Goal: Complete application form: Complete application form

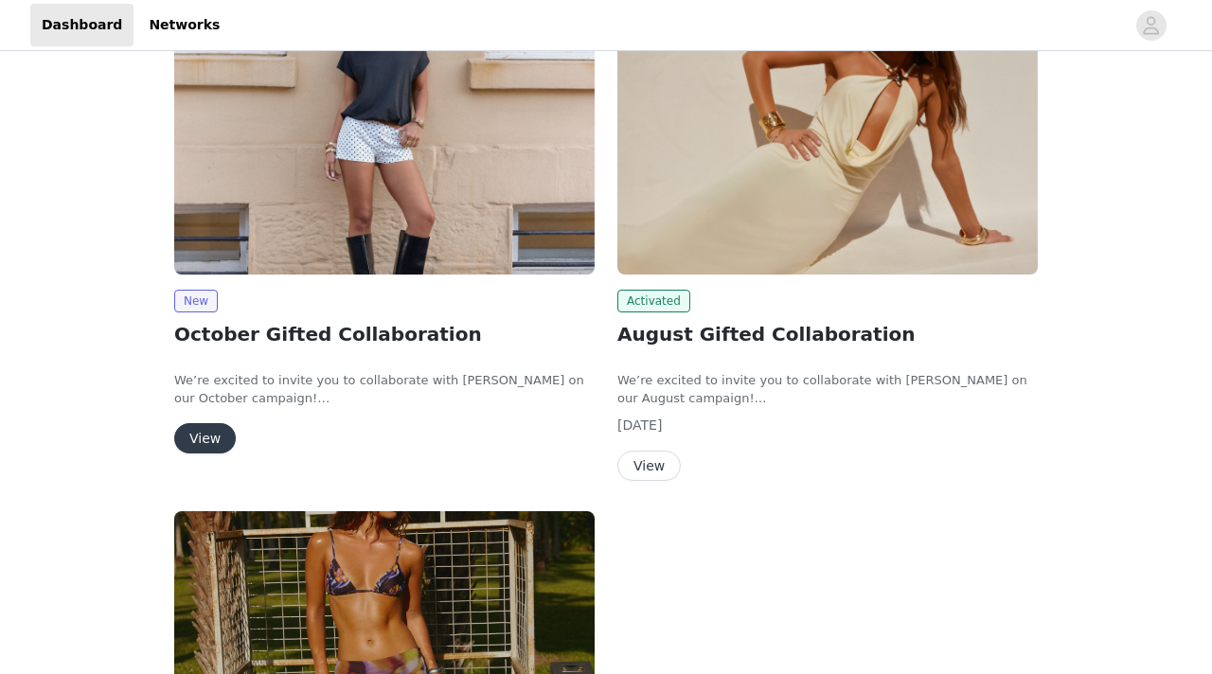
click at [349, 239] on img at bounding box center [384, 116] width 421 height 315
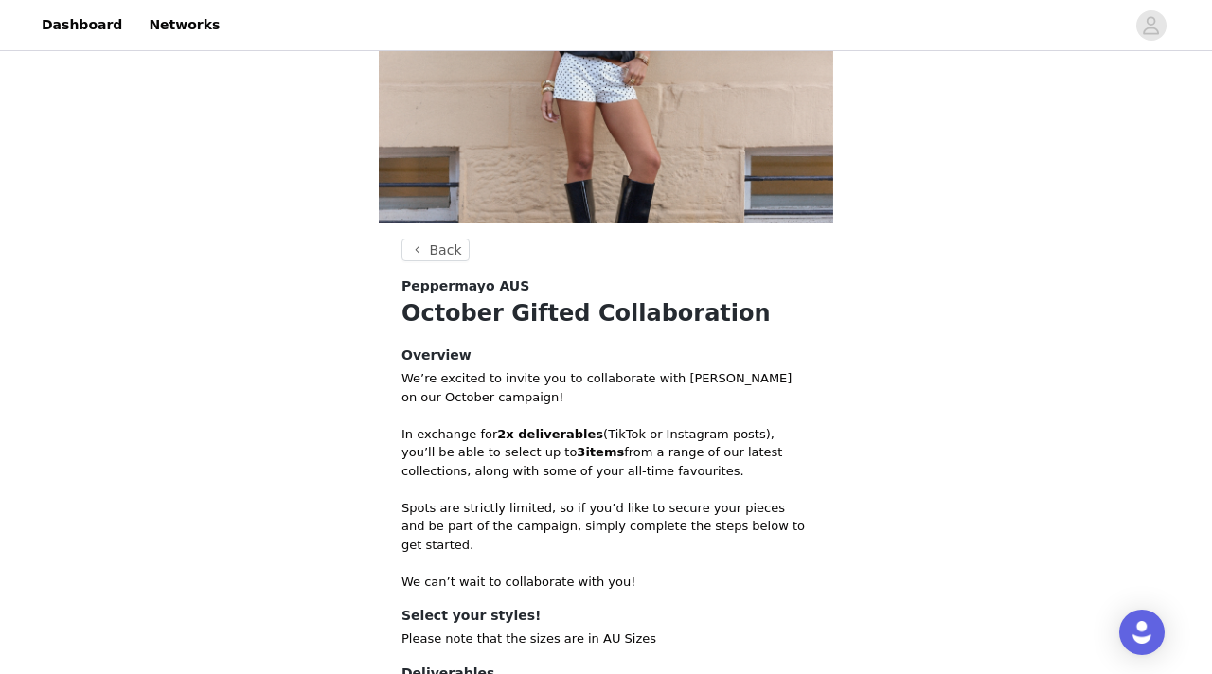
scroll to position [421, 0]
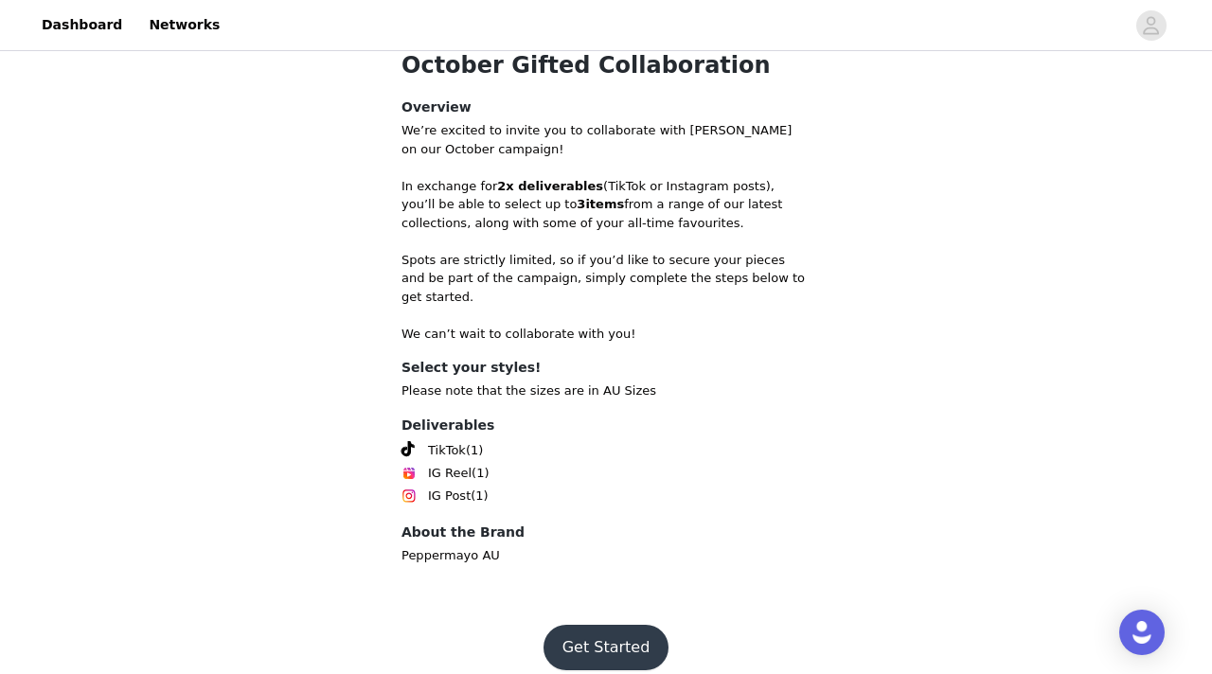
click at [577, 633] on button "Get Started" at bounding box center [607, 647] width 126 height 45
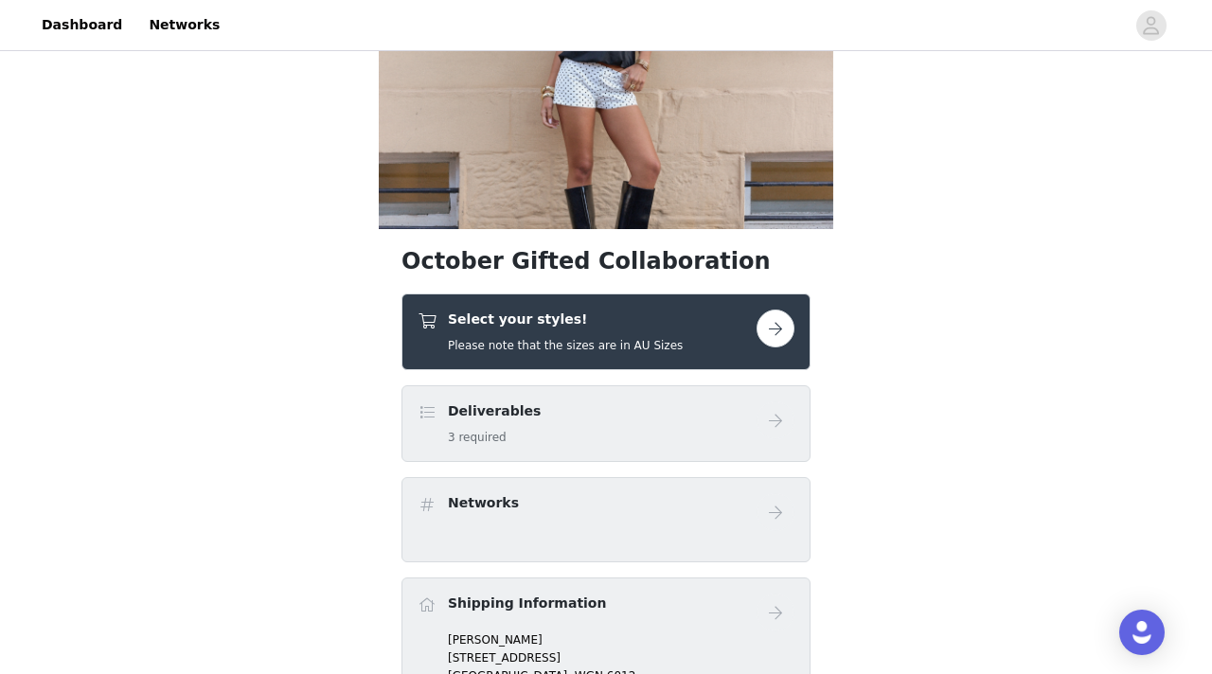
scroll to position [169, 0]
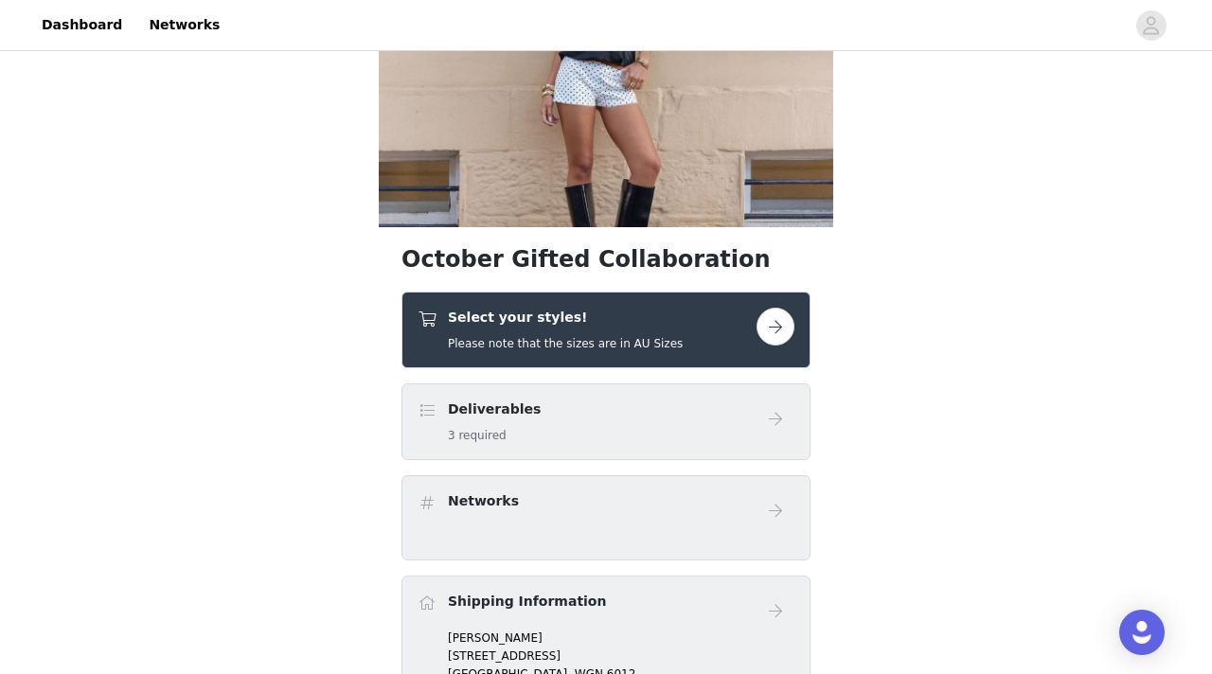
click at [759, 314] on link at bounding box center [776, 327] width 38 height 38
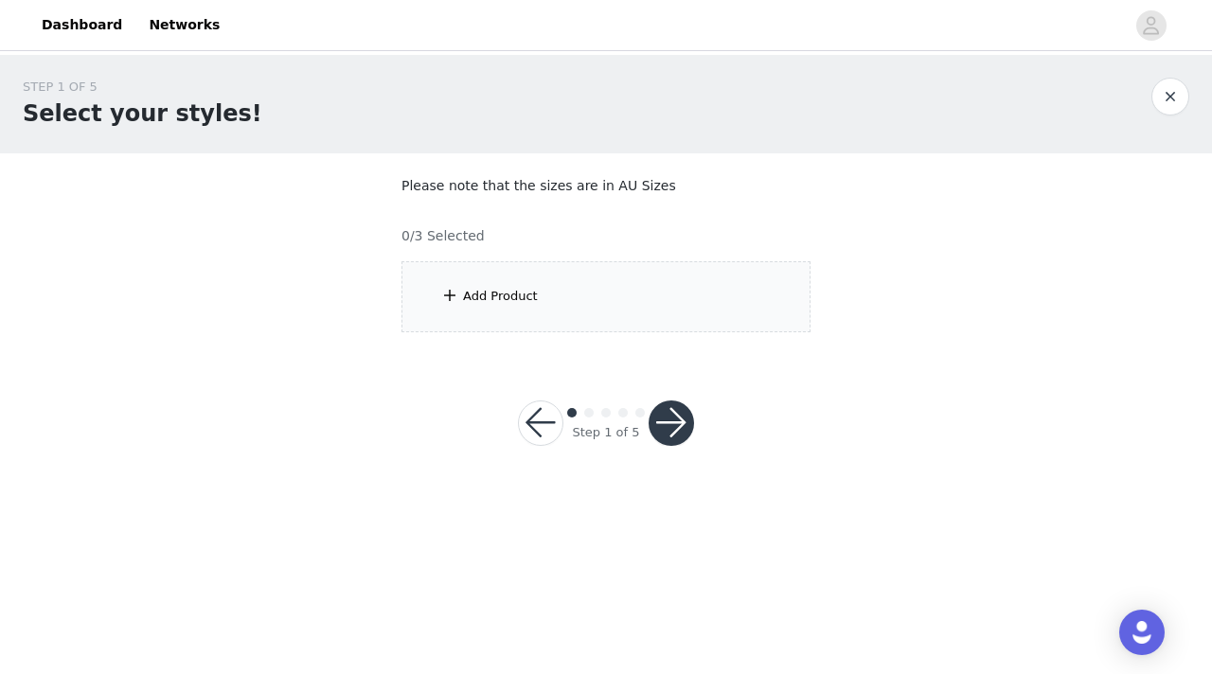
click at [536, 301] on div "Add Product" at bounding box center [606, 296] width 409 height 71
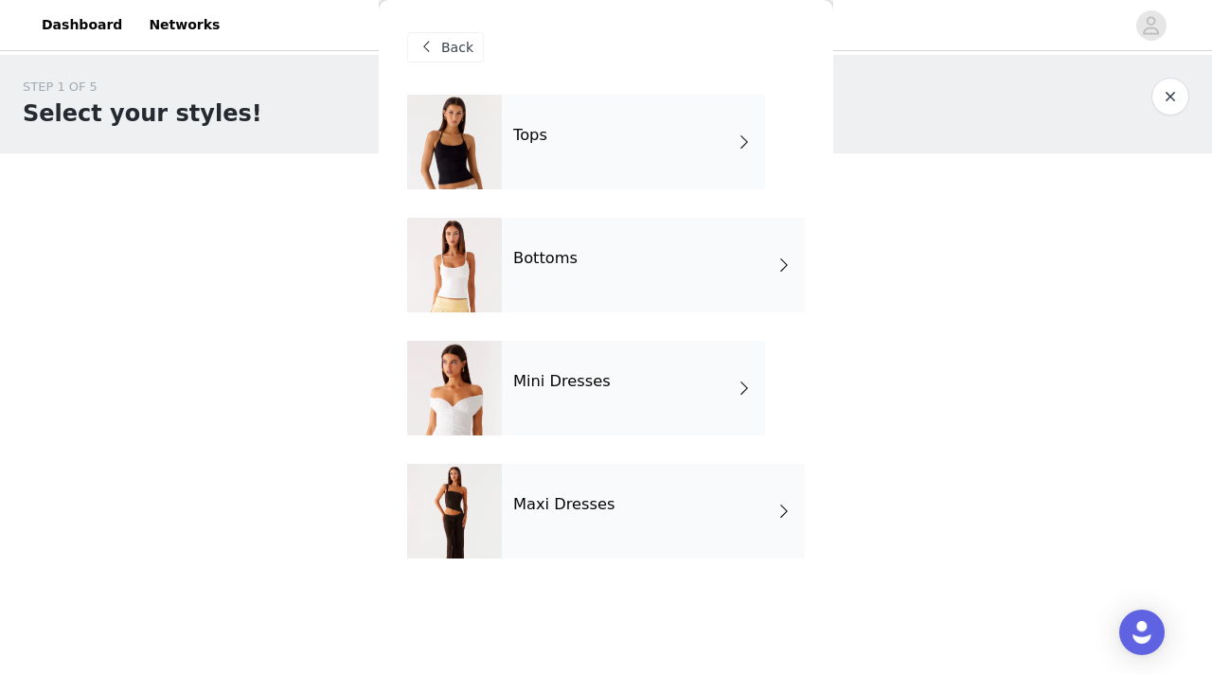
click at [625, 142] on div "Tops" at bounding box center [633, 142] width 263 height 95
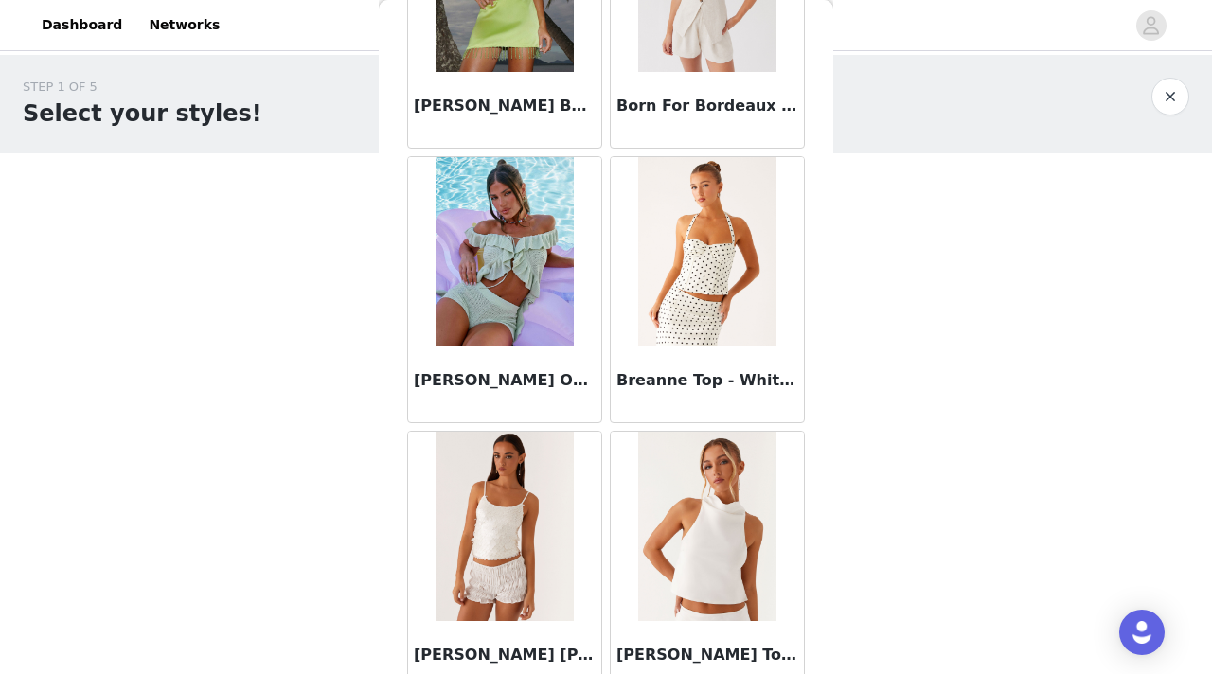
scroll to position [2224, 0]
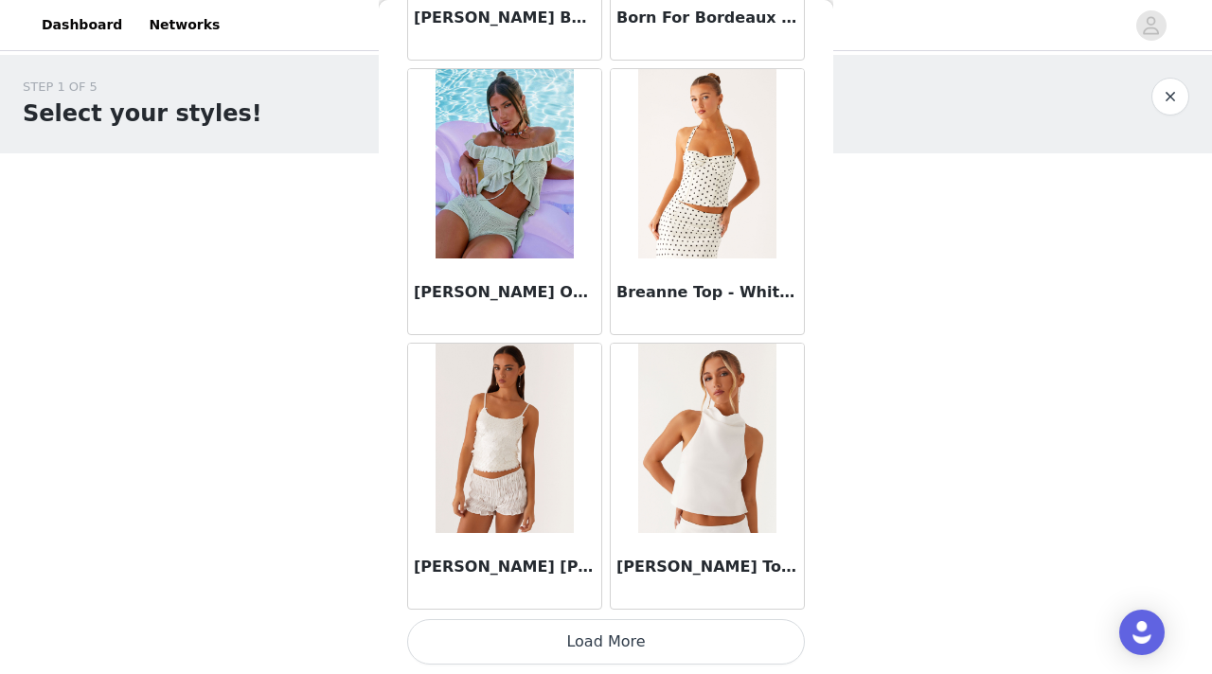
click at [653, 641] on button "Load More" at bounding box center [606, 641] width 398 height 45
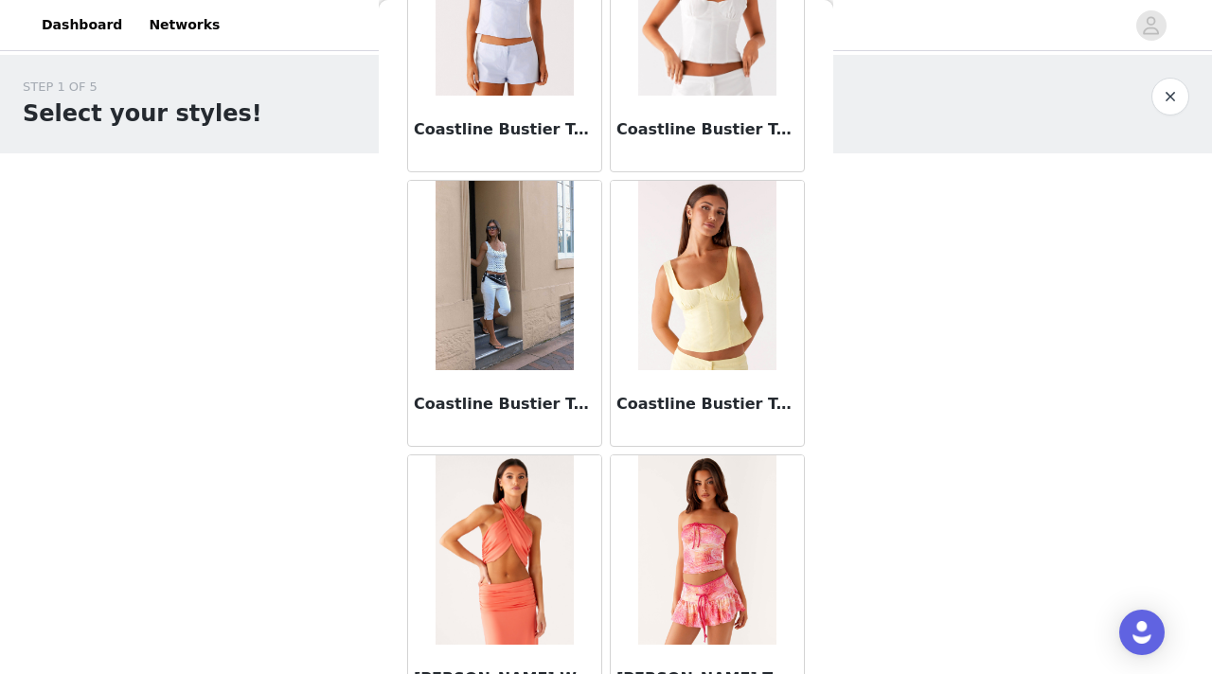
scroll to position [4971, 0]
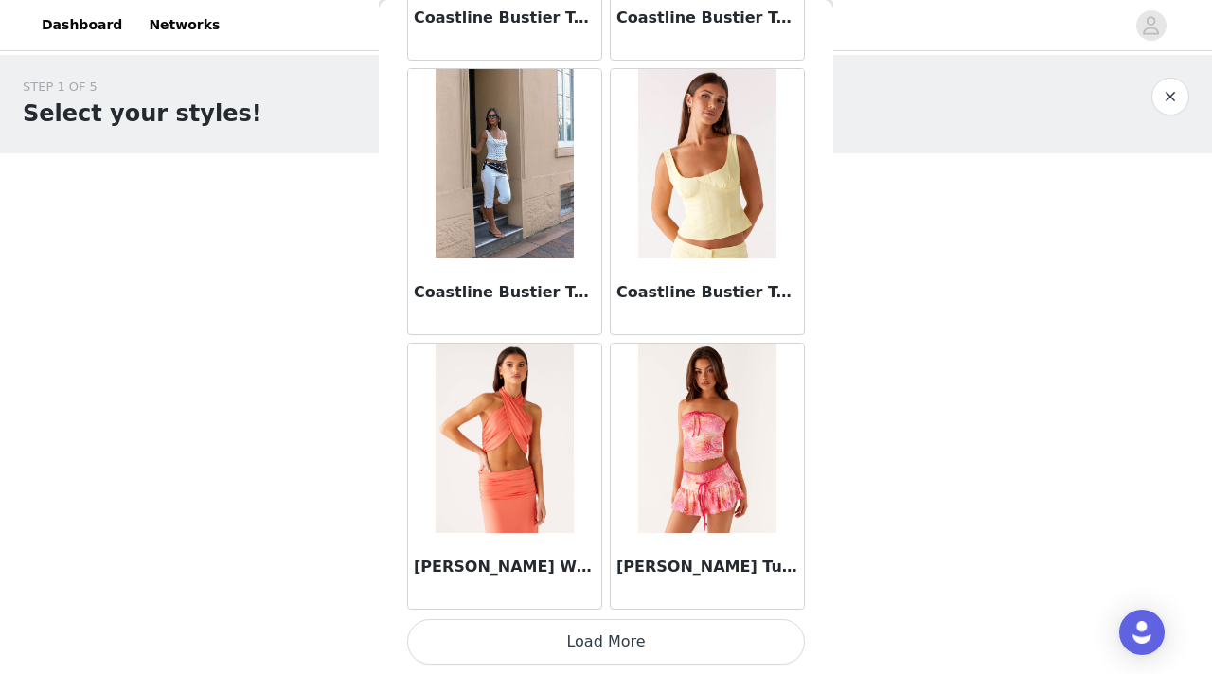
click at [511, 623] on button "Load More" at bounding box center [606, 641] width 398 height 45
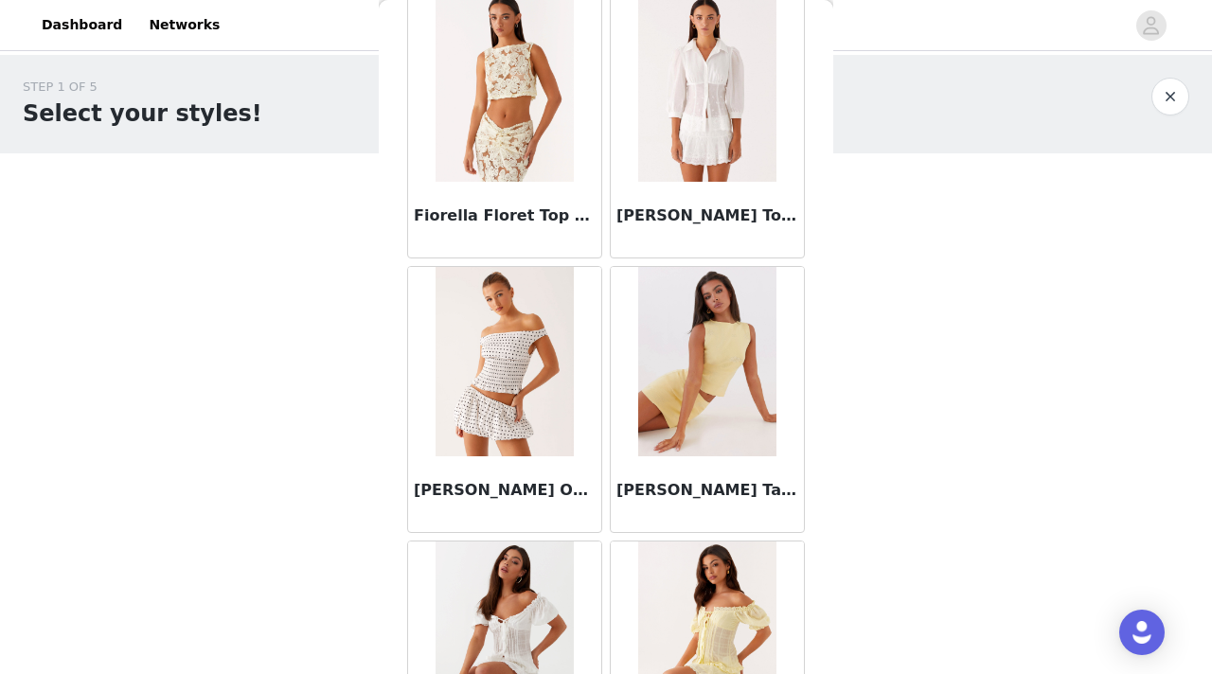
scroll to position [7717, 0]
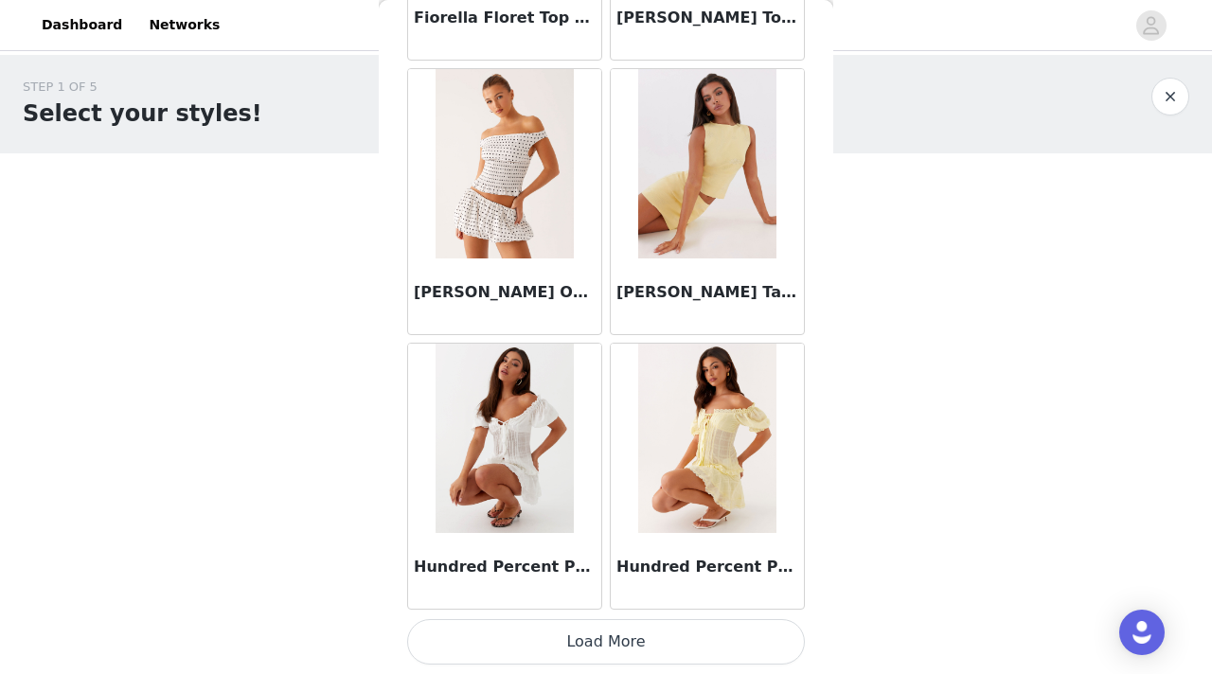
click at [600, 634] on button "Load More" at bounding box center [606, 641] width 398 height 45
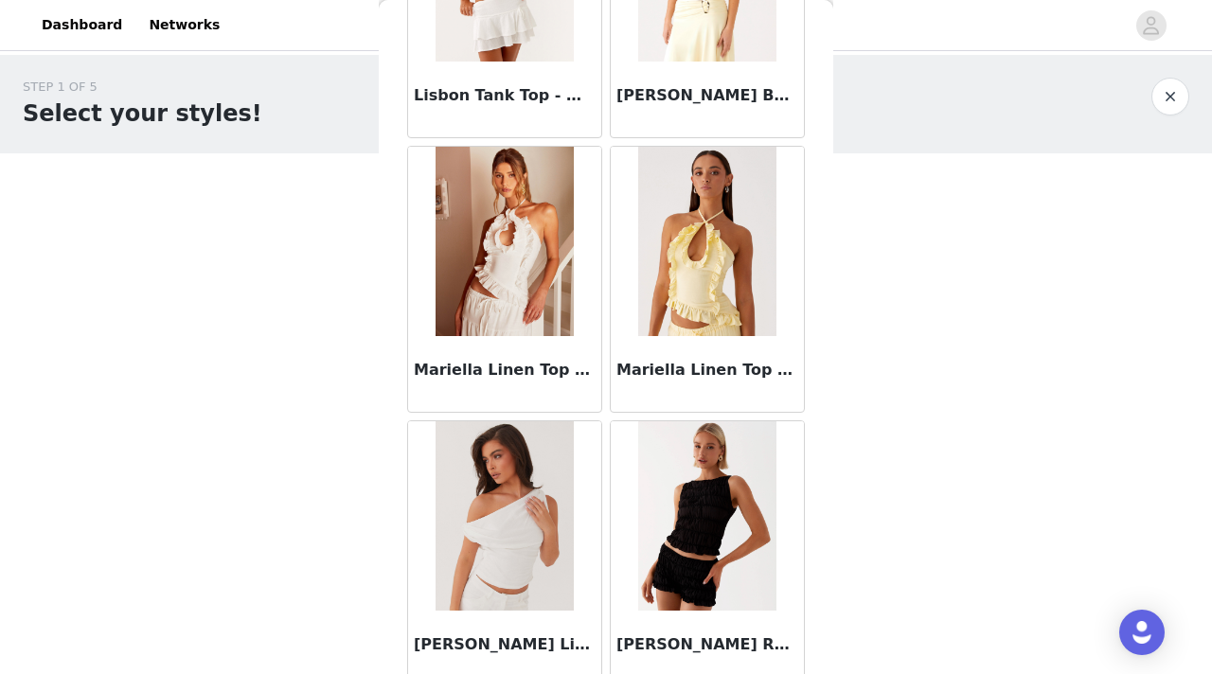
scroll to position [10464, 0]
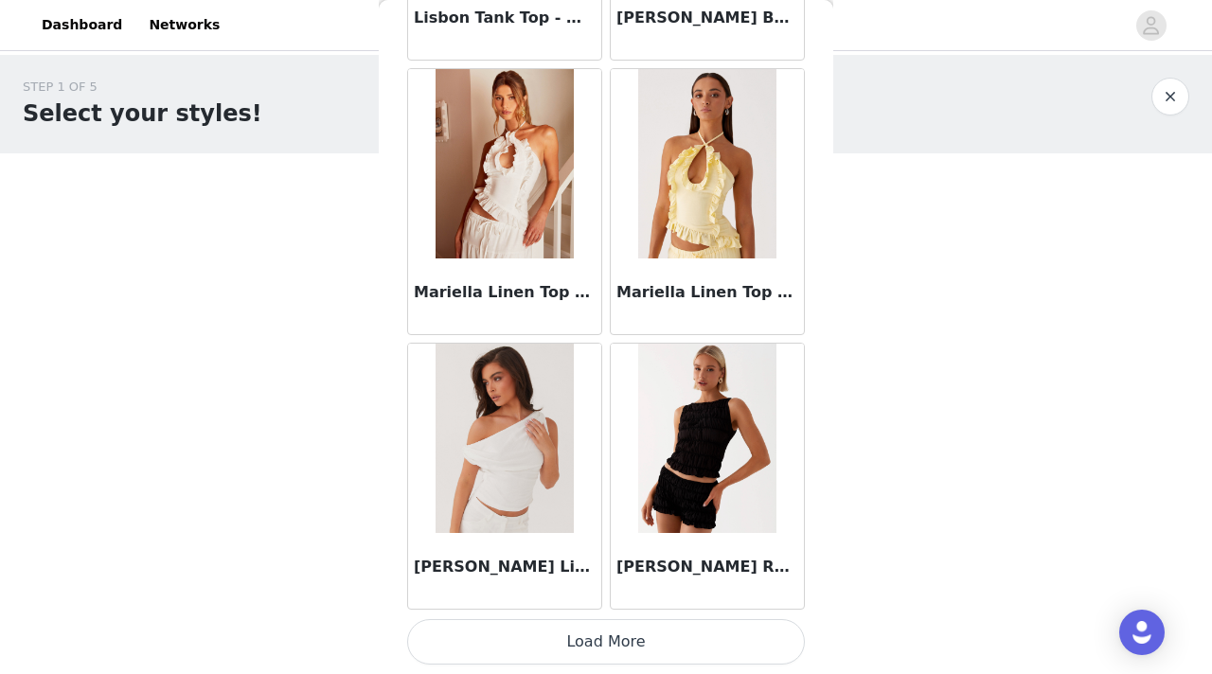
click at [629, 625] on button "Load More" at bounding box center [606, 641] width 398 height 45
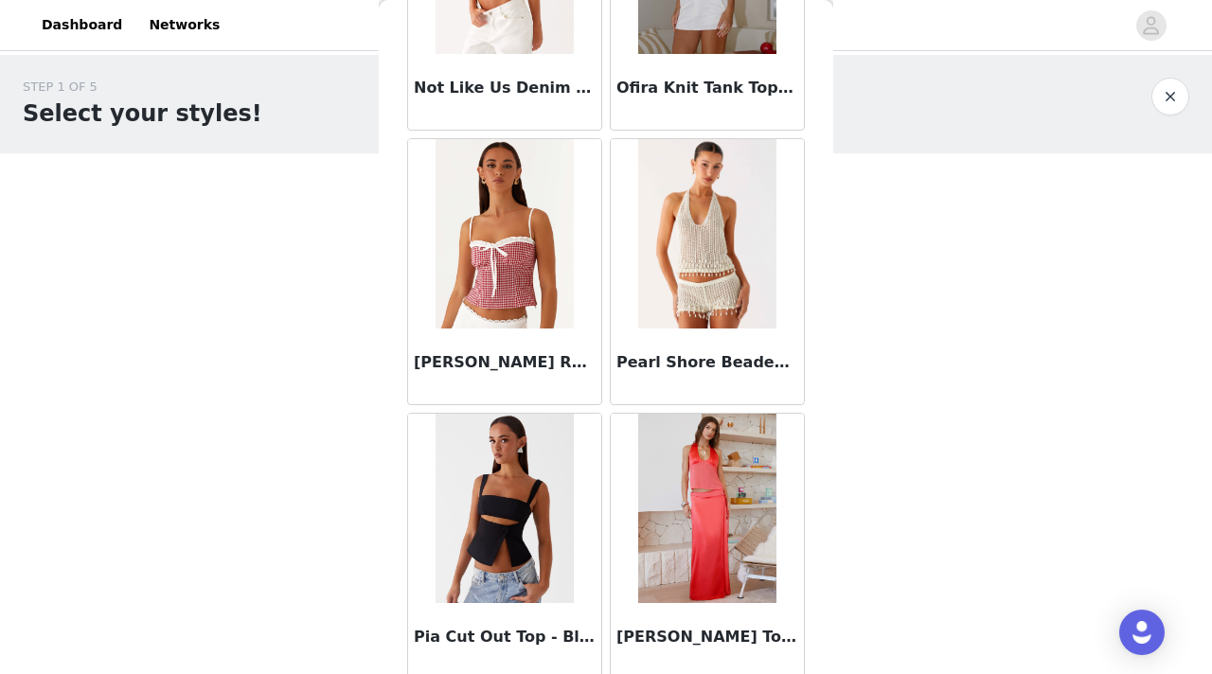
scroll to position [13211, 0]
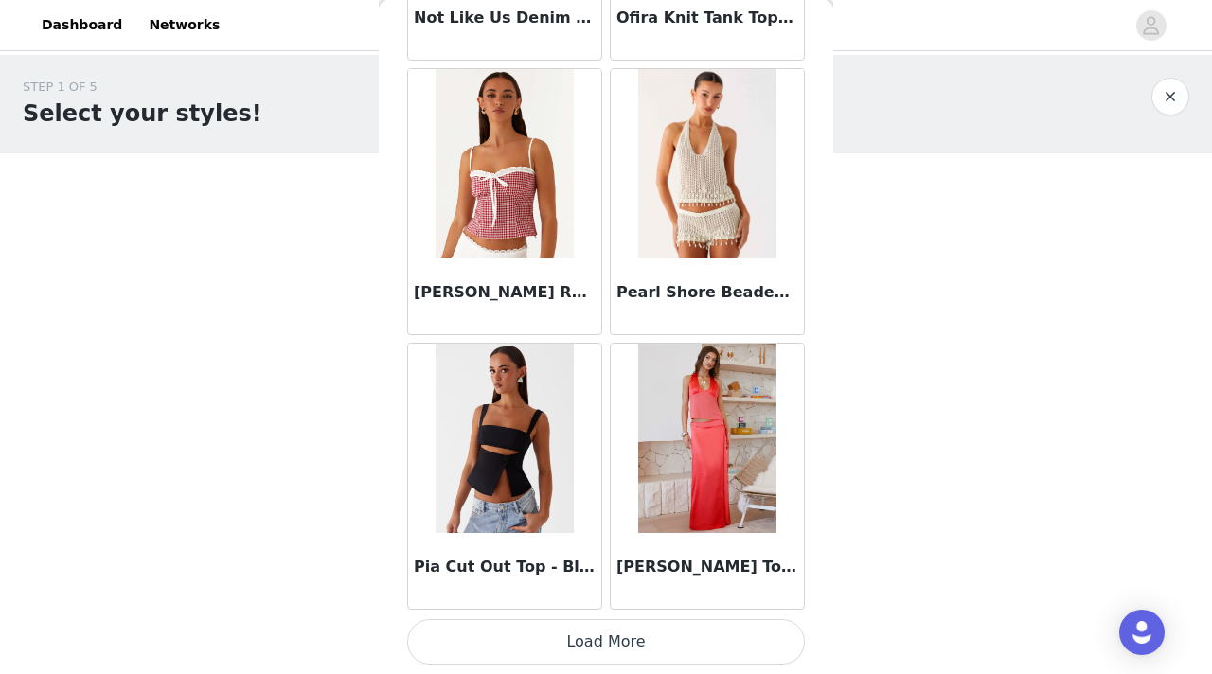
click at [638, 659] on button "Load More" at bounding box center [606, 641] width 398 height 45
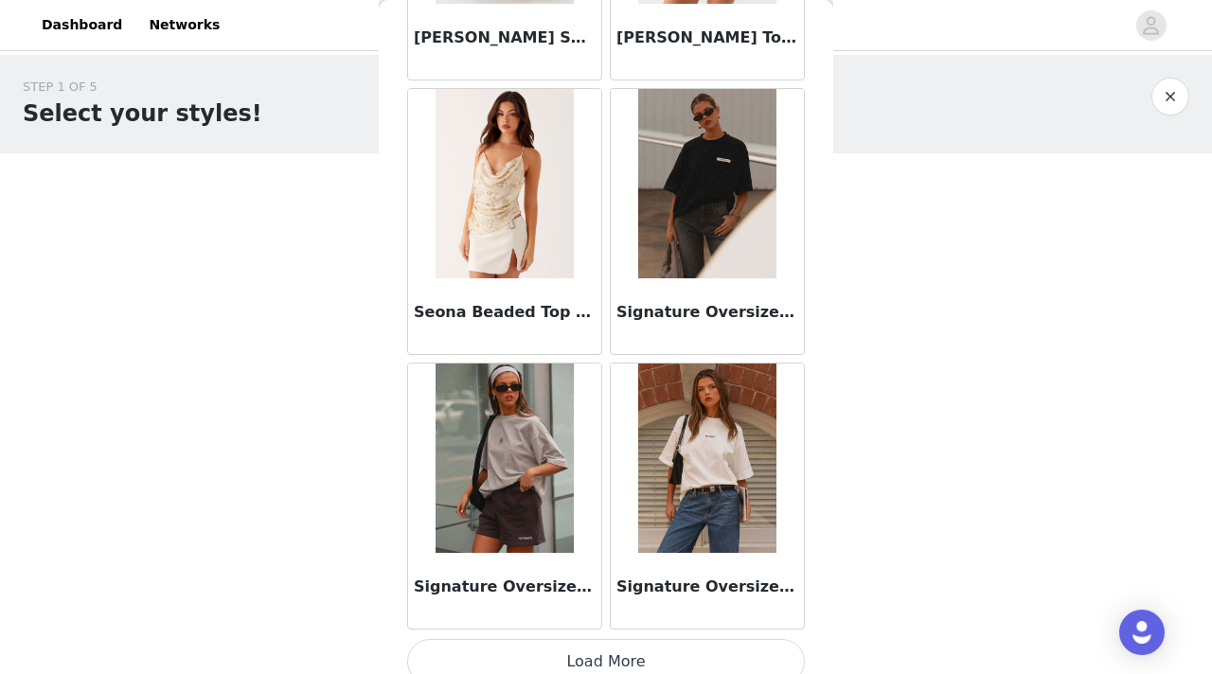
scroll to position [15958, 0]
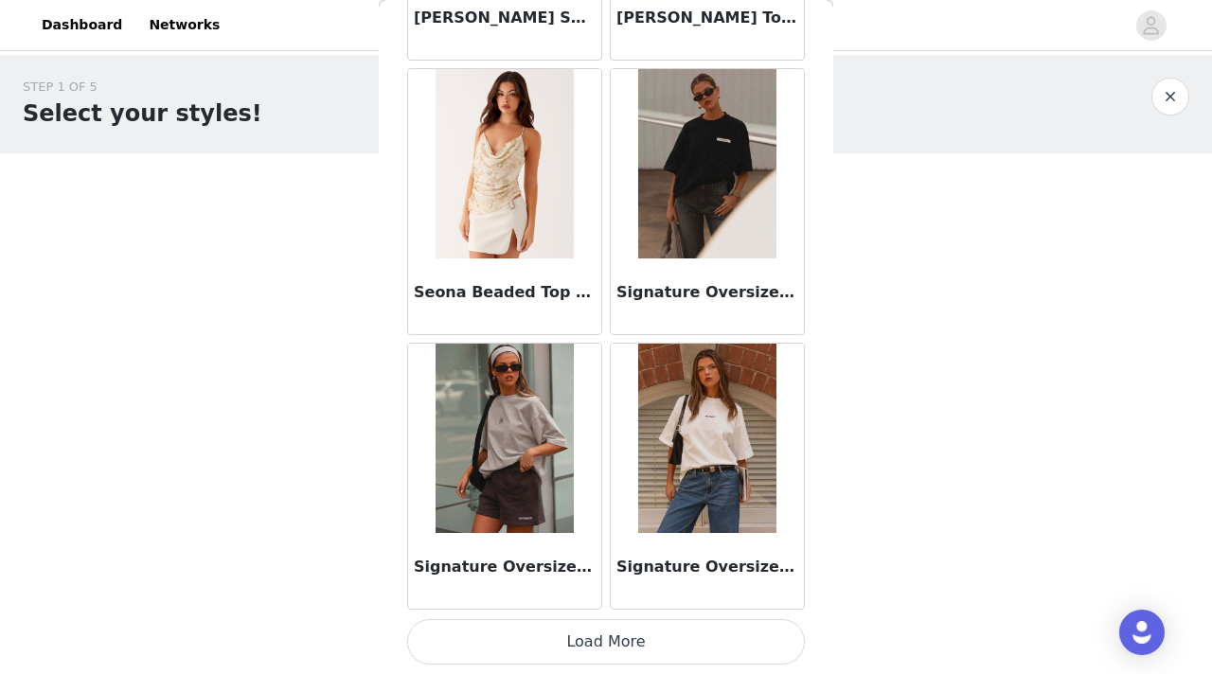
click at [602, 645] on button "Load More" at bounding box center [606, 641] width 398 height 45
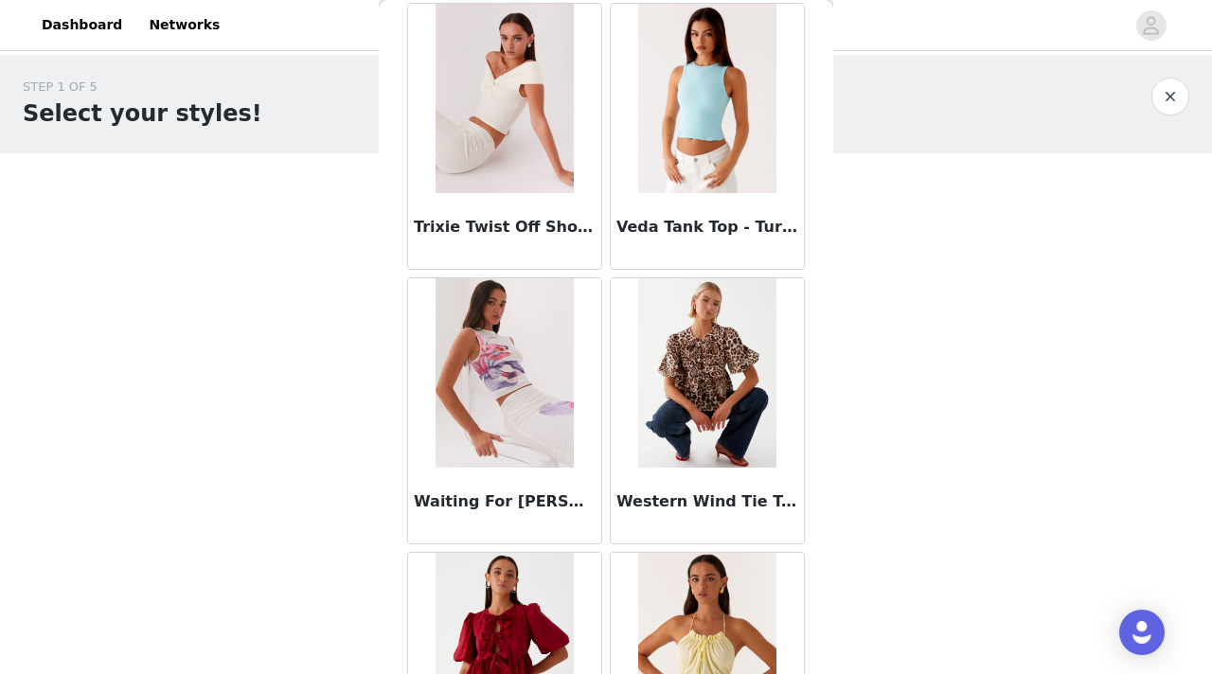
scroll to position [18704, 0]
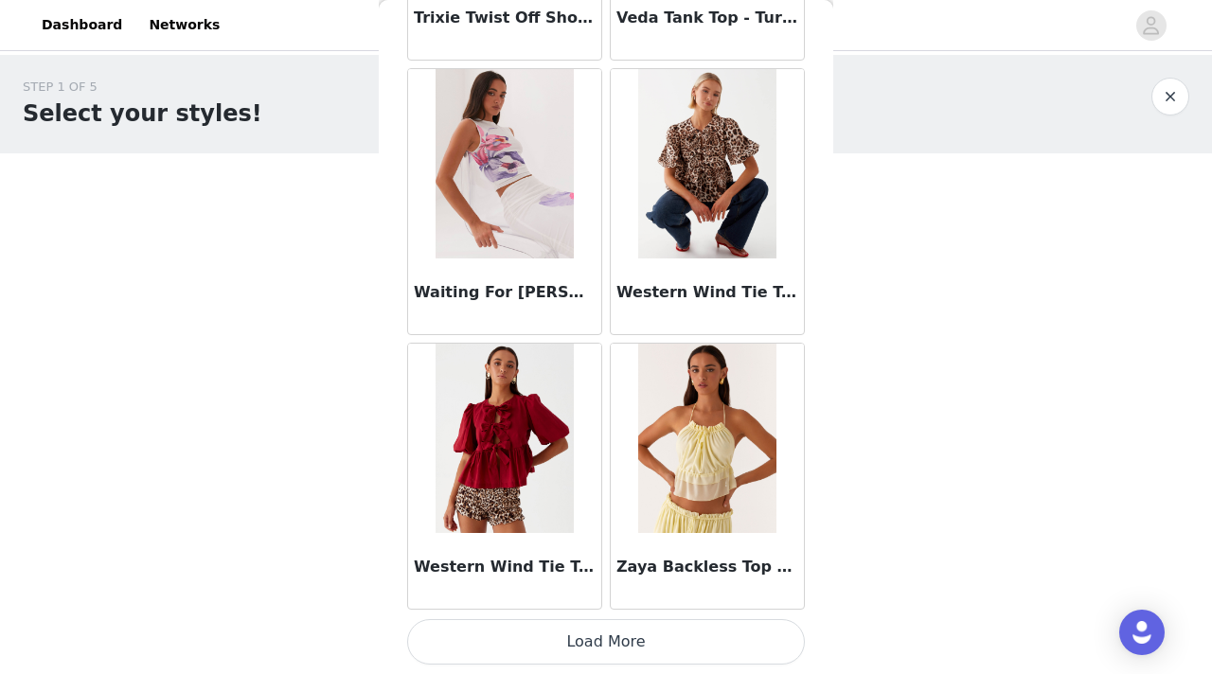
click at [641, 642] on button "Load More" at bounding box center [606, 641] width 398 height 45
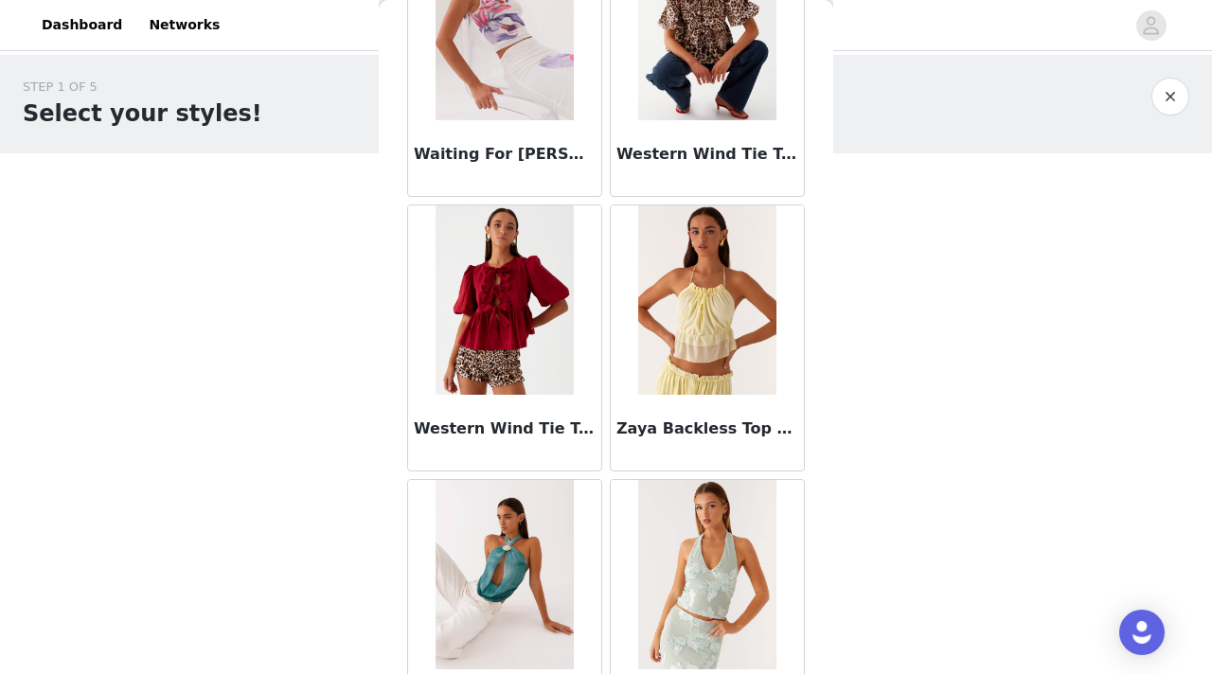
scroll to position [18842, 0]
click at [1168, 95] on button "button" at bounding box center [1171, 97] width 38 height 38
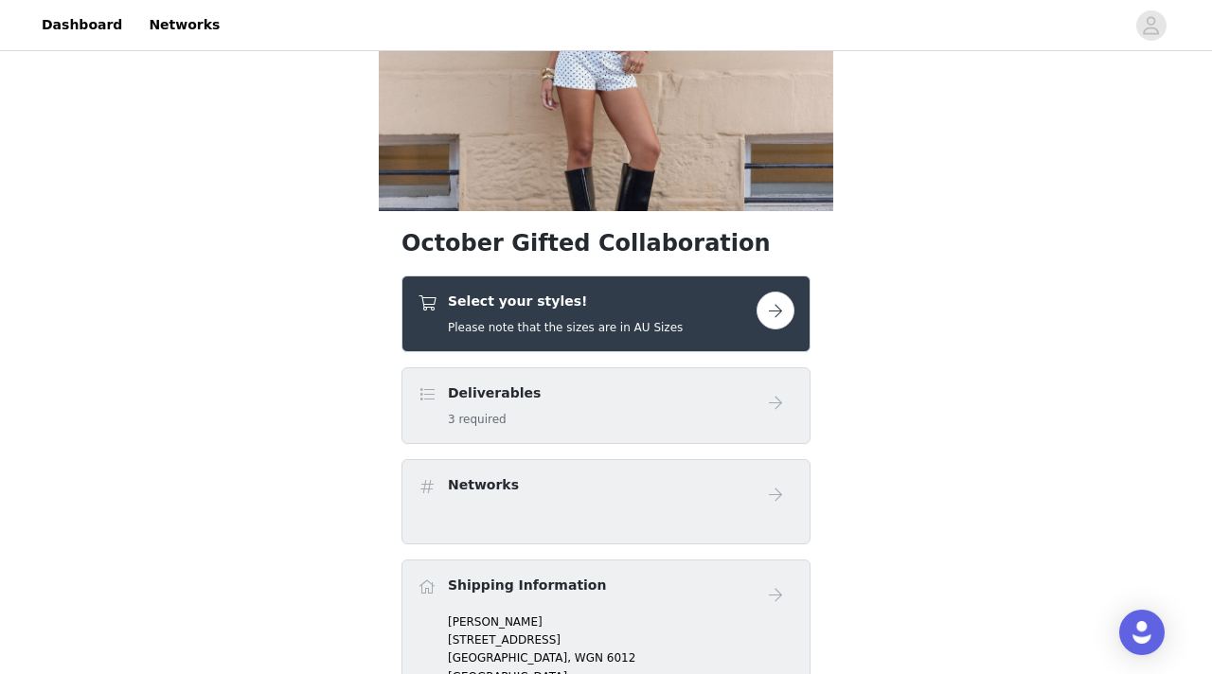
scroll to position [186, 0]
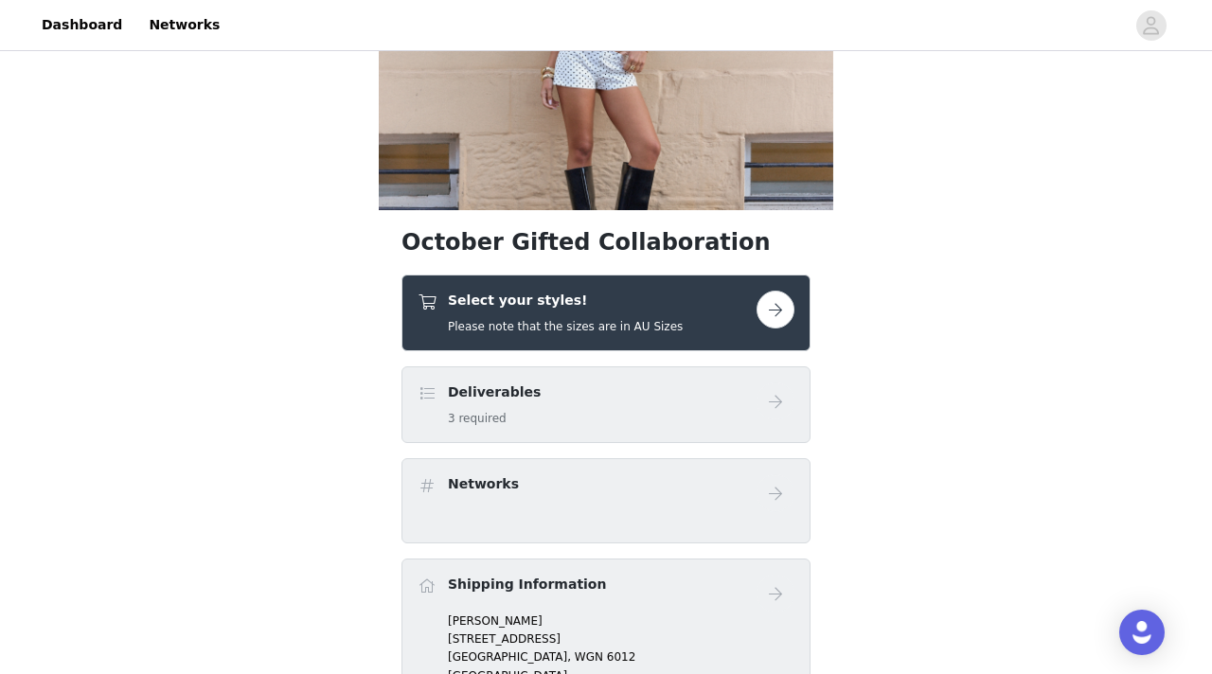
click at [691, 313] on div "Select your styles! Please note that the sizes are in AU Sizes" at bounding box center [587, 313] width 339 height 45
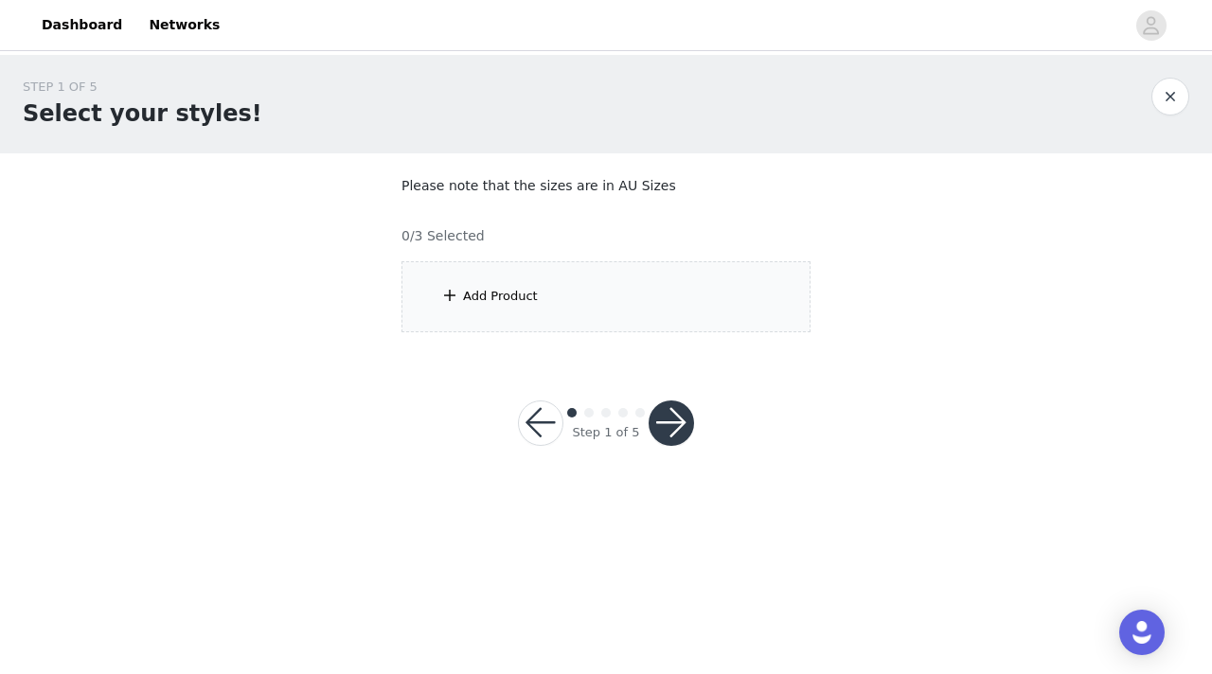
click at [617, 311] on div "Add Product" at bounding box center [606, 296] width 409 height 71
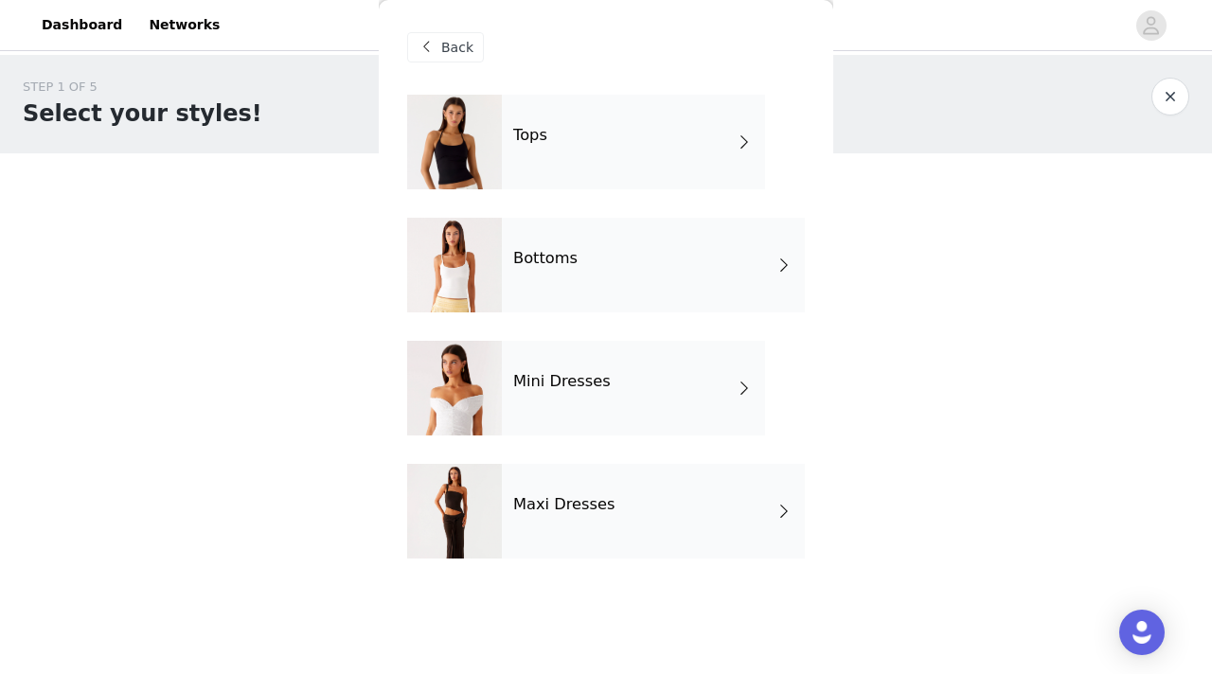
click at [610, 260] on div "Bottoms" at bounding box center [653, 265] width 303 height 95
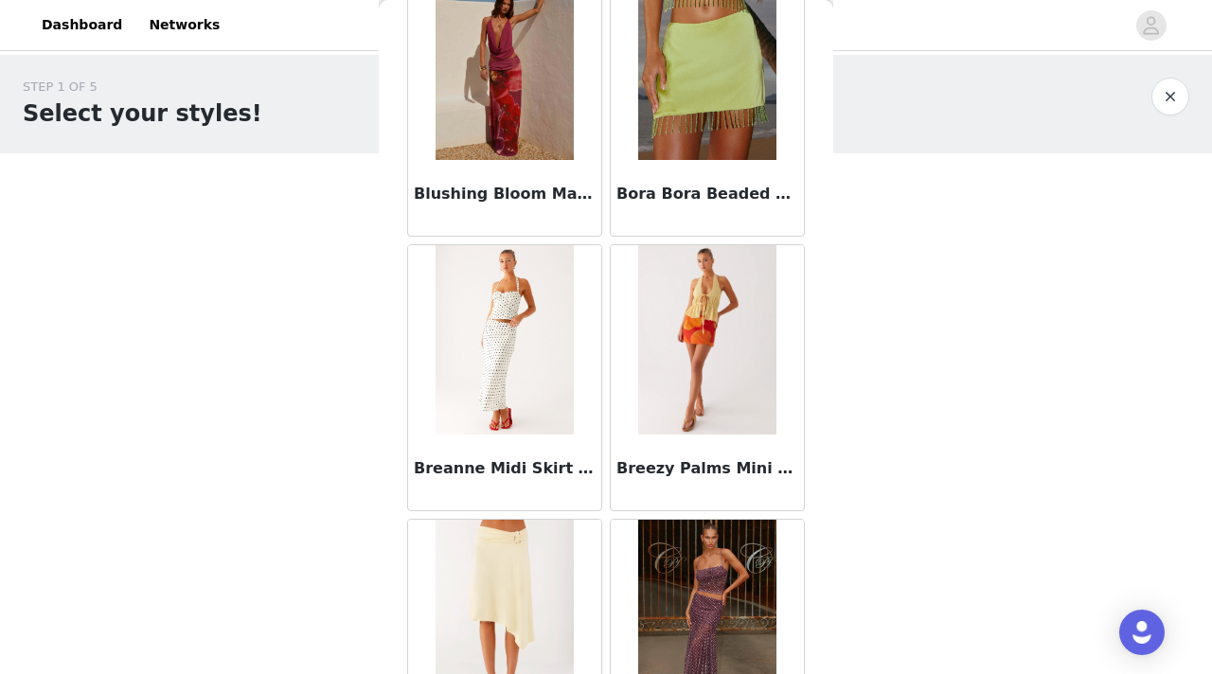
scroll to position [1781, 0]
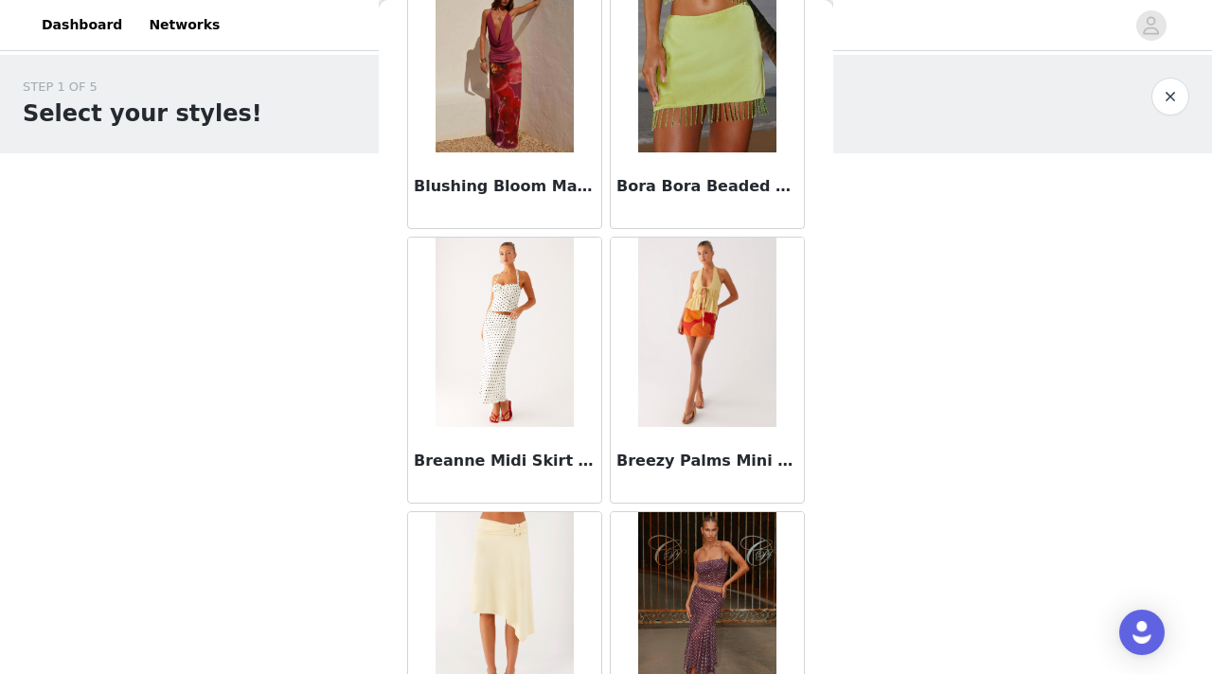
click at [478, 321] on img at bounding box center [504, 332] width 137 height 189
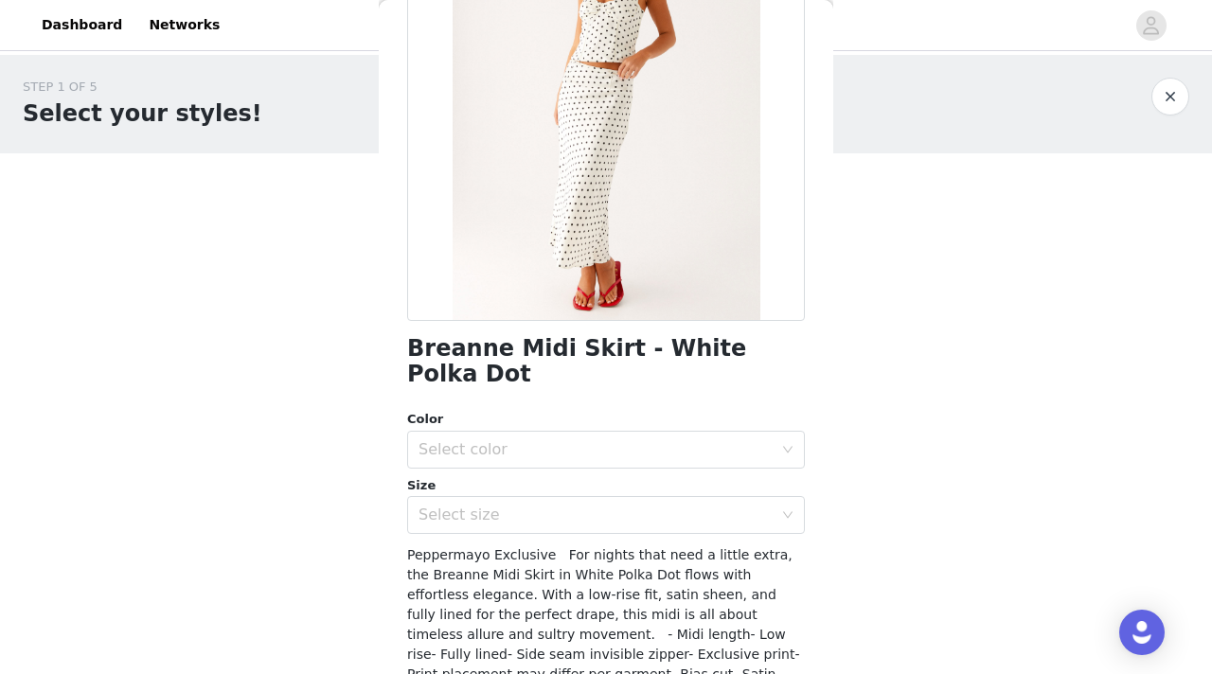
scroll to position [202, 0]
click at [497, 439] on div "Select color" at bounding box center [596, 448] width 354 height 19
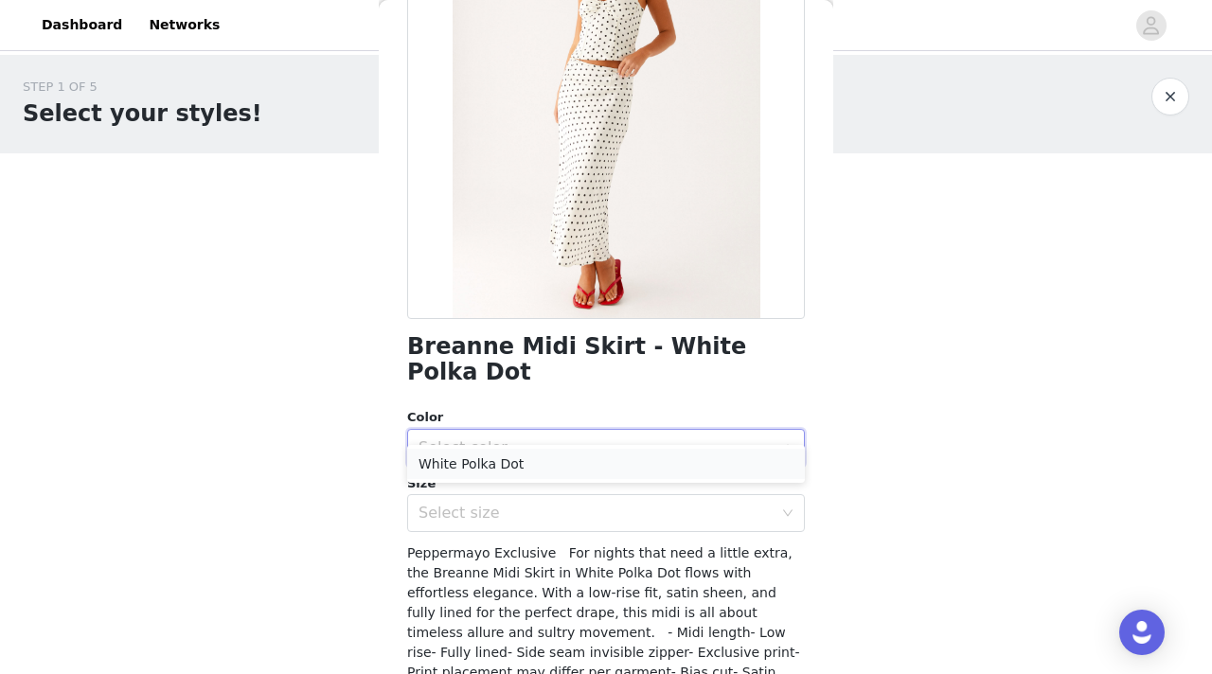
click at [503, 466] on li "White Polka Dot" at bounding box center [606, 464] width 398 height 30
click at [503, 504] on div "Select size" at bounding box center [596, 513] width 354 height 19
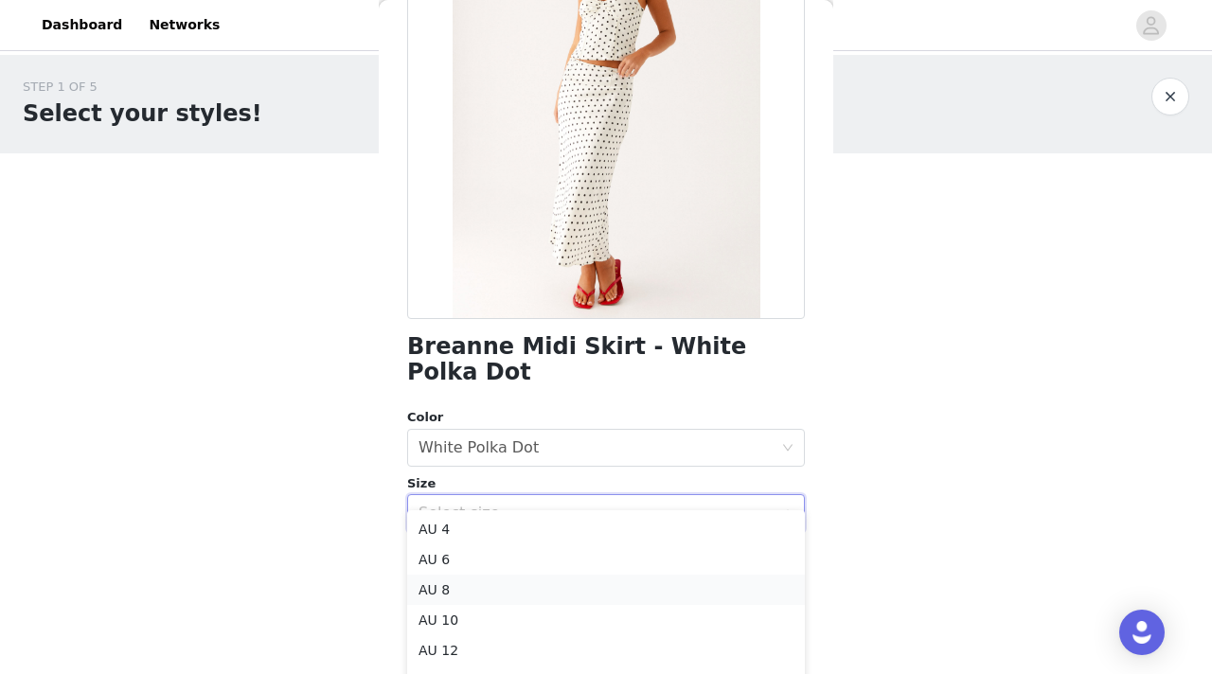
click at [506, 582] on li "AU 8" at bounding box center [606, 590] width 398 height 30
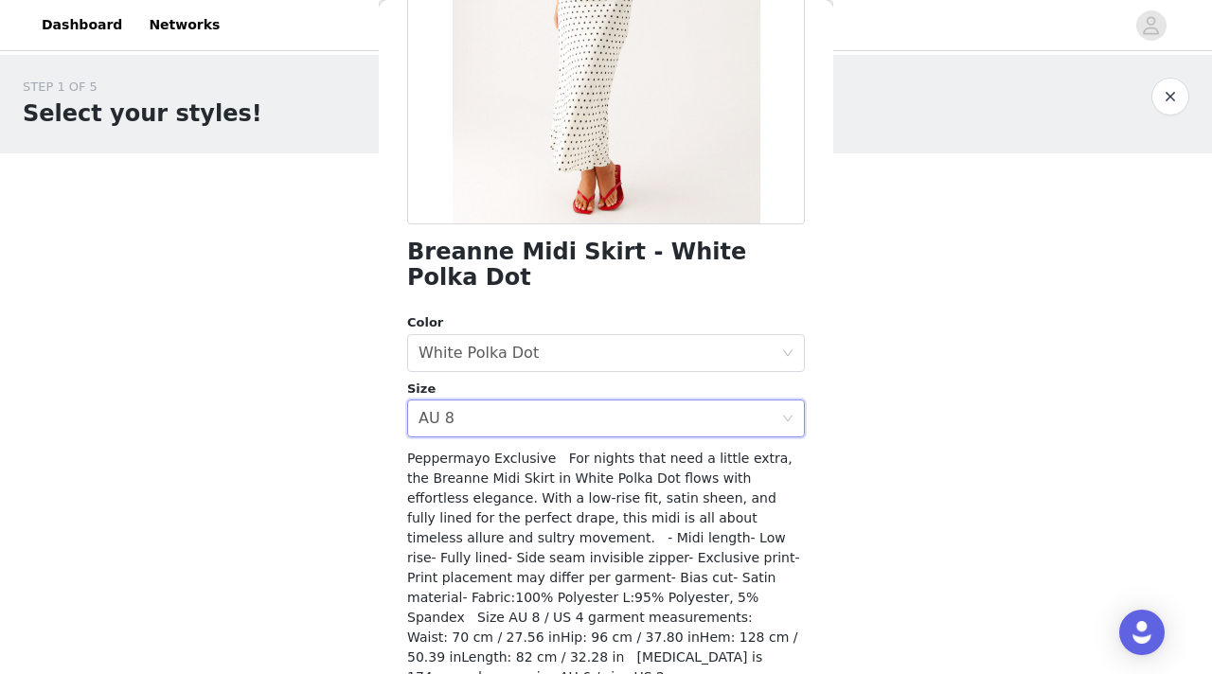
scroll to position [344, 0]
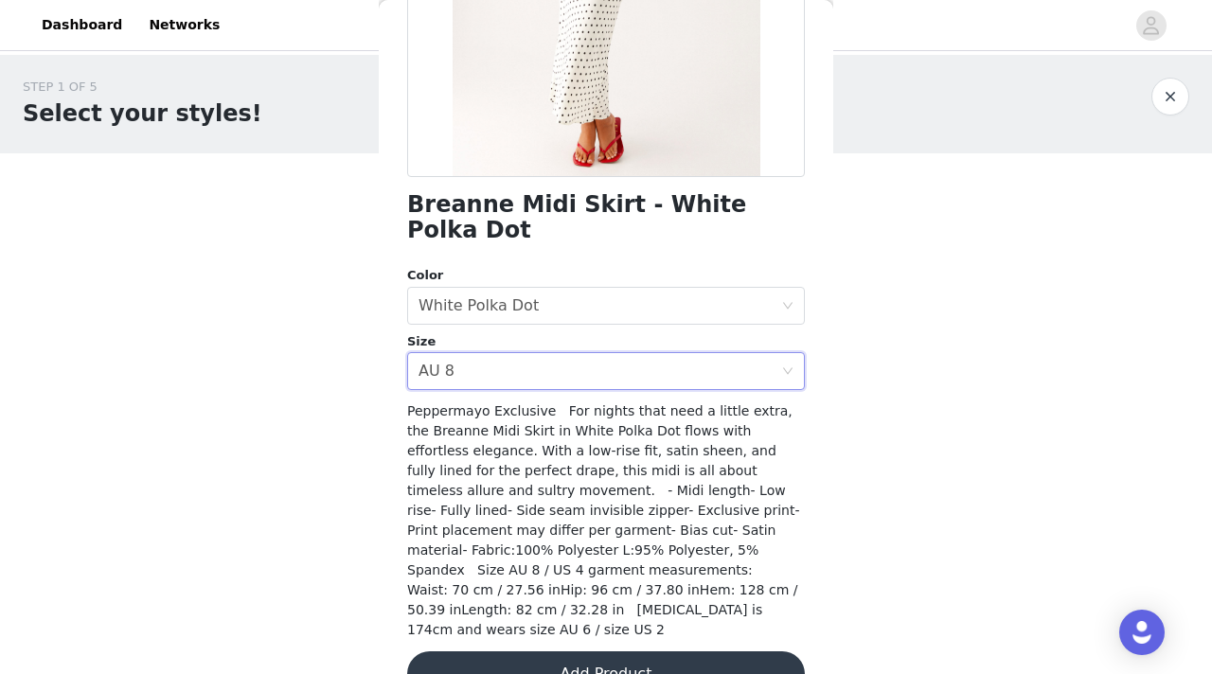
click at [521, 652] on button "Add Product" at bounding box center [606, 674] width 398 height 45
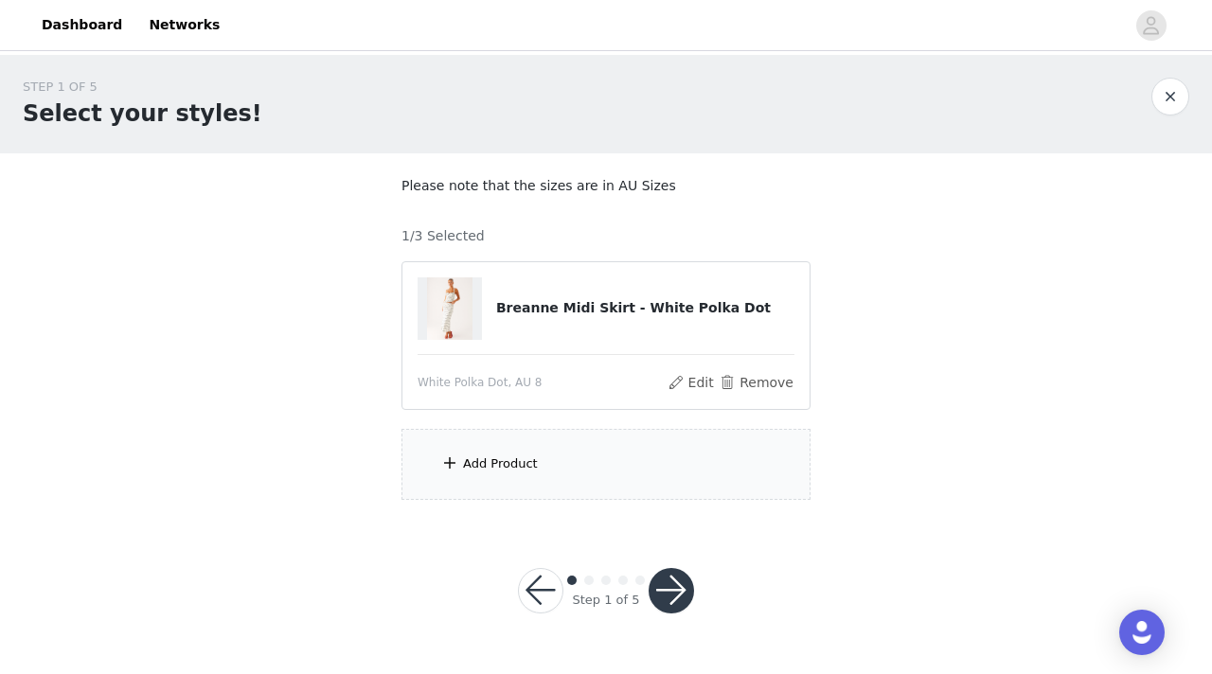
click at [511, 472] on div "Add Product" at bounding box center [500, 464] width 75 height 19
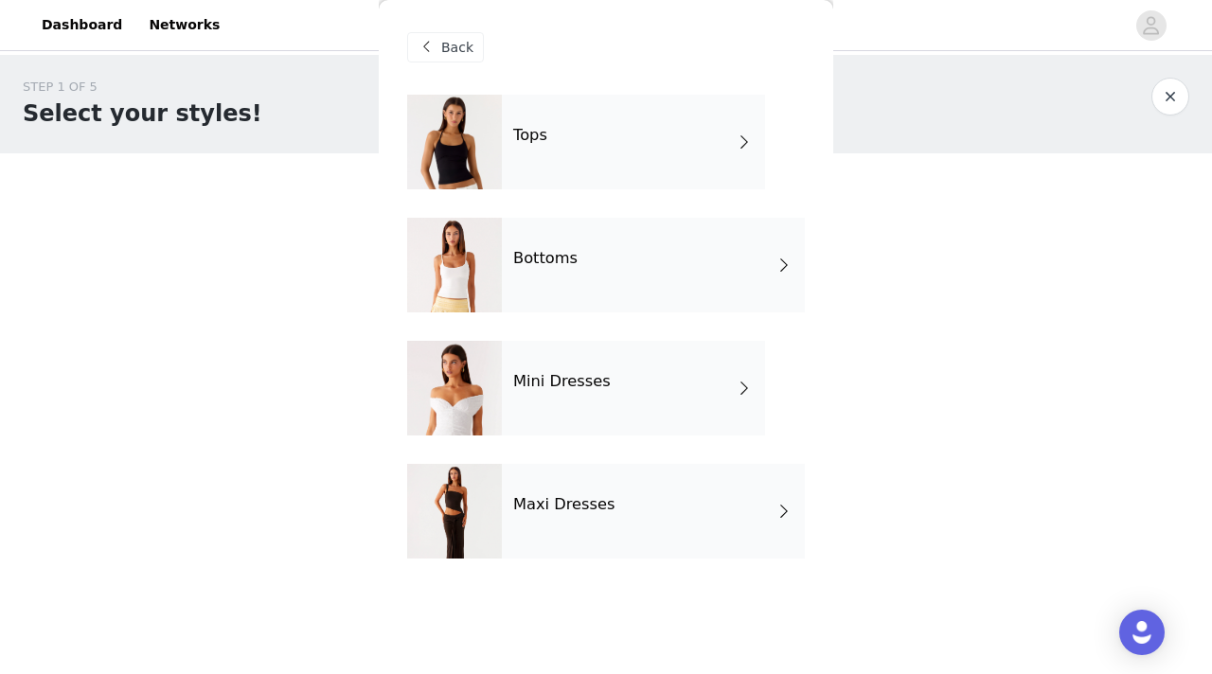
click at [570, 275] on div "Bottoms" at bounding box center [653, 265] width 303 height 95
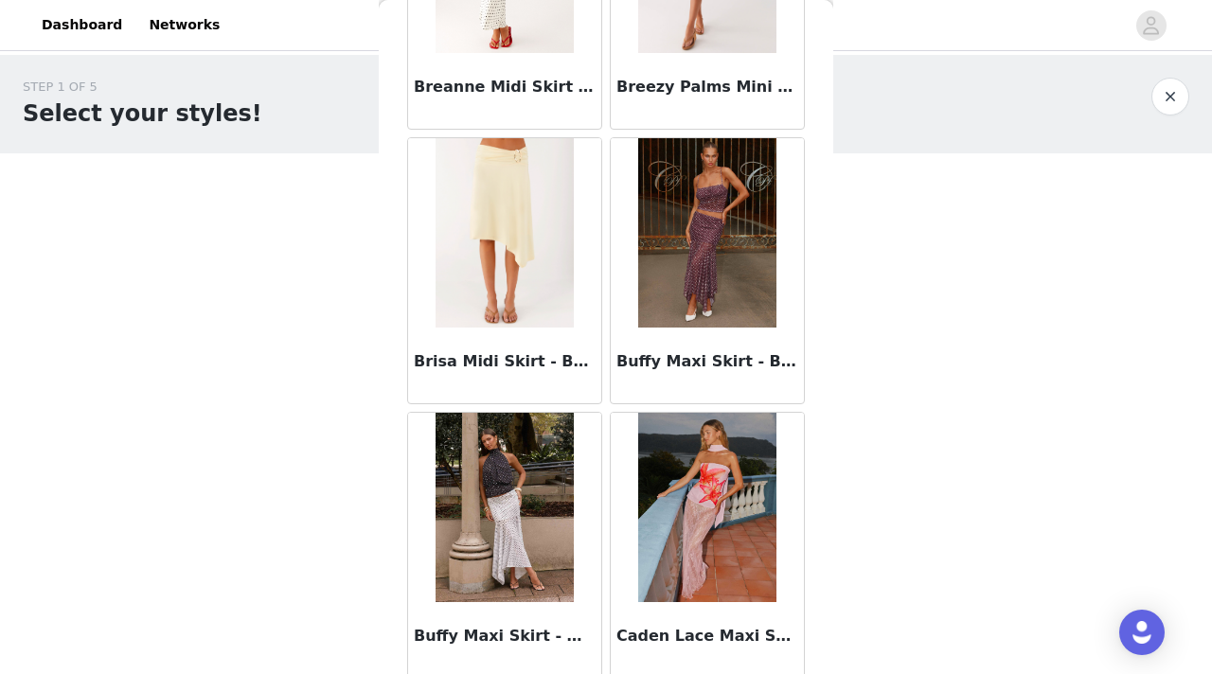
scroll to position [2224, 0]
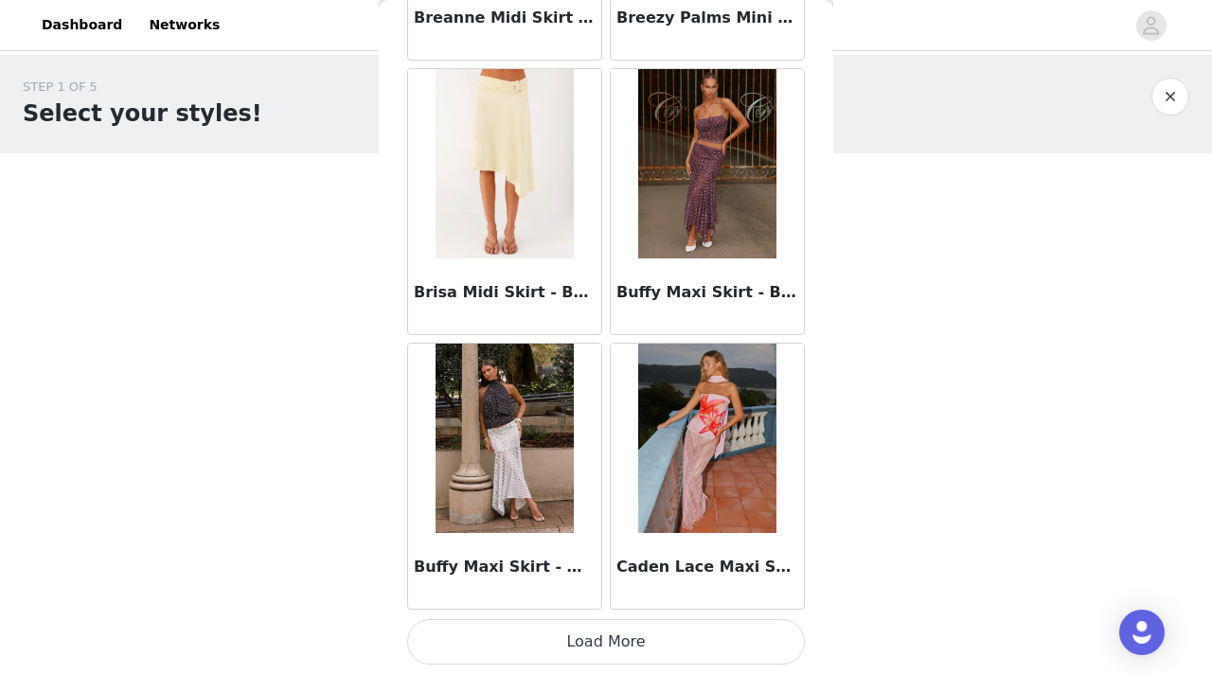
click at [583, 645] on button "Load More" at bounding box center [606, 641] width 398 height 45
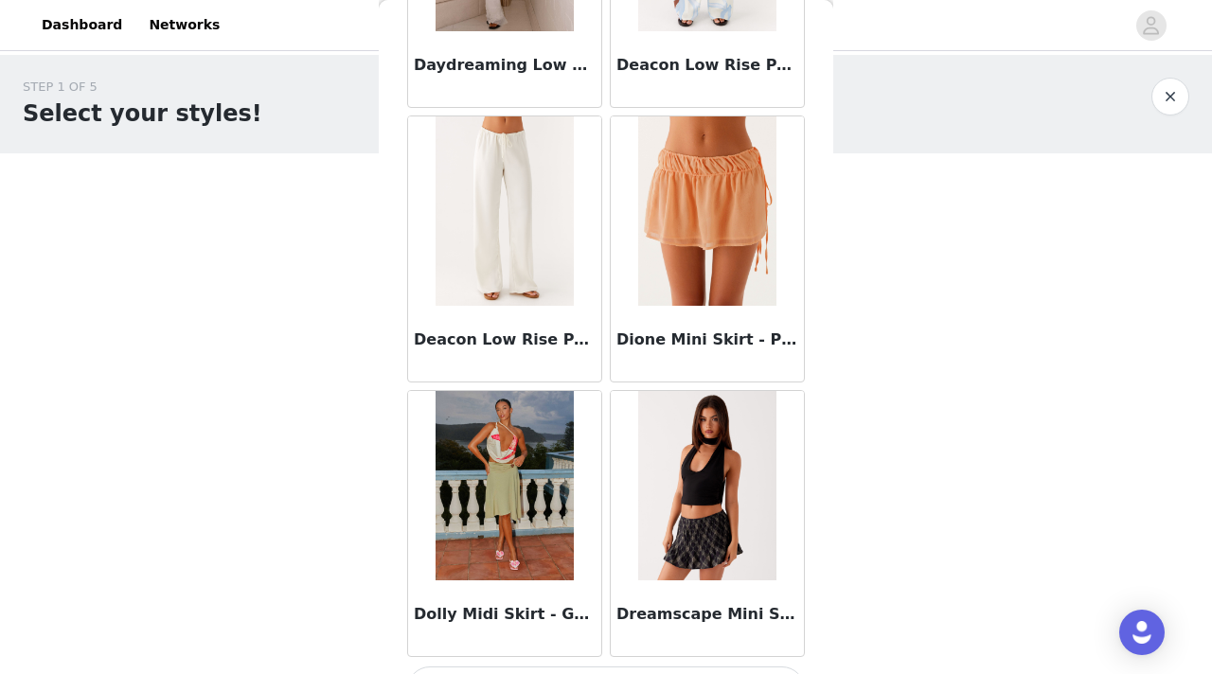
scroll to position [4971, 0]
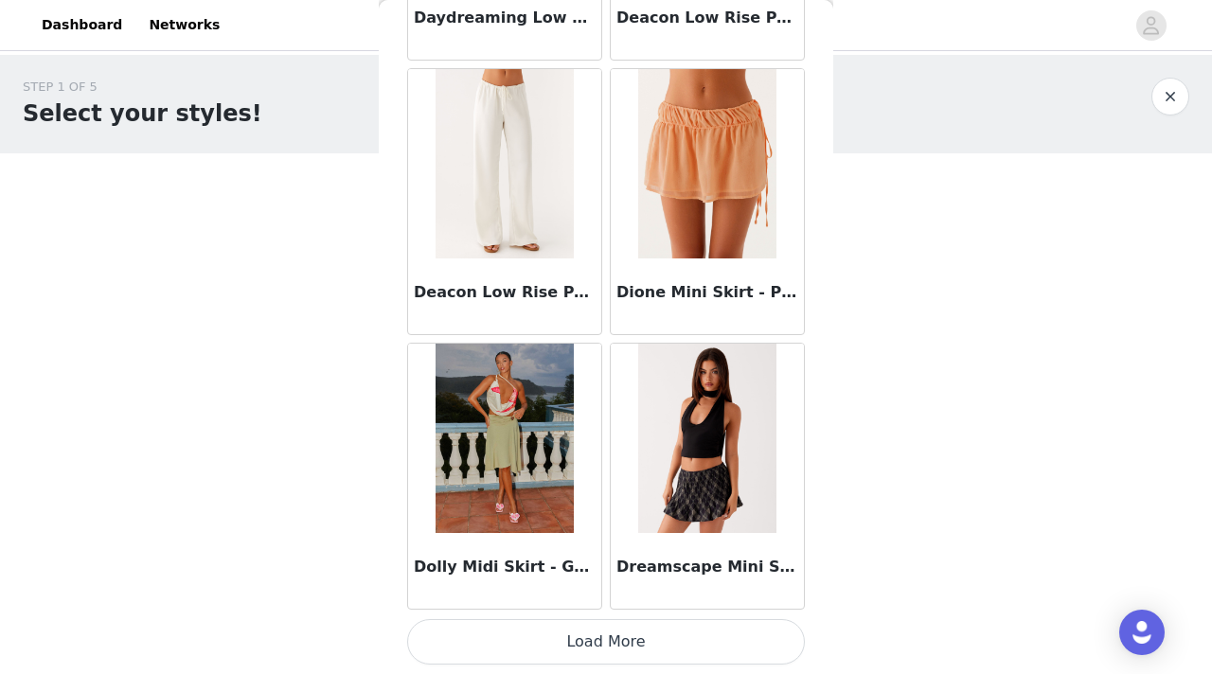
click at [678, 649] on button "Load More" at bounding box center [606, 641] width 398 height 45
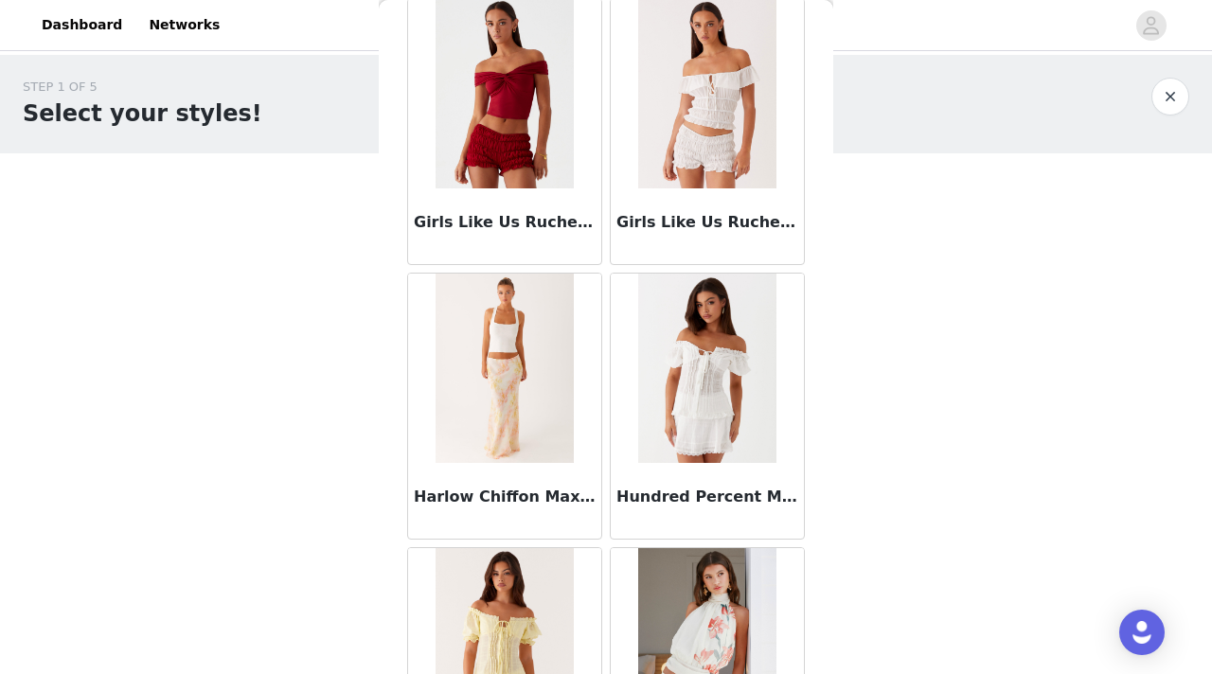
scroll to position [7717, 0]
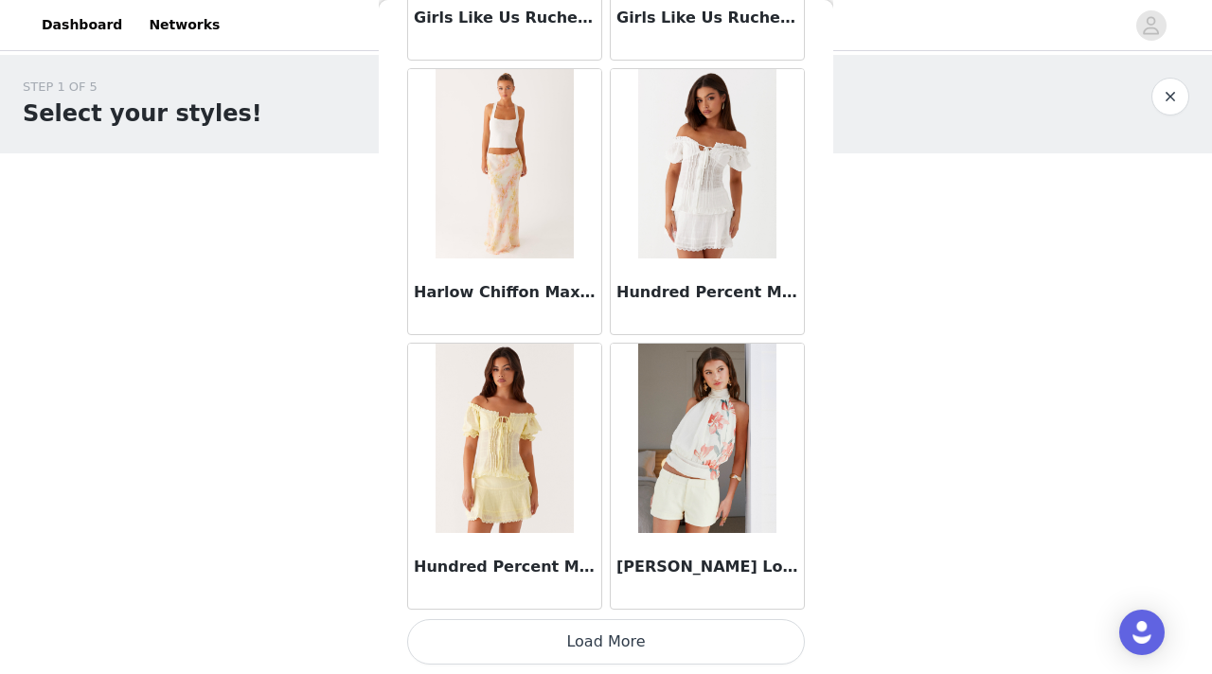
click at [614, 638] on button "Load More" at bounding box center [606, 641] width 398 height 45
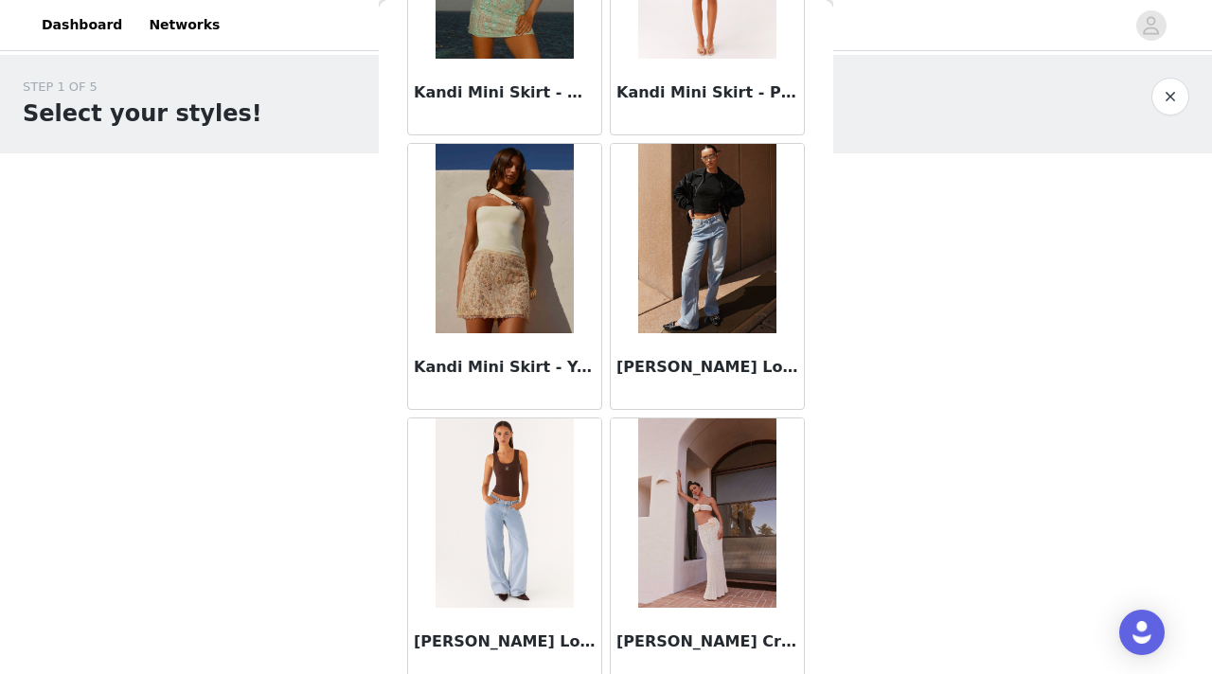
scroll to position [8463, 0]
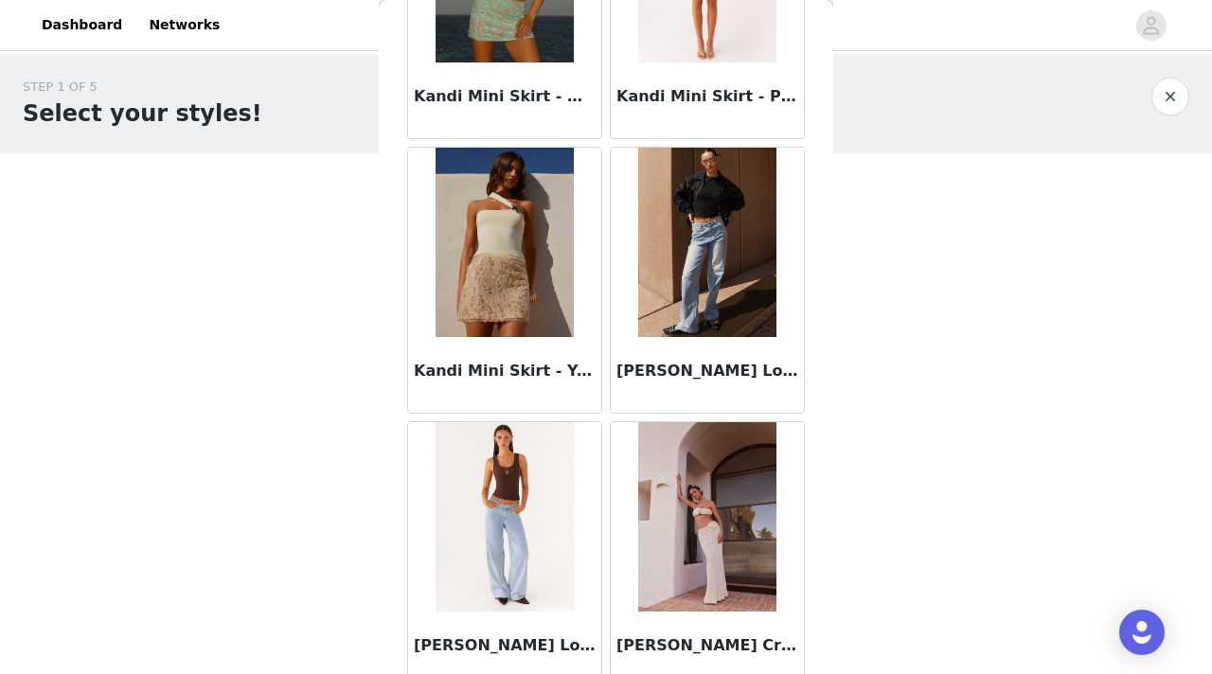
click at [690, 246] on img at bounding box center [706, 242] width 137 height 189
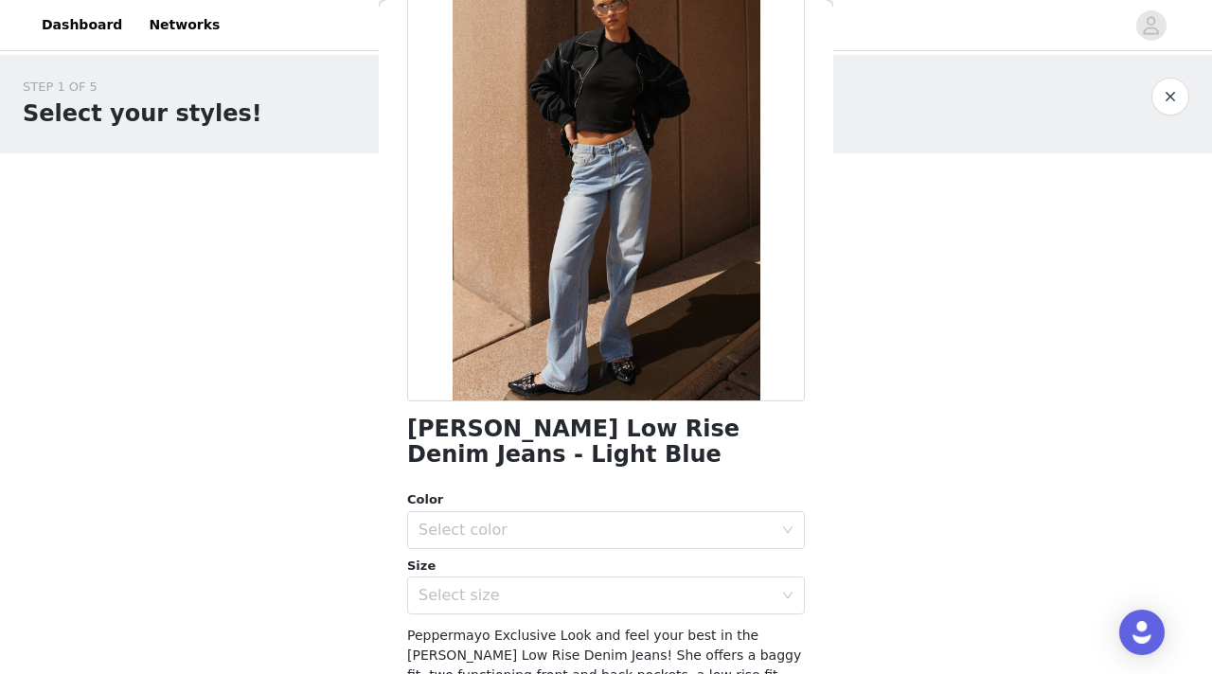
scroll to position [120, 0]
click at [564, 538] on div "Select color" at bounding box center [596, 529] width 354 height 19
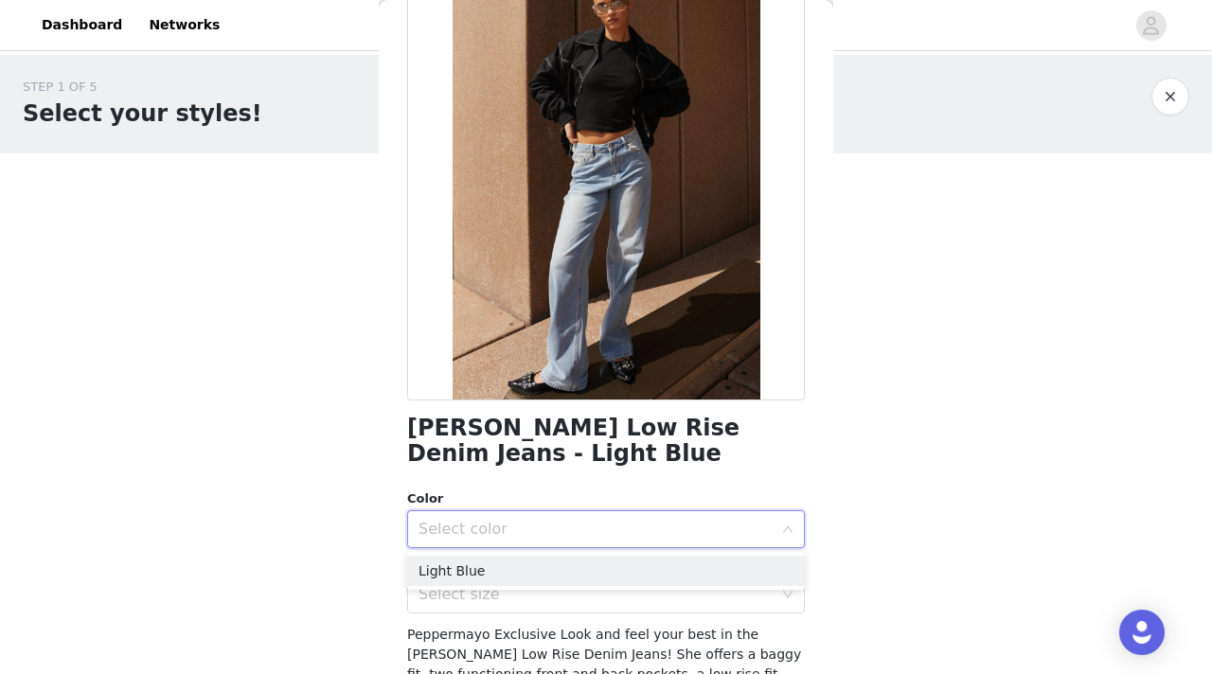
click at [564, 536] on div "Select color" at bounding box center [596, 529] width 354 height 19
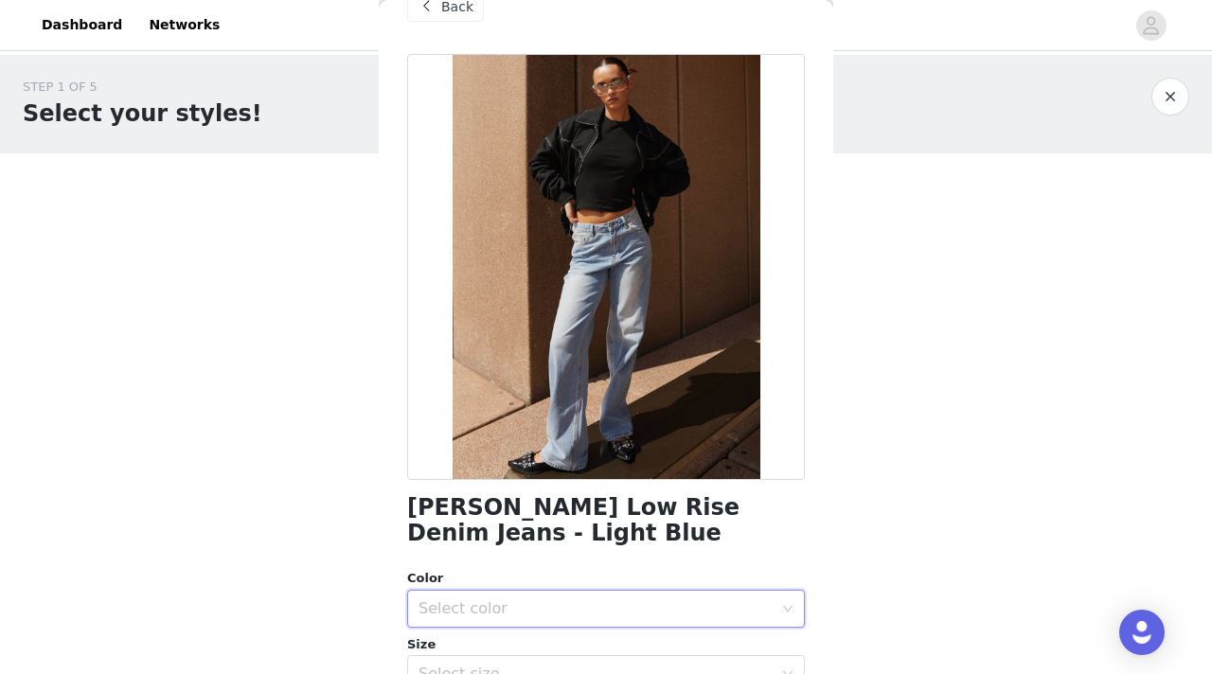
scroll to position [32, 0]
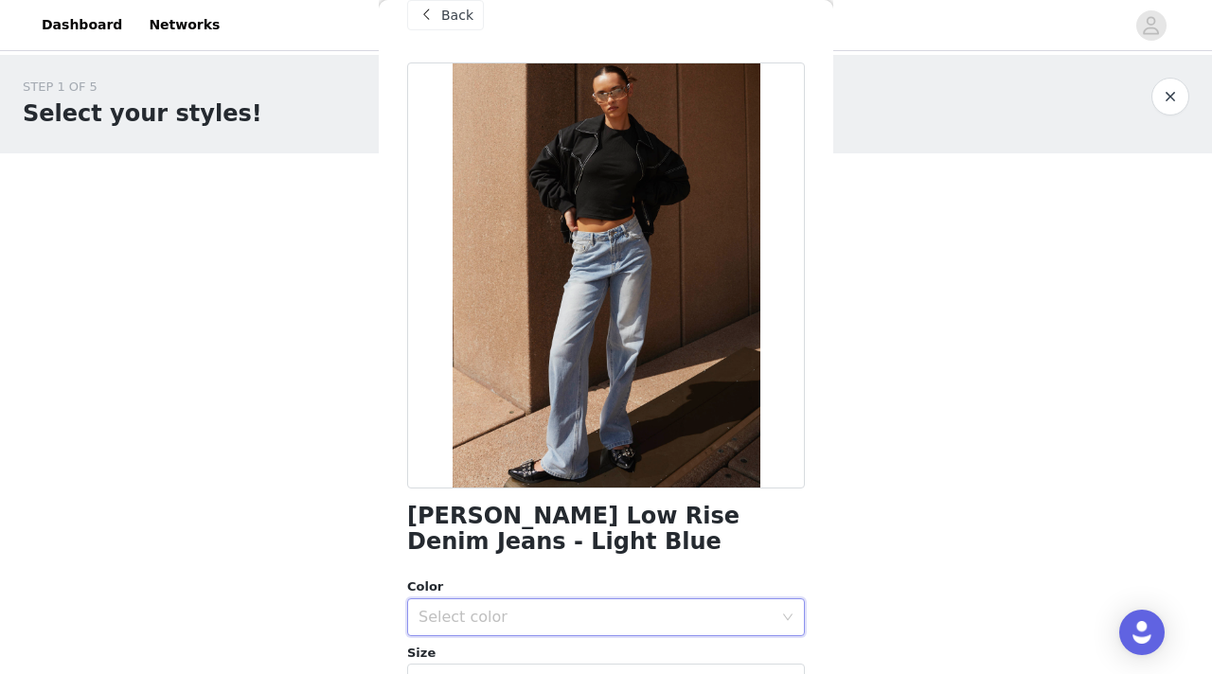
click at [456, 18] on span "Back" at bounding box center [457, 16] width 32 height 20
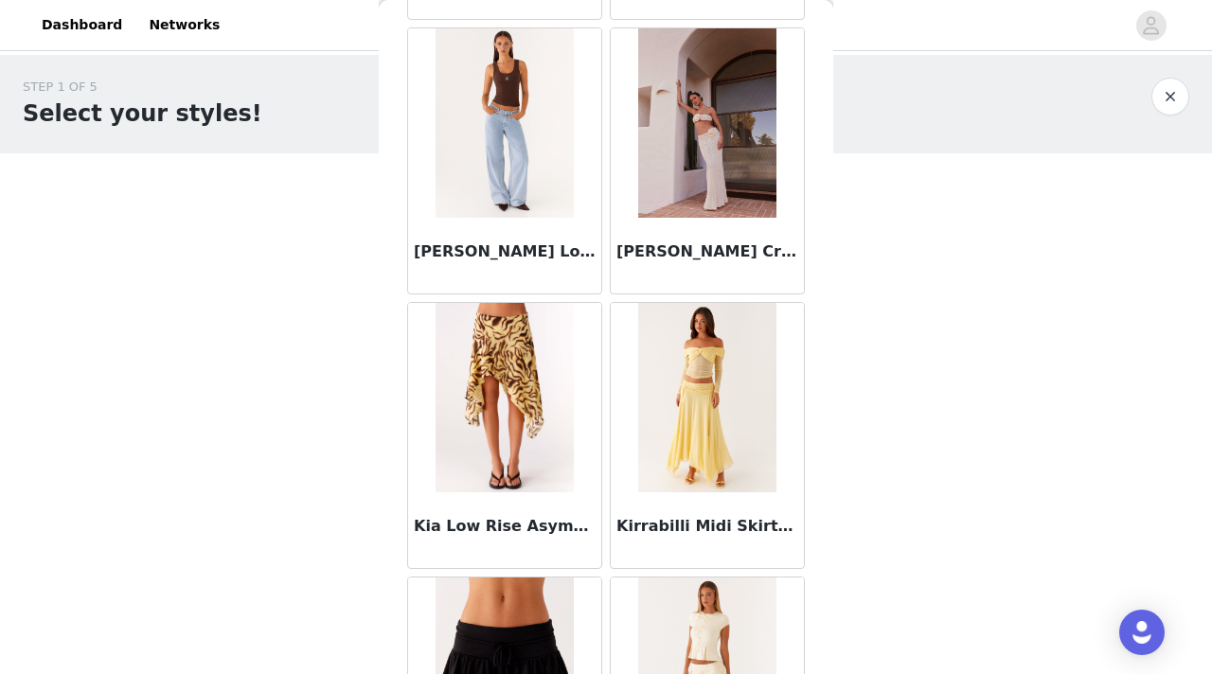
scroll to position [8861, 0]
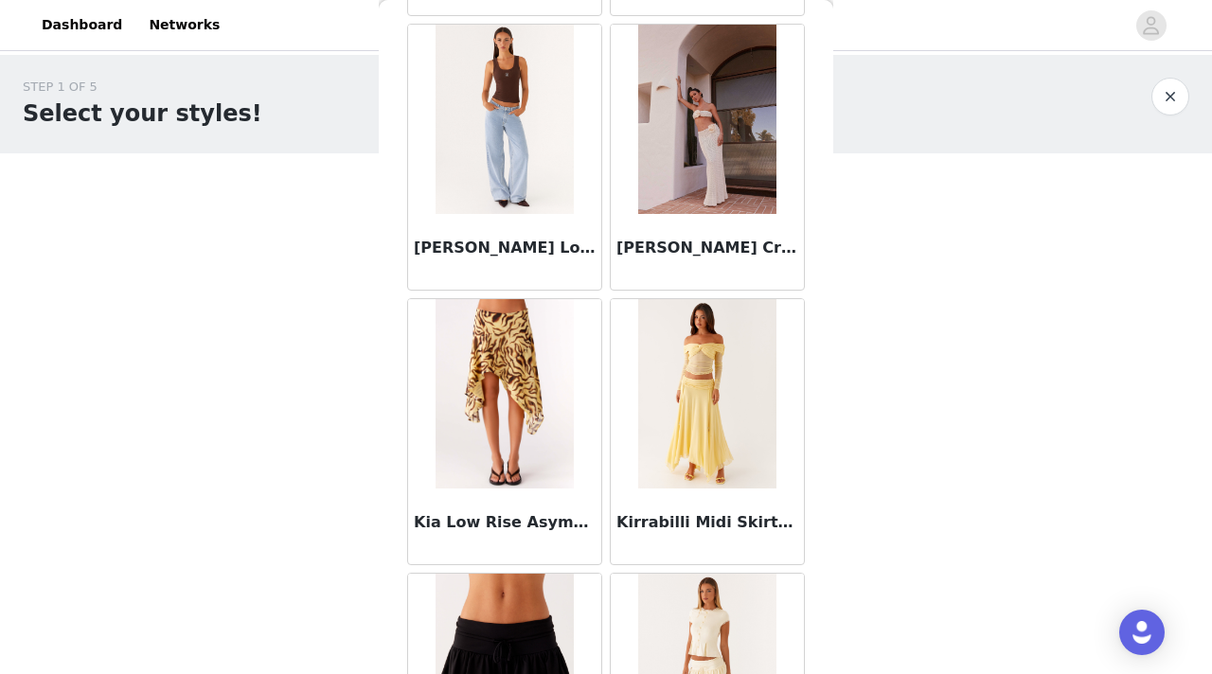
click at [505, 130] on img at bounding box center [504, 119] width 137 height 189
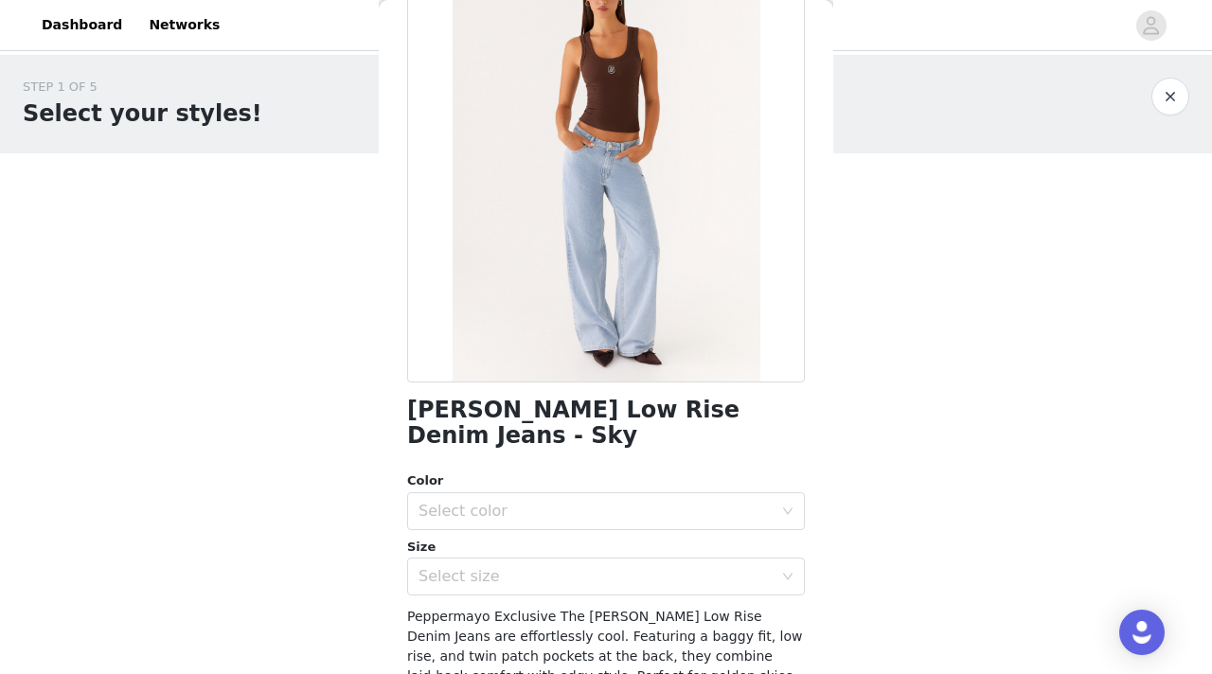
scroll to position [0, 0]
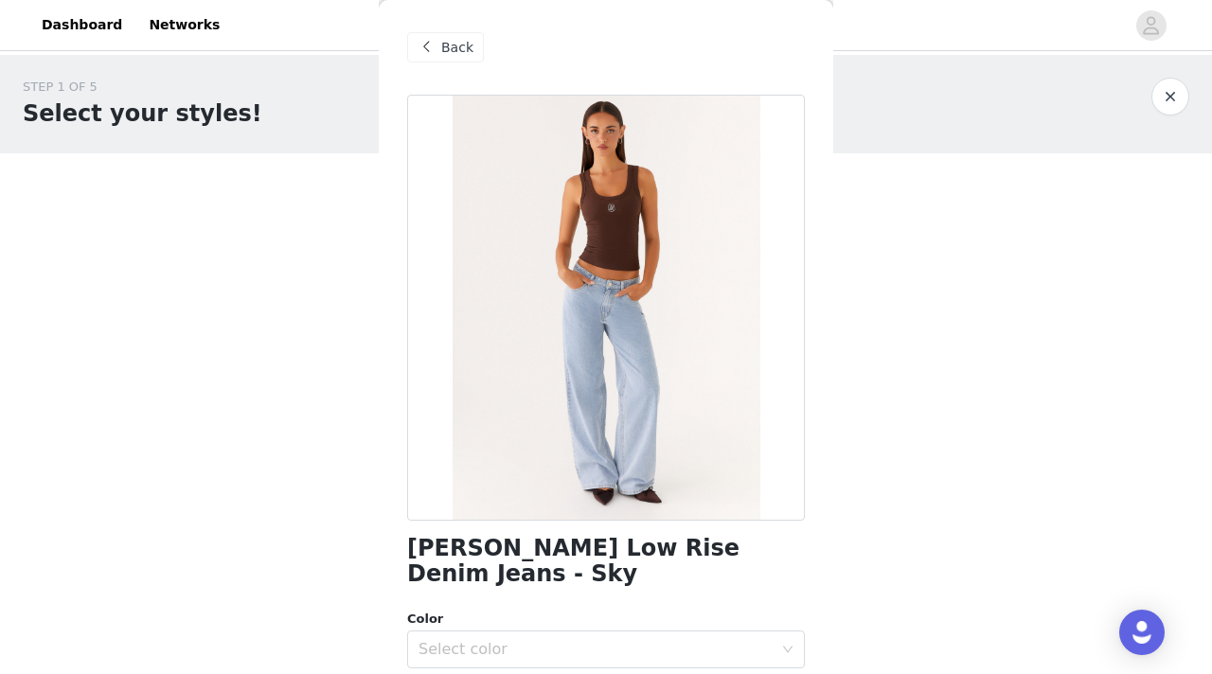
click at [445, 51] on span "Back" at bounding box center [457, 48] width 32 height 20
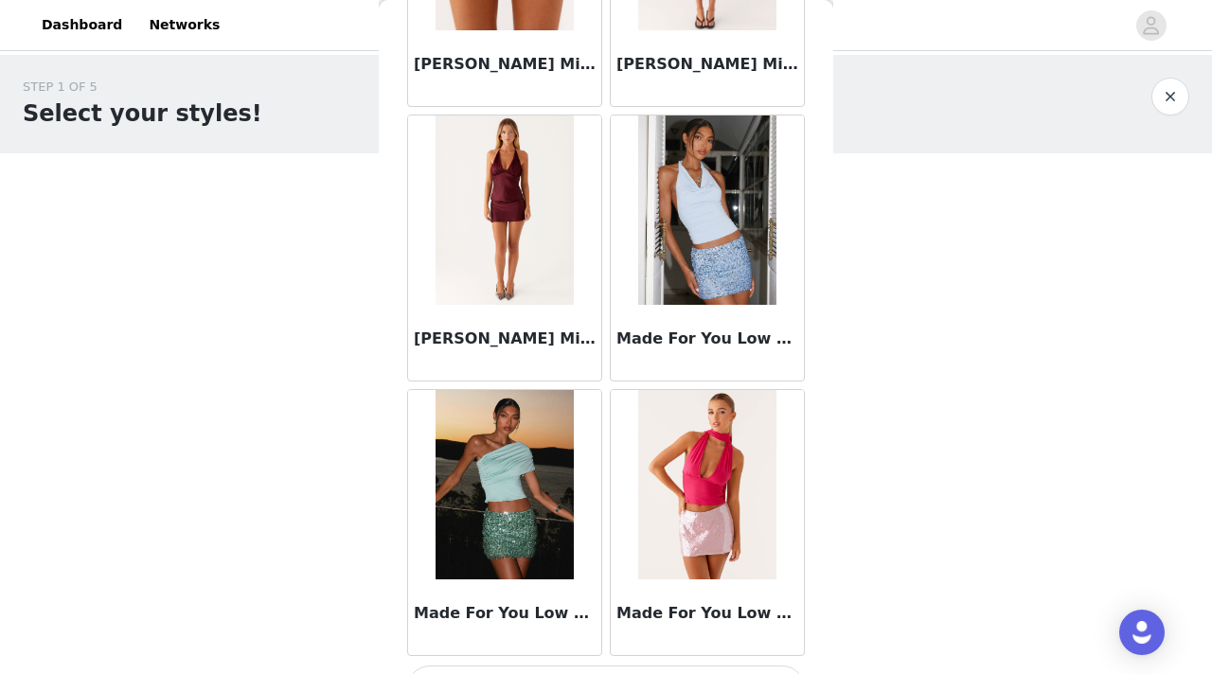
scroll to position [10464, 0]
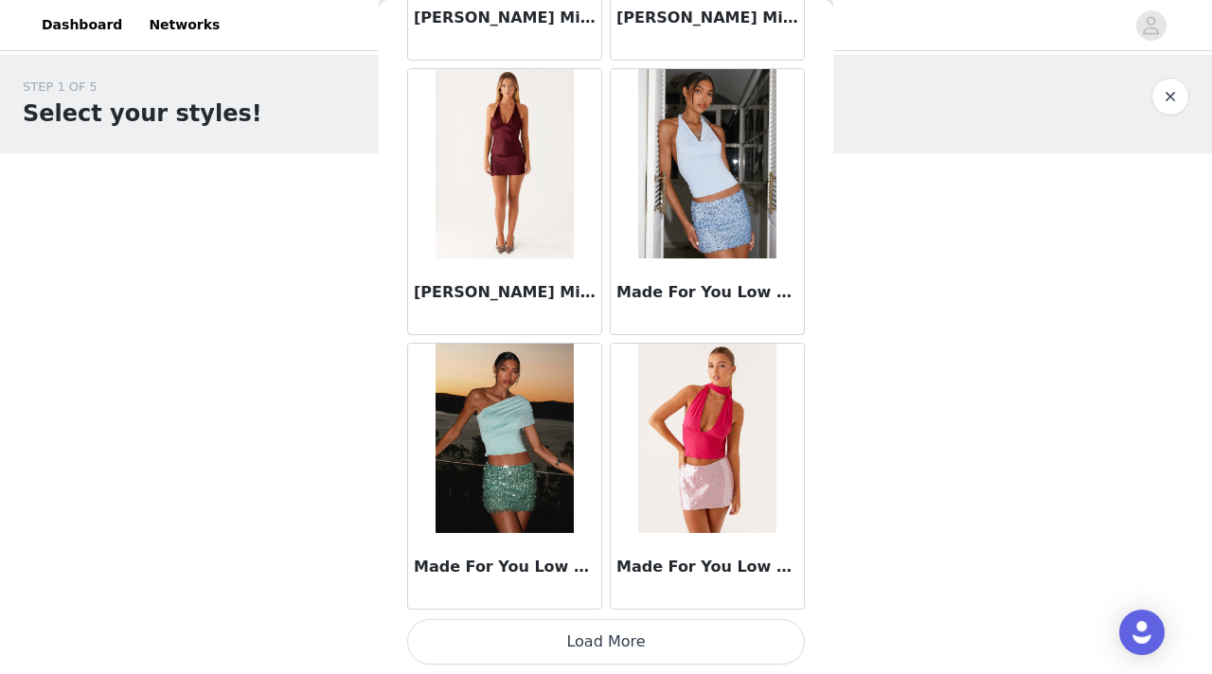
click at [571, 653] on button "Load More" at bounding box center [606, 641] width 398 height 45
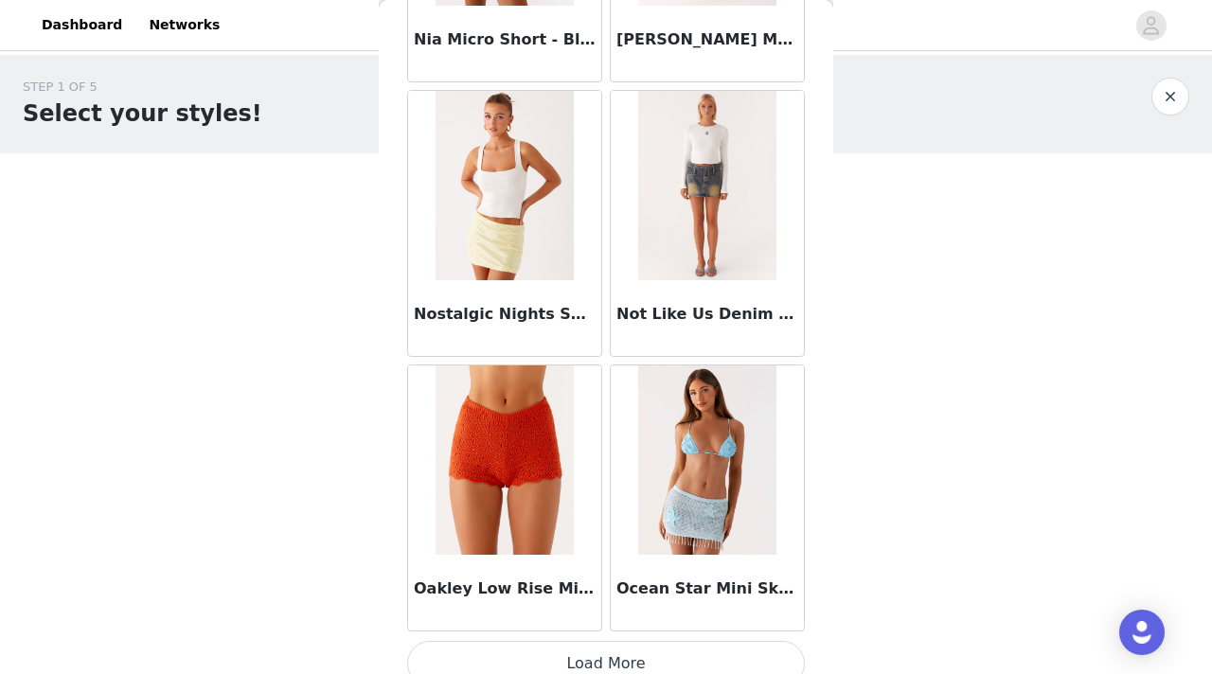
scroll to position [13211, 0]
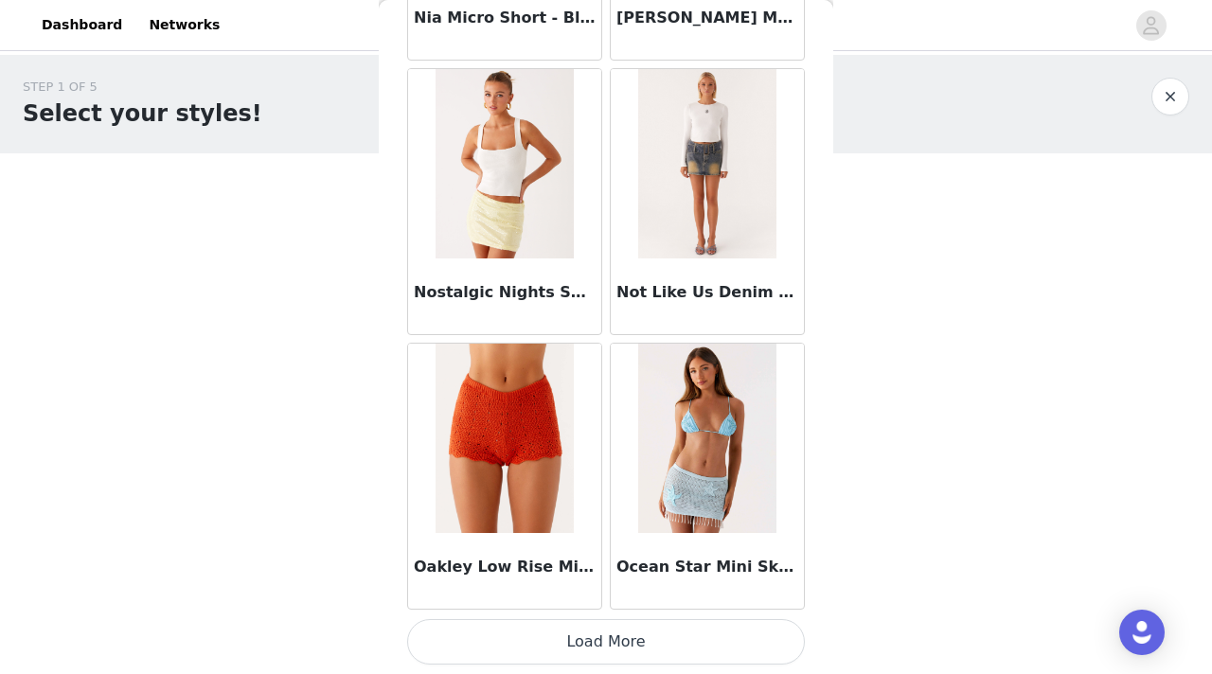
click at [627, 634] on button "Load More" at bounding box center [606, 641] width 398 height 45
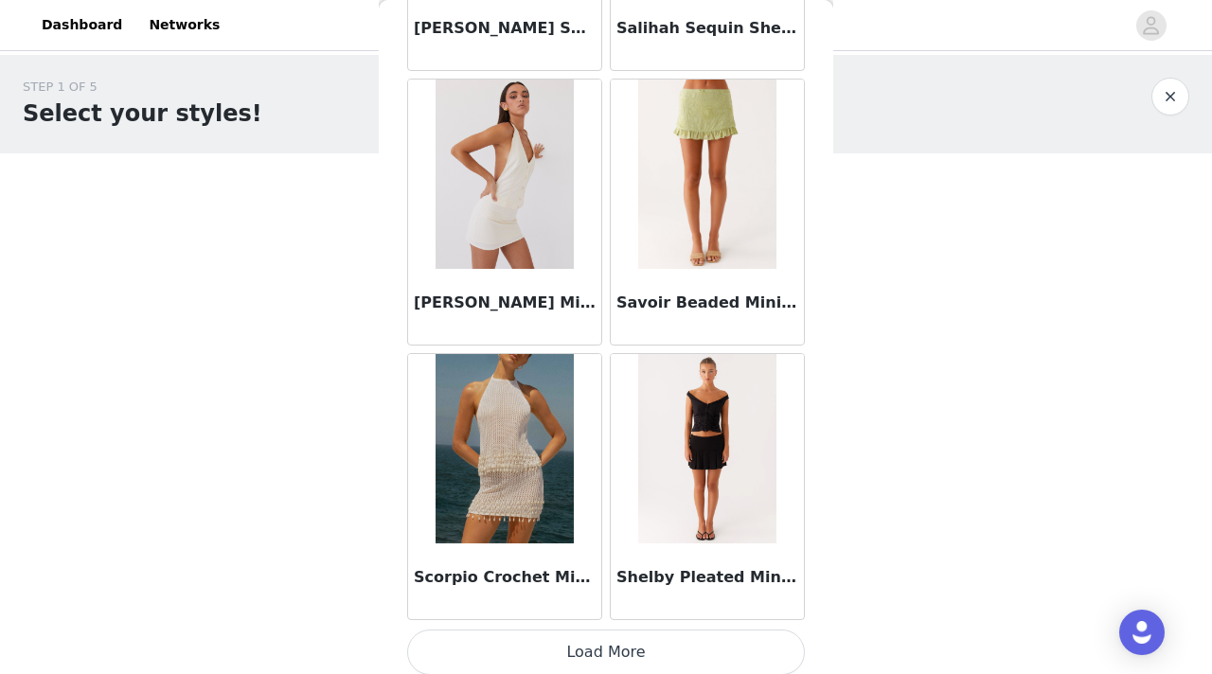
scroll to position [15958, 0]
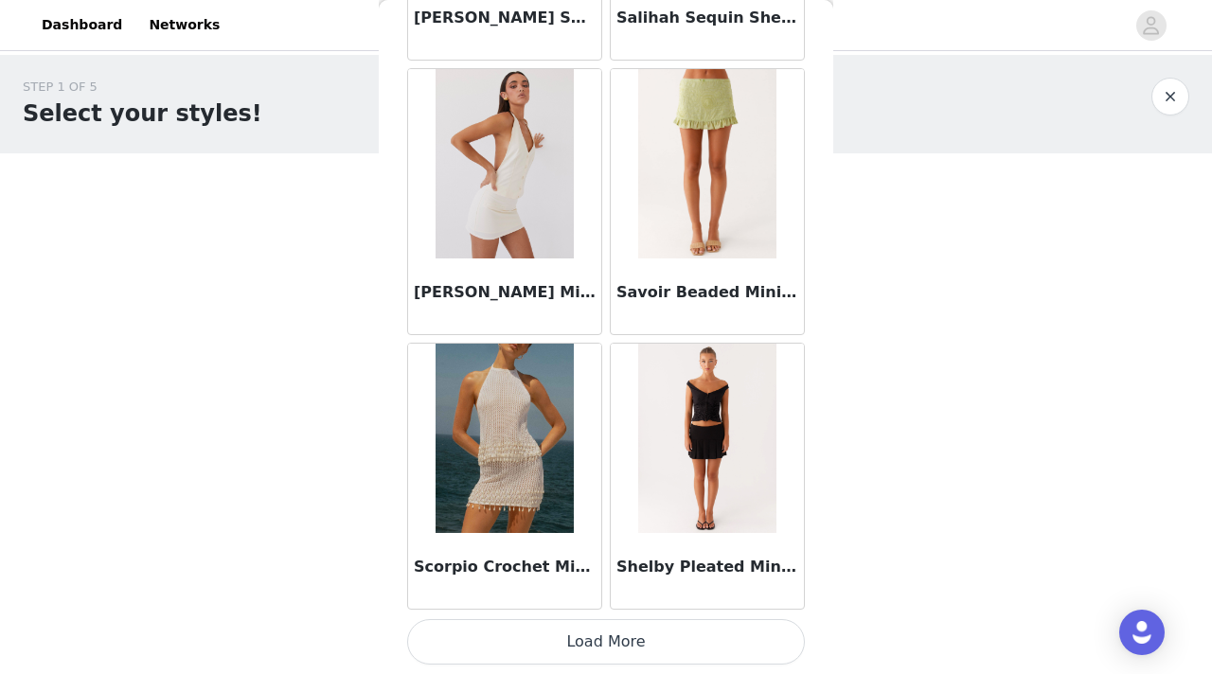
click at [519, 627] on button "Load More" at bounding box center [606, 641] width 398 height 45
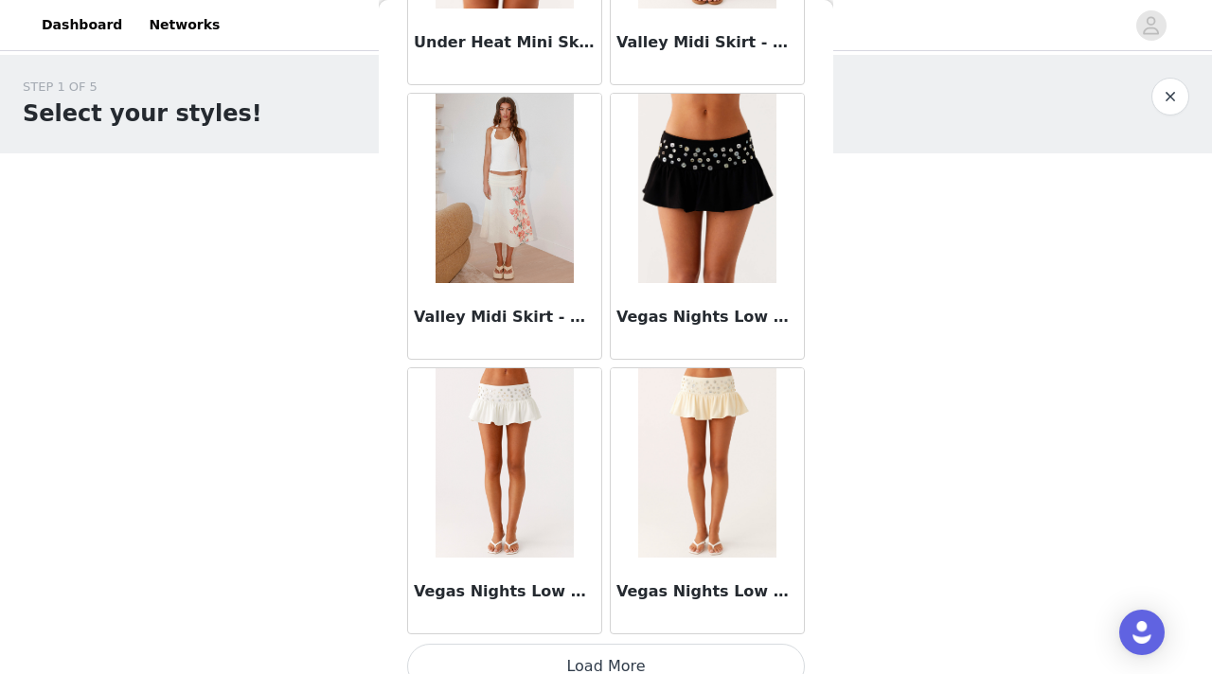
scroll to position [18704, 0]
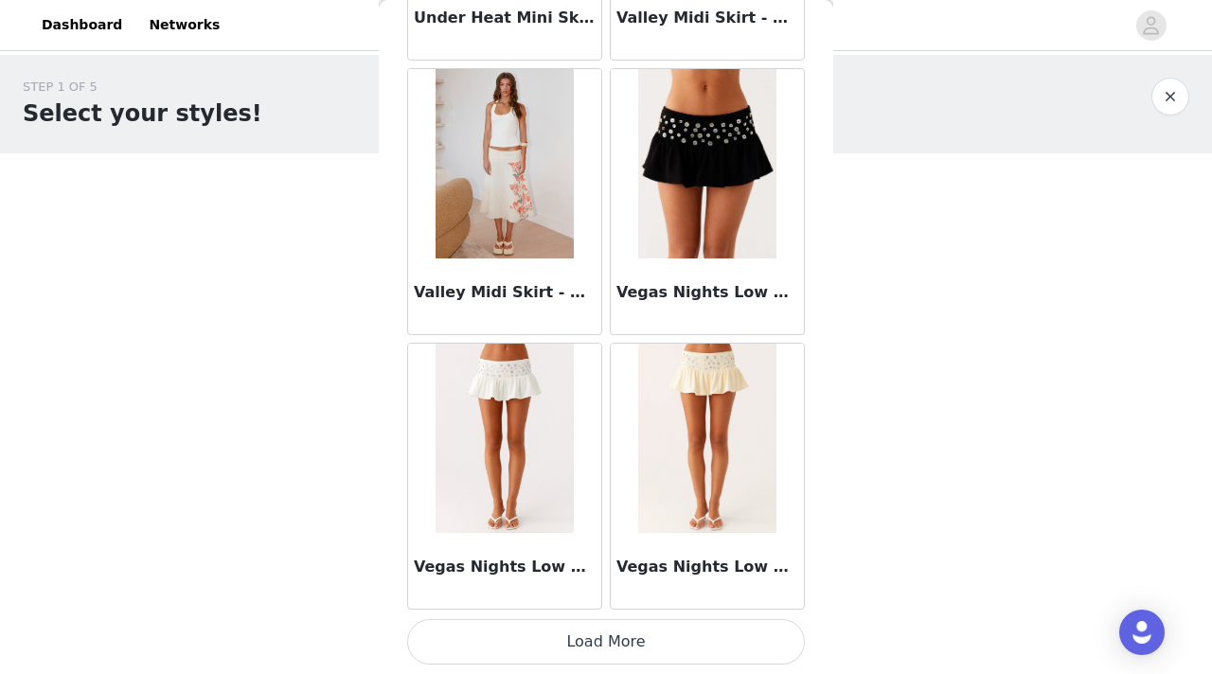
click at [579, 634] on button "Load More" at bounding box center [606, 641] width 398 height 45
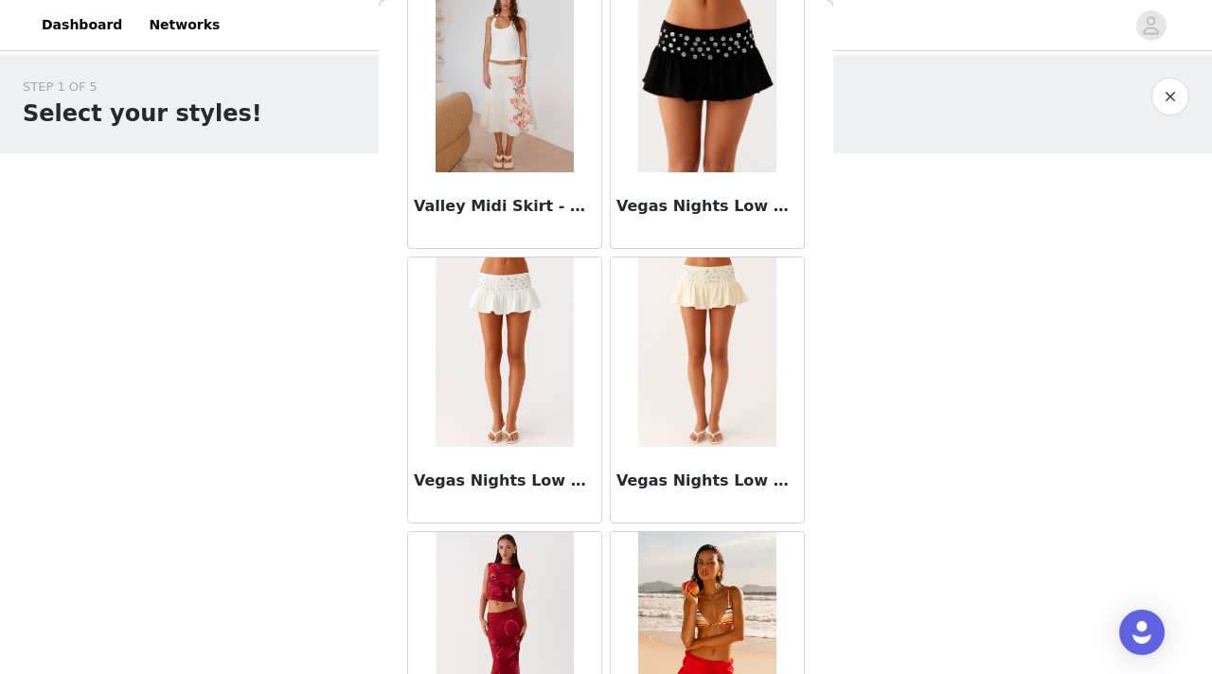
scroll to position [18919, 0]
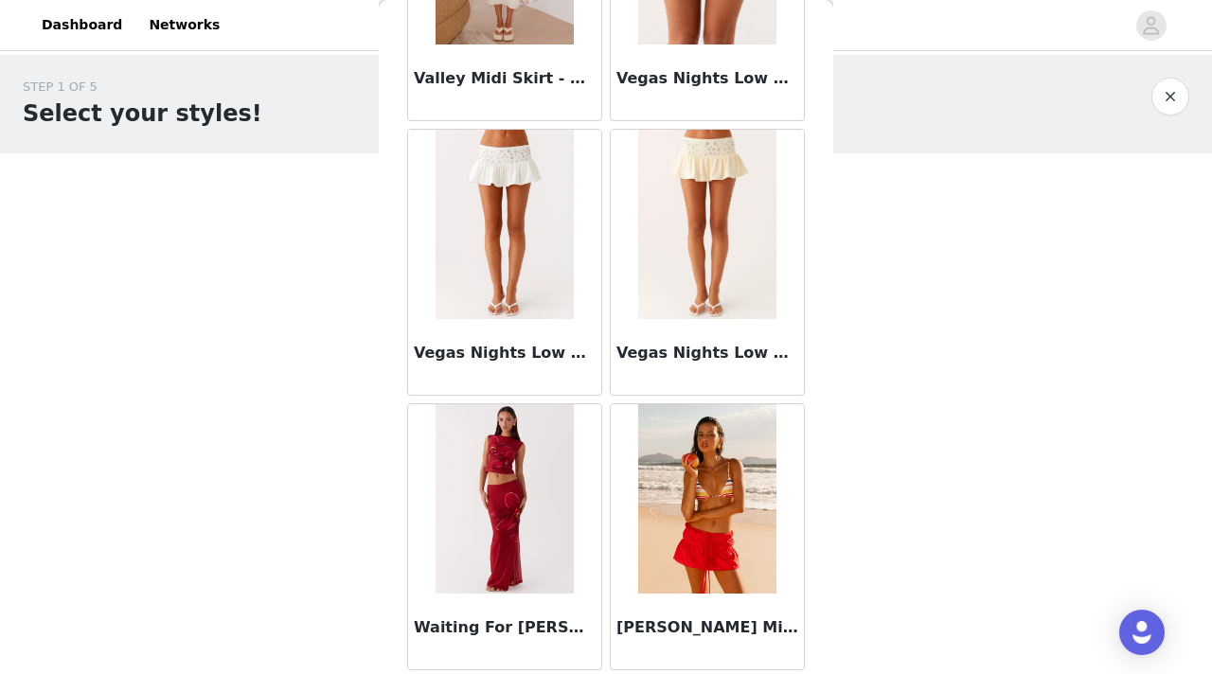
click at [1169, 90] on button "button" at bounding box center [1171, 97] width 38 height 38
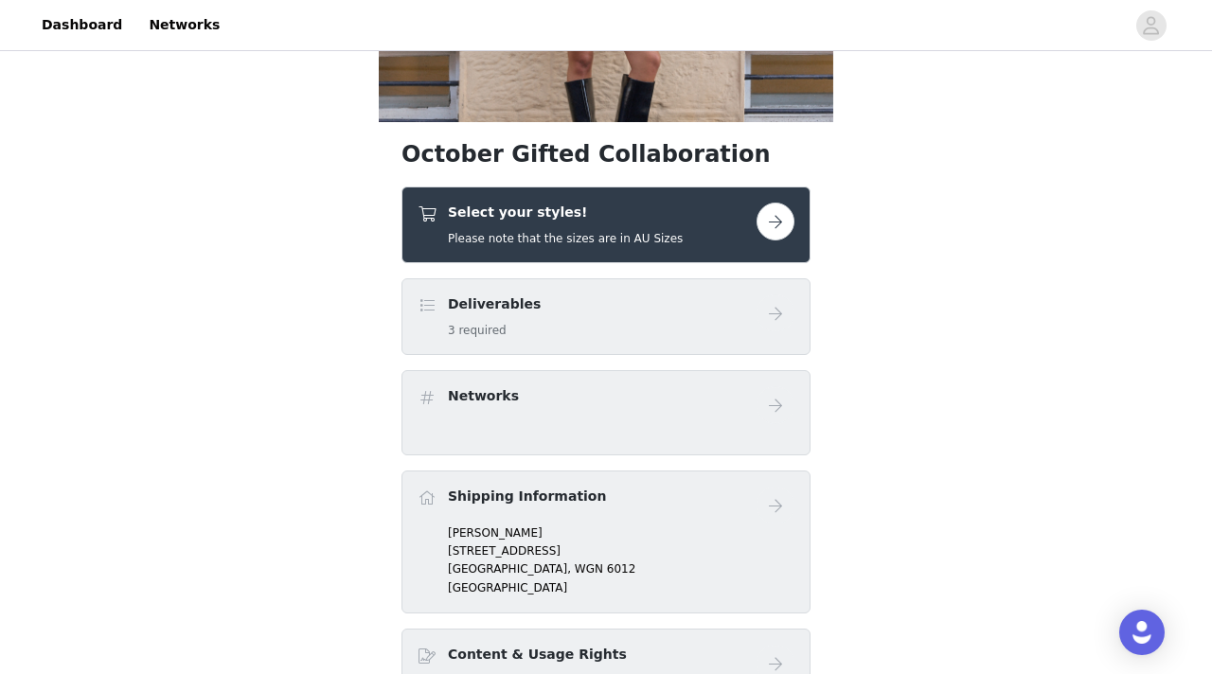
scroll to position [210, 0]
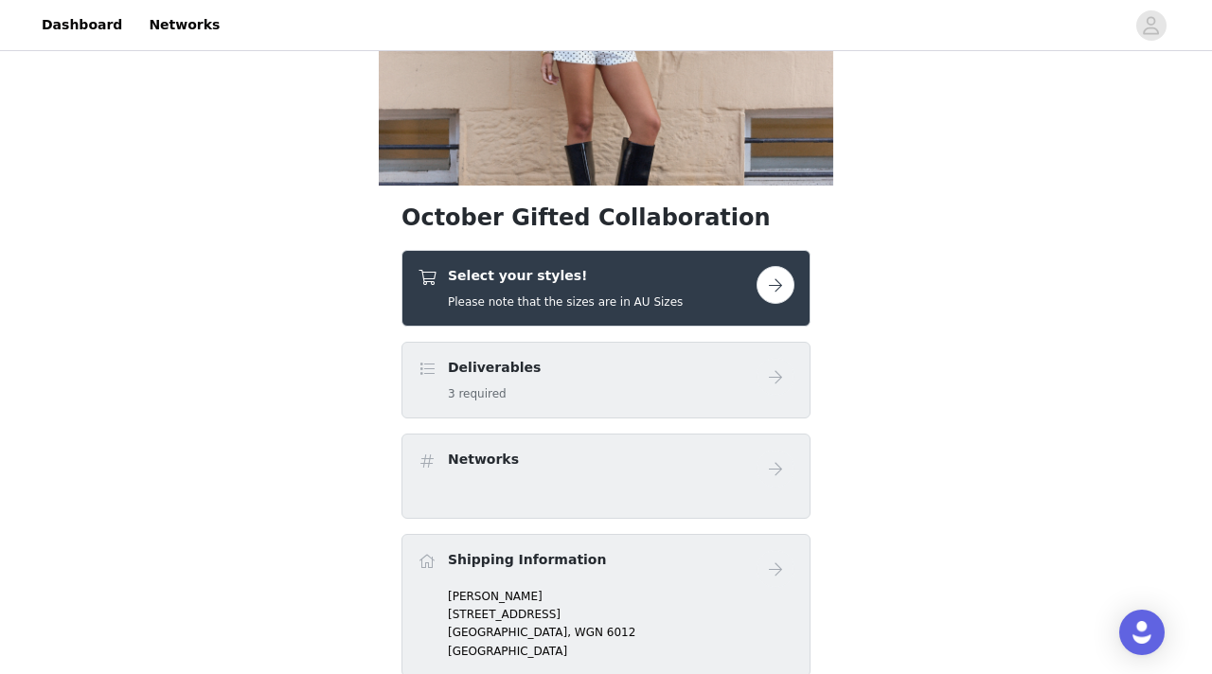
click at [772, 275] on button "button" at bounding box center [776, 285] width 38 height 38
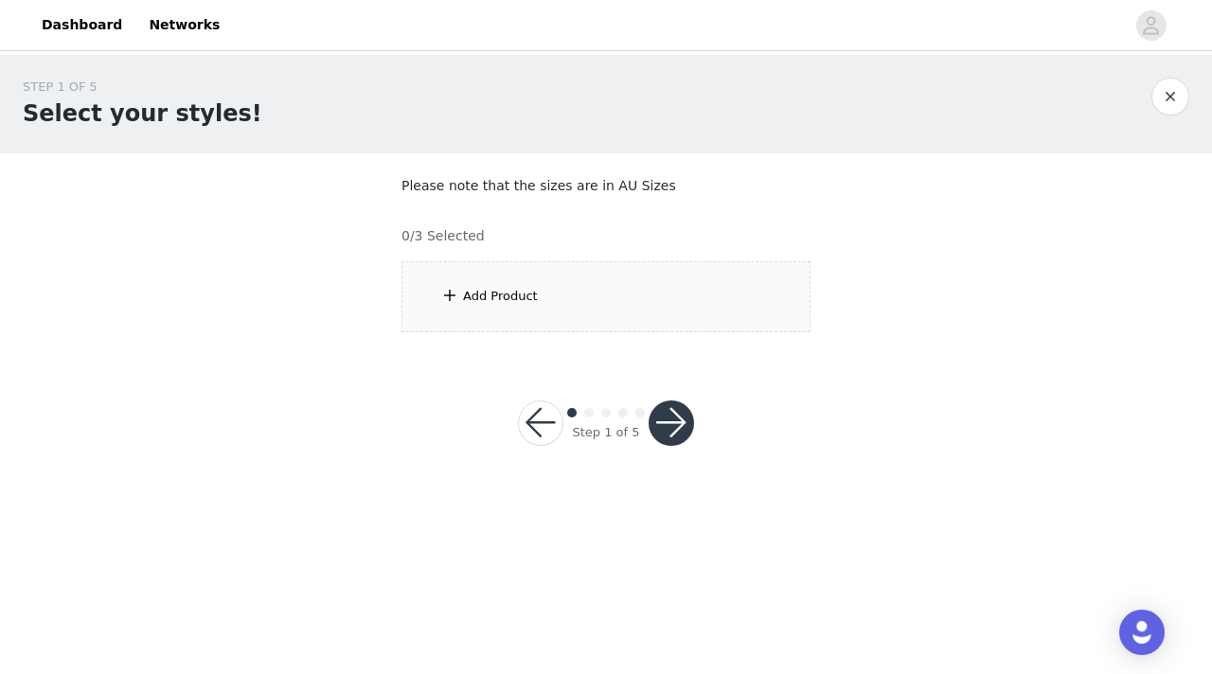
click at [584, 311] on div "Add Product" at bounding box center [606, 296] width 409 height 71
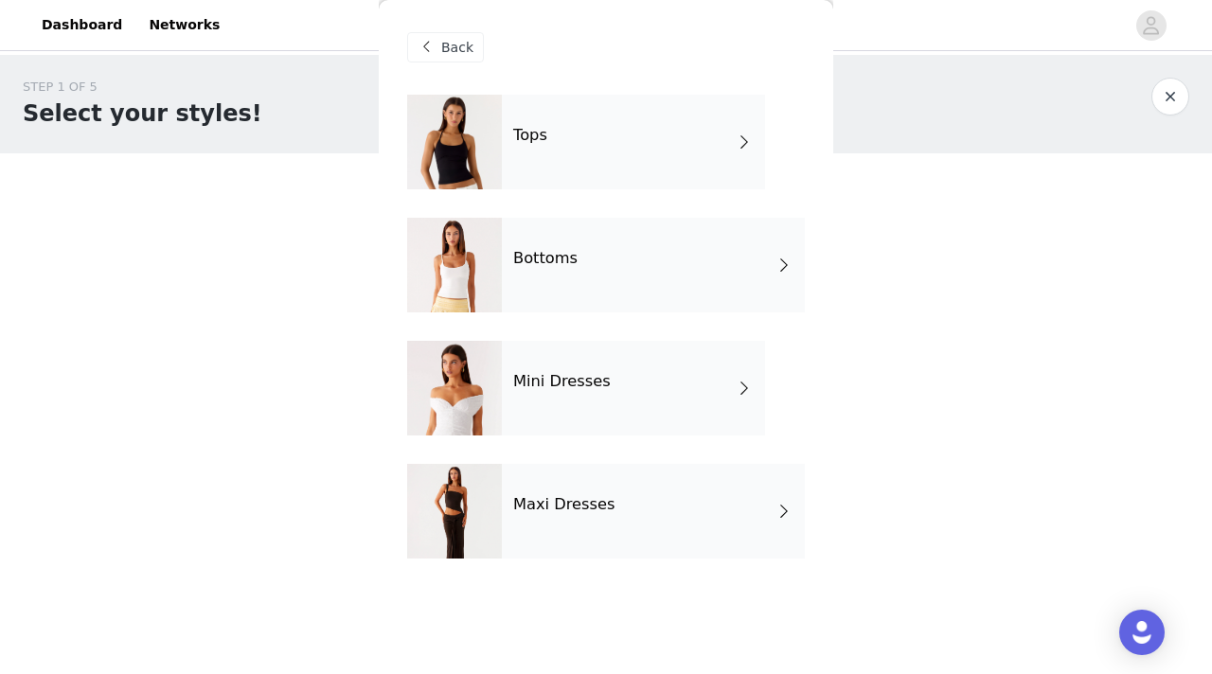
click at [601, 132] on div "Tops" at bounding box center [633, 142] width 263 height 95
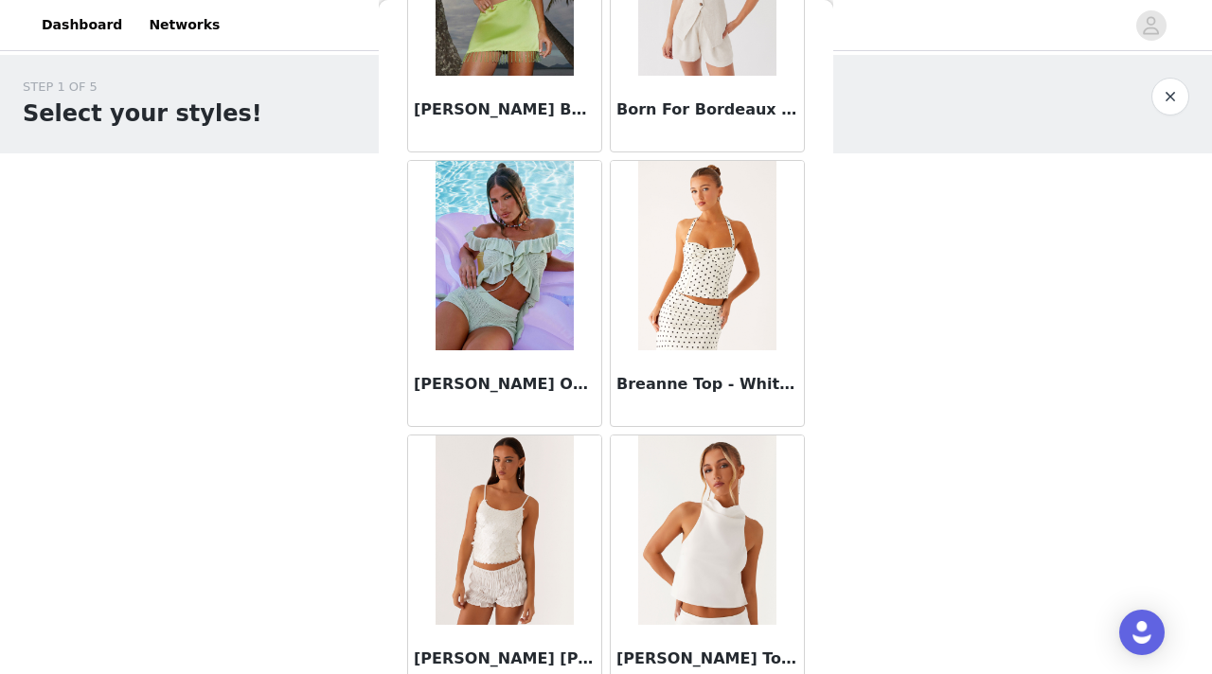
scroll to position [2224, 0]
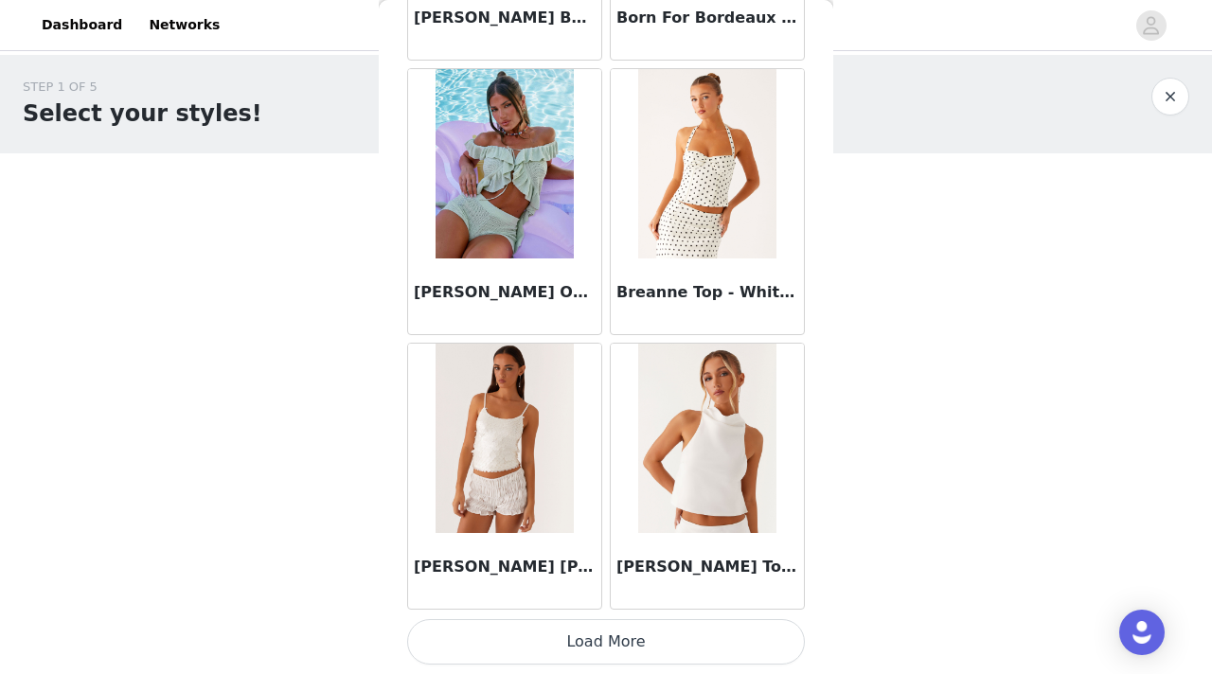
click at [524, 638] on button "Load More" at bounding box center [606, 641] width 398 height 45
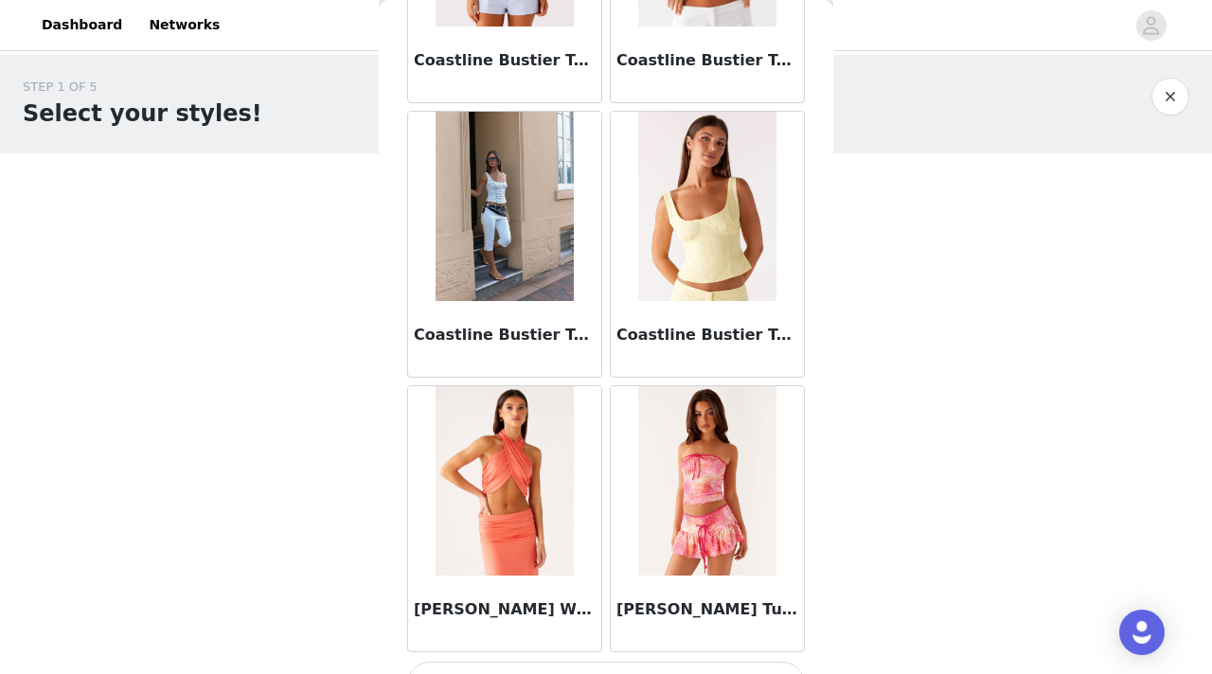
scroll to position [4971, 0]
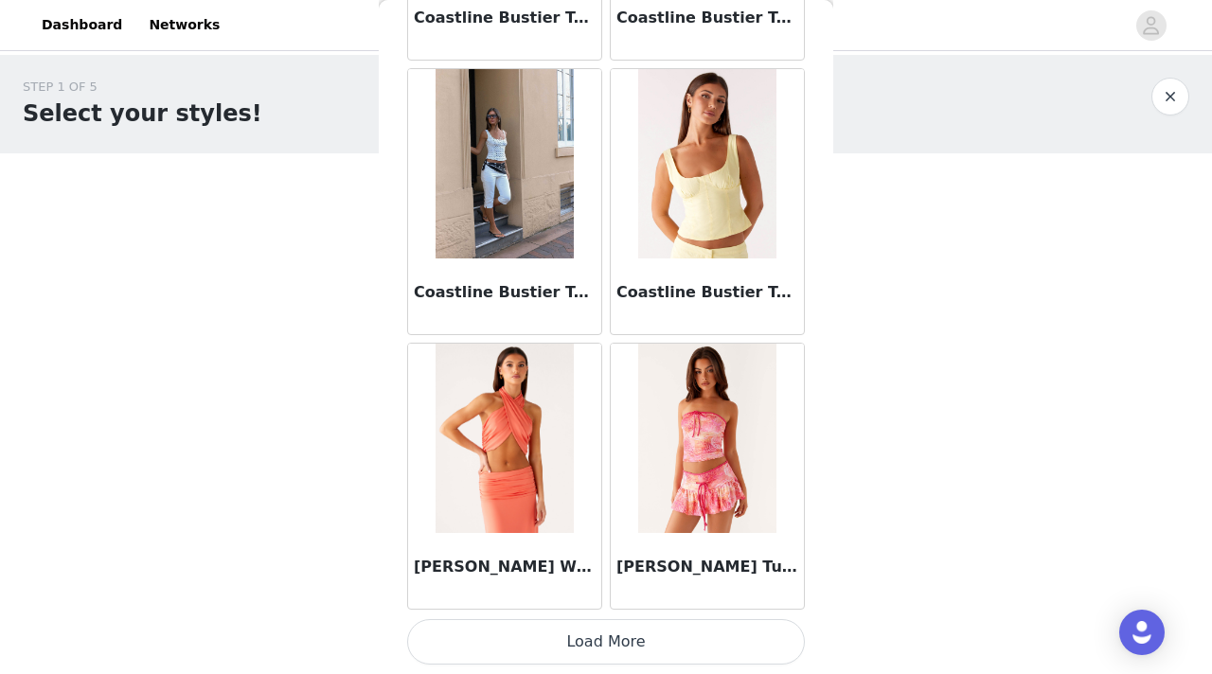
click at [574, 635] on button "Load More" at bounding box center [606, 641] width 398 height 45
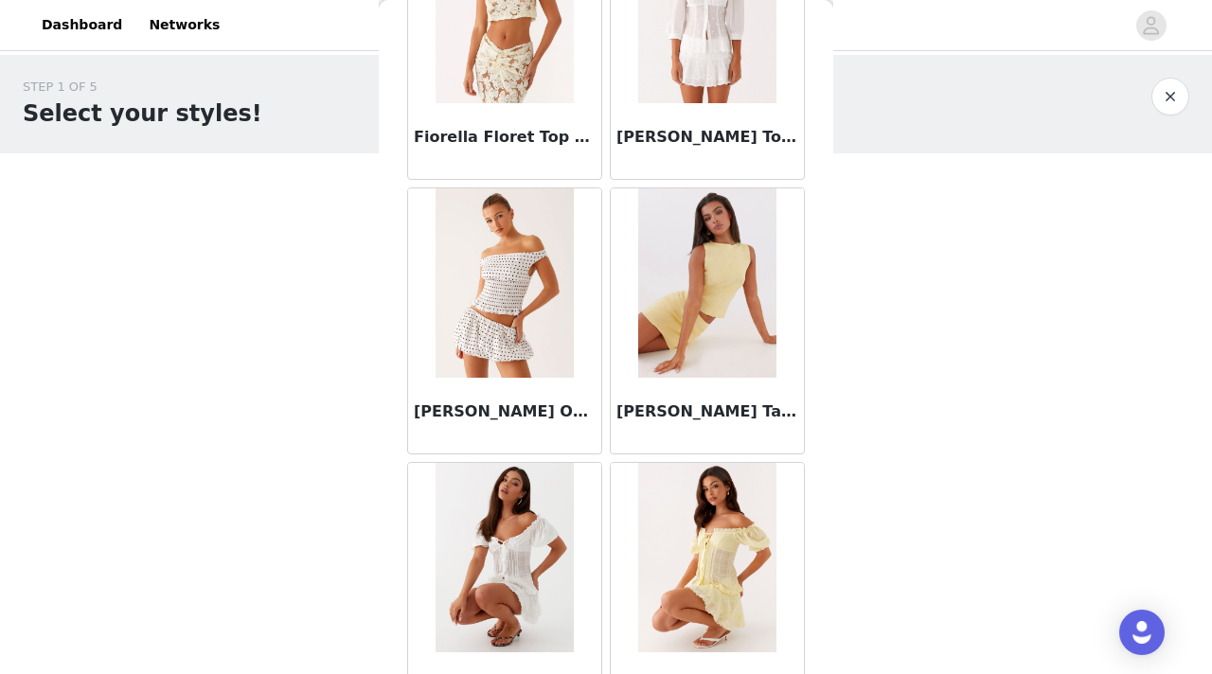
scroll to position [7717, 0]
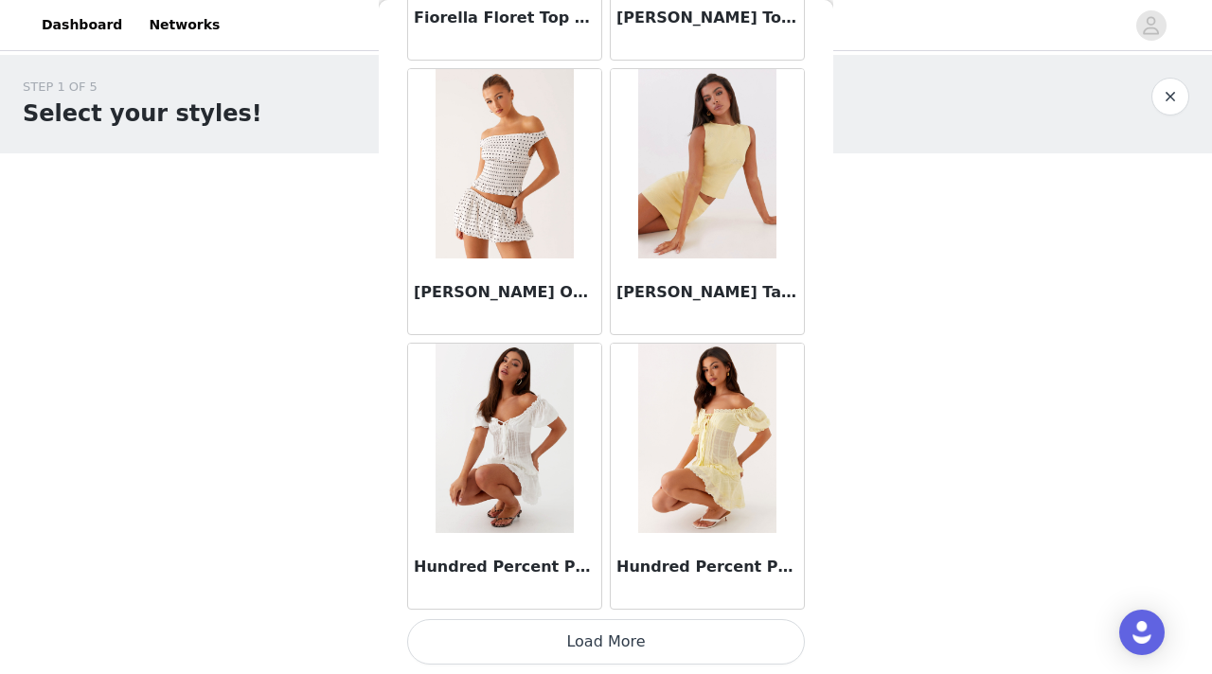
click at [547, 639] on button "Load More" at bounding box center [606, 641] width 398 height 45
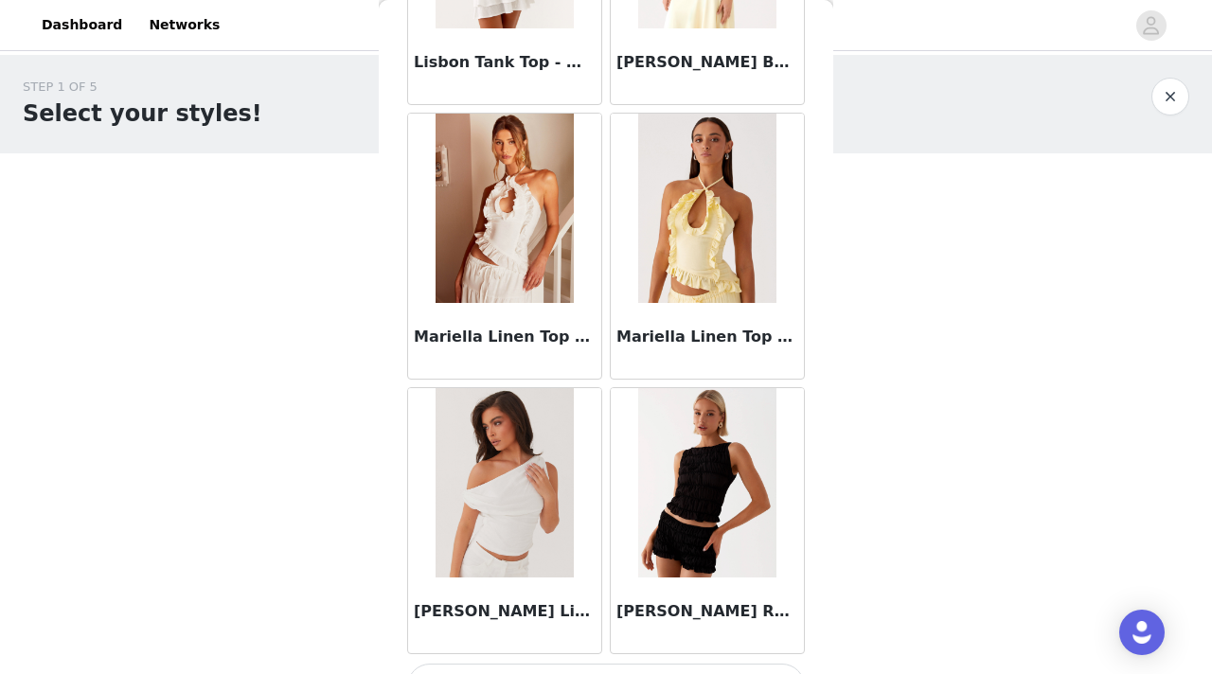
scroll to position [10464, 0]
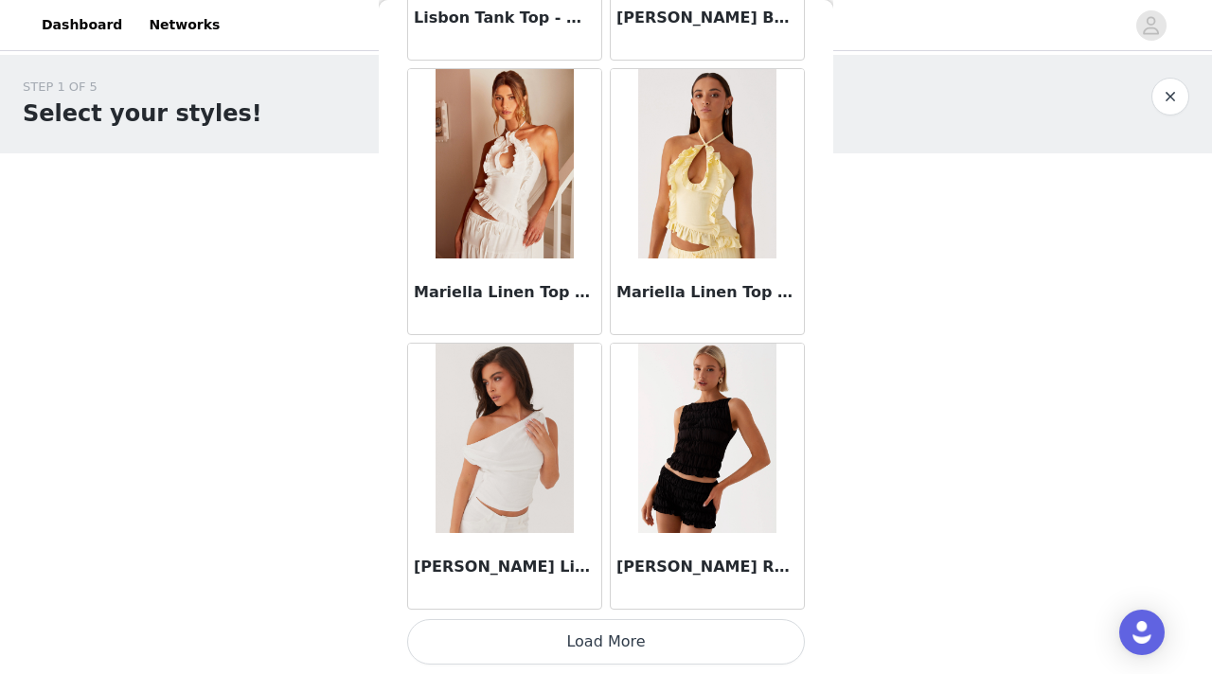
click at [529, 633] on button "Load More" at bounding box center [606, 641] width 398 height 45
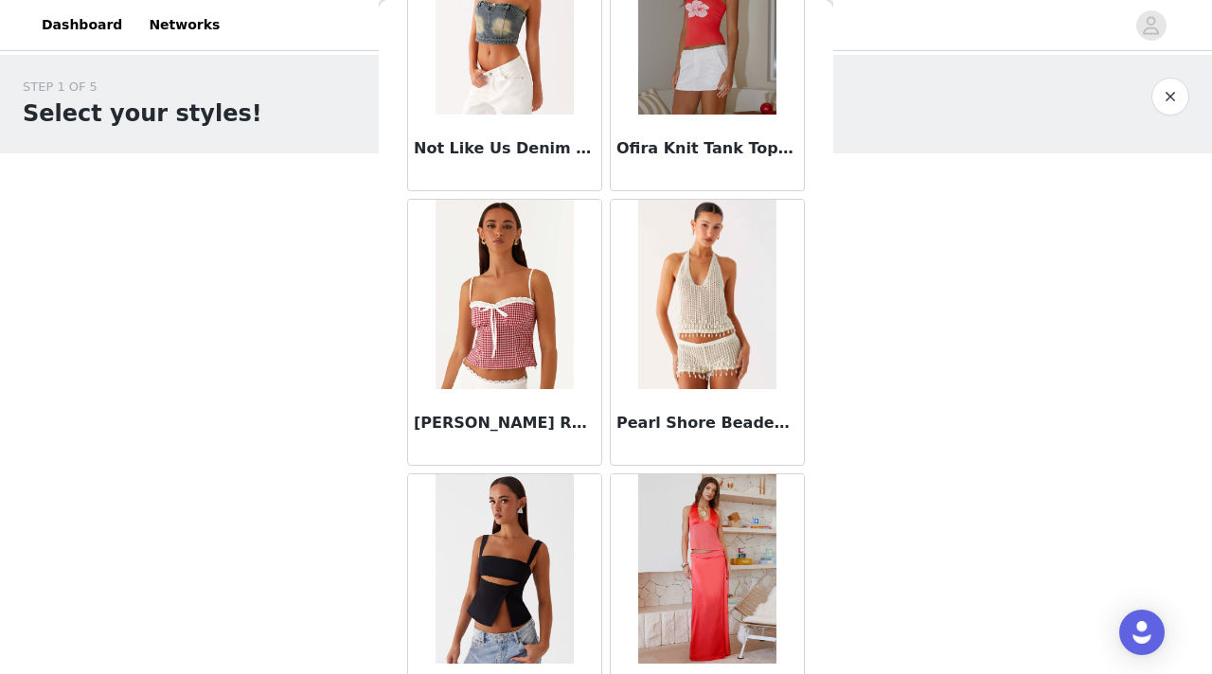
scroll to position [13211, 0]
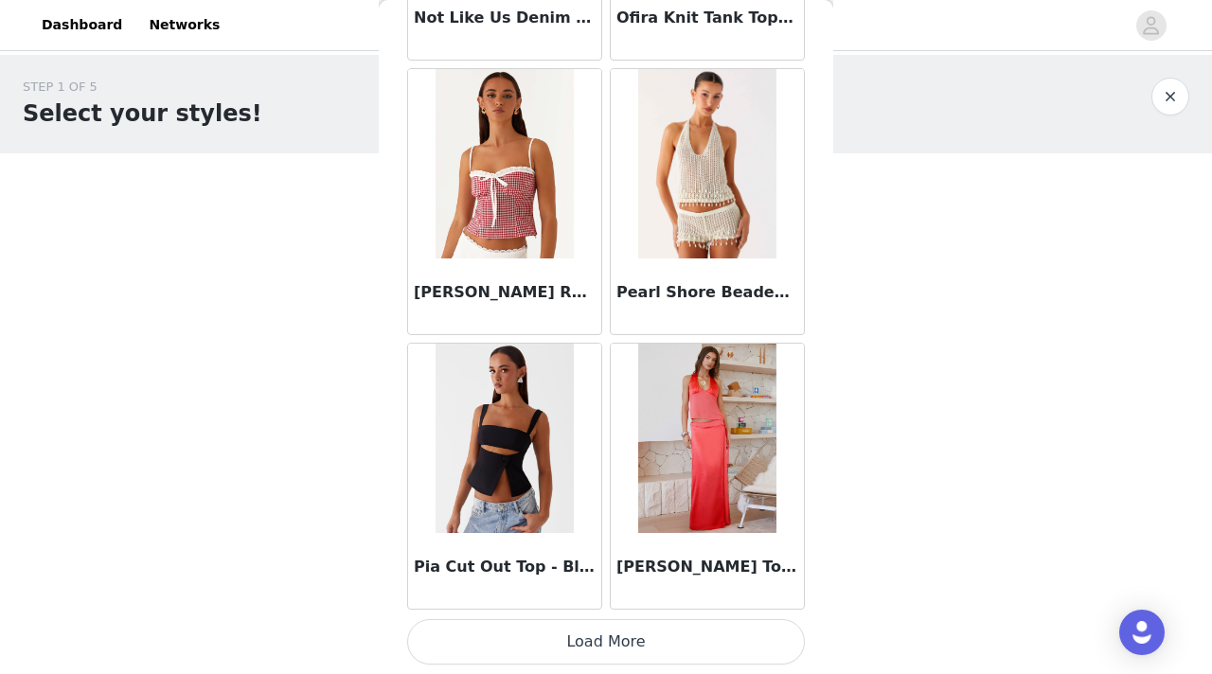
click at [605, 640] on button "Load More" at bounding box center [606, 641] width 398 height 45
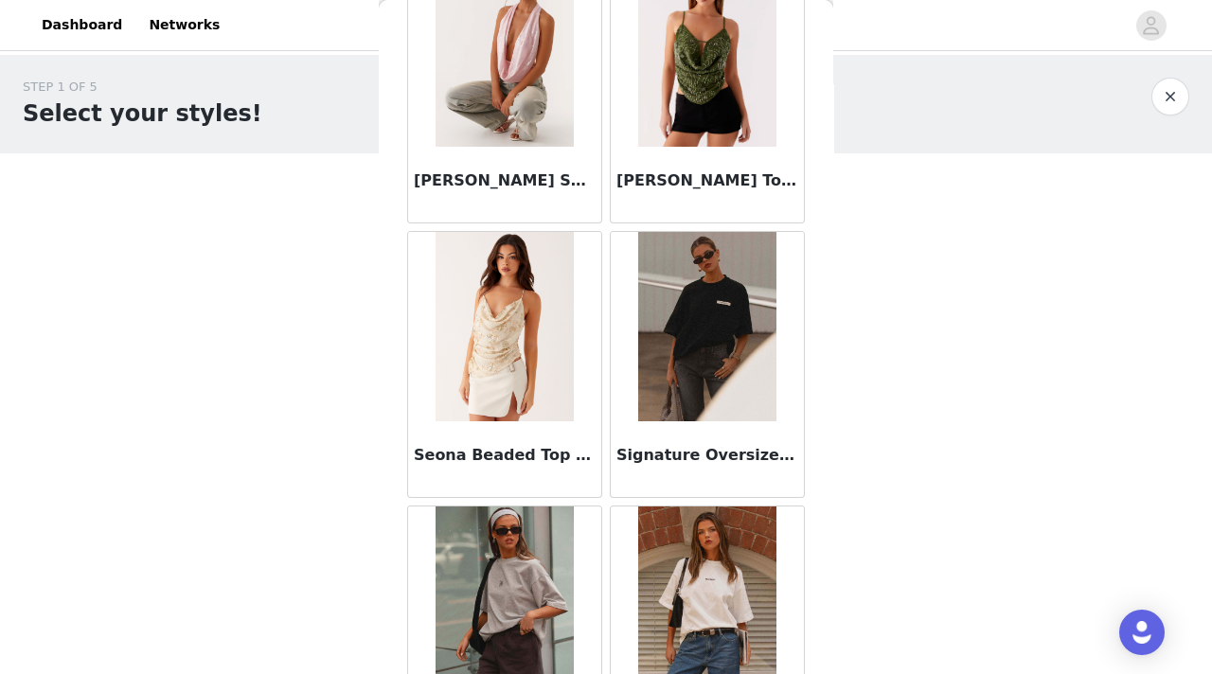
scroll to position [15958, 0]
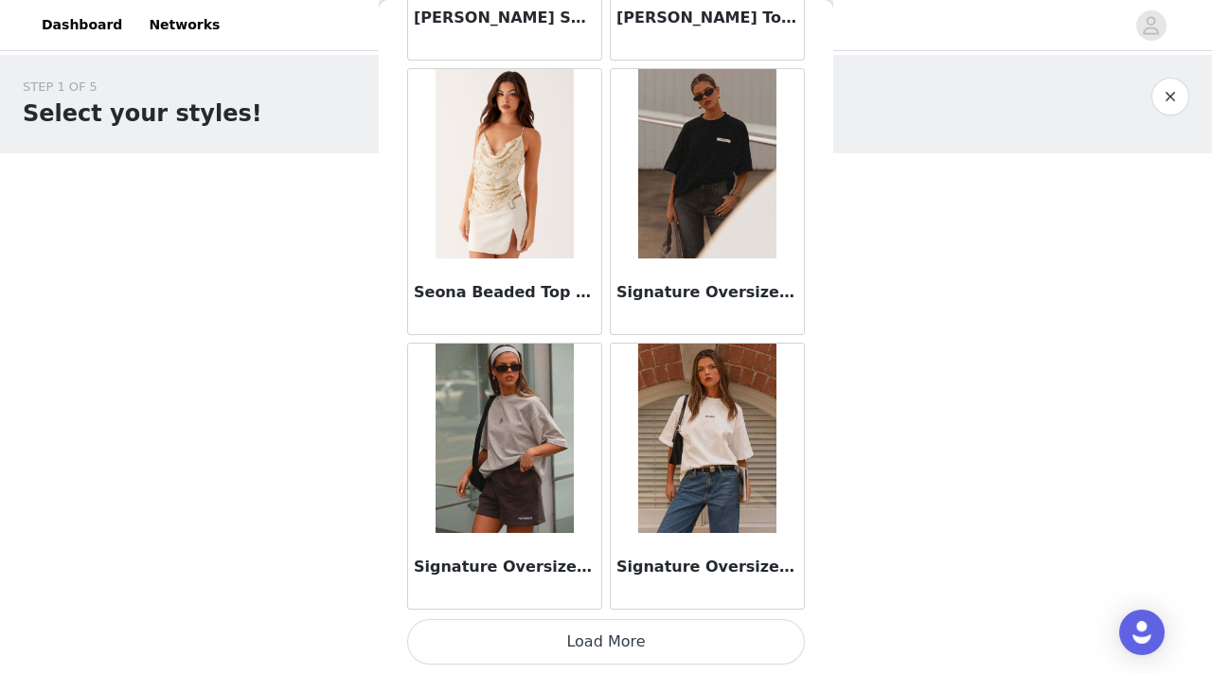
click at [653, 640] on button "Load More" at bounding box center [606, 641] width 398 height 45
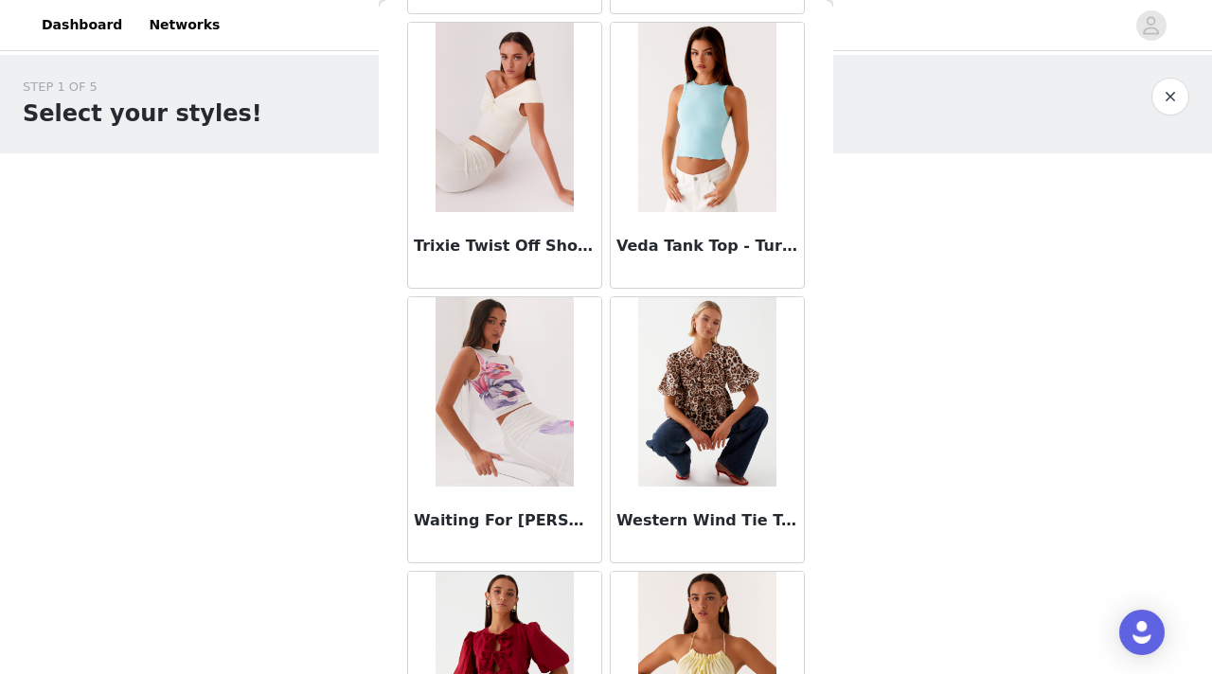
scroll to position [18704, 0]
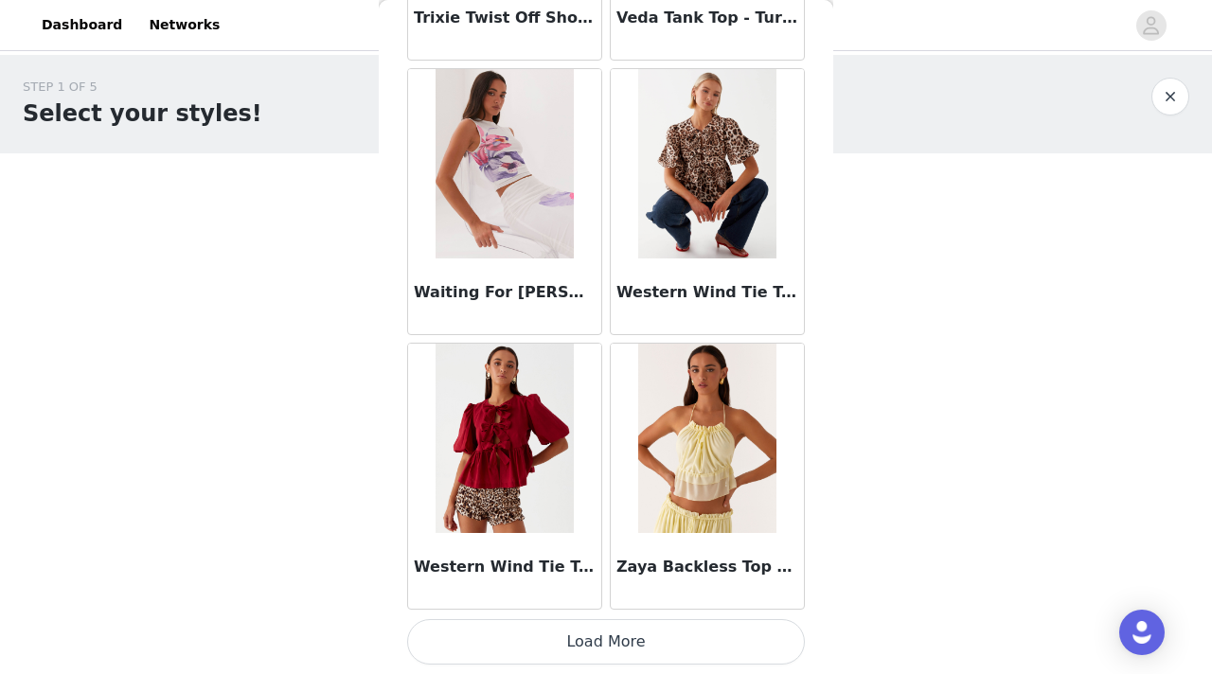
click at [638, 644] on button "Load More" at bounding box center [606, 641] width 398 height 45
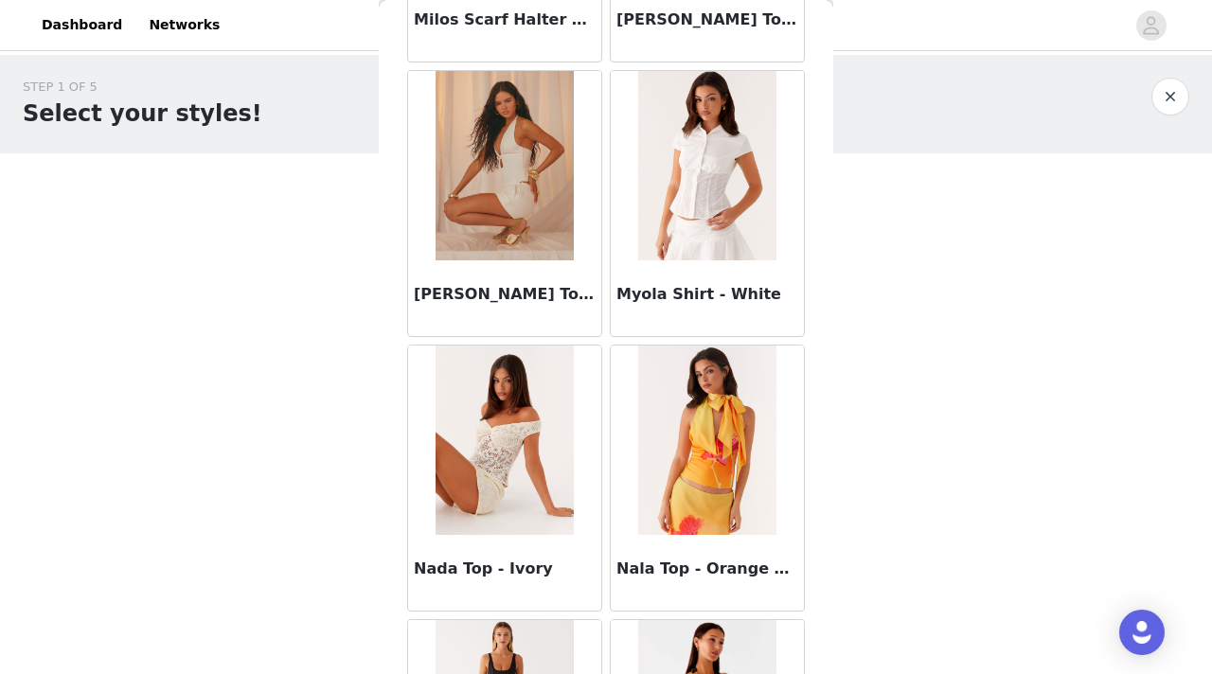
scroll to position [11449, 0]
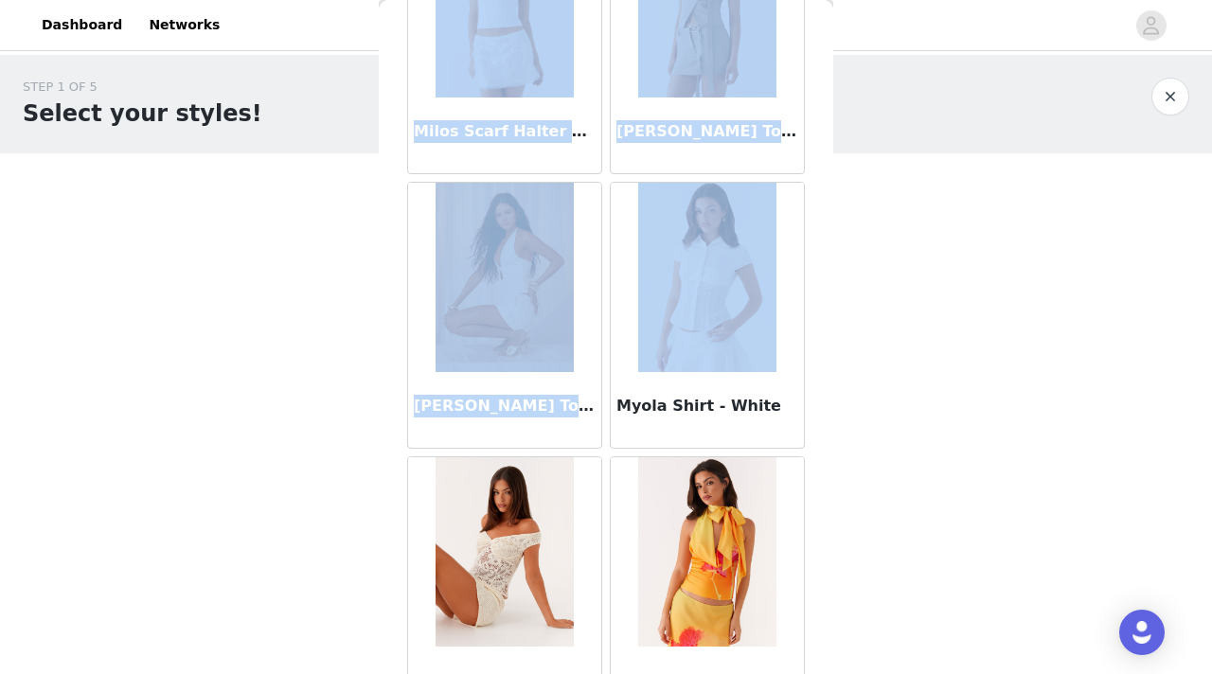
drag, startPoint x: 954, startPoint y: 314, endPoint x: 644, endPoint y: 264, distance: 313.8
click at [643, 264] on div "STEP 1 OF 5 Select your styles! Please note that the sizes are in AU Sizes 0/3 …" at bounding box center [606, 205] width 1212 height 300
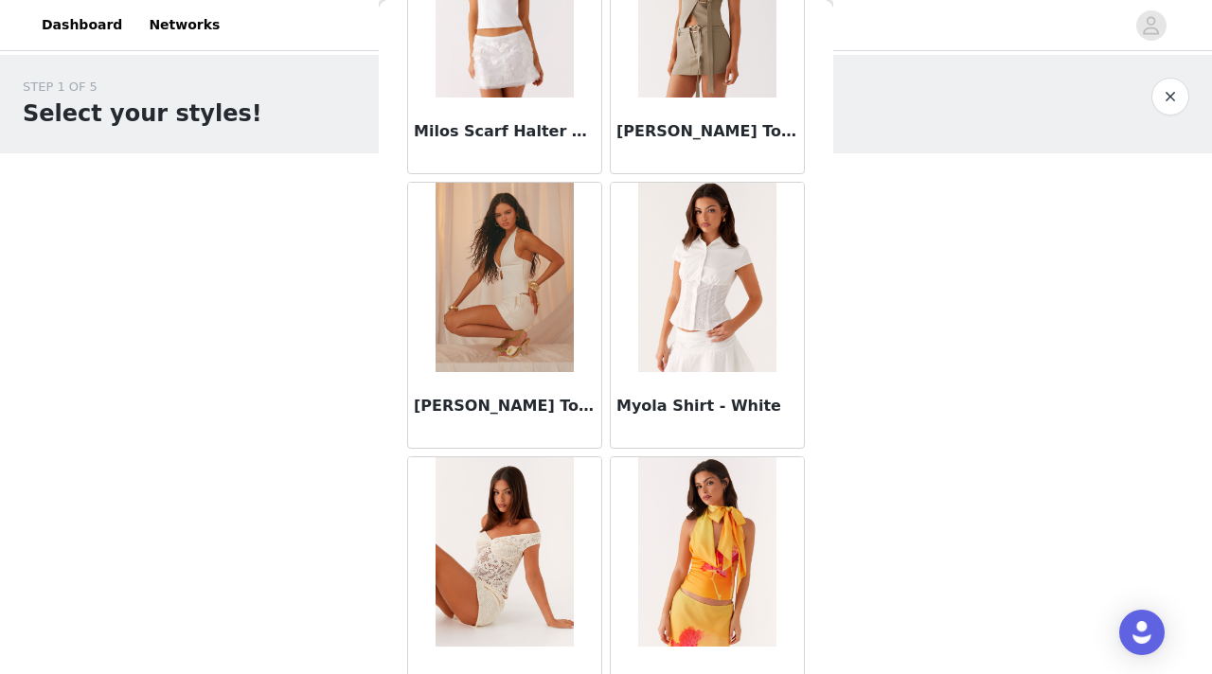
click at [887, 281] on div "STEP 1 OF 5 Select your styles! Please note that the sizes are in AU Sizes 0/3 …" at bounding box center [606, 205] width 1212 height 300
click at [1173, 92] on button "button" at bounding box center [1171, 97] width 38 height 38
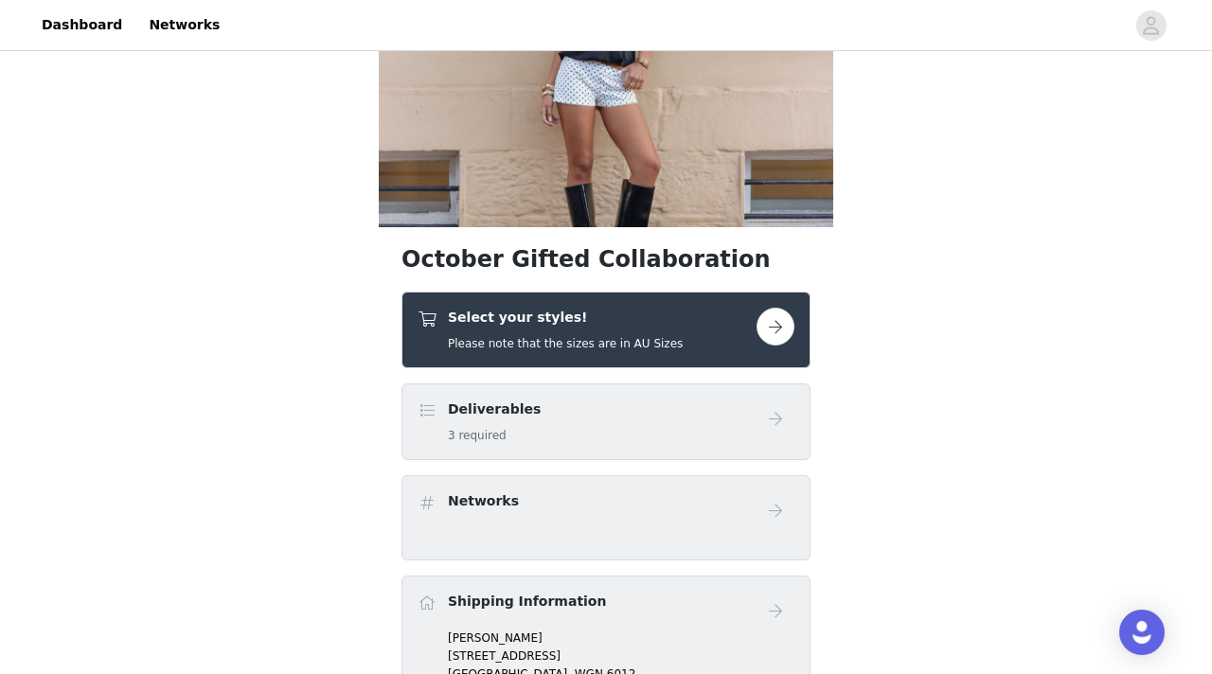
scroll to position [171, 0]
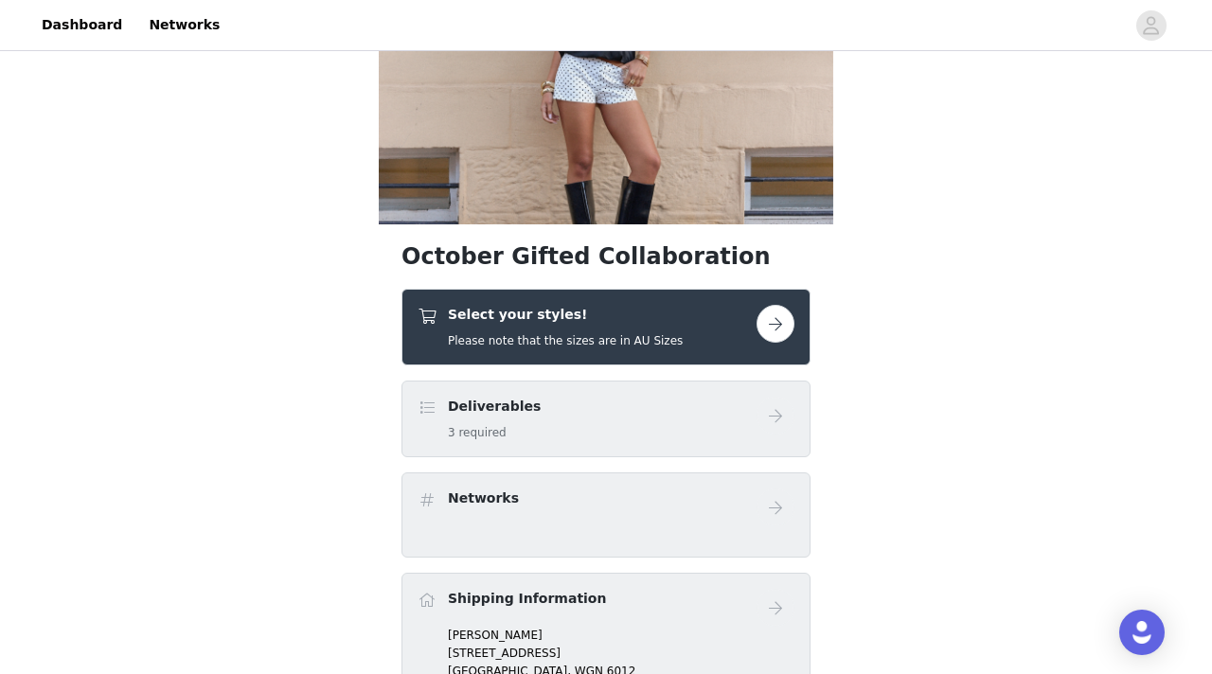
click at [675, 331] on div "Select your styles! Please note that the sizes are in AU Sizes" at bounding box center [587, 327] width 339 height 45
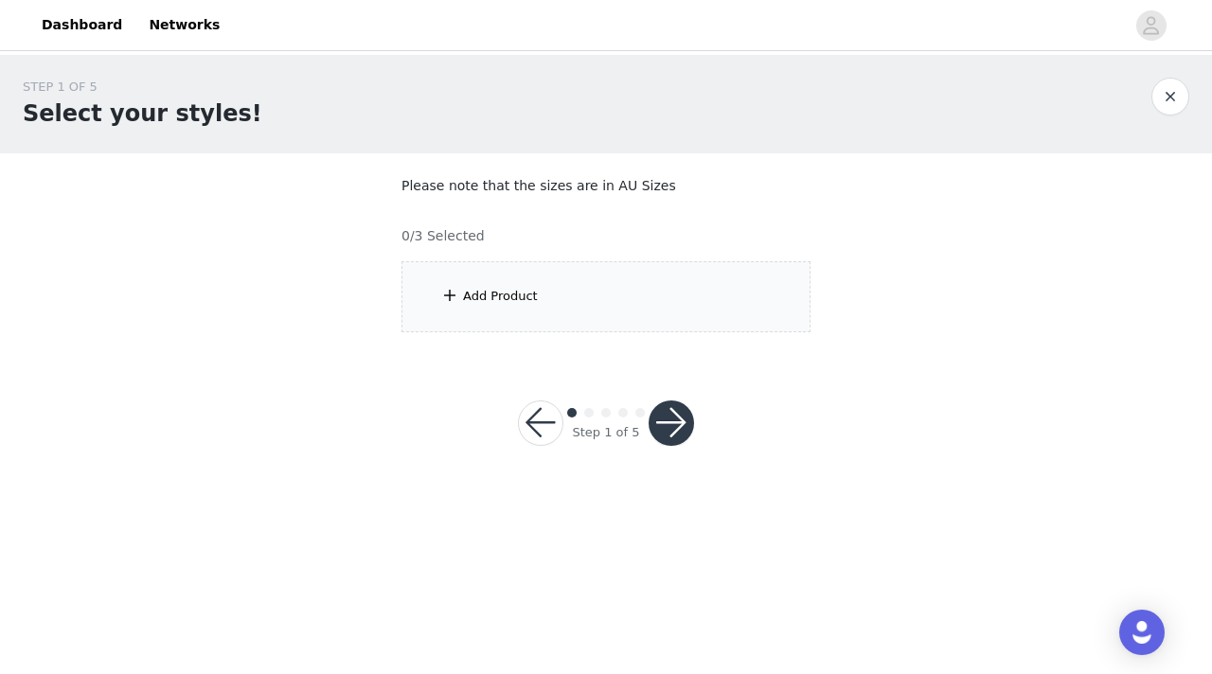
click at [623, 318] on div "Add Product" at bounding box center [606, 296] width 409 height 71
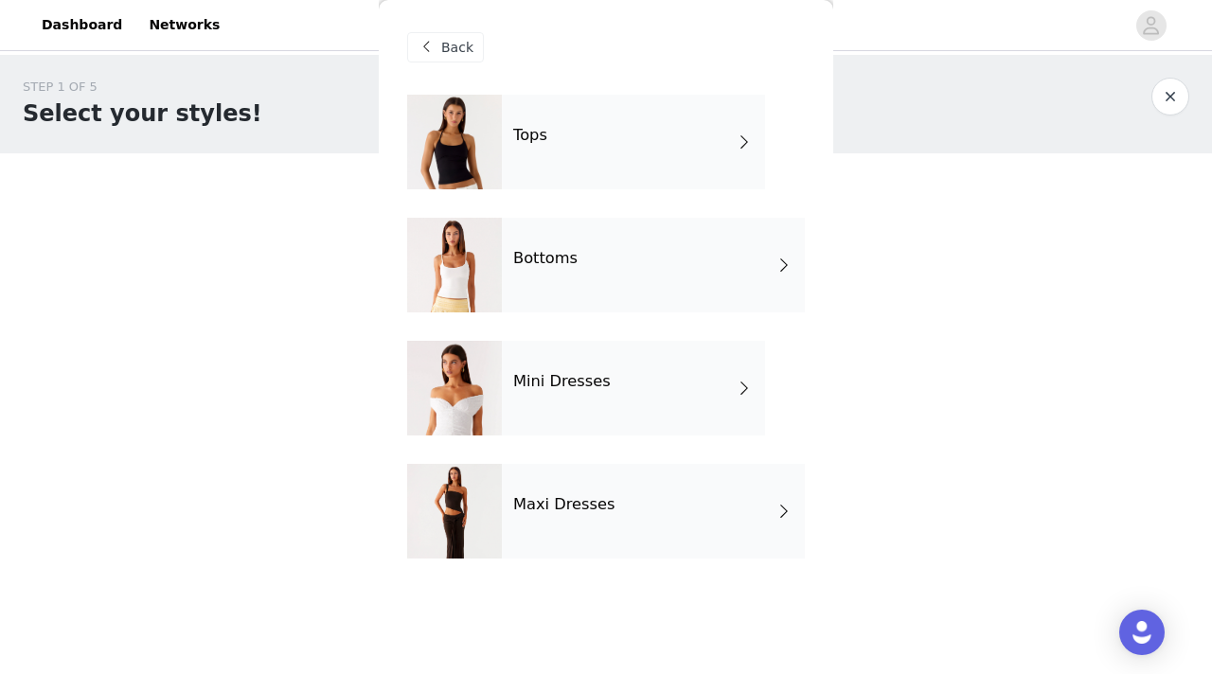
click at [609, 387] on div "Mini Dresses" at bounding box center [633, 388] width 263 height 95
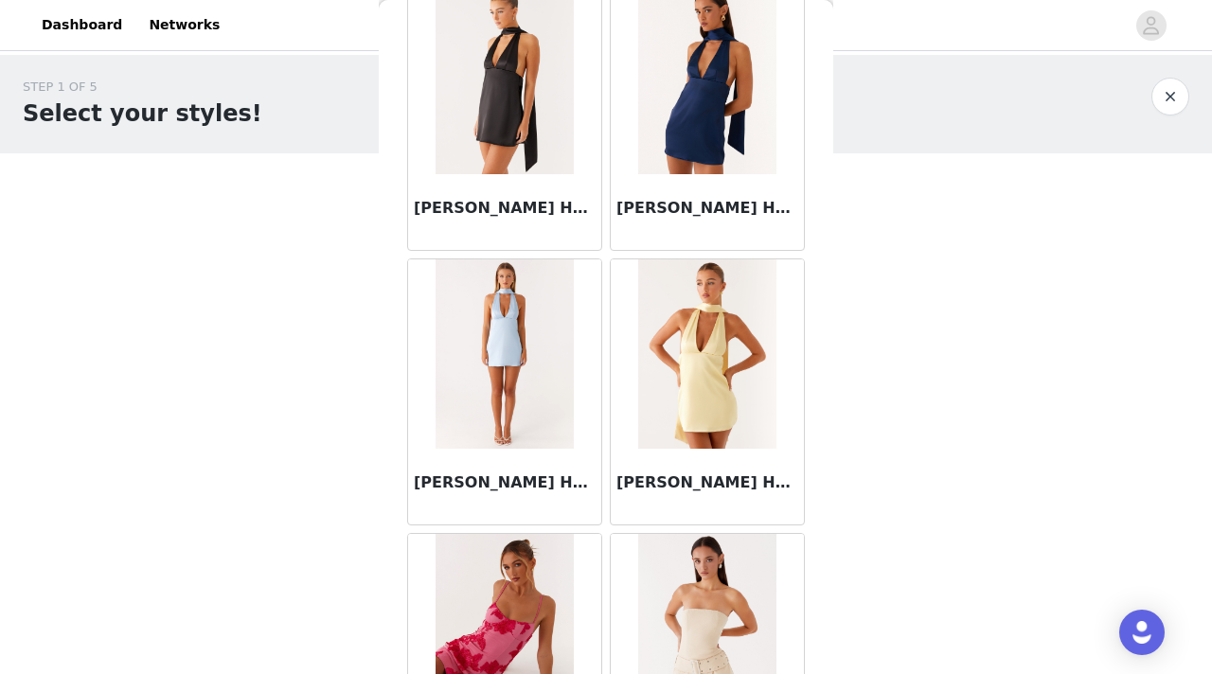
scroll to position [2224, 0]
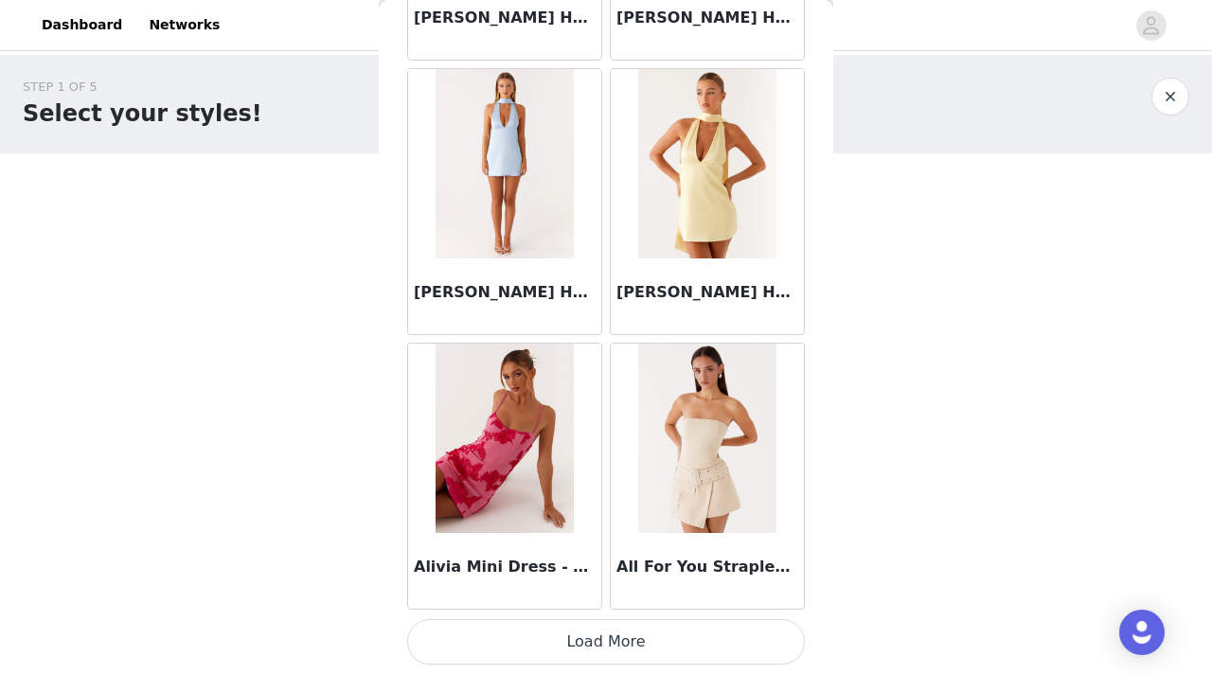
click at [563, 643] on button "Load More" at bounding box center [606, 641] width 398 height 45
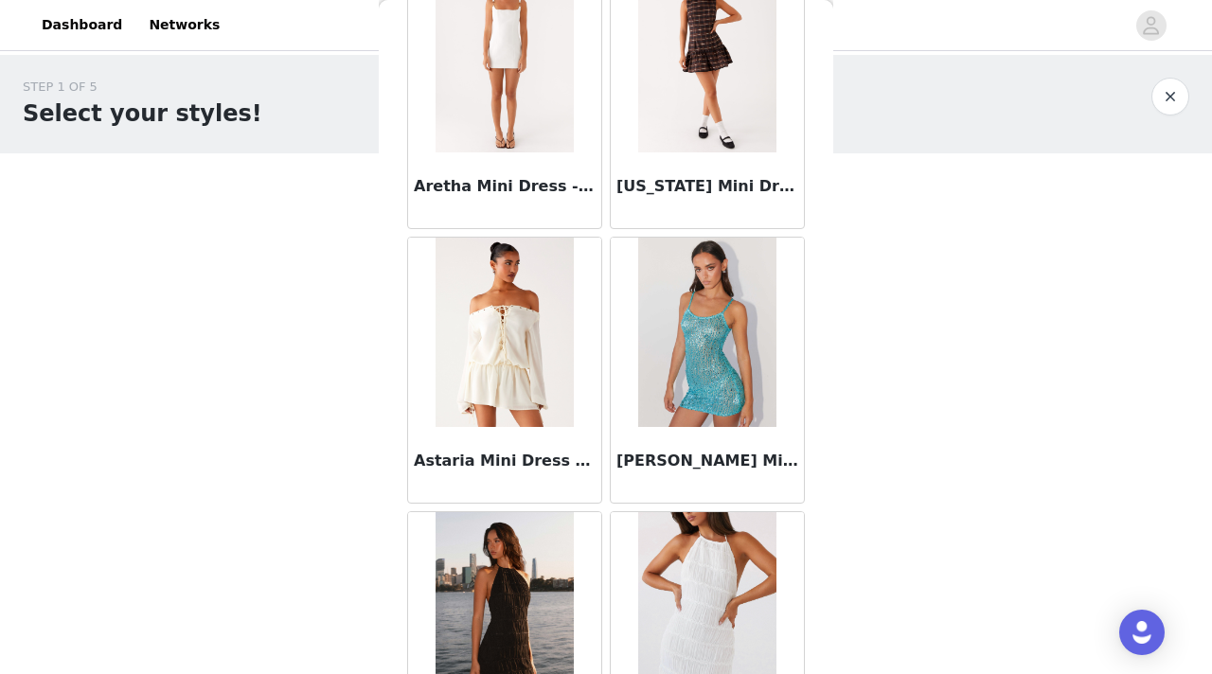
scroll to position [4862, 0]
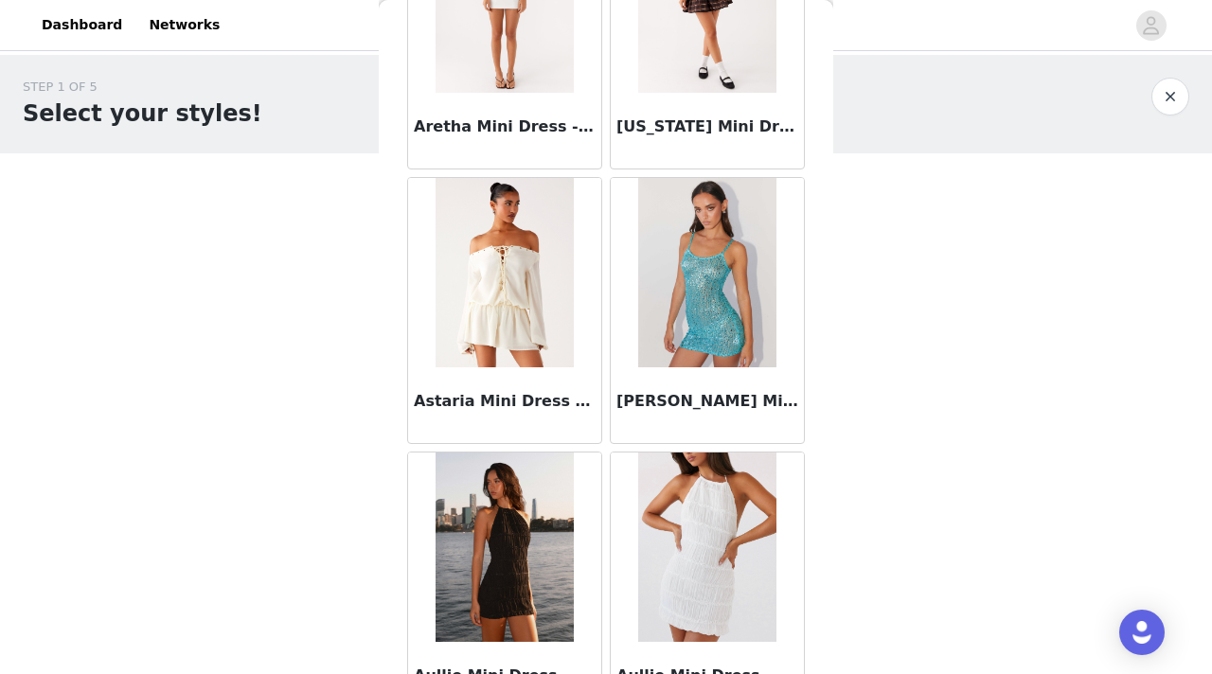
click at [1160, 98] on button "button" at bounding box center [1171, 97] width 38 height 38
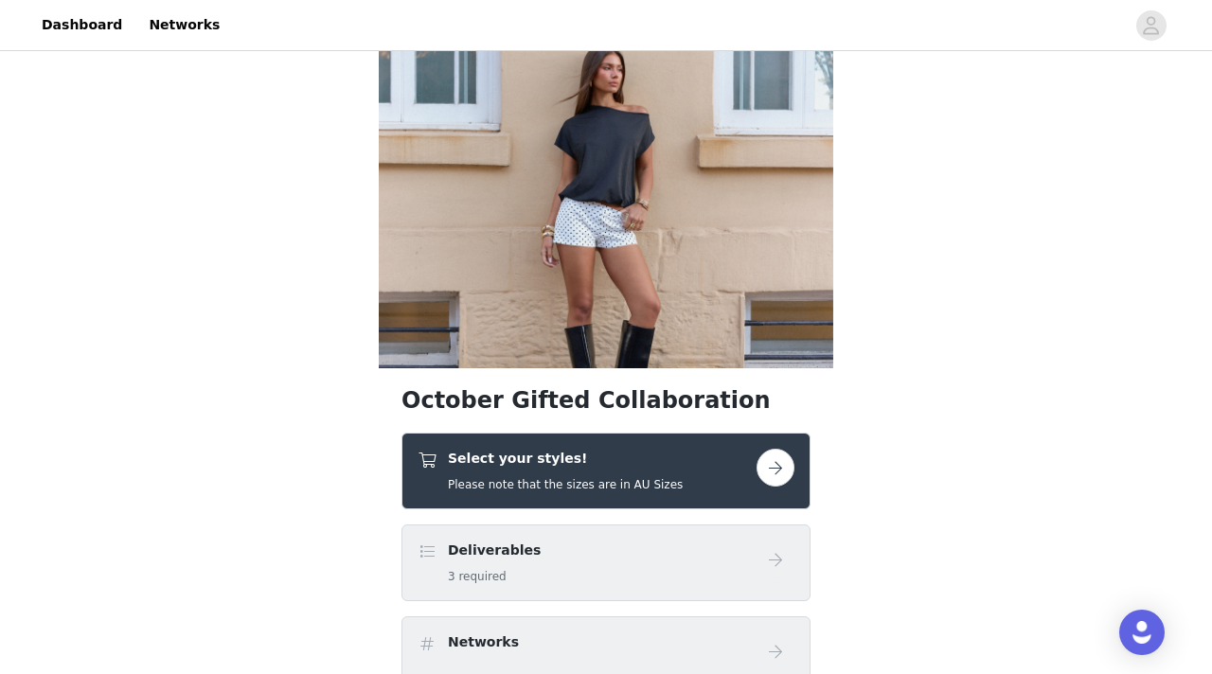
scroll to position [72, 0]
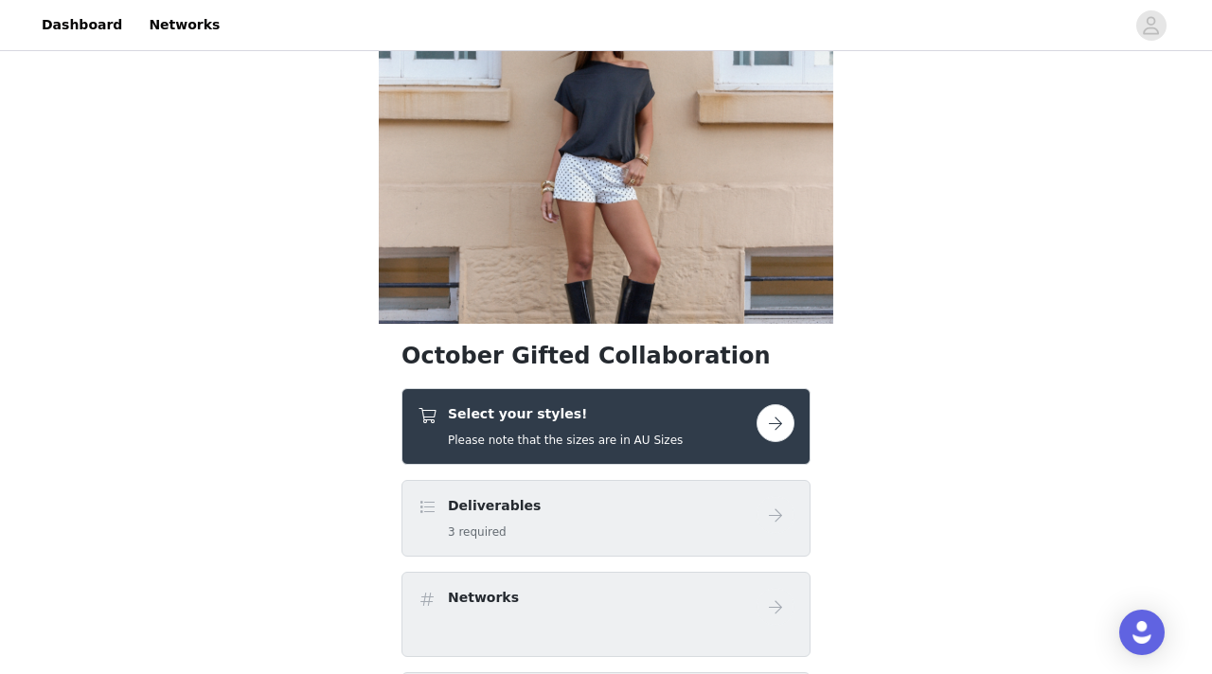
click at [545, 414] on h4 "Select your styles!" at bounding box center [565, 414] width 235 height 20
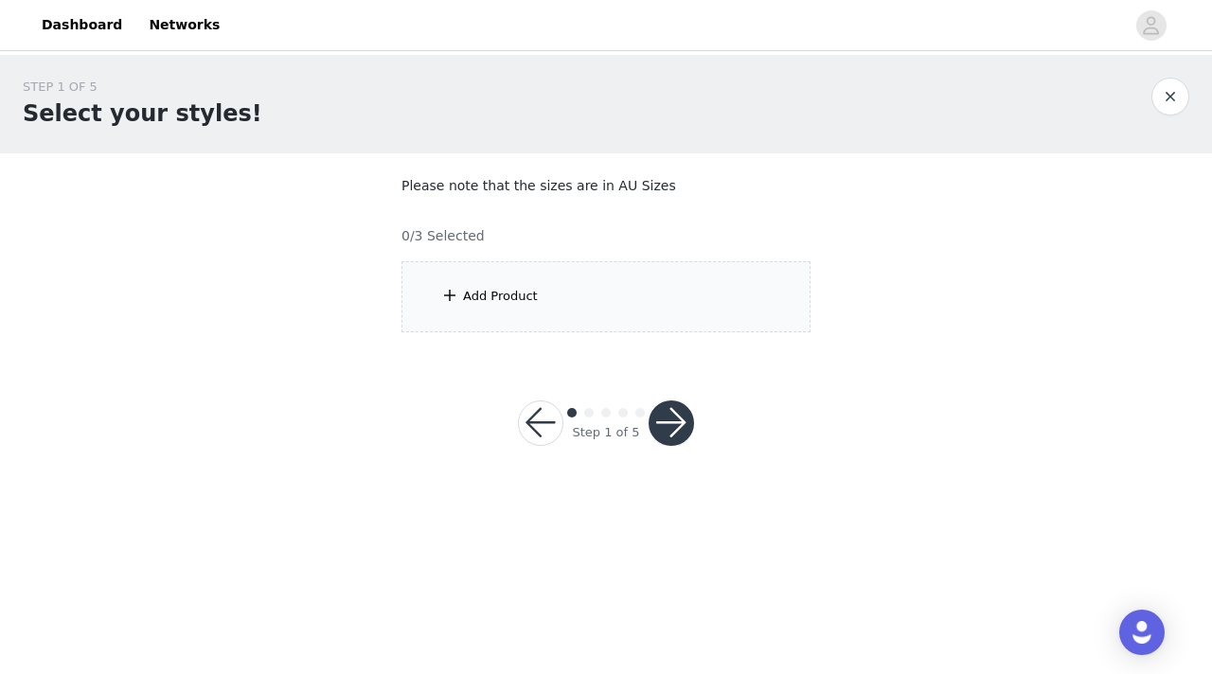
click at [562, 290] on div "Add Product" at bounding box center [606, 296] width 409 height 71
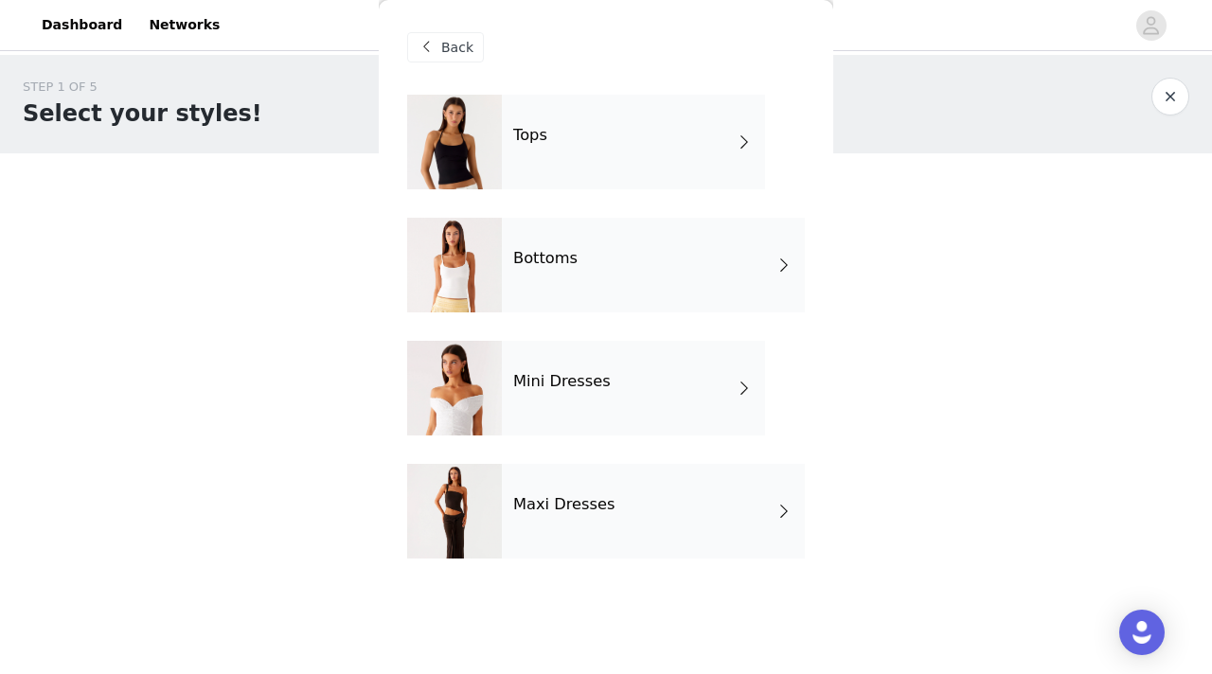
click at [649, 248] on div "Bottoms" at bounding box center [653, 265] width 303 height 95
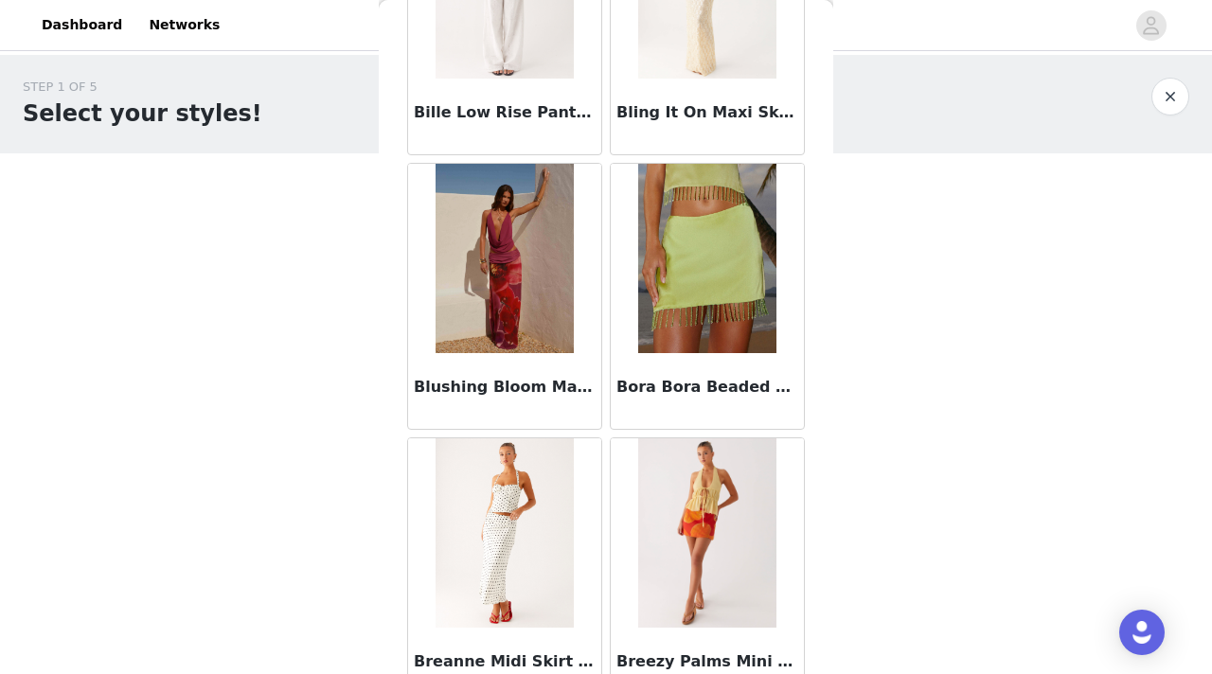
scroll to position [1622, 0]
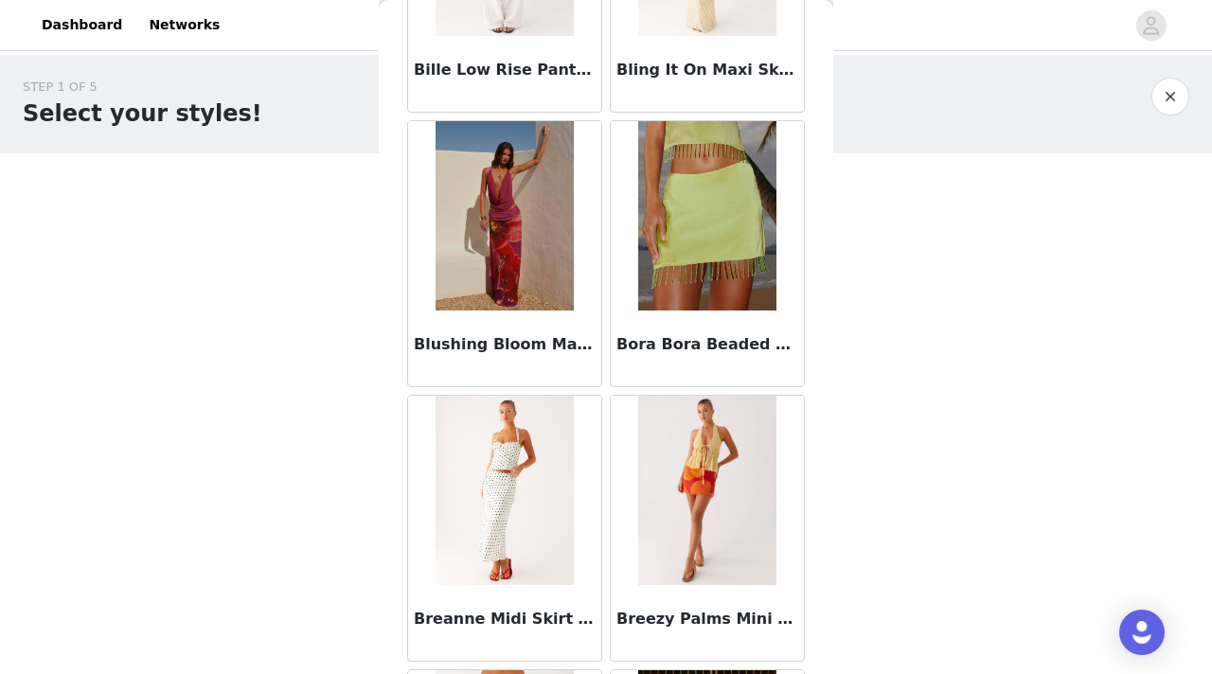
click at [471, 479] on img at bounding box center [504, 490] width 137 height 189
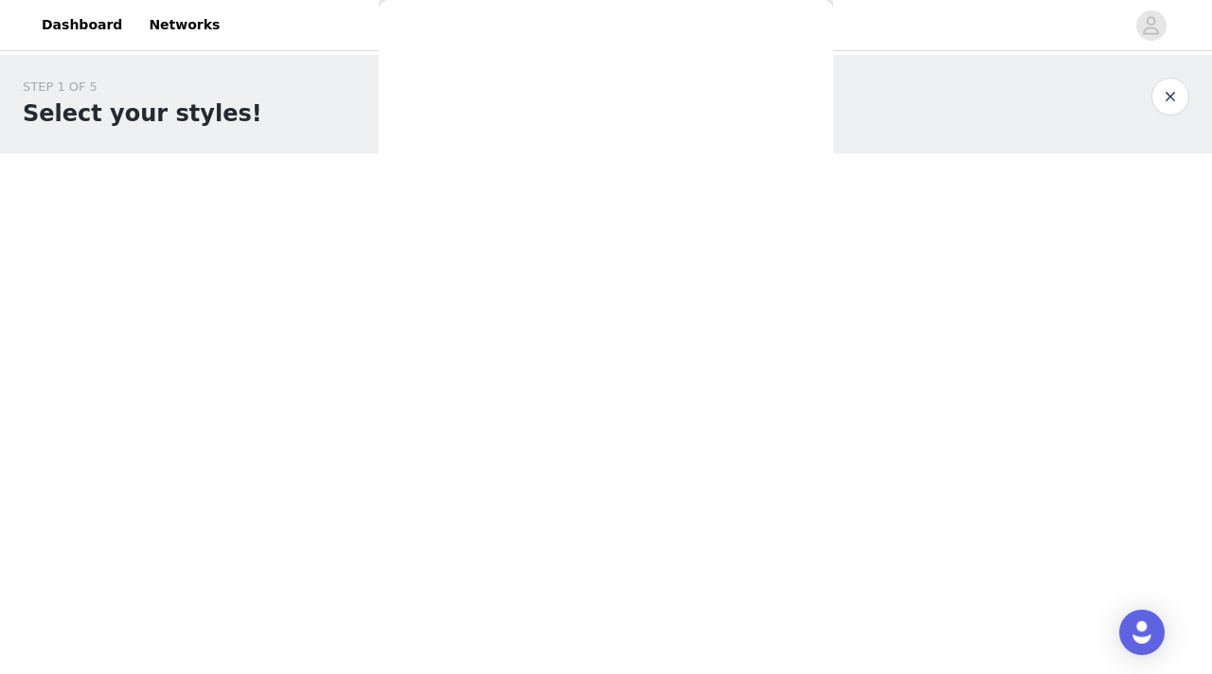
scroll to position [344, 0]
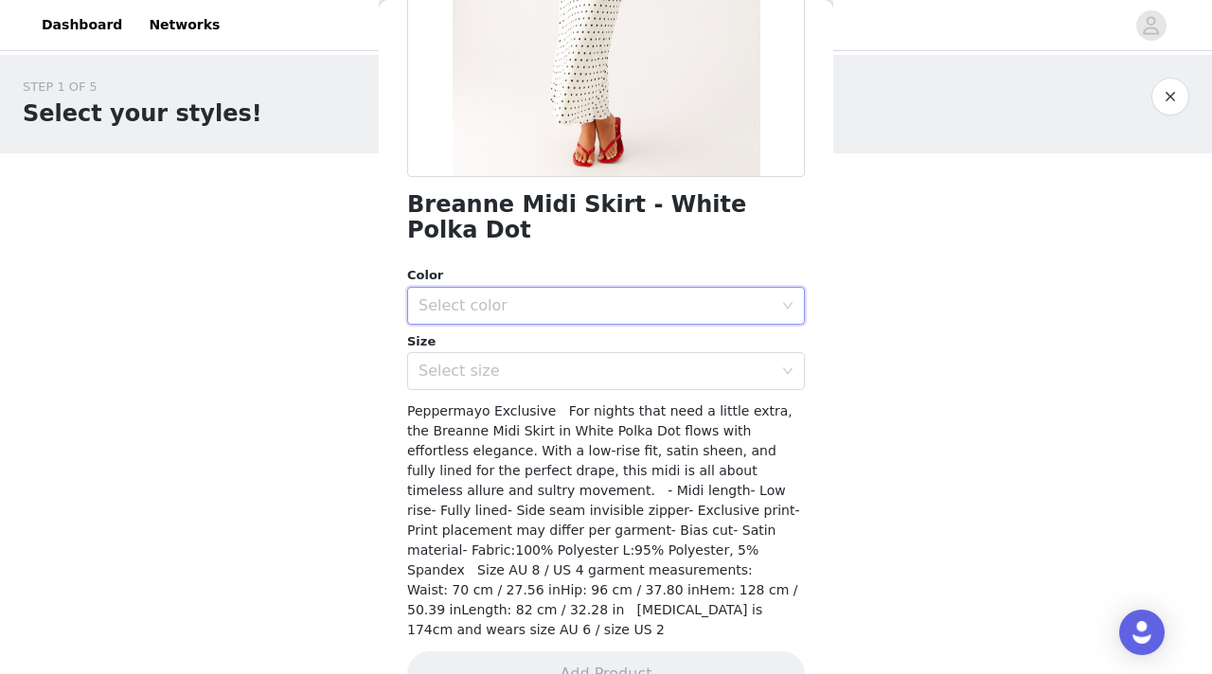
click at [552, 288] on div "Select color" at bounding box center [600, 306] width 363 height 36
click at [554, 310] on li "White Polka Dot" at bounding box center [606, 322] width 398 height 30
click at [553, 353] on div "Select size" at bounding box center [600, 371] width 363 height 36
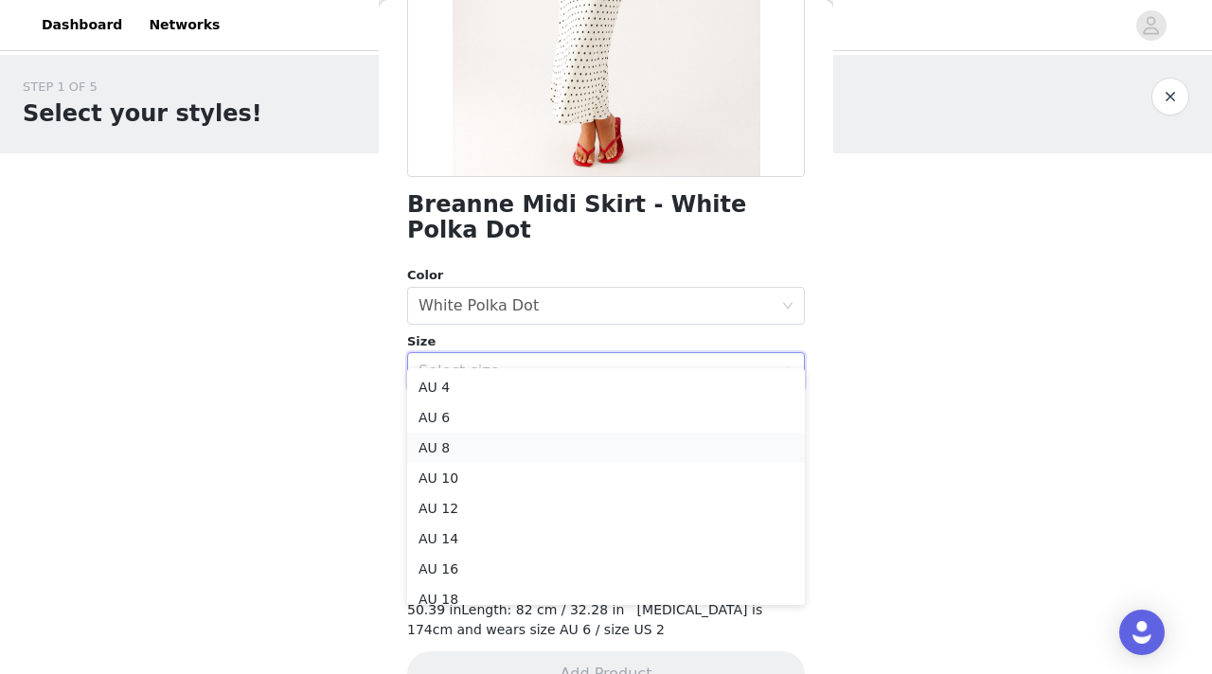
click at [548, 451] on li "AU 8" at bounding box center [606, 448] width 398 height 30
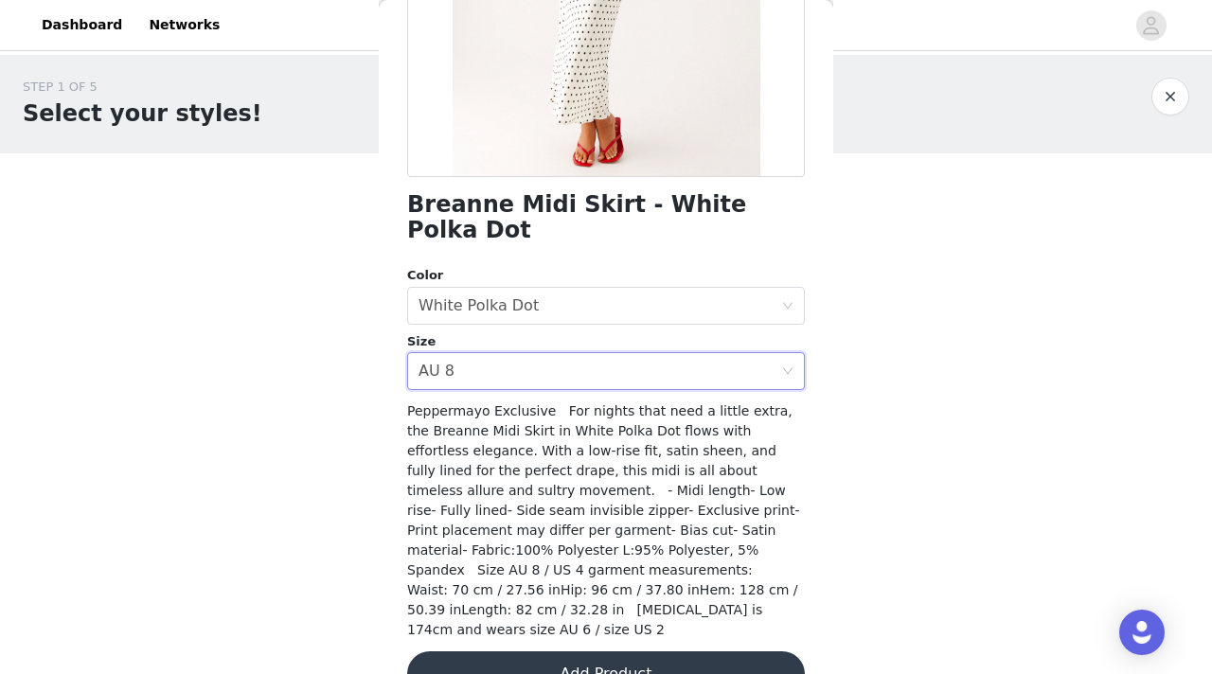
click at [535, 652] on button "Add Product" at bounding box center [606, 674] width 398 height 45
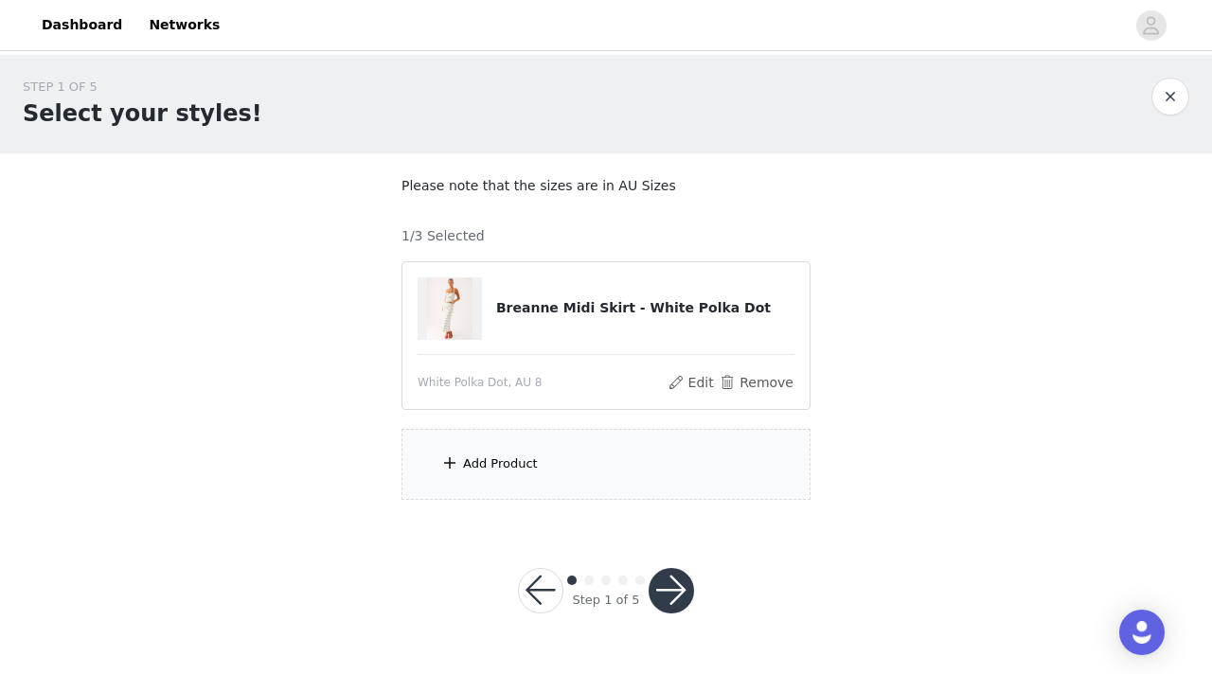
click at [510, 473] on div "Add Product" at bounding box center [500, 464] width 75 height 19
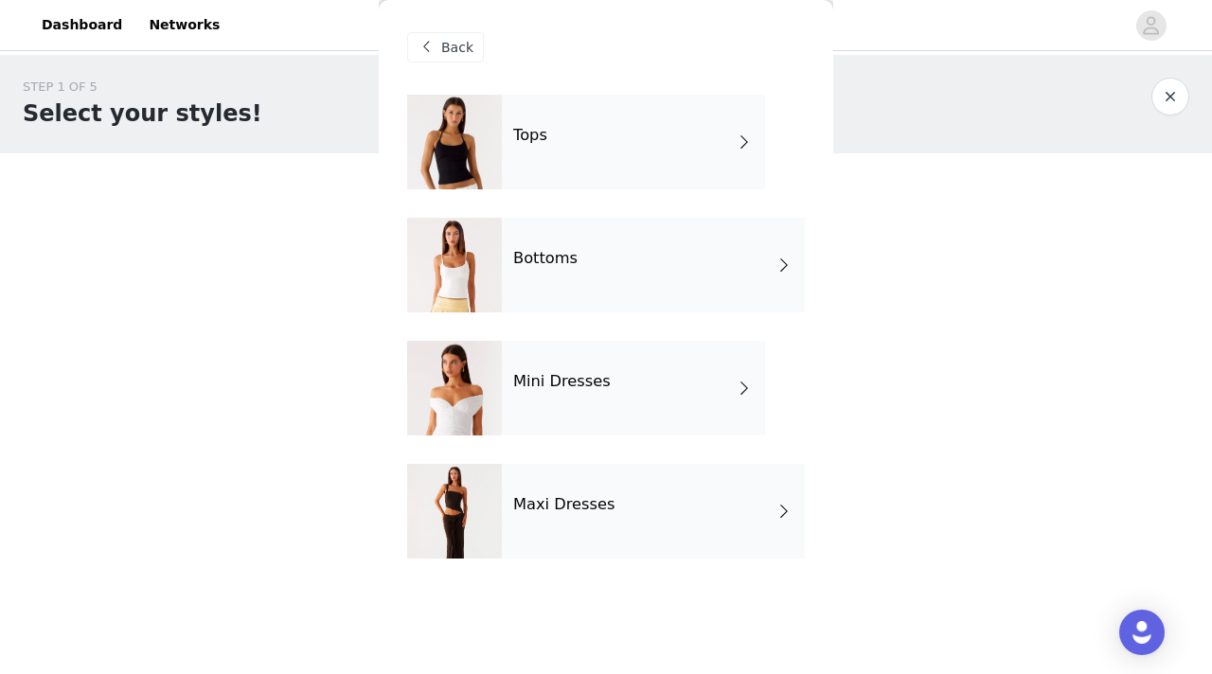
click at [563, 247] on div "Bottoms" at bounding box center [653, 265] width 303 height 95
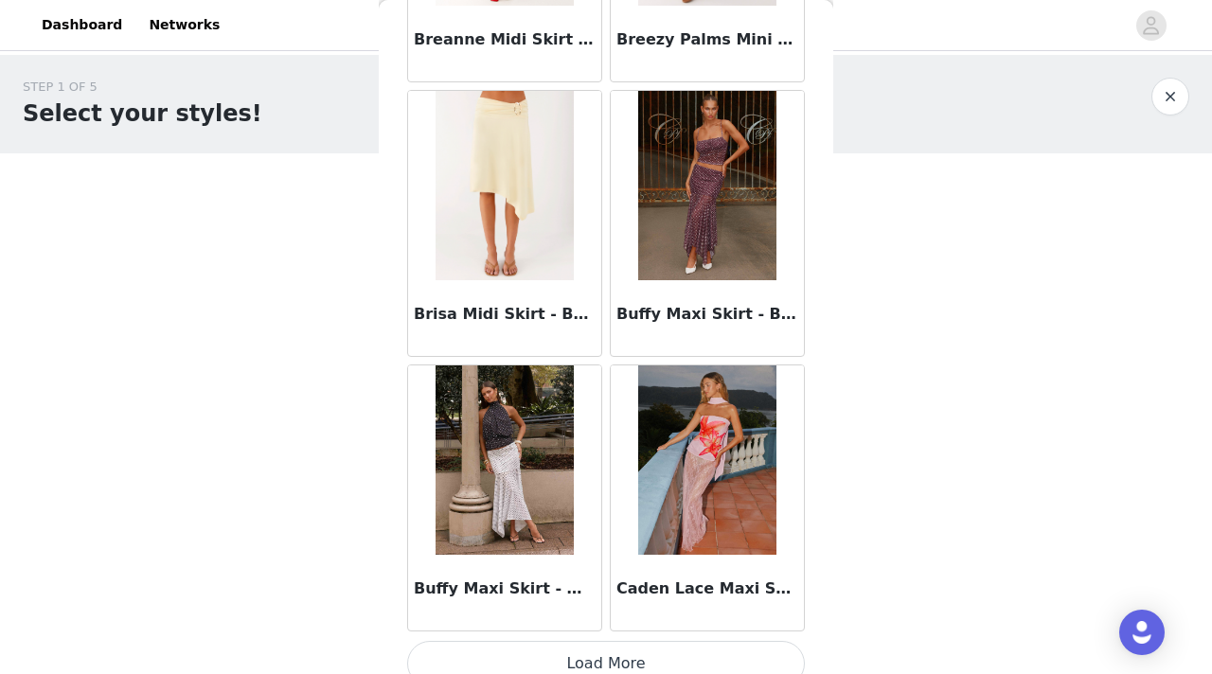
scroll to position [2224, 0]
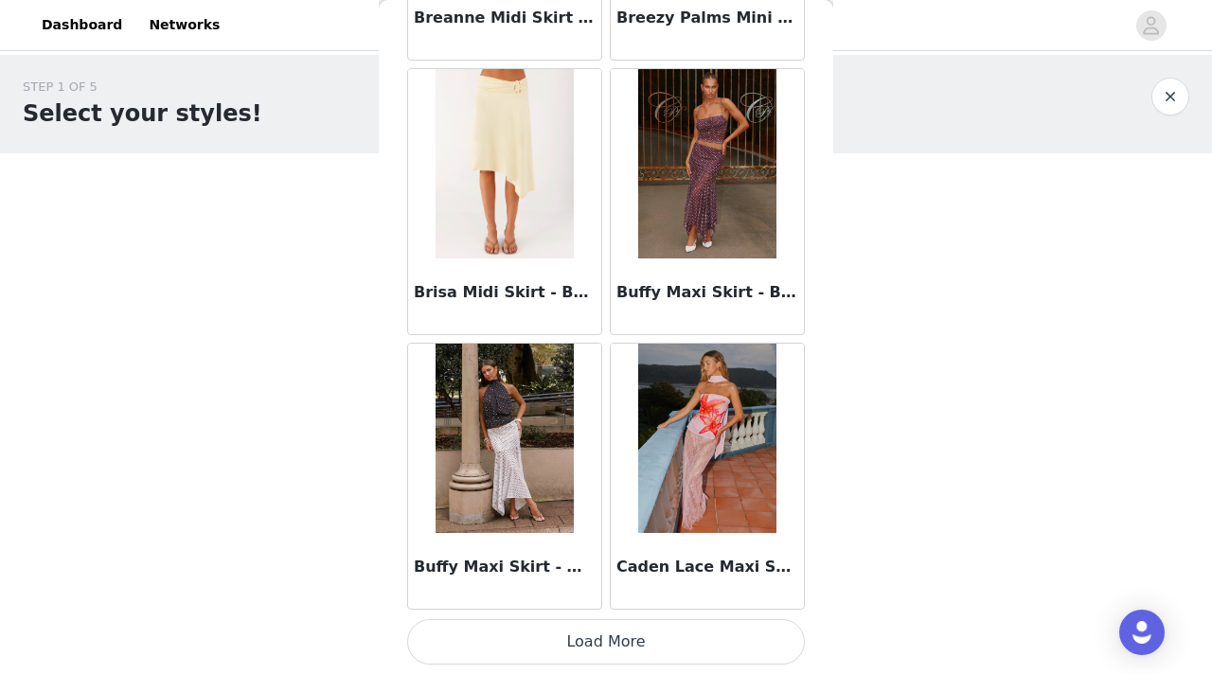
click at [556, 640] on button "Load More" at bounding box center [606, 641] width 398 height 45
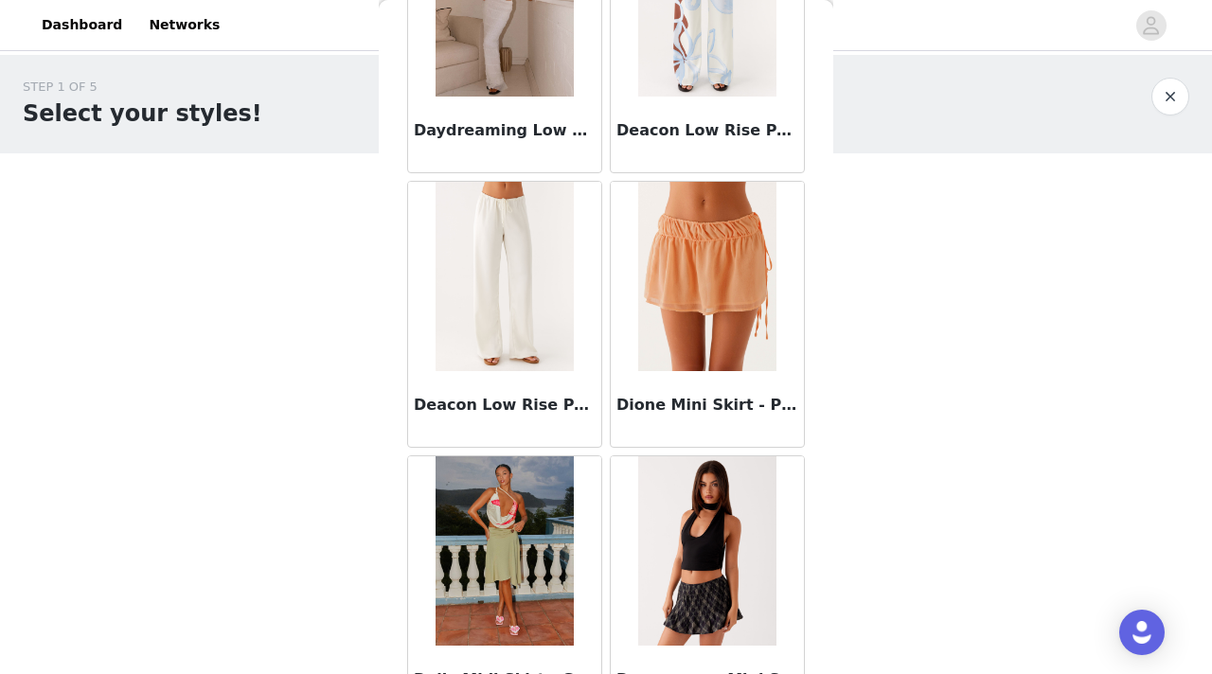
scroll to position [4971, 0]
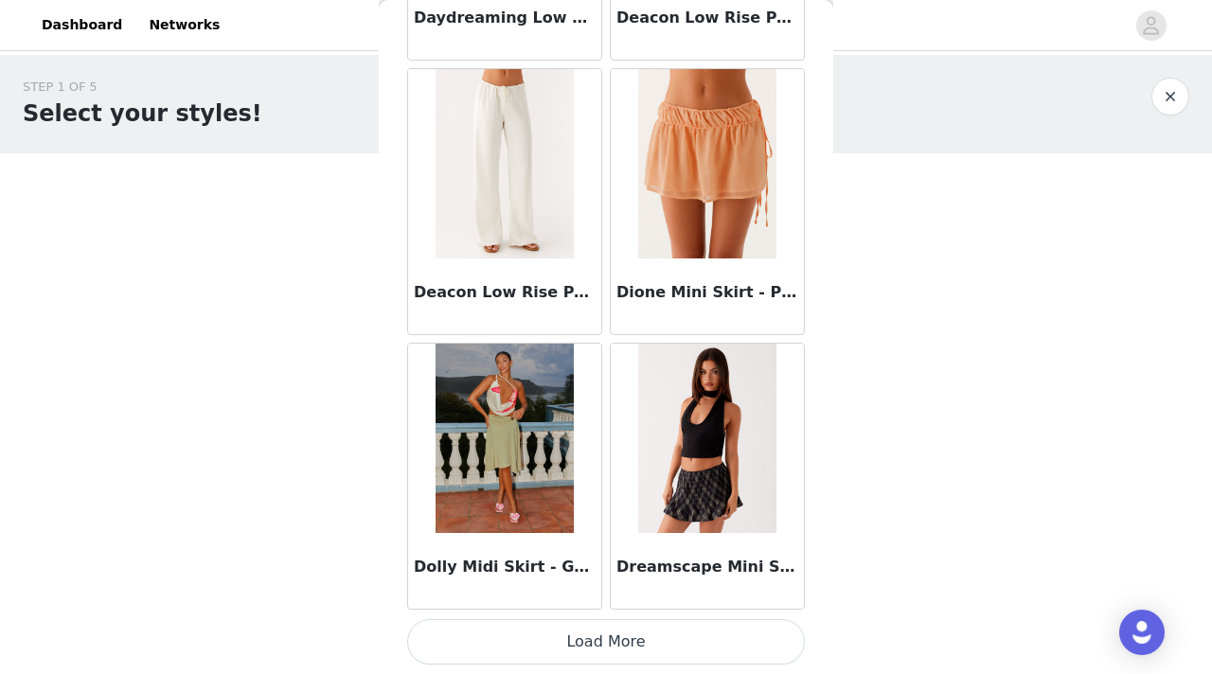
click at [543, 632] on button "Load More" at bounding box center [606, 641] width 398 height 45
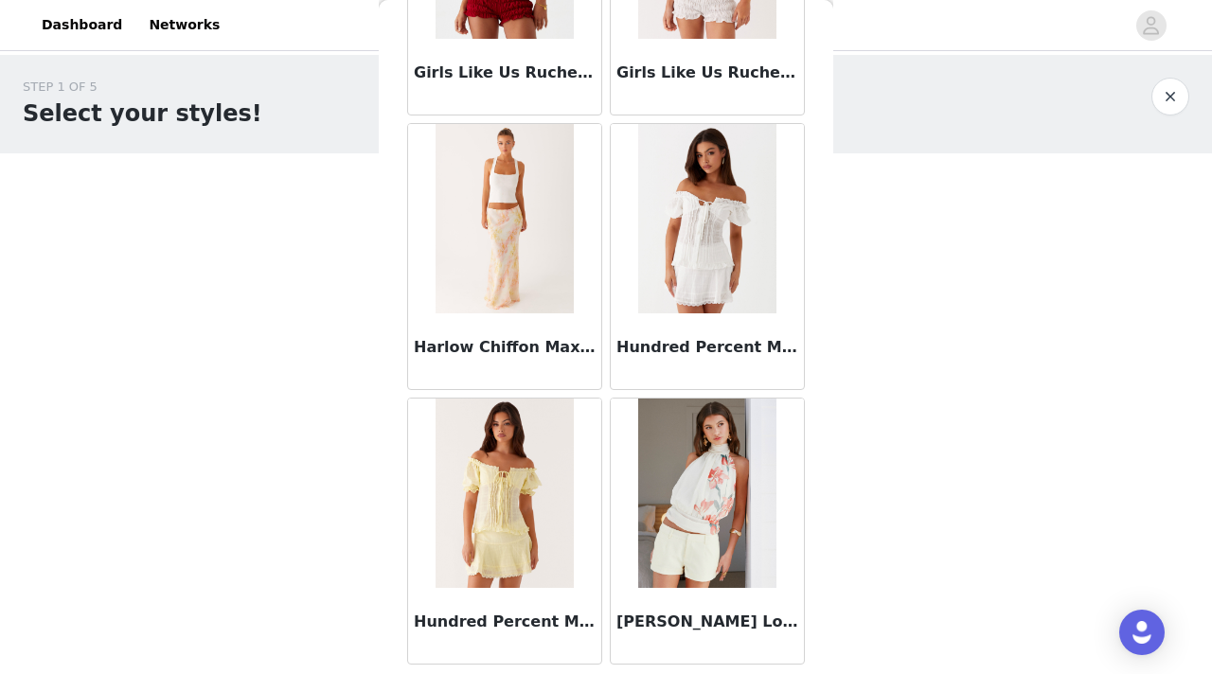
scroll to position [7717, 0]
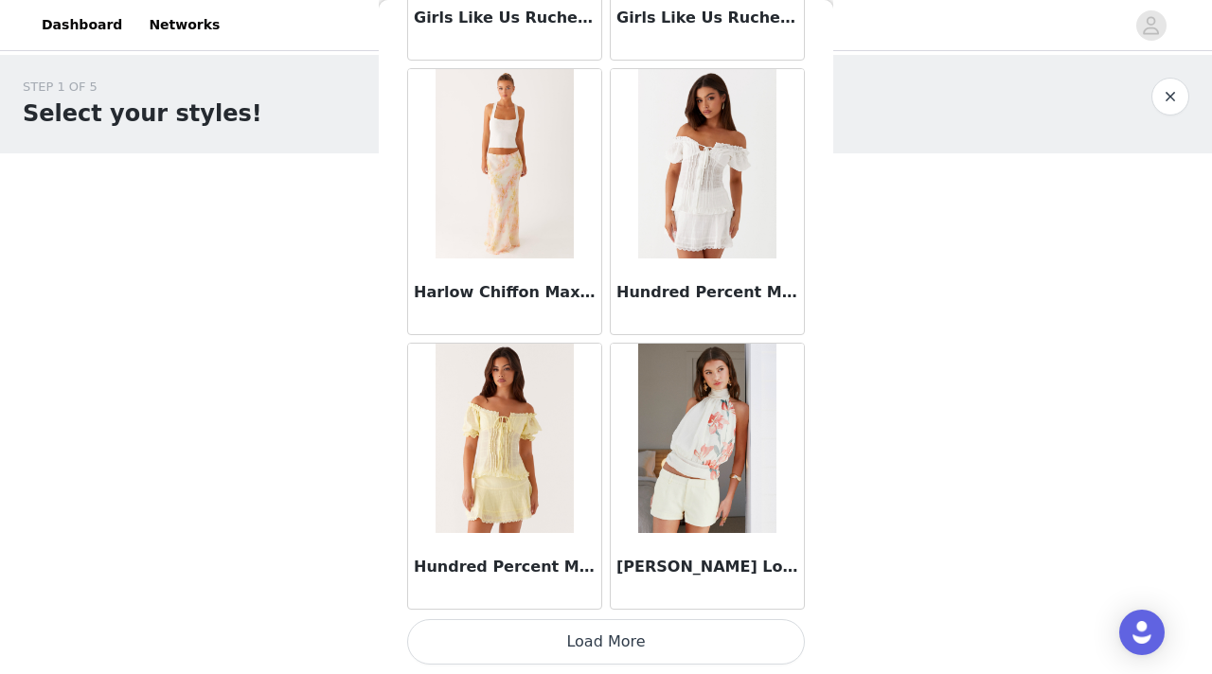
click at [636, 650] on button "Load More" at bounding box center [606, 641] width 398 height 45
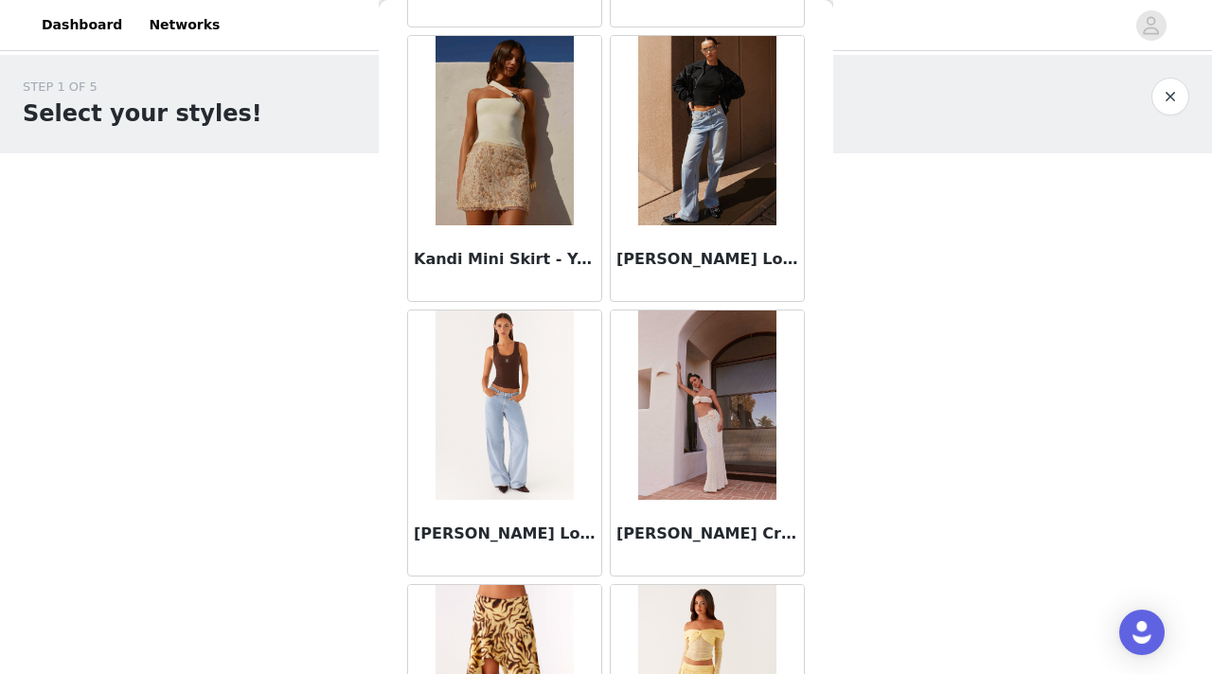
scroll to position [8576, 0]
click at [516, 381] on img at bounding box center [504, 404] width 137 height 189
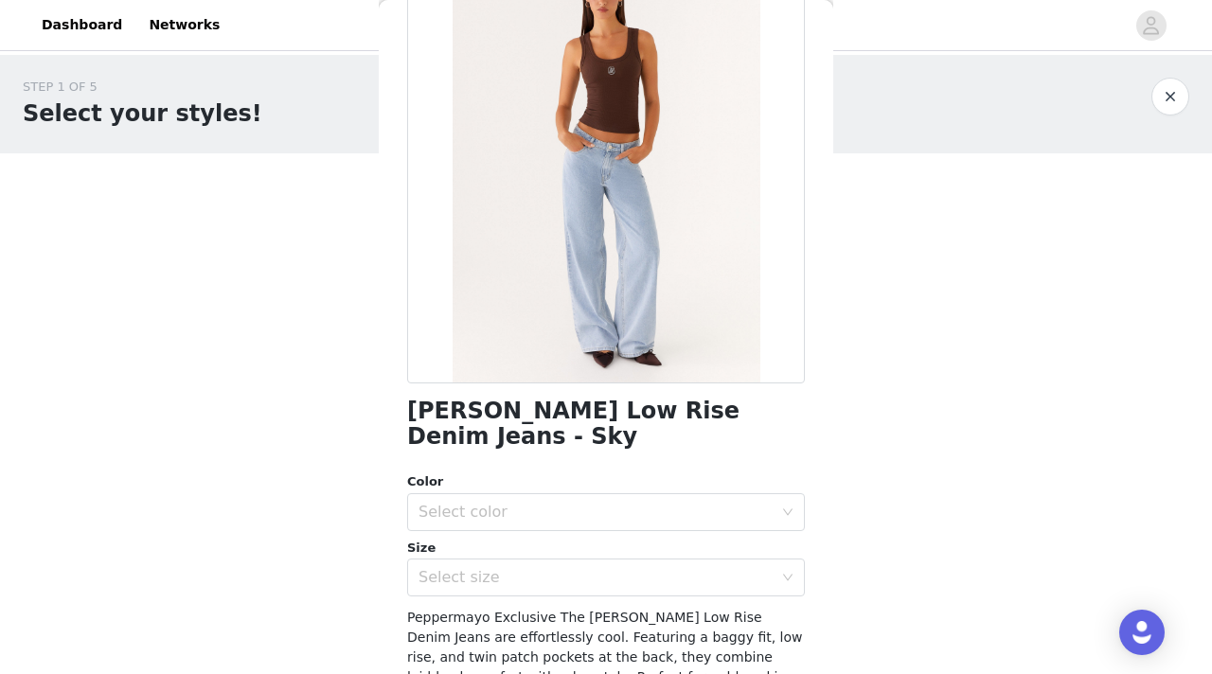
scroll to position [137, 0]
click at [524, 494] on div "Select color" at bounding box center [600, 512] width 363 height 36
click at [523, 523] on li "Sky" at bounding box center [606, 528] width 398 height 30
click at [520, 568] on div "Select size" at bounding box center [596, 577] width 354 height 19
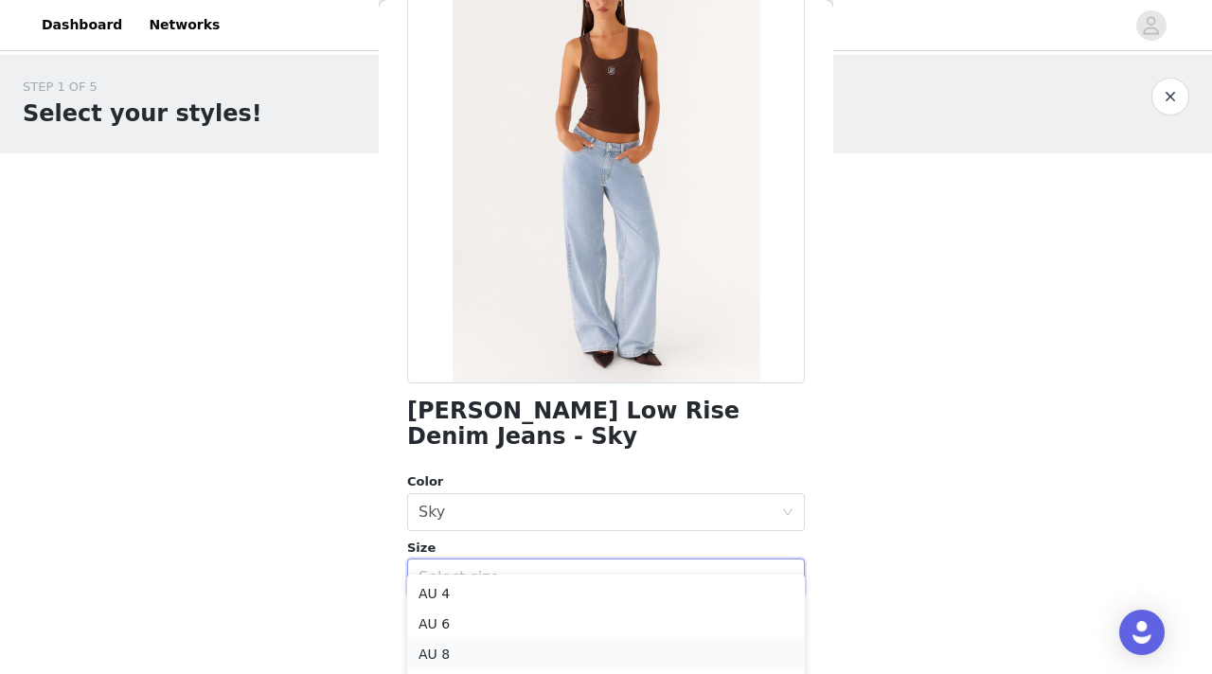
click at [522, 643] on li "AU 8" at bounding box center [606, 654] width 398 height 30
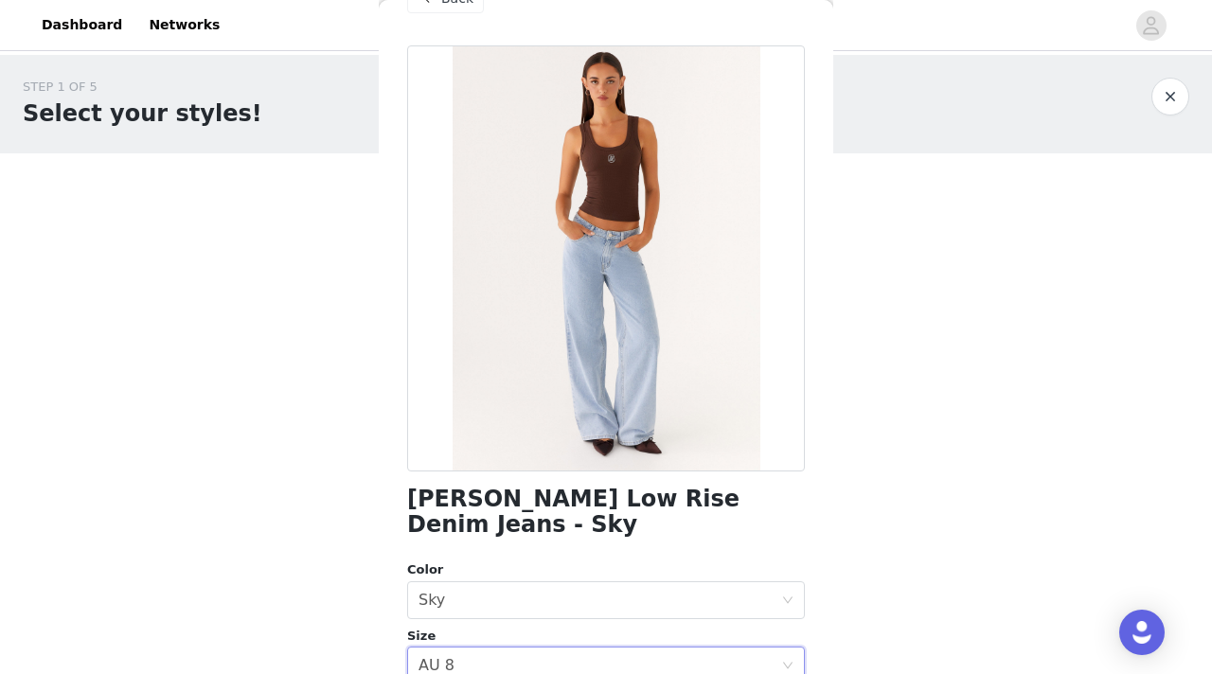
scroll to position [28, 0]
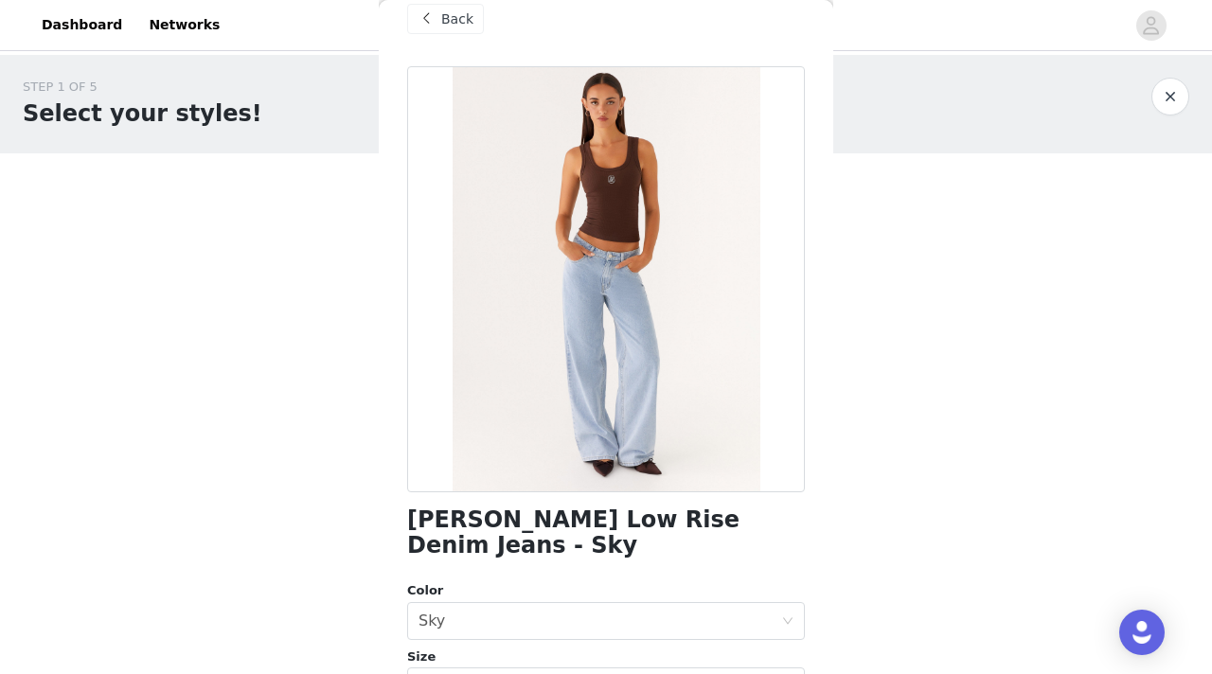
click at [448, 17] on span "Back" at bounding box center [457, 19] width 32 height 20
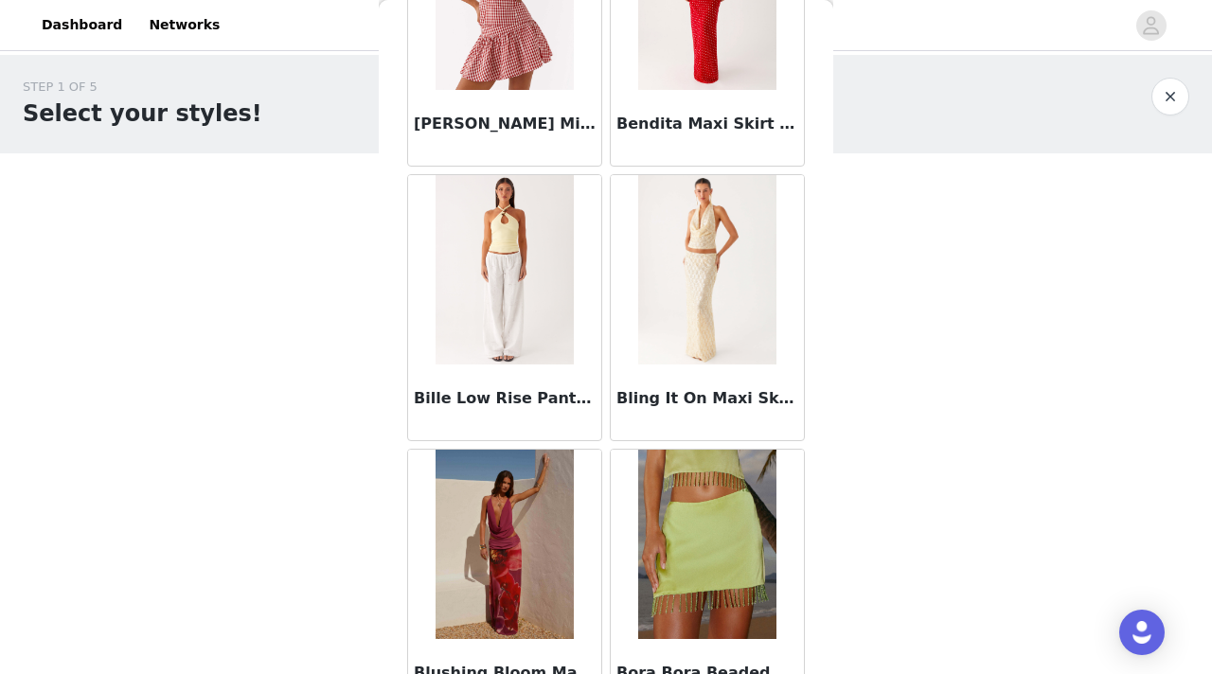
scroll to position [1302, 0]
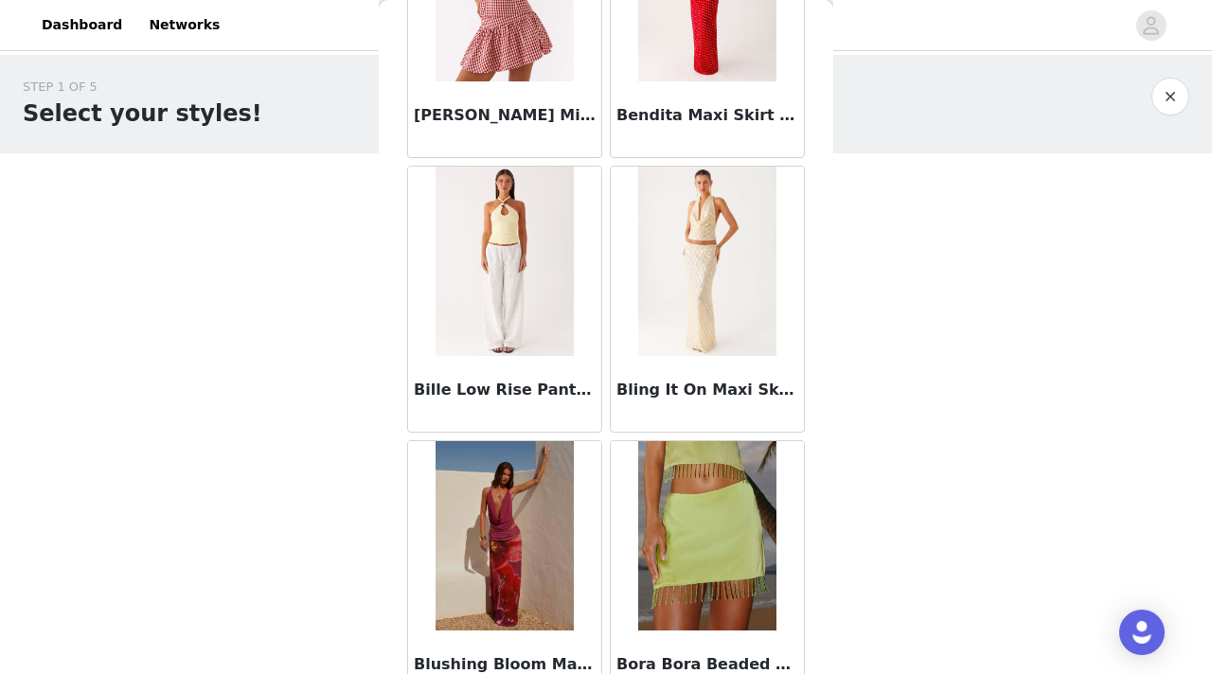
click at [1170, 99] on button "button" at bounding box center [1171, 97] width 38 height 38
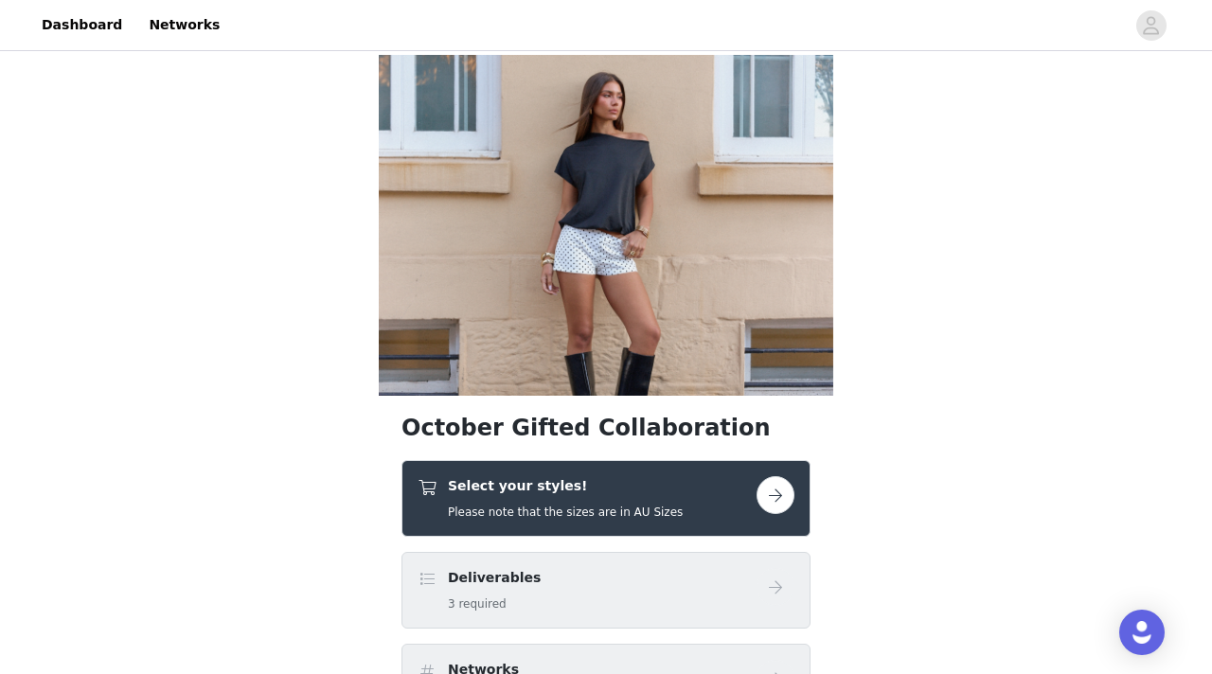
click at [698, 501] on div "Select your styles! Please note that the sizes are in AU Sizes" at bounding box center [587, 498] width 339 height 45
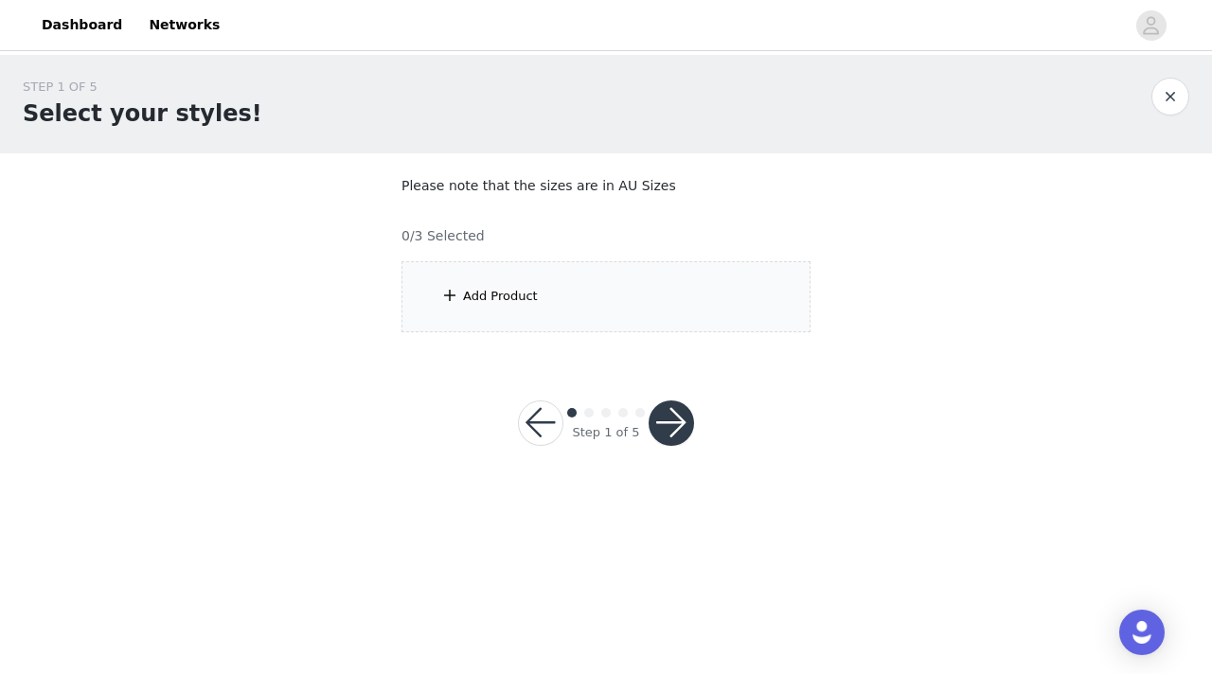
click at [651, 313] on div "Add Product" at bounding box center [606, 296] width 409 height 71
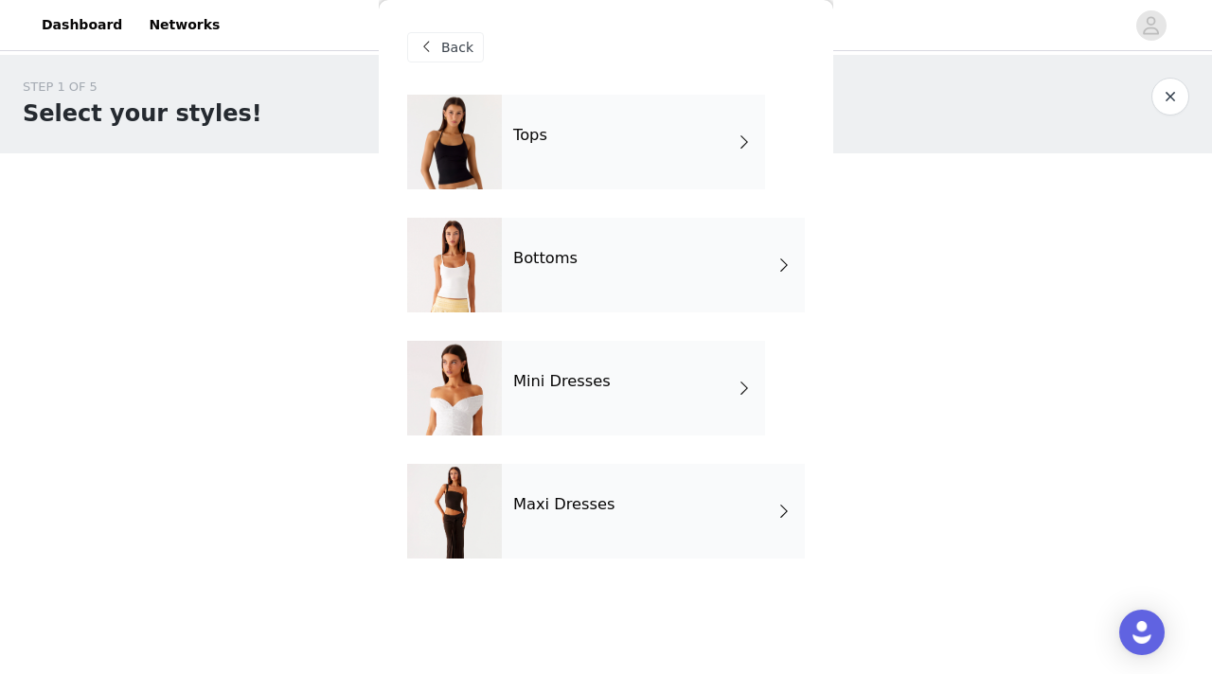
click at [618, 258] on div "Bottoms" at bounding box center [653, 265] width 303 height 95
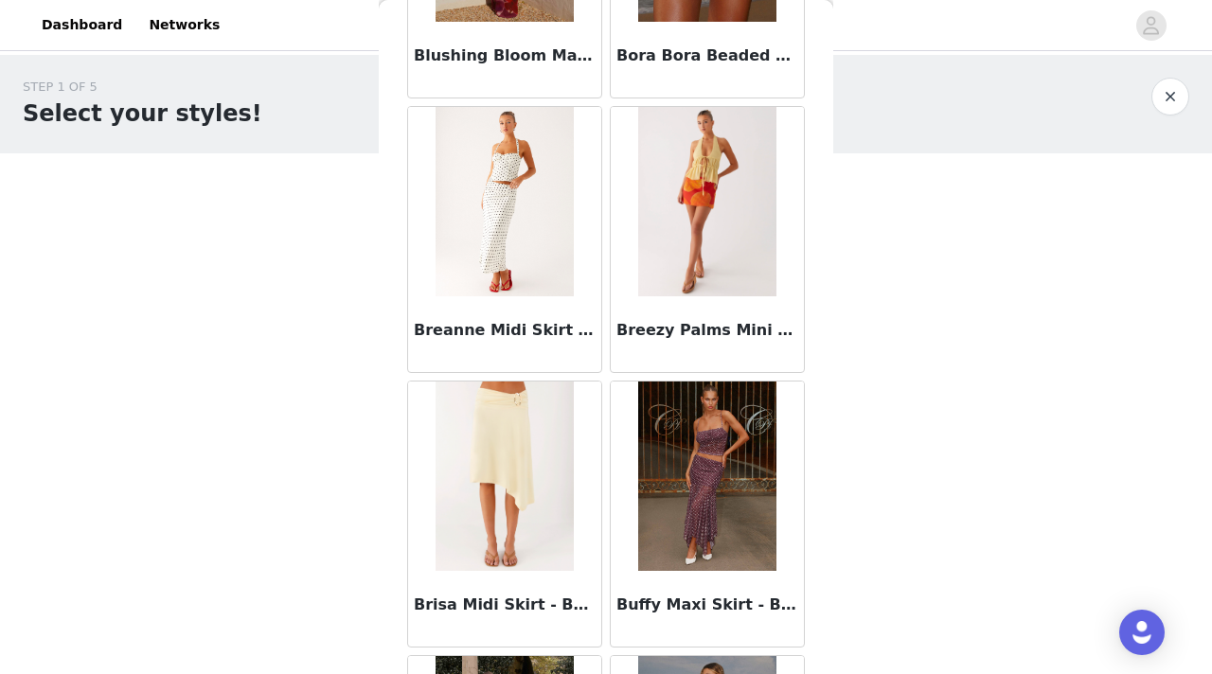
scroll to position [1987, 0]
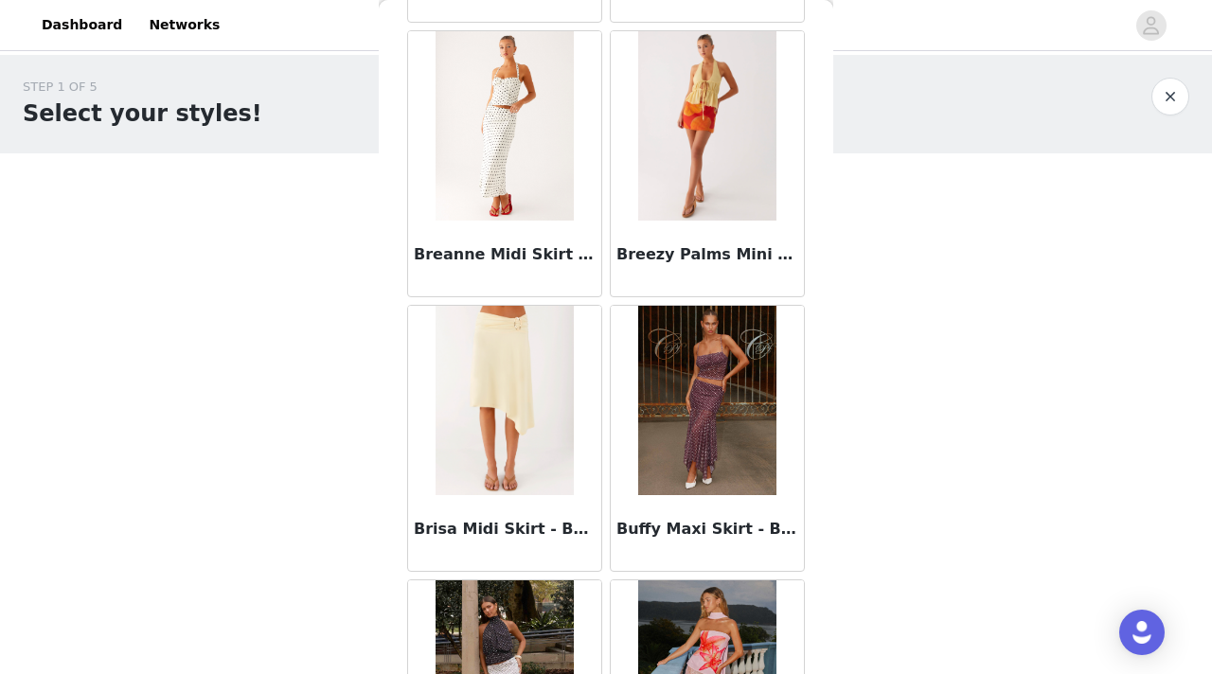
click at [513, 134] on img at bounding box center [504, 125] width 137 height 189
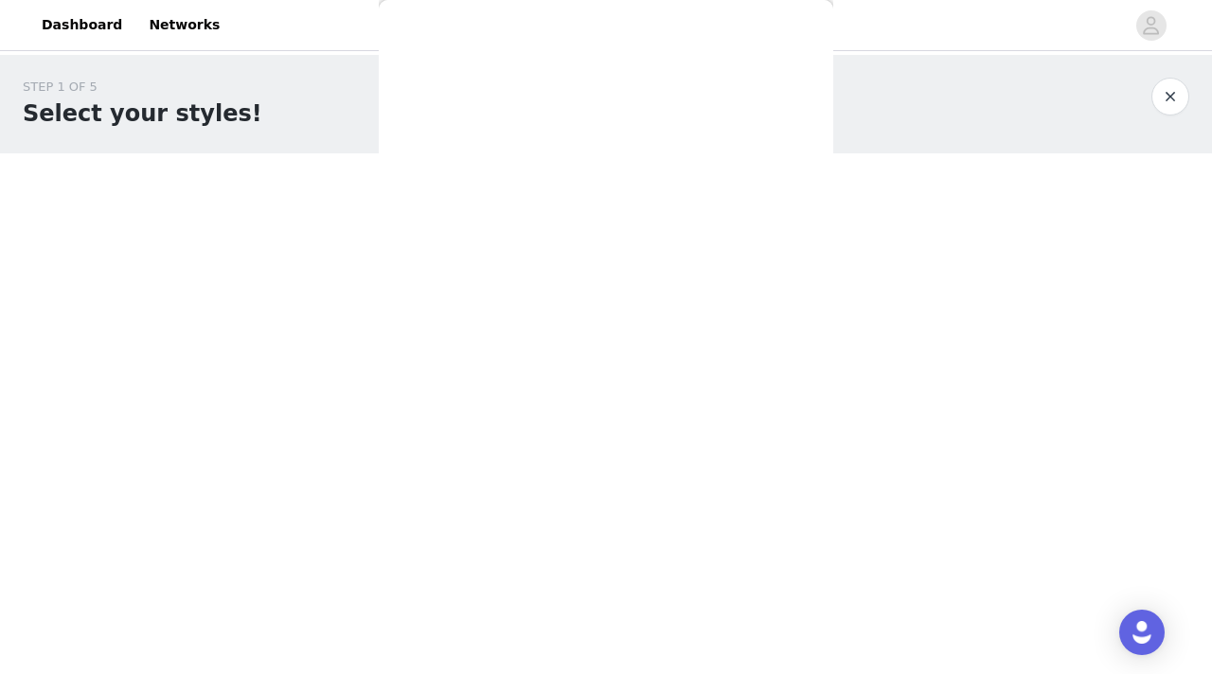
scroll to position [344, 0]
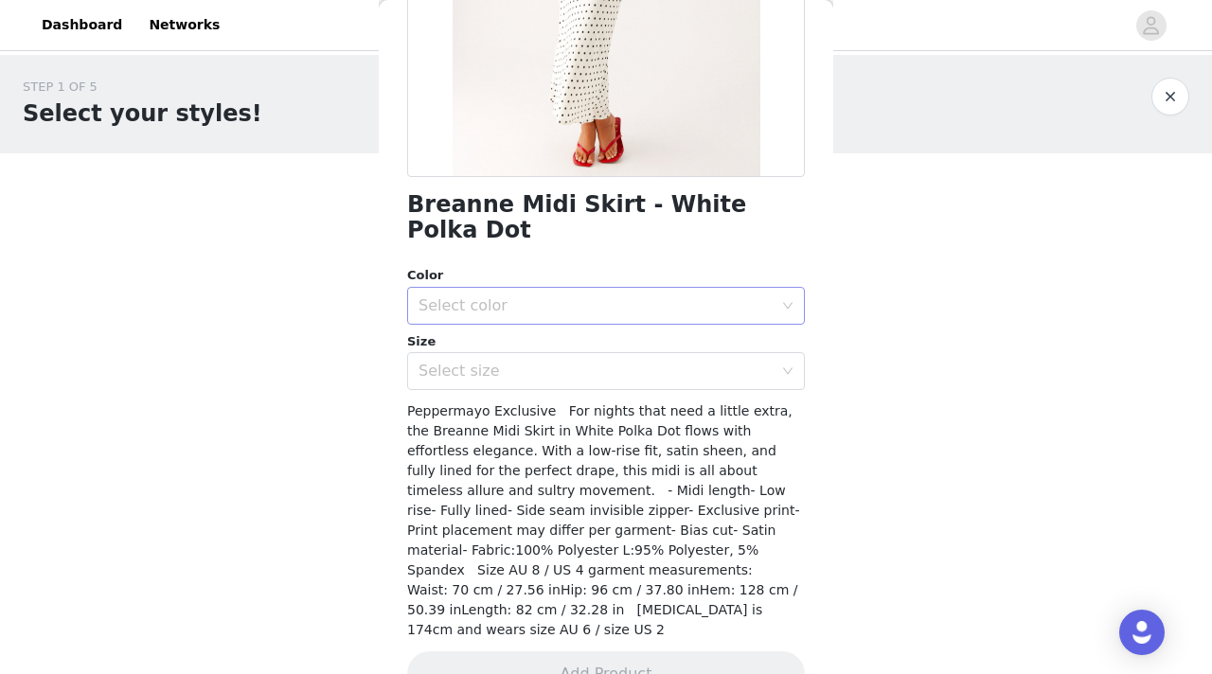
click at [485, 296] on div "Select color" at bounding box center [596, 305] width 354 height 19
click at [487, 305] on ul "White Polka Dot" at bounding box center [606, 322] width 398 height 38
click at [487, 310] on li "White Polka Dot" at bounding box center [606, 322] width 398 height 30
click at [488, 332] on div "Size" at bounding box center [606, 341] width 398 height 19
click at [488, 353] on div "Select size" at bounding box center [600, 371] width 363 height 36
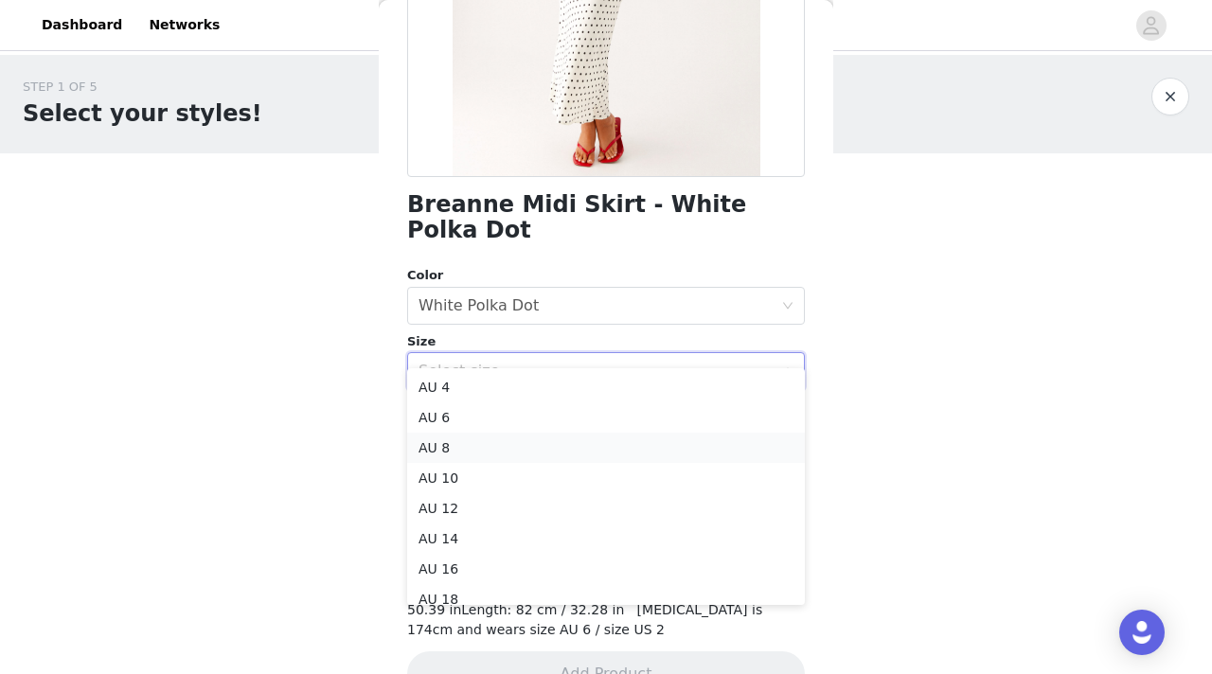
click at [493, 446] on li "AU 8" at bounding box center [606, 448] width 398 height 30
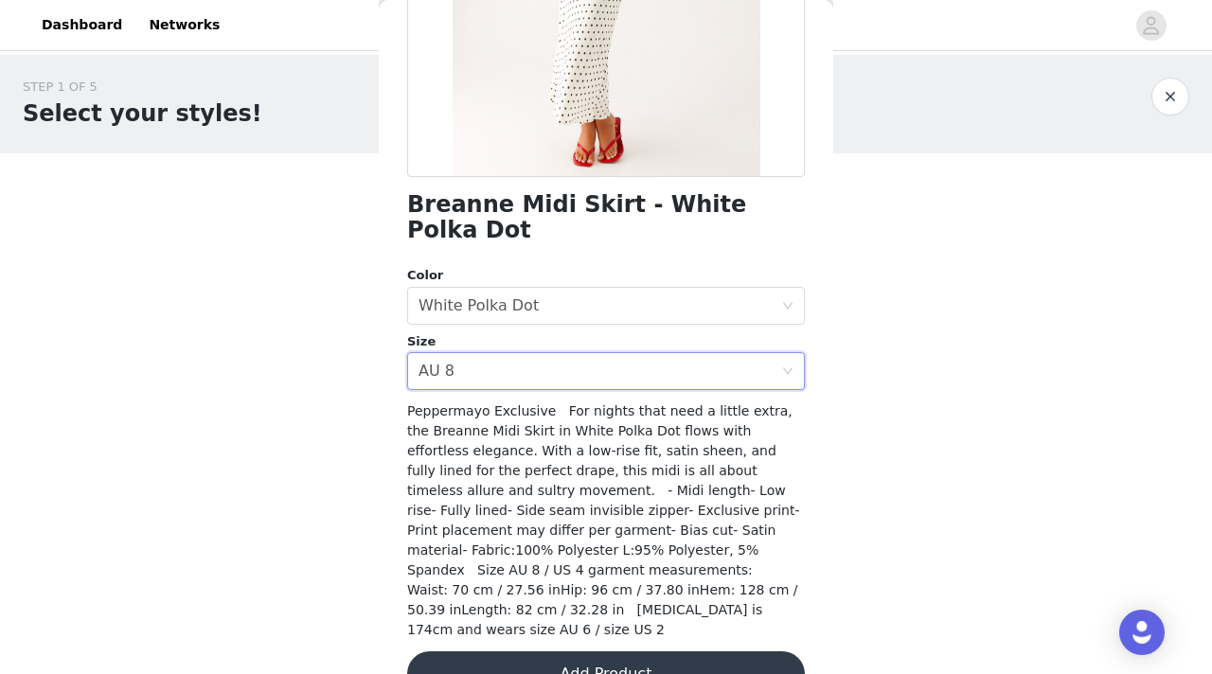
click at [507, 652] on button "Add Product" at bounding box center [606, 674] width 398 height 45
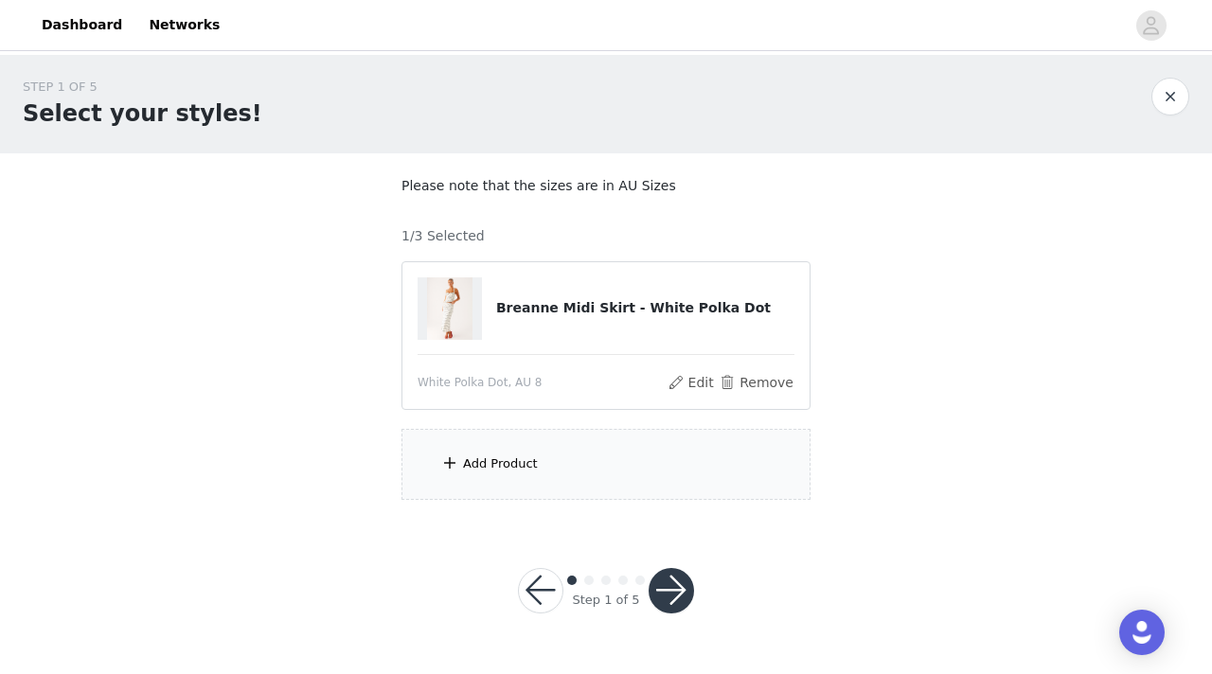
click at [553, 447] on div "Add Product" at bounding box center [606, 464] width 409 height 71
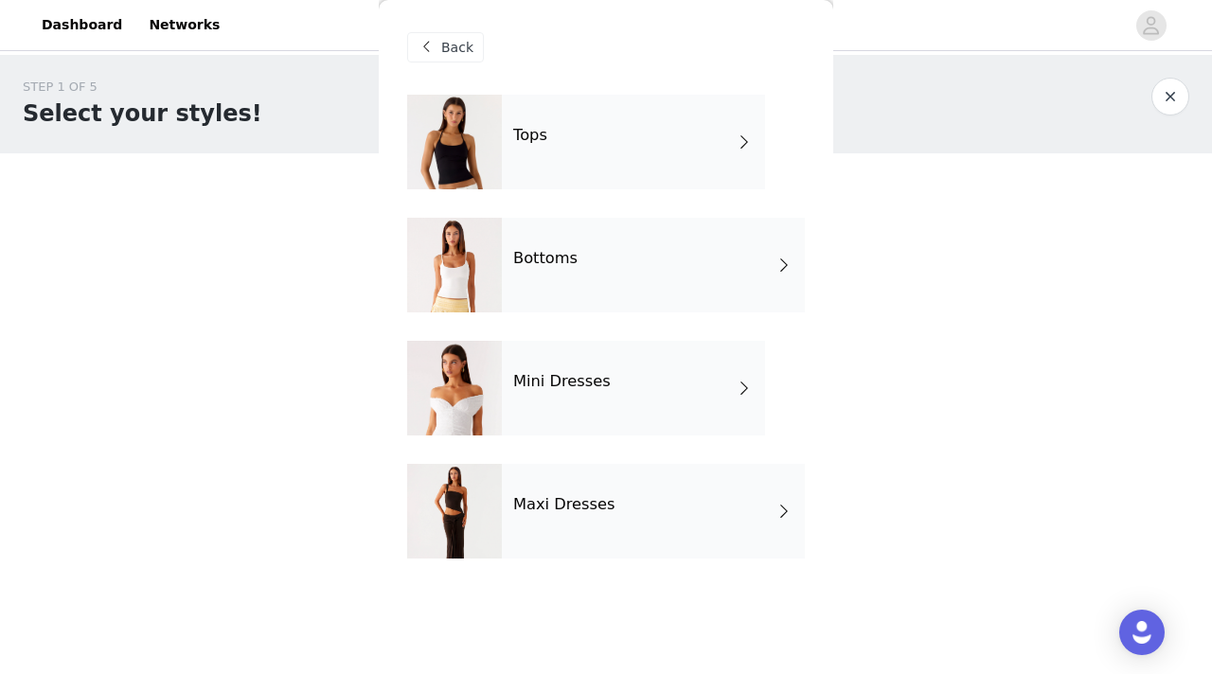
click at [568, 270] on div "Bottoms" at bounding box center [653, 265] width 303 height 95
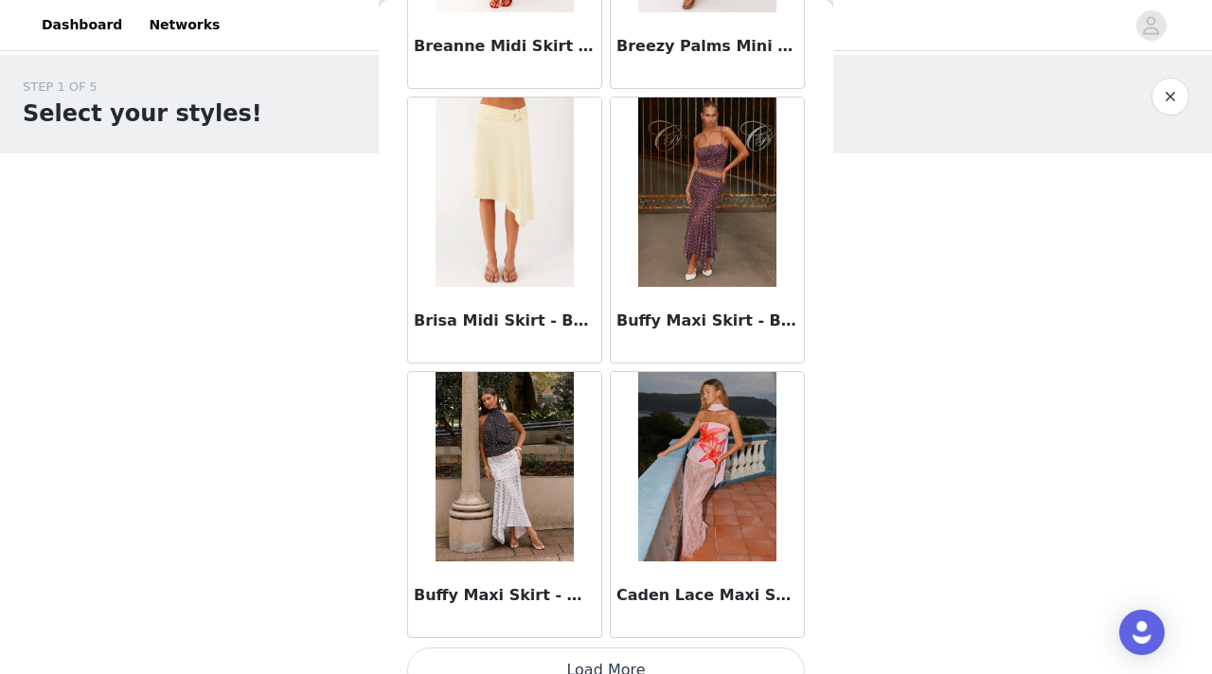
scroll to position [2224, 0]
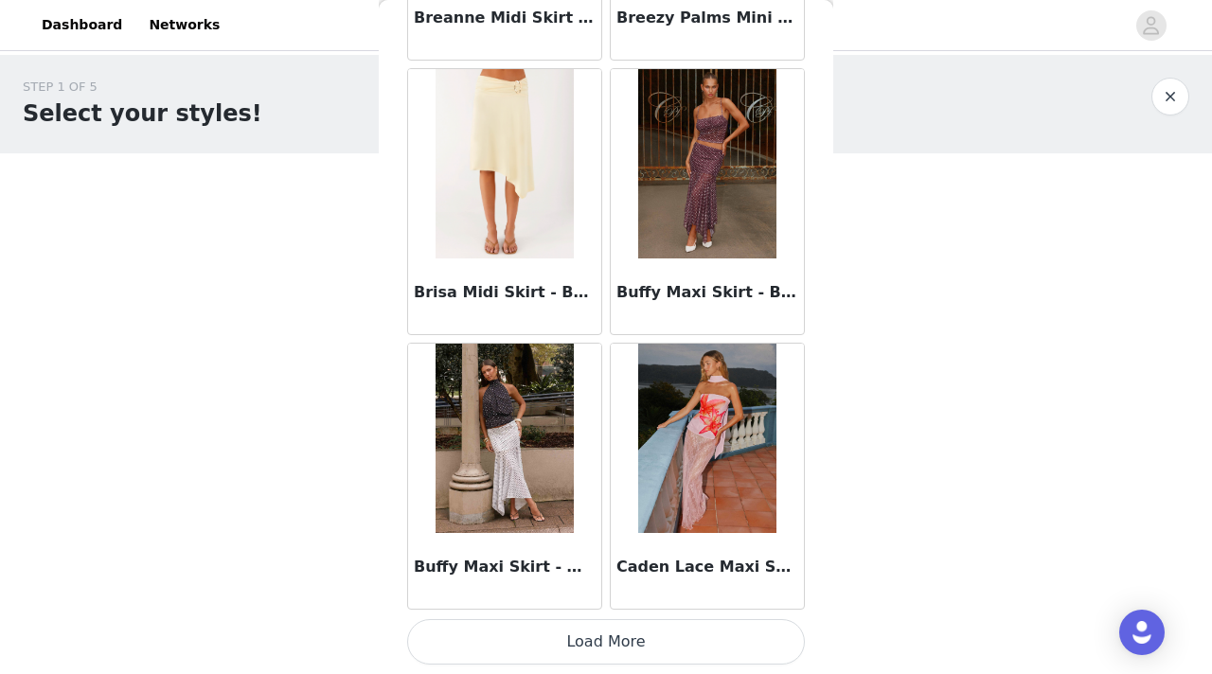
click at [634, 633] on button "Load More" at bounding box center [606, 641] width 398 height 45
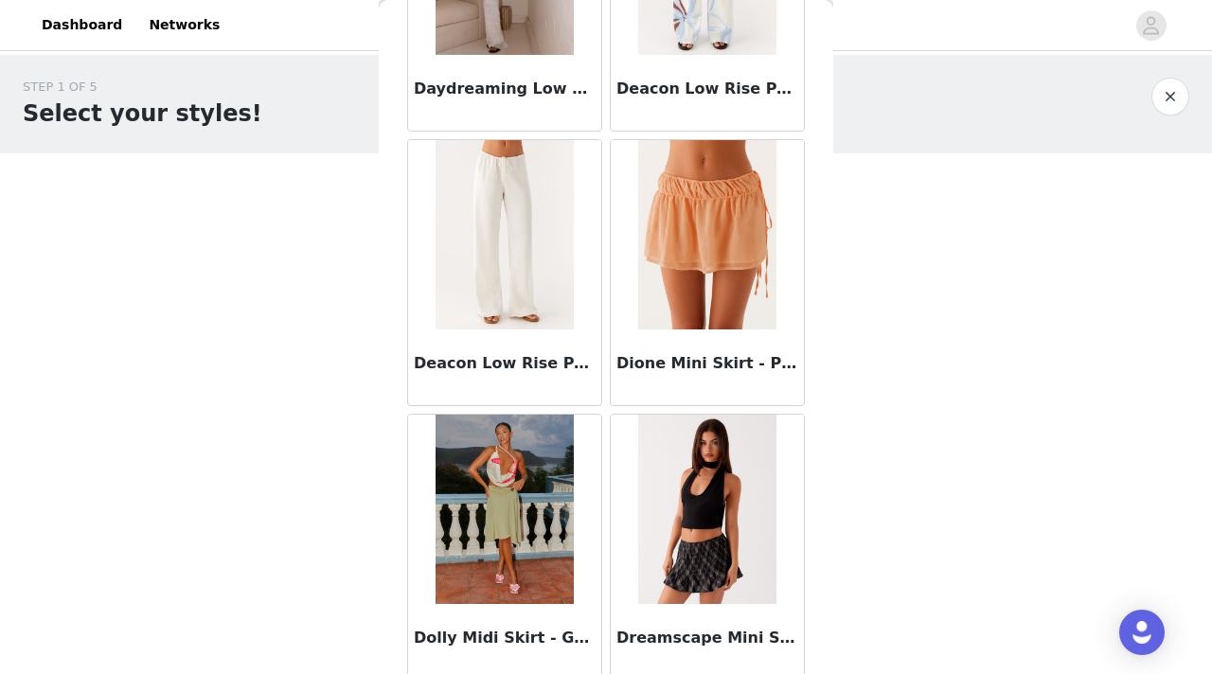
scroll to position [4971, 0]
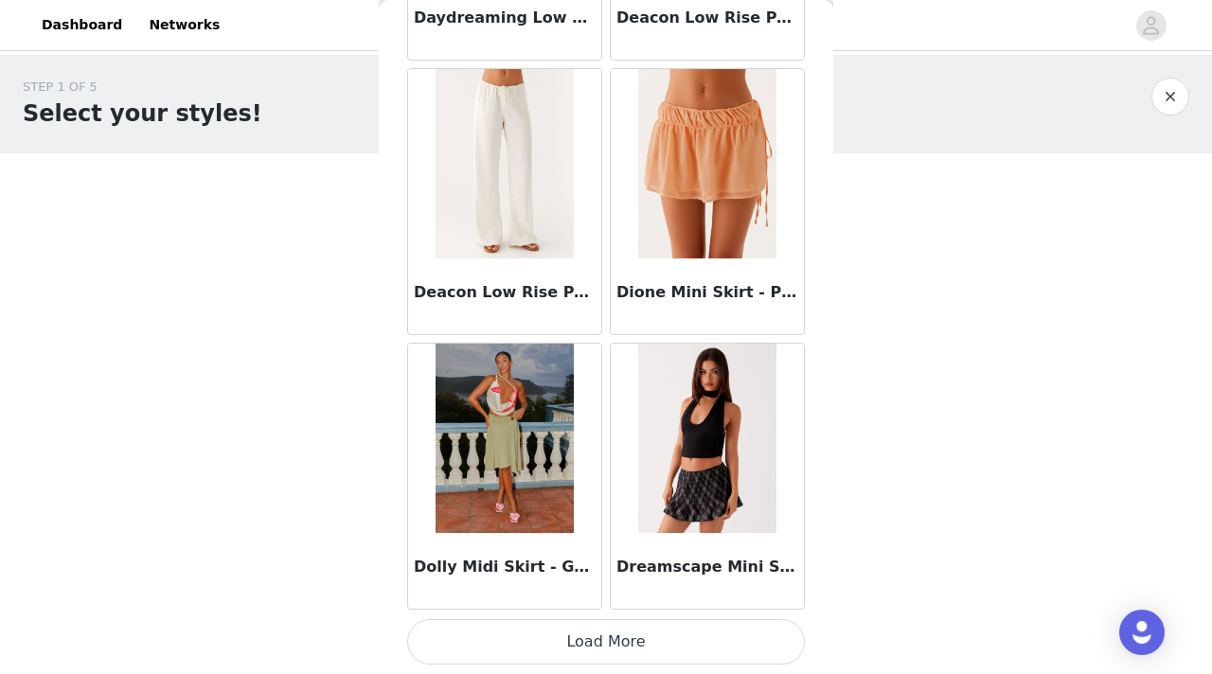
click at [627, 648] on button "Load More" at bounding box center [606, 641] width 398 height 45
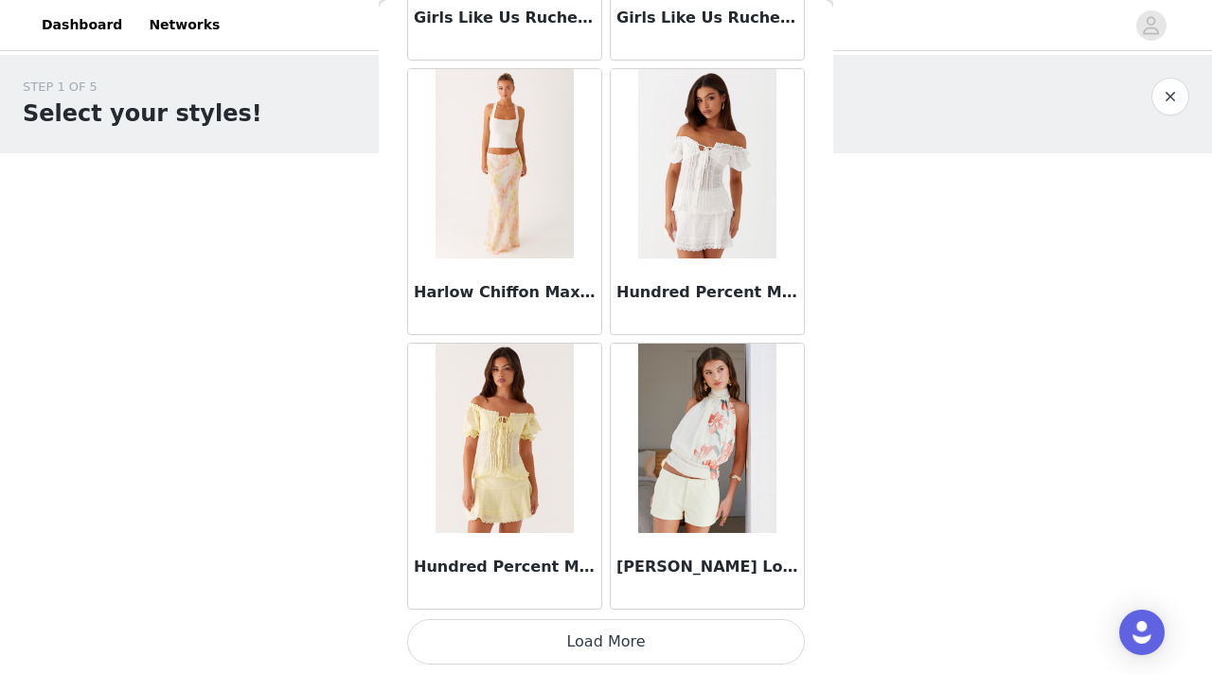
click at [549, 630] on button "Load More" at bounding box center [606, 641] width 398 height 45
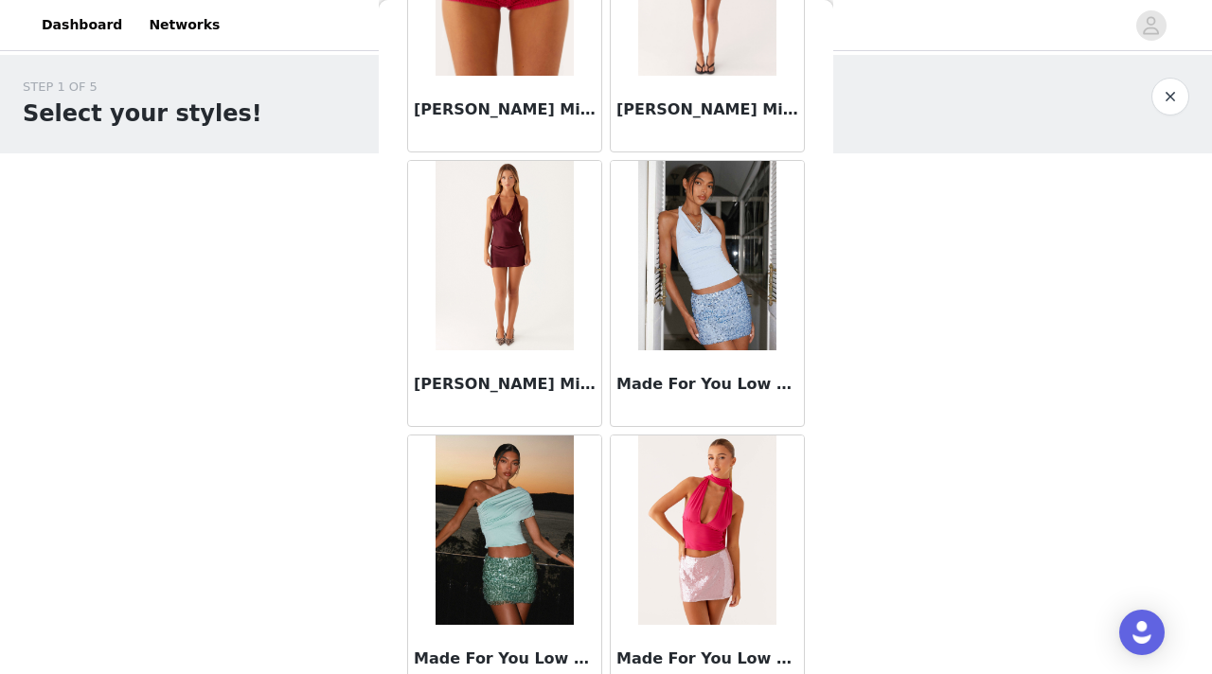
scroll to position [10464, 0]
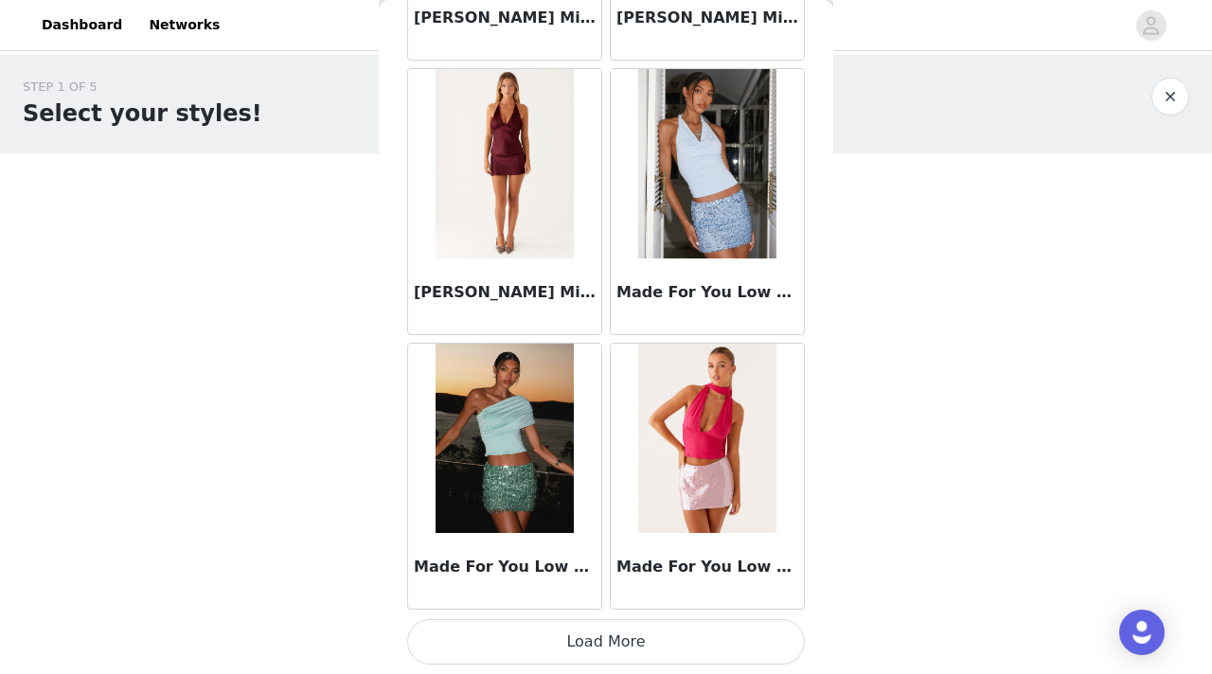
click at [584, 645] on button "Load More" at bounding box center [606, 641] width 398 height 45
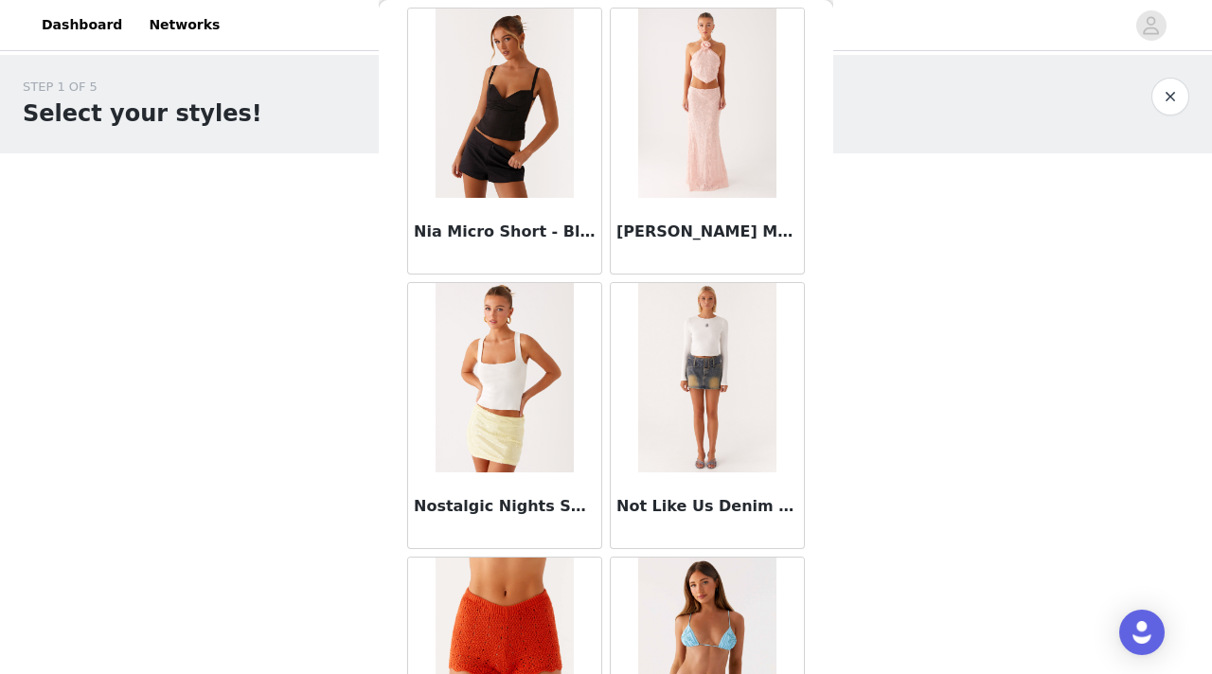
scroll to position [13211, 0]
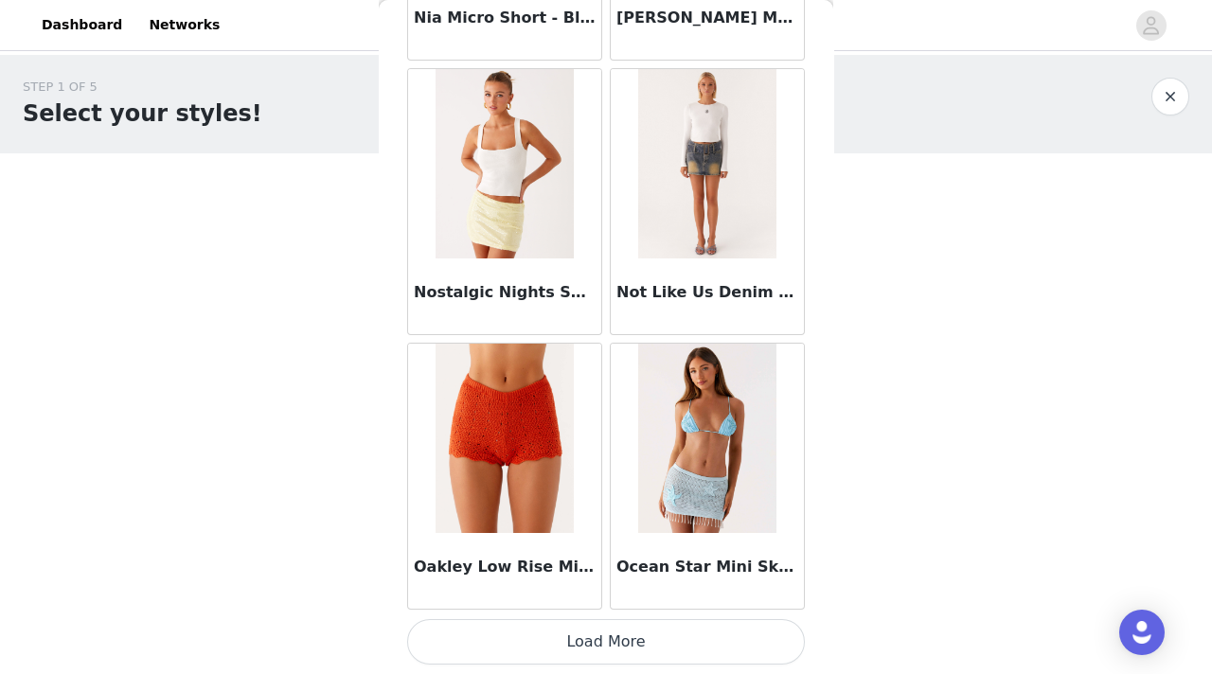
click at [540, 641] on button "Load More" at bounding box center [606, 641] width 398 height 45
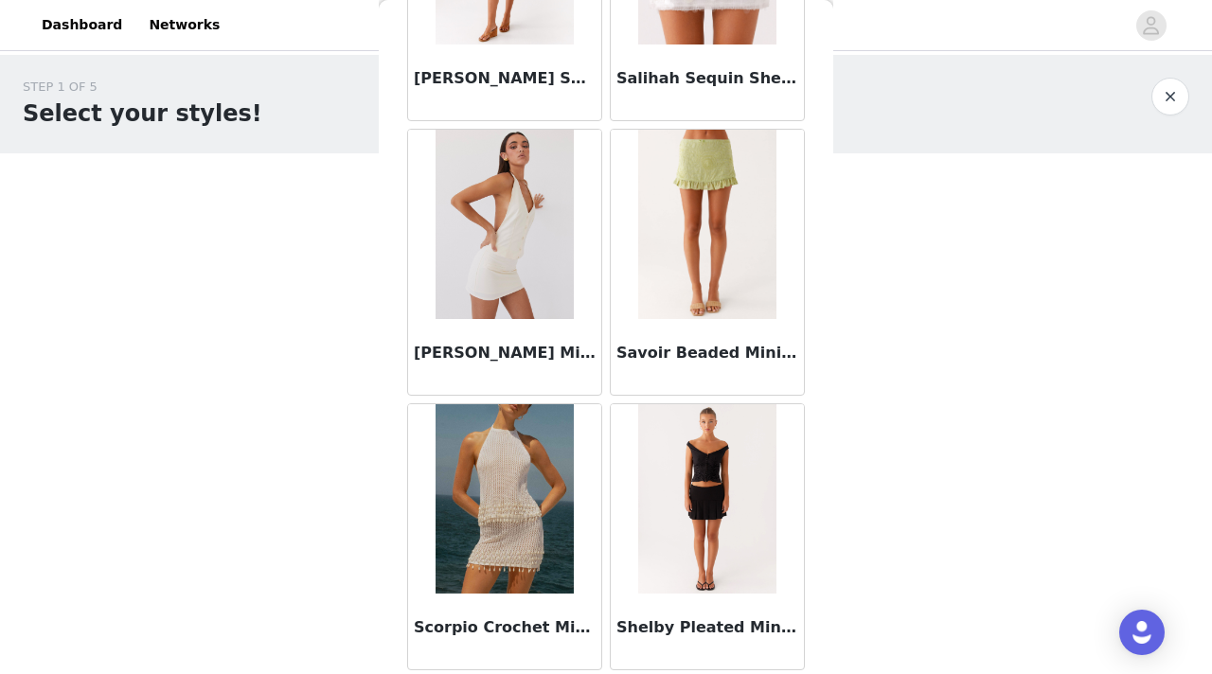
scroll to position [15958, 0]
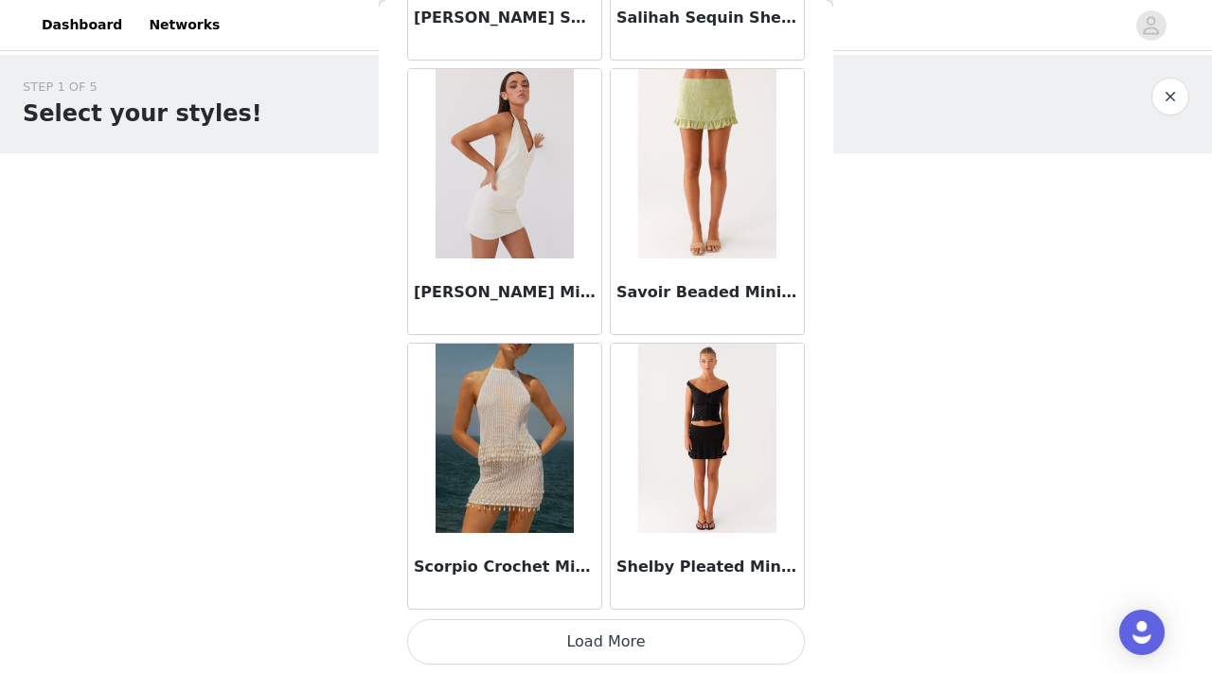
click at [654, 644] on button "Load More" at bounding box center [606, 641] width 398 height 45
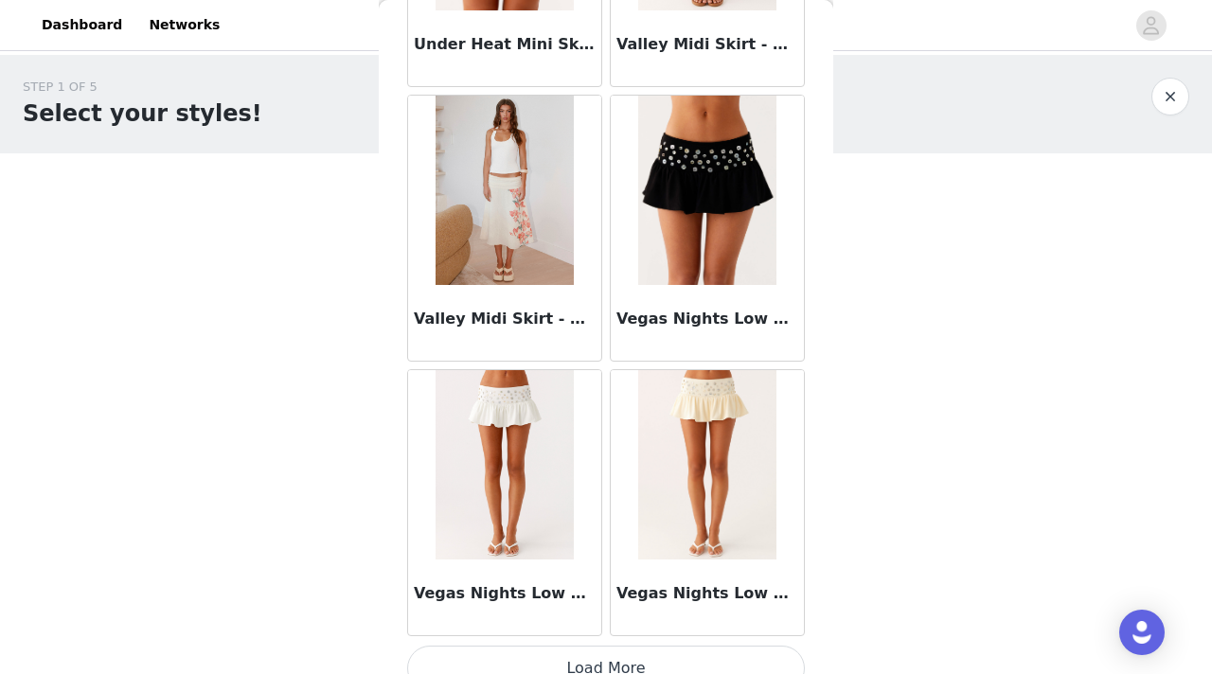
scroll to position [18704, 0]
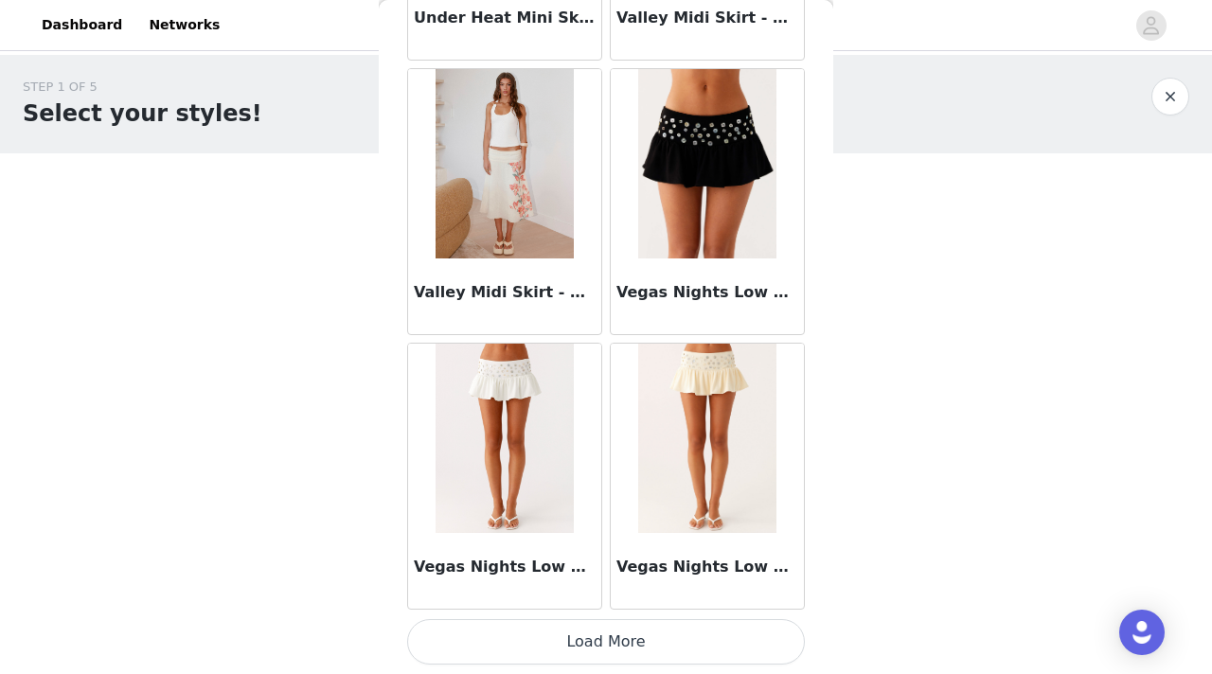
click at [564, 627] on button "Load More" at bounding box center [606, 641] width 398 height 45
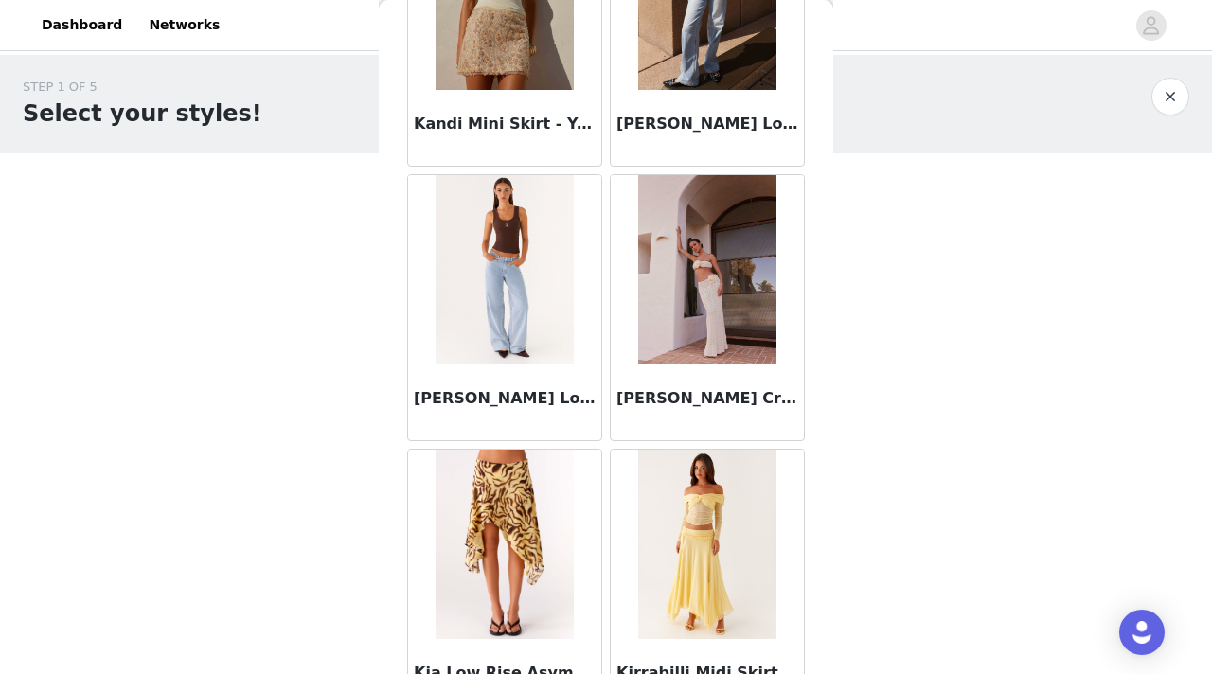
scroll to position [8713, 0]
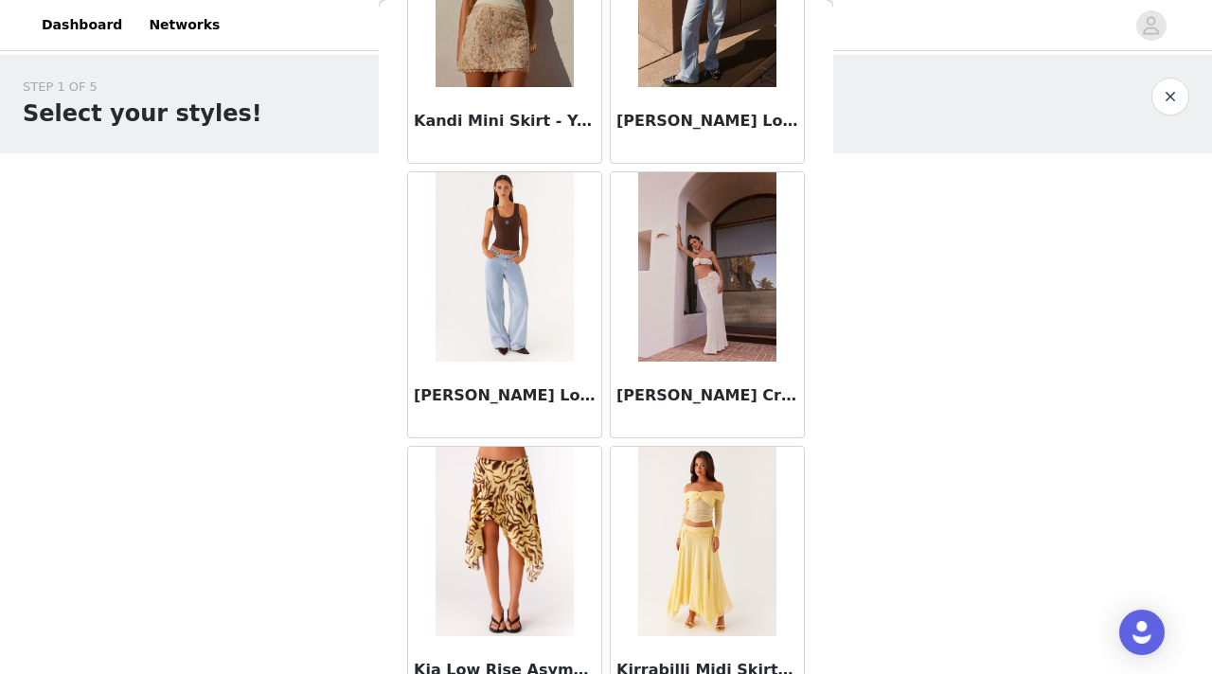
click at [500, 308] on img at bounding box center [504, 266] width 137 height 189
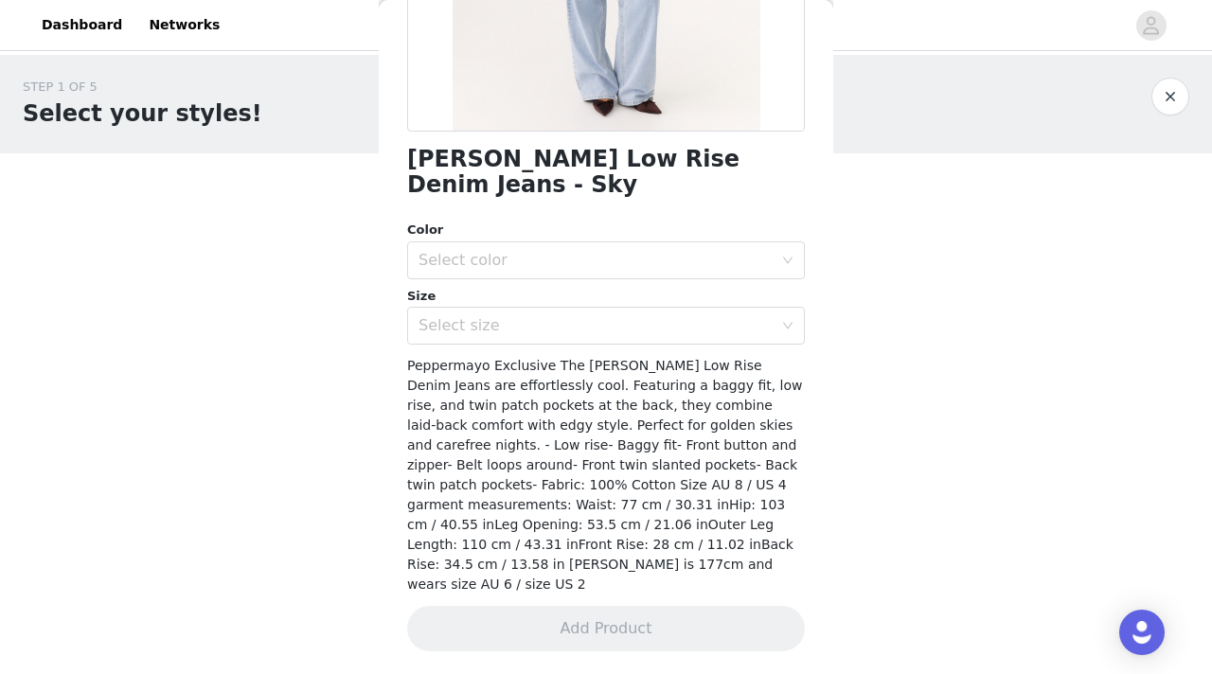
scroll to position [344, 0]
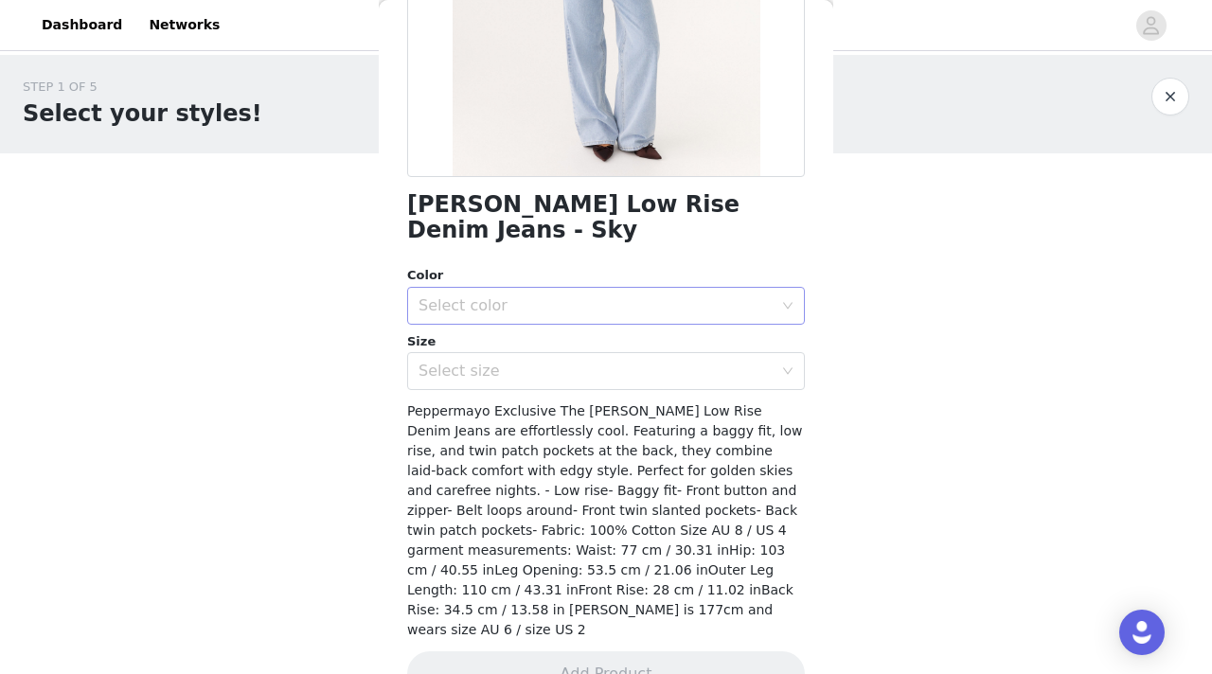
click at [542, 296] on div "Select color" at bounding box center [600, 306] width 363 height 36
click at [531, 319] on li "Sky" at bounding box center [606, 322] width 398 height 30
click at [532, 362] on div "Select size" at bounding box center [596, 371] width 354 height 19
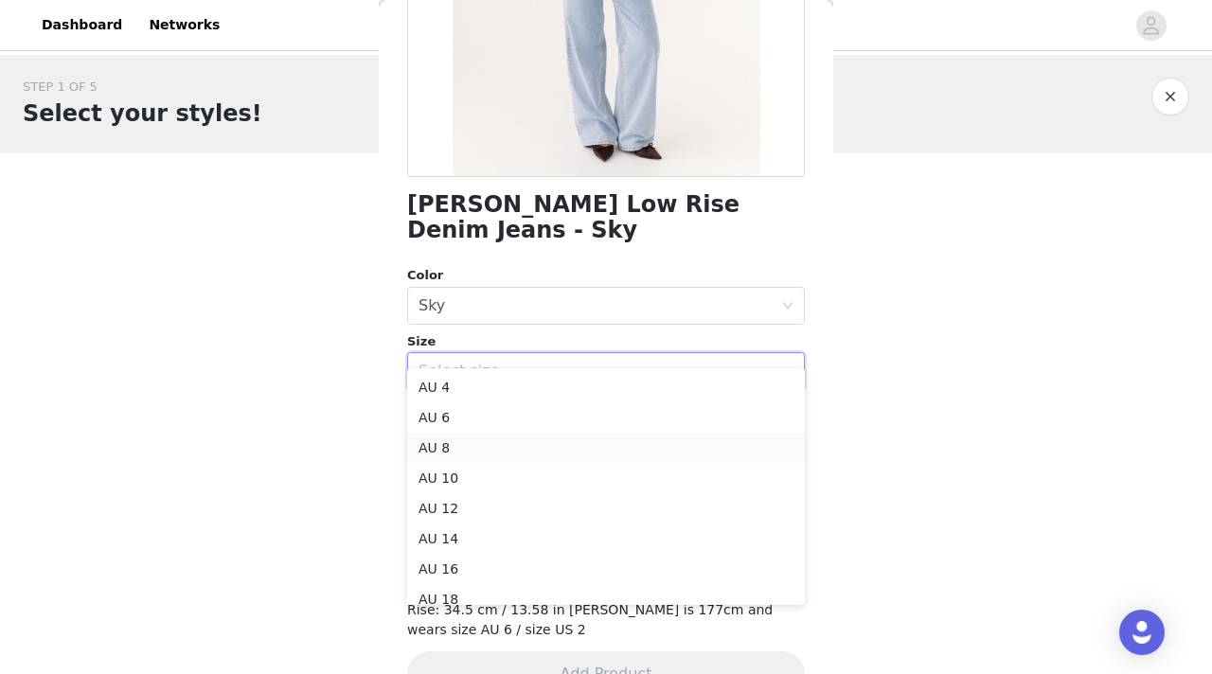
click at [513, 448] on li "AU 8" at bounding box center [606, 448] width 398 height 30
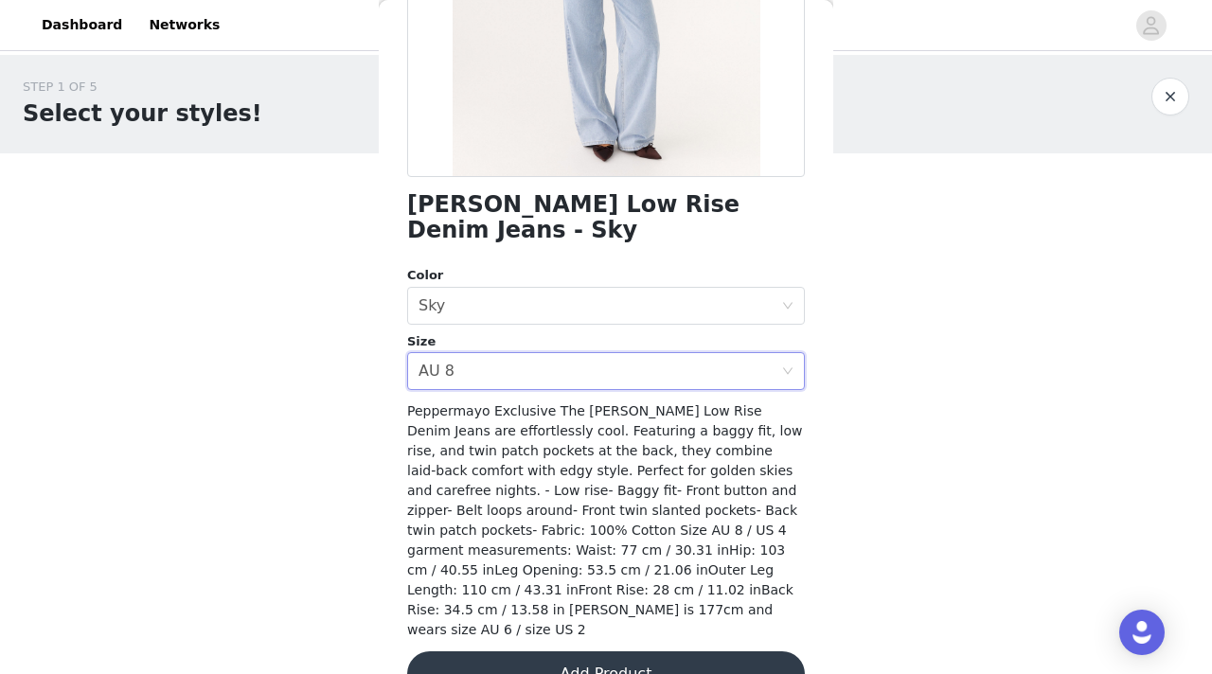
click at [553, 652] on button "Add Product" at bounding box center [606, 674] width 398 height 45
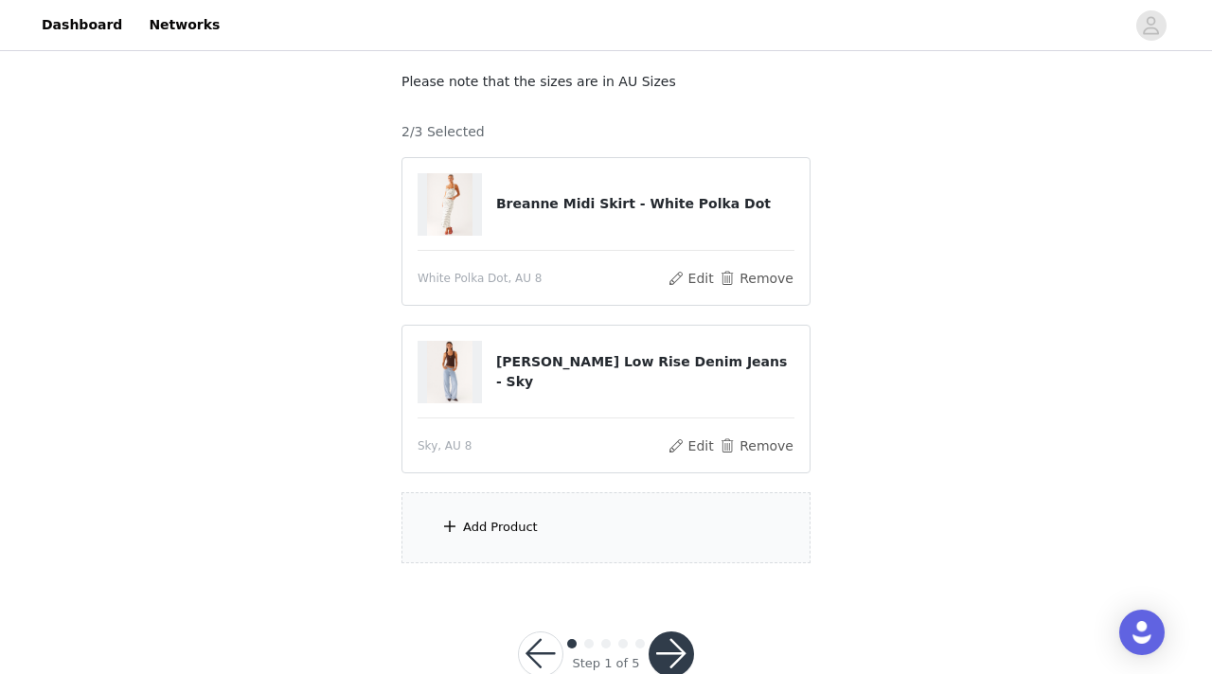
scroll to position [152, 0]
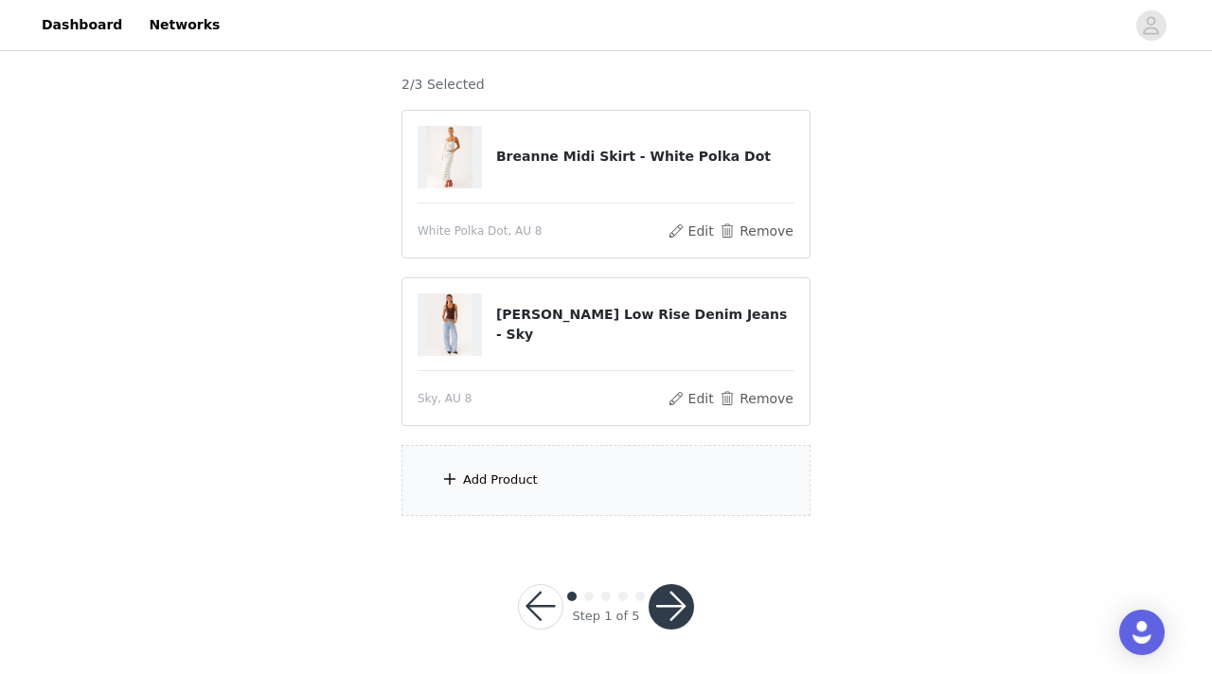
click at [538, 489] on div "Add Product" at bounding box center [606, 480] width 409 height 71
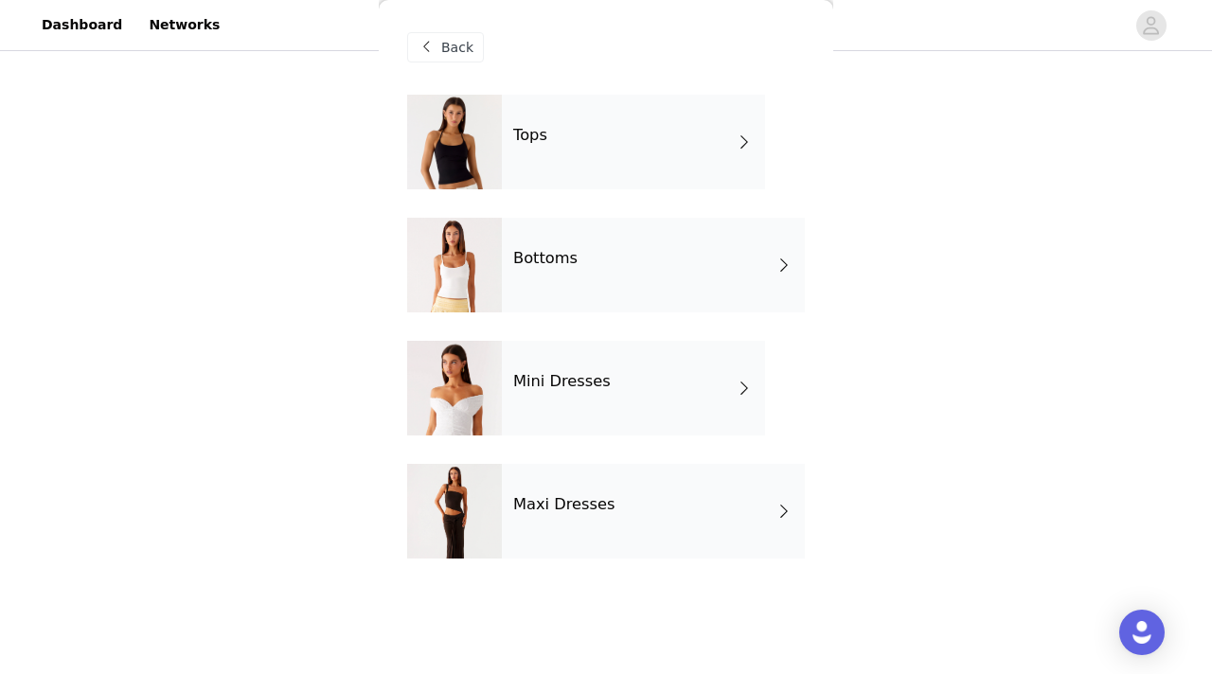
click at [524, 124] on div "Tops" at bounding box center [633, 142] width 263 height 95
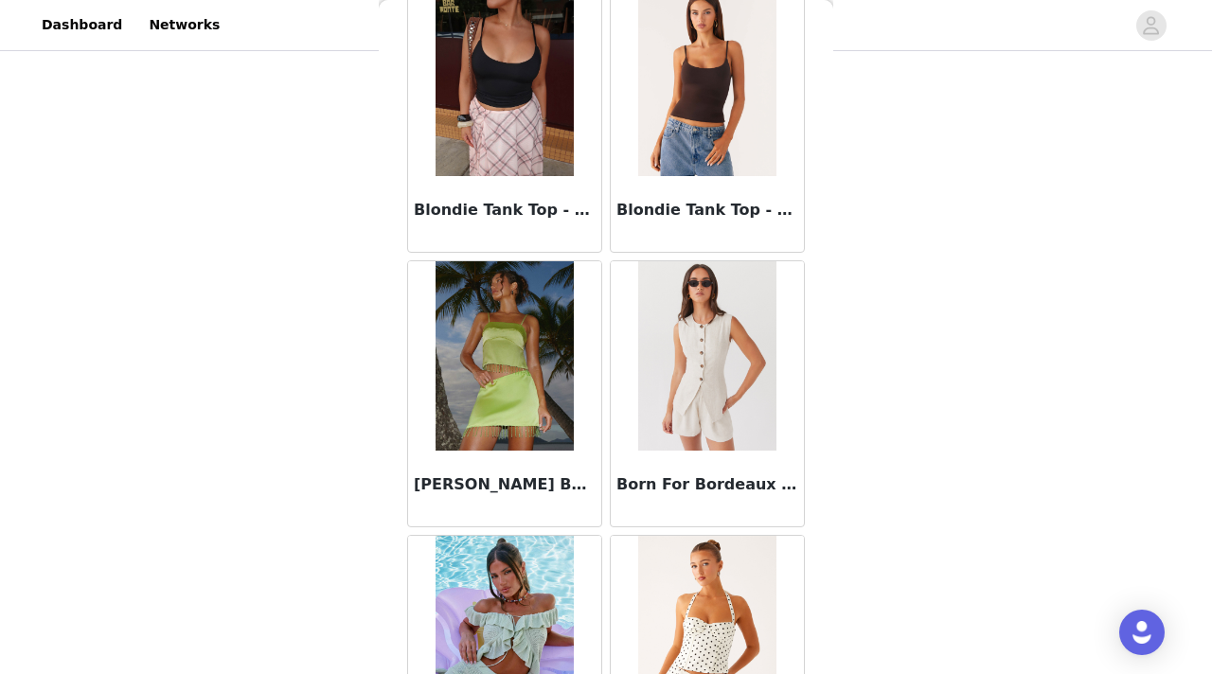
scroll to position [2224, 0]
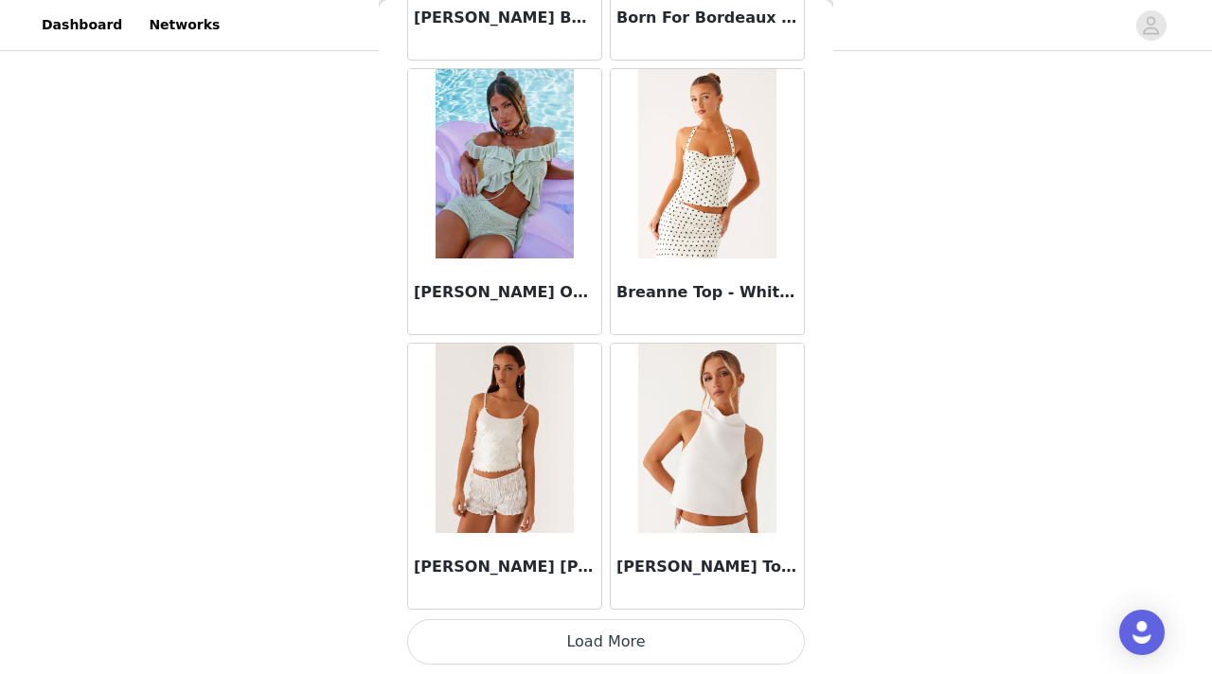
click at [519, 636] on button "Load More" at bounding box center [606, 641] width 398 height 45
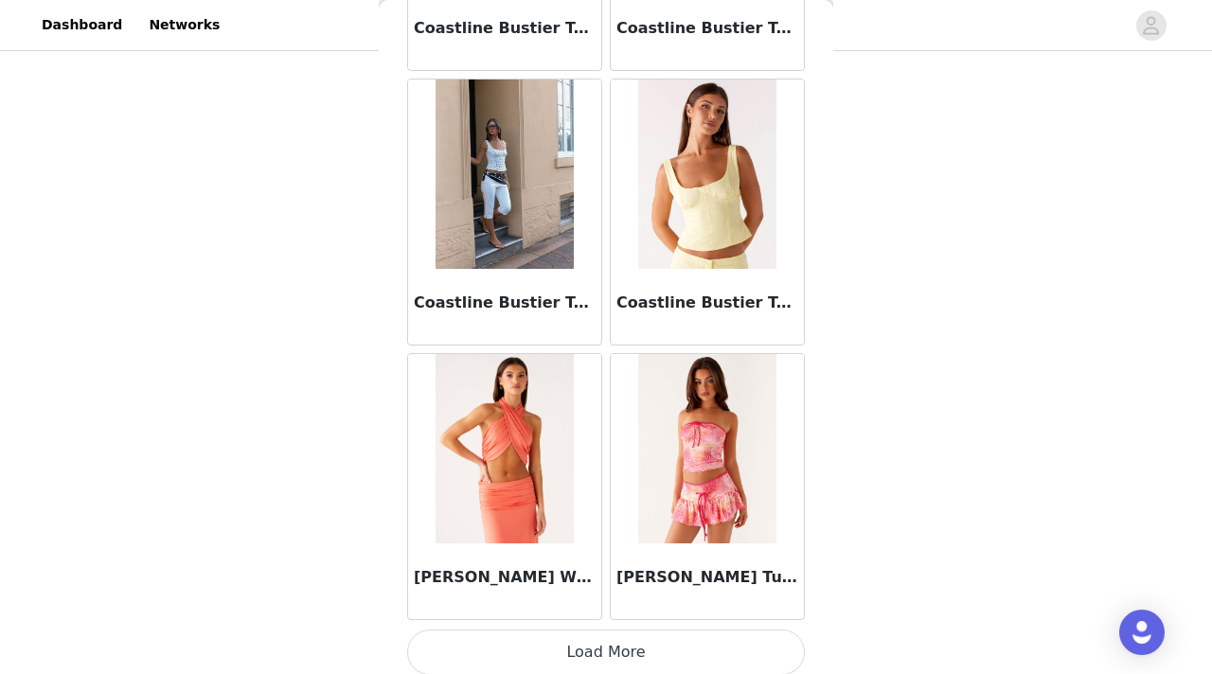
scroll to position [4971, 0]
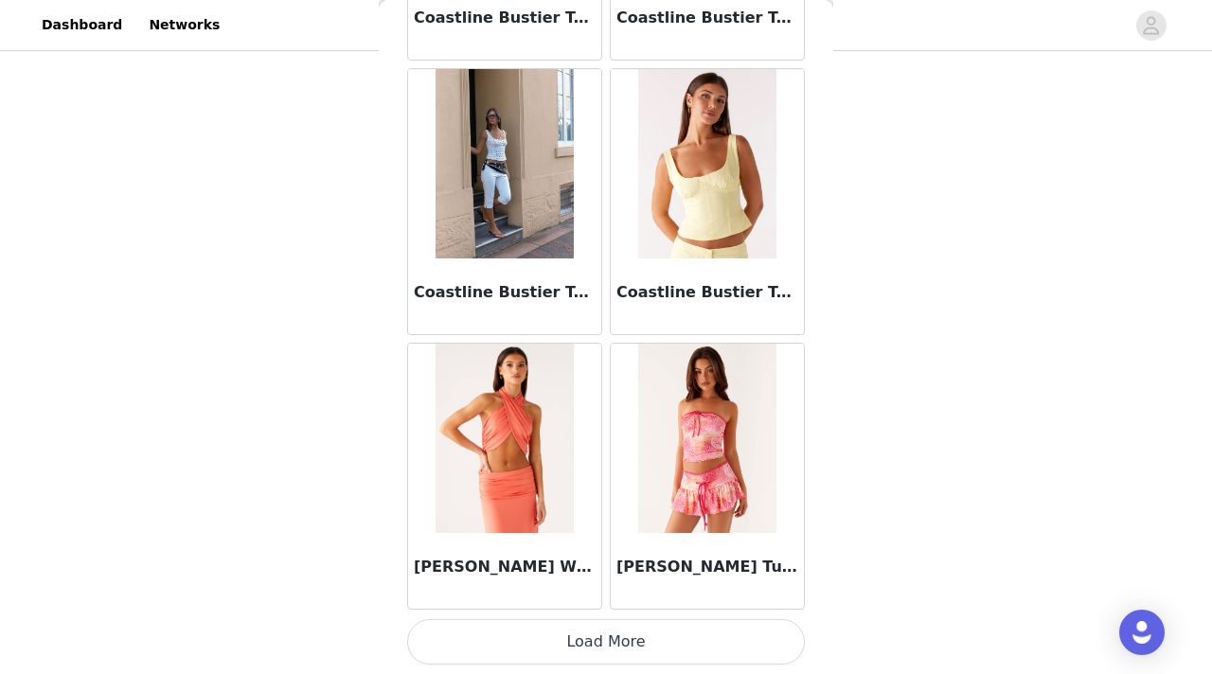
click at [540, 631] on button "Load More" at bounding box center [606, 641] width 398 height 45
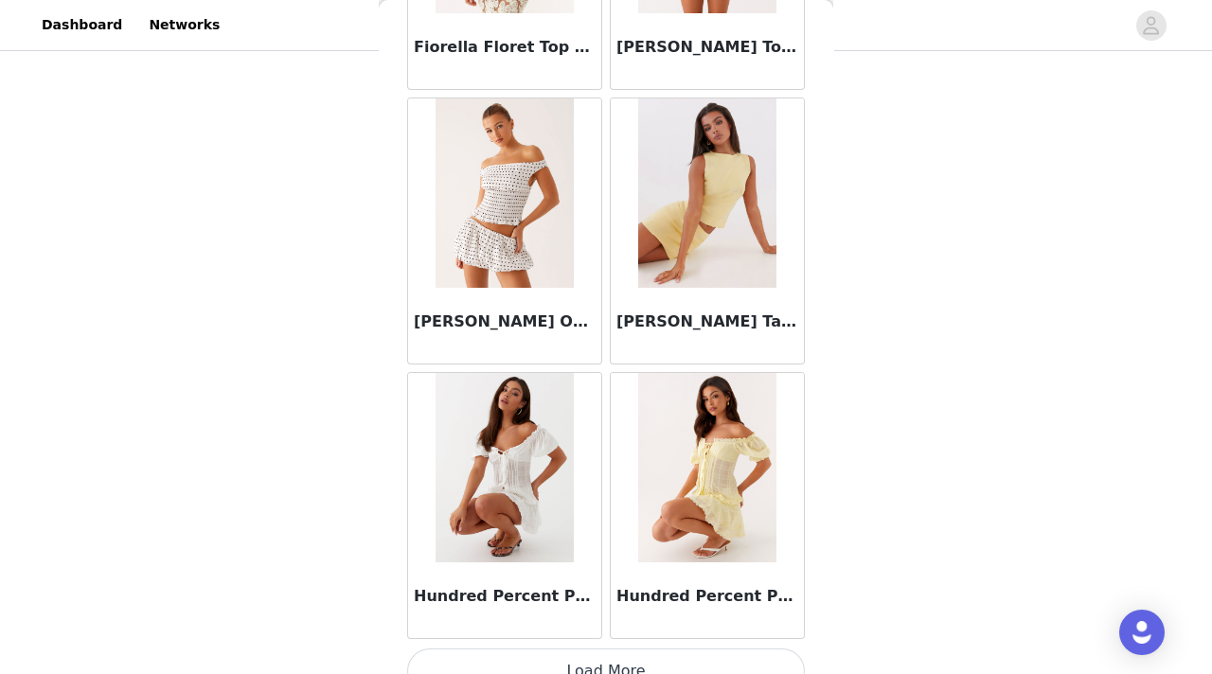
scroll to position [7717, 0]
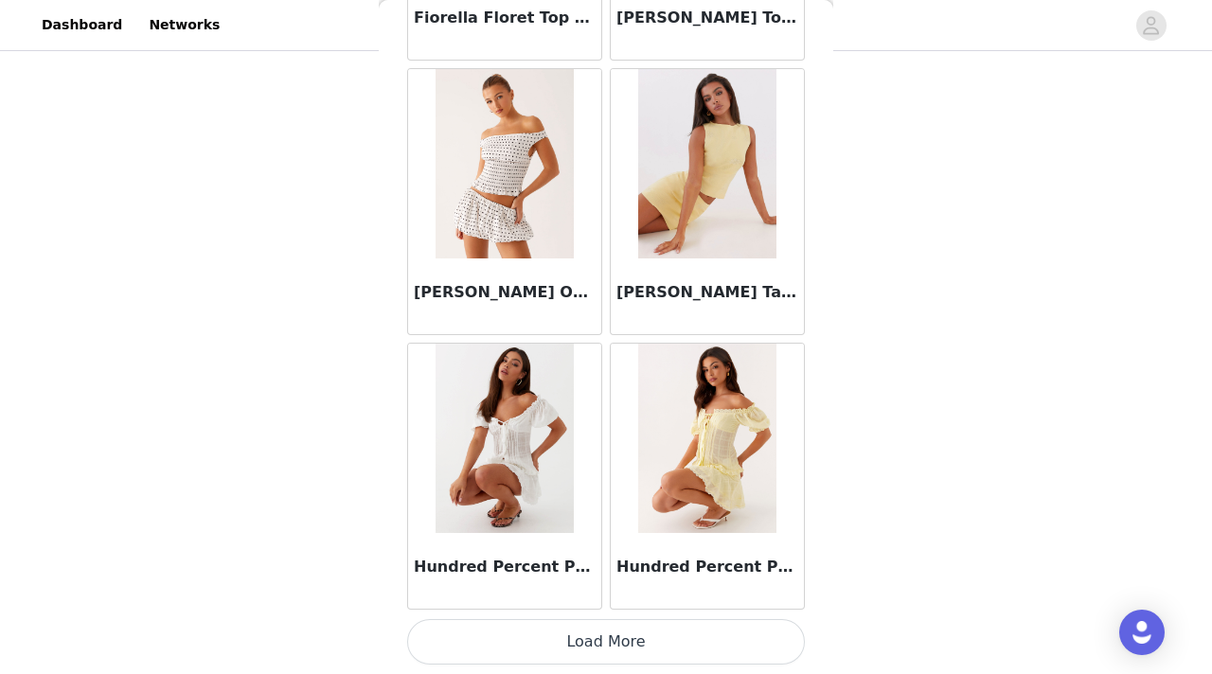
click at [564, 647] on button "Load More" at bounding box center [606, 641] width 398 height 45
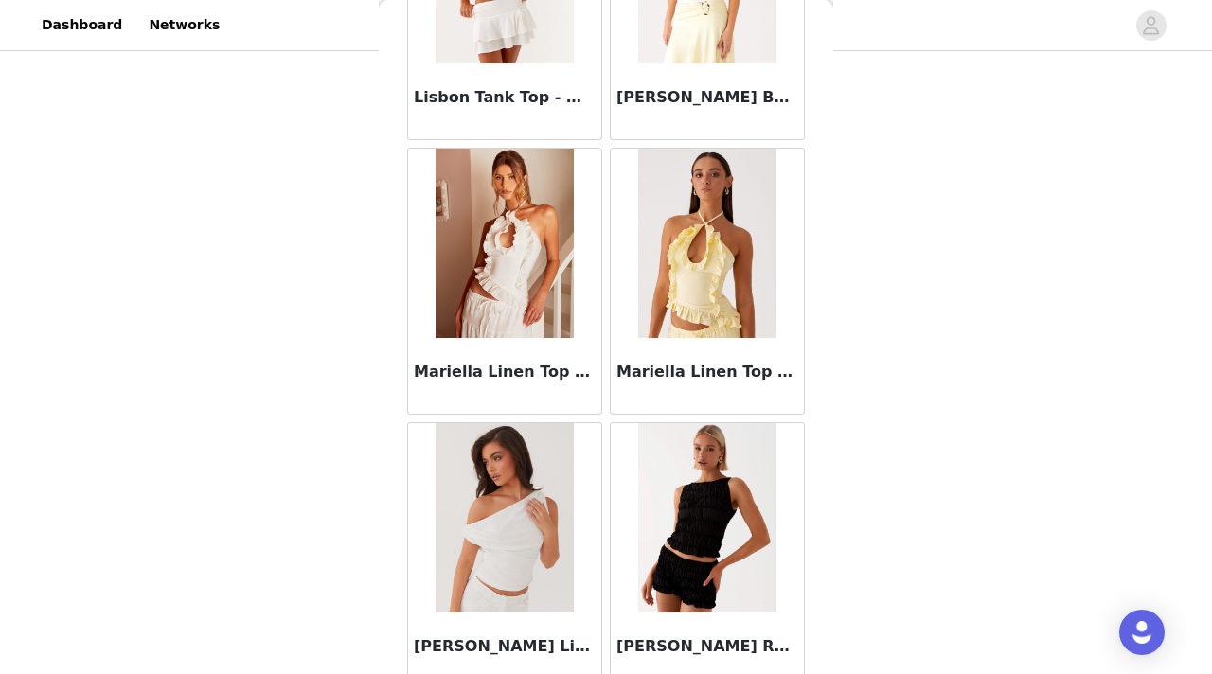
scroll to position [10464, 0]
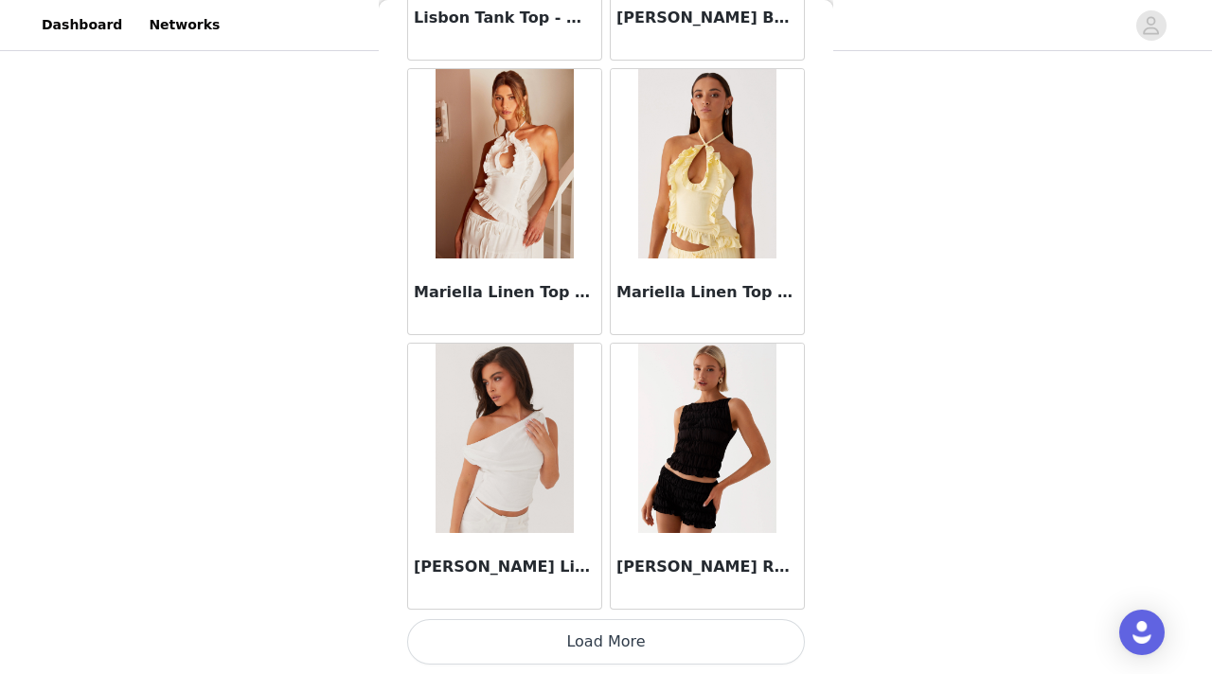
click at [544, 638] on button "Load More" at bounding box center [606, 641] width 398 height 45
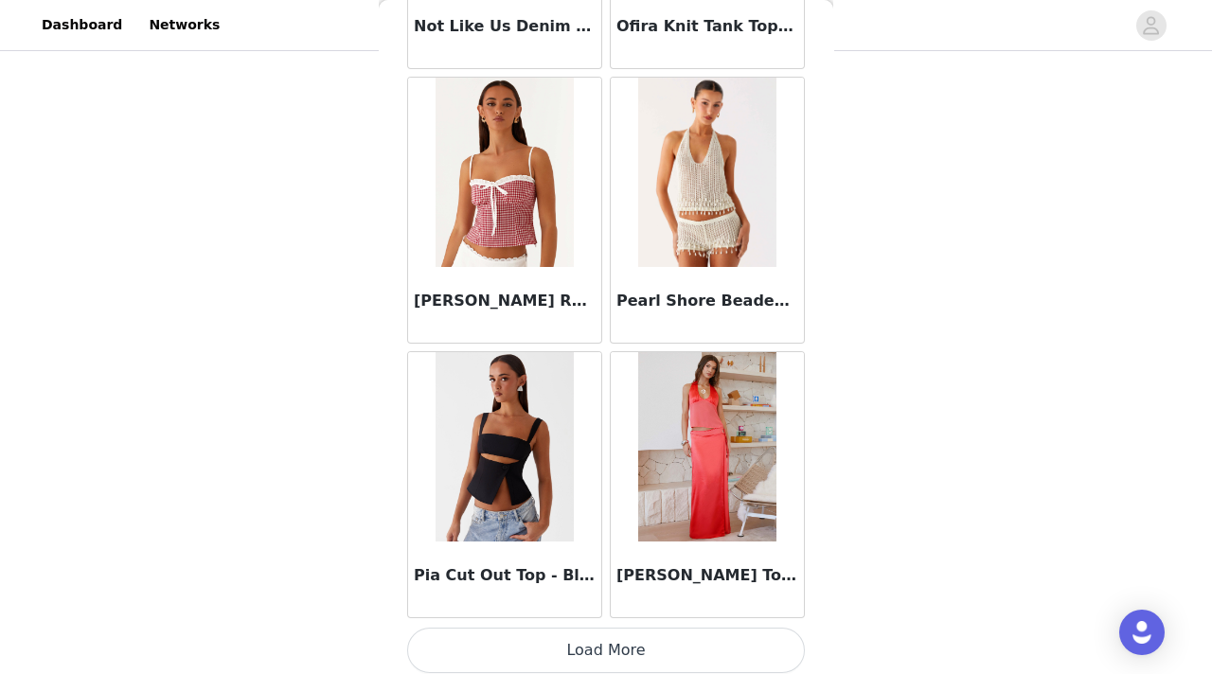
scroll to position [13211, 0]
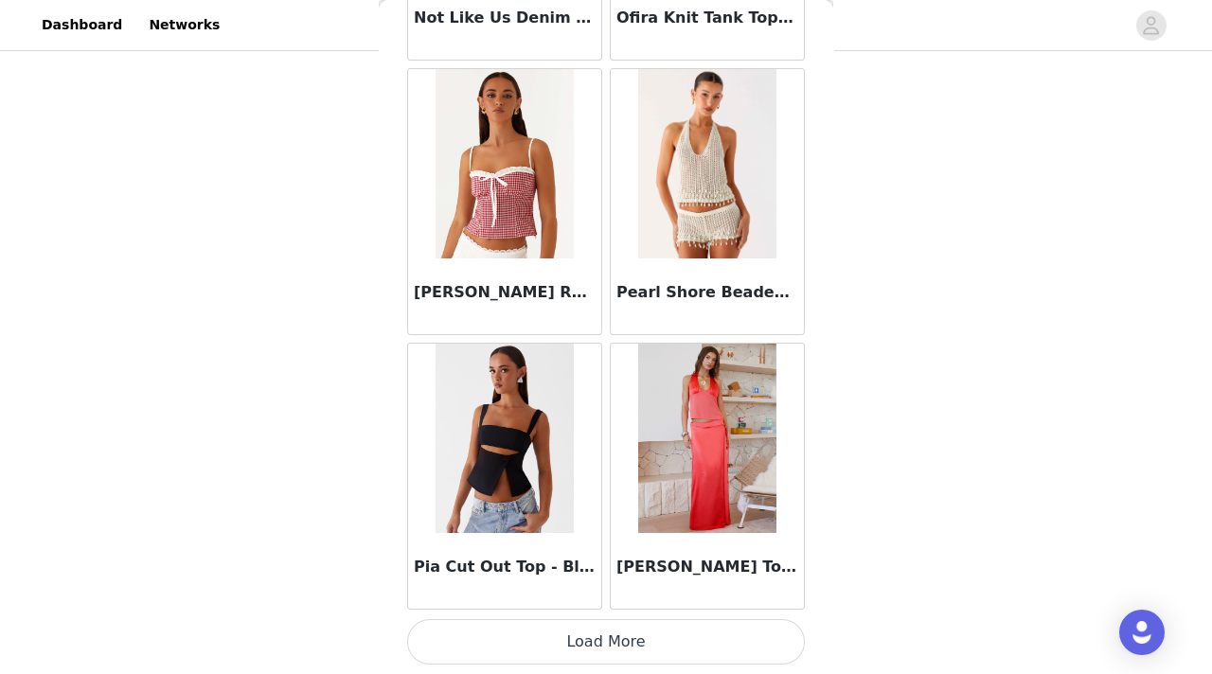
click at [547, 625] on button "Load More" at bounding box center [606, 641] width 398 height 45
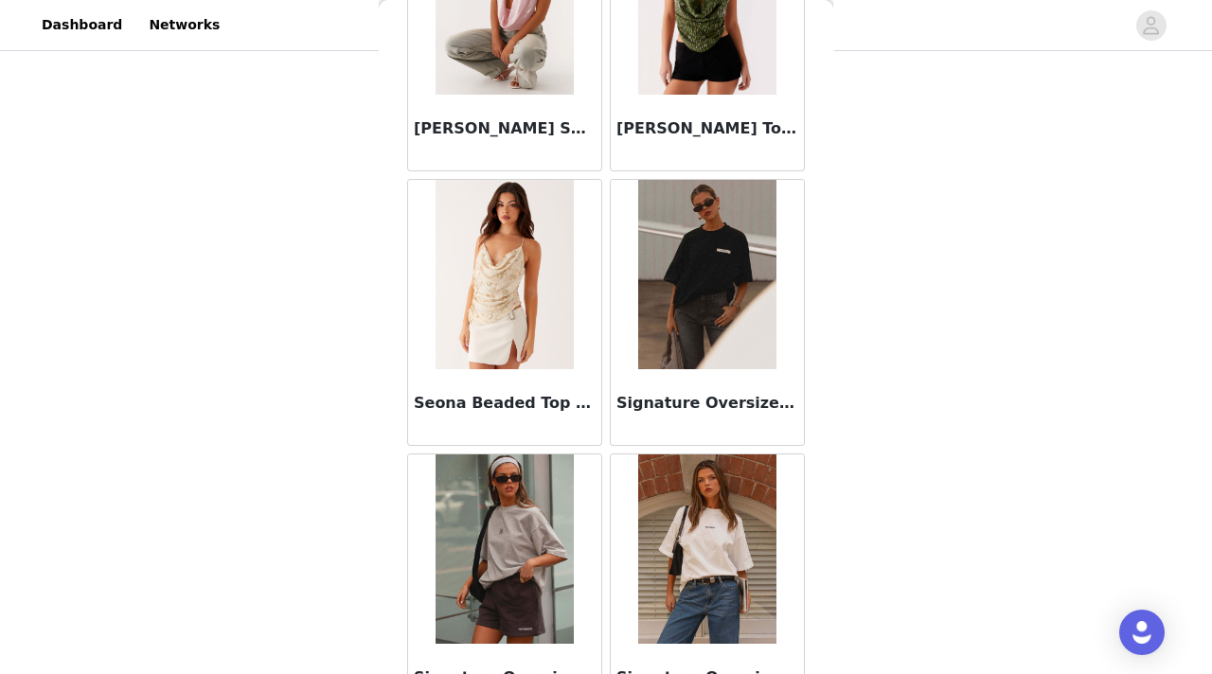
scroll to position [15958, 0]
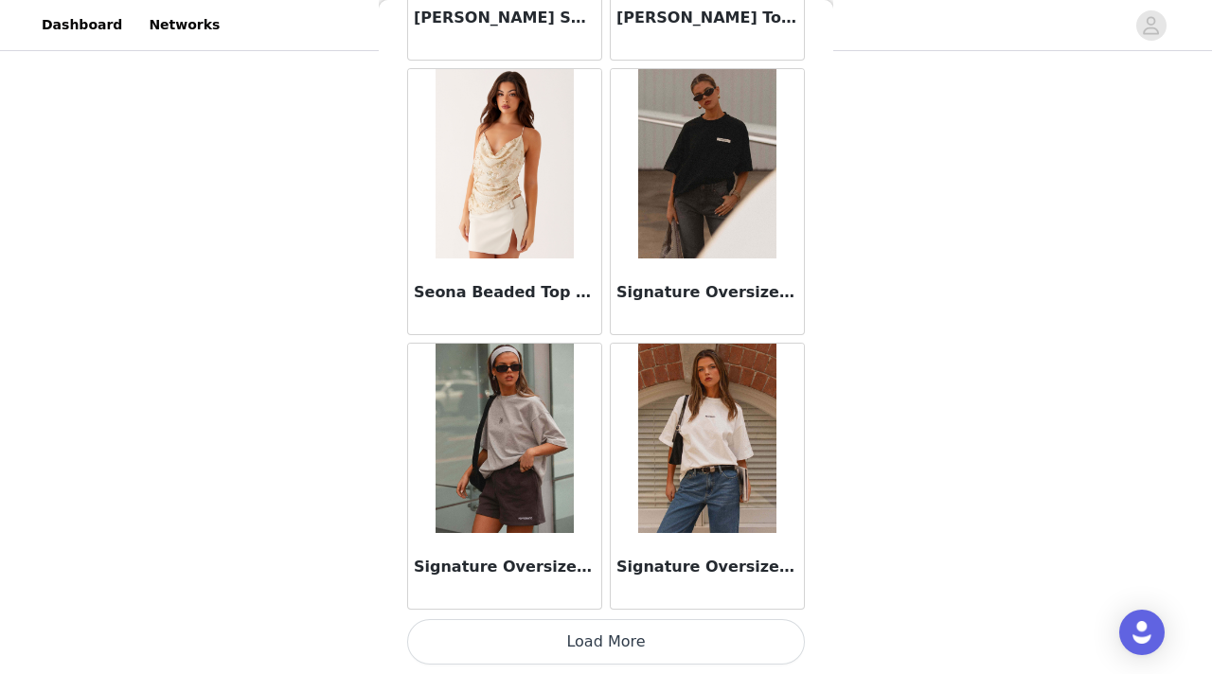
click at [618, 636] on button "Load More" at bounding box center [606, 641] width 398 height 45
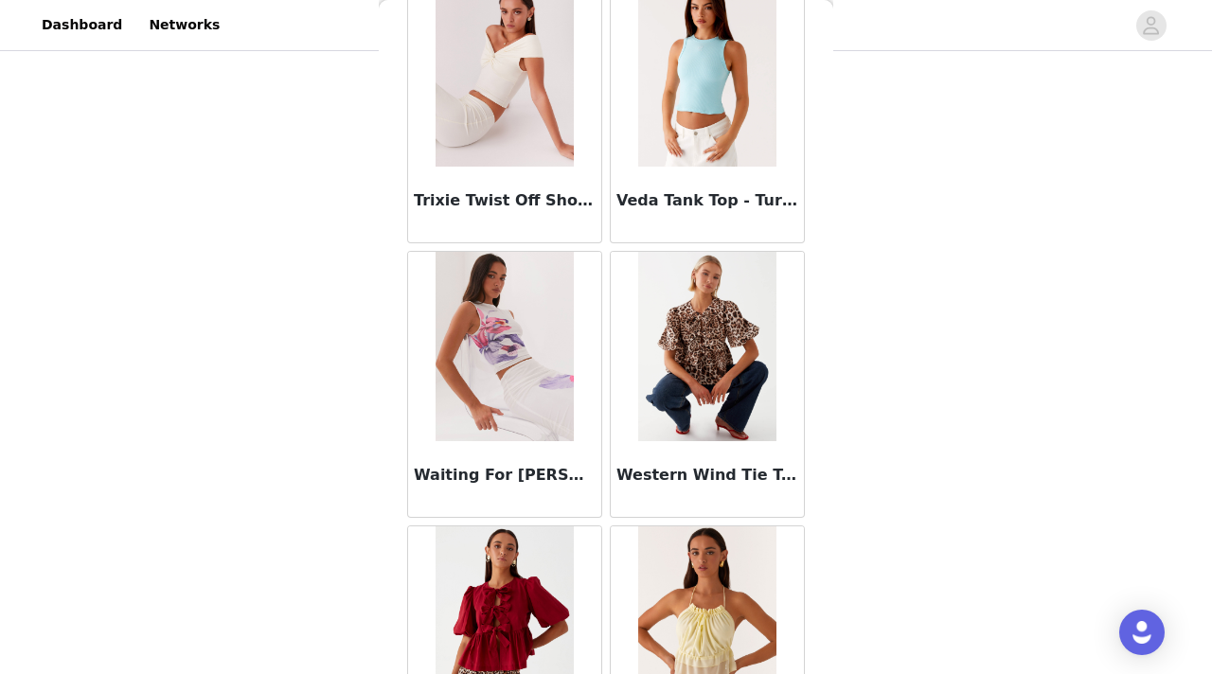
scroll to position [18704, 0]
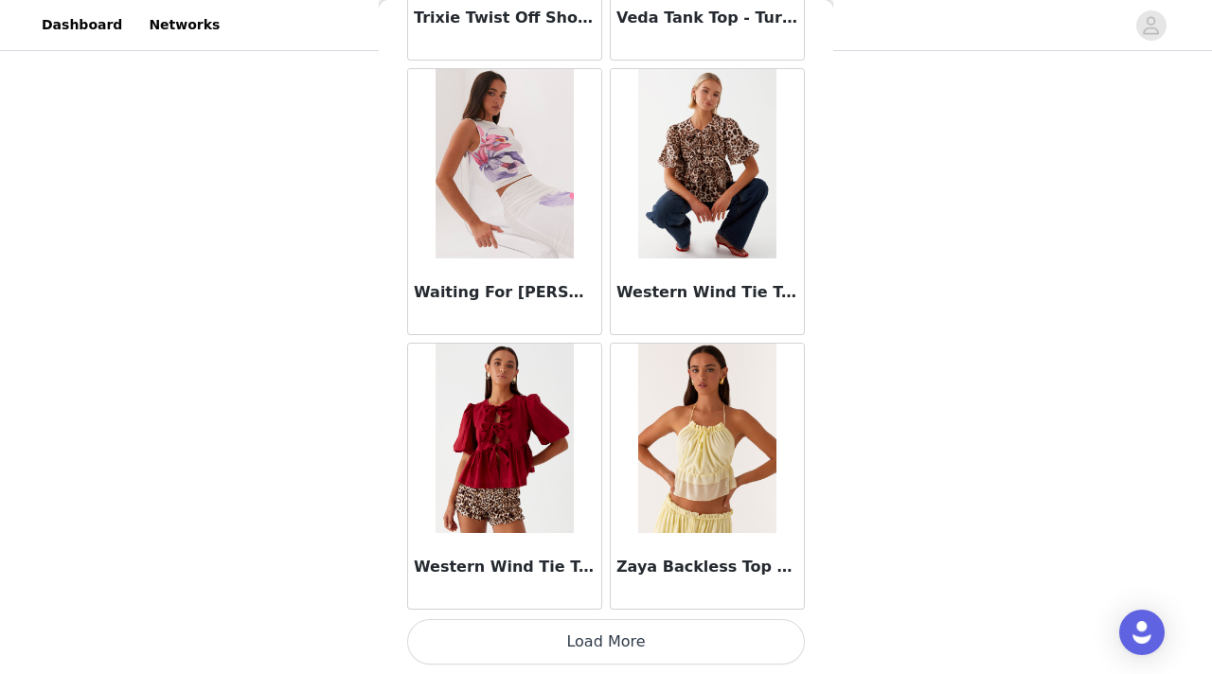
click at [557, 644] on button "Load More" at bounding box center [606, 641] width 398 height 45
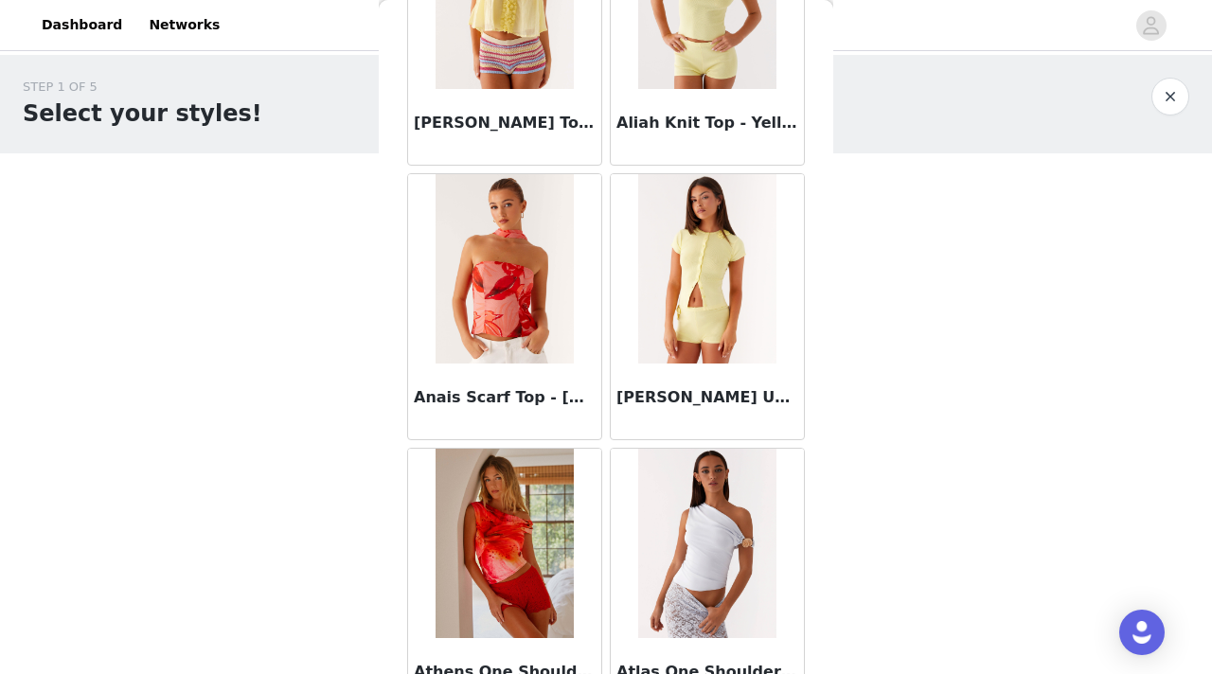
scroll to position [206, 0]
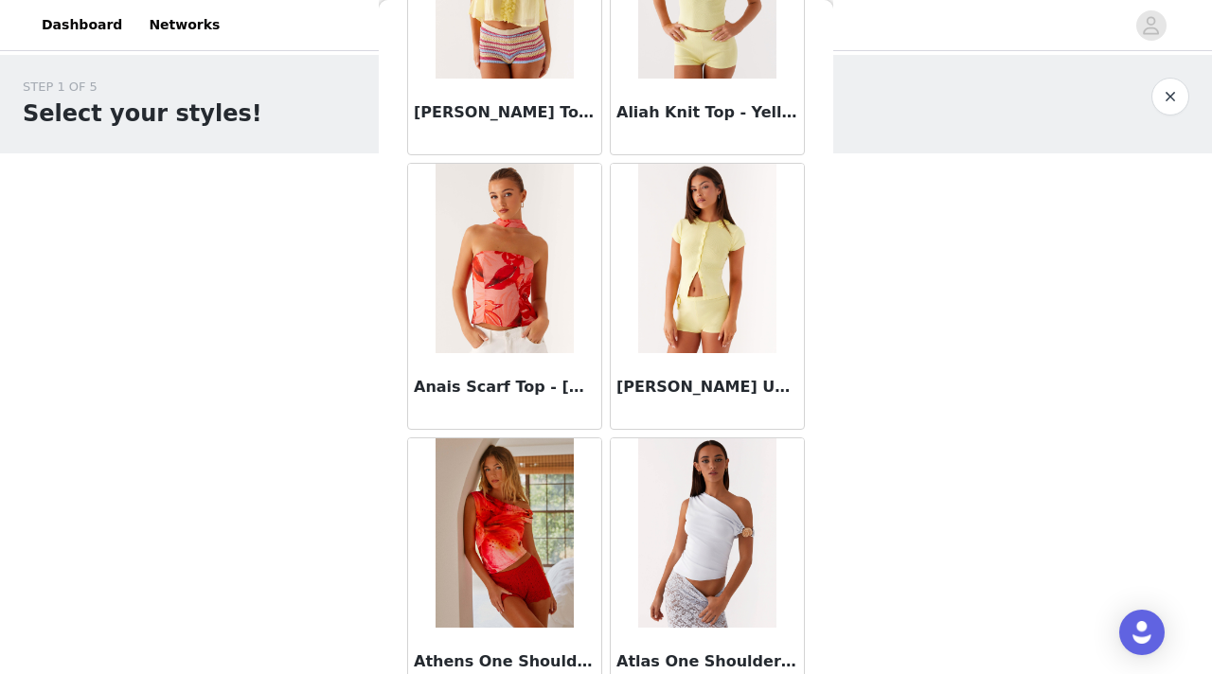
click at [472, 300] on img at bounding box center [504, 258] width 137 height 189
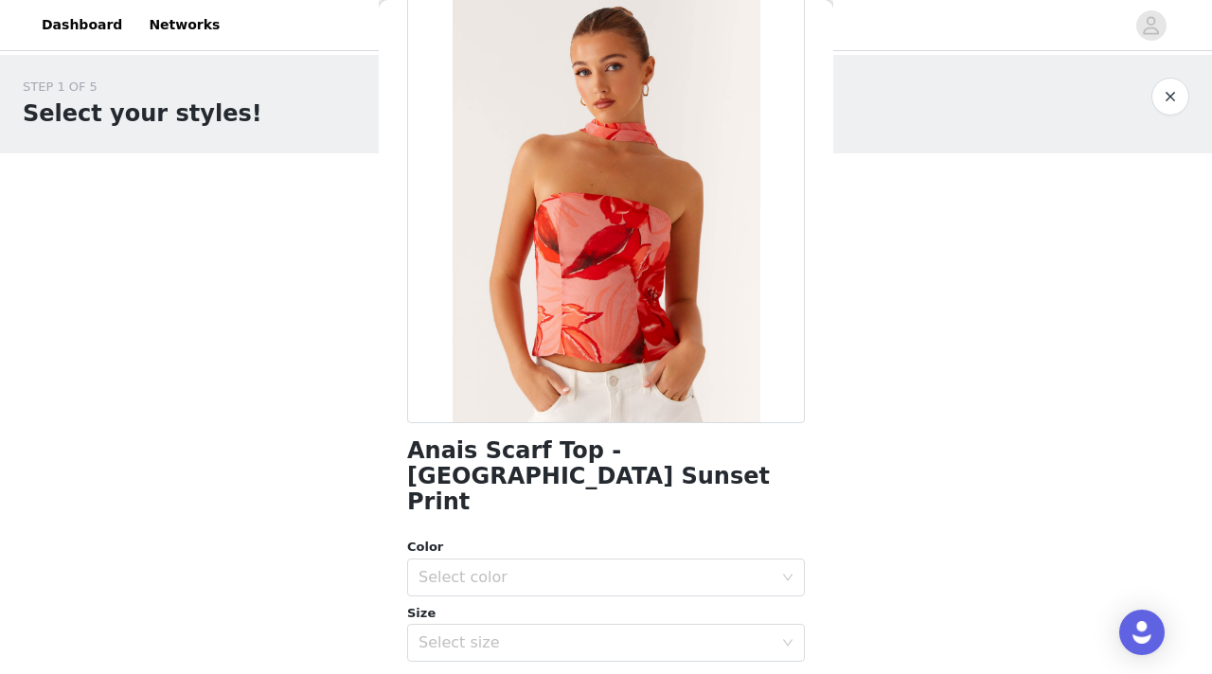
scroll to position [113, 0]
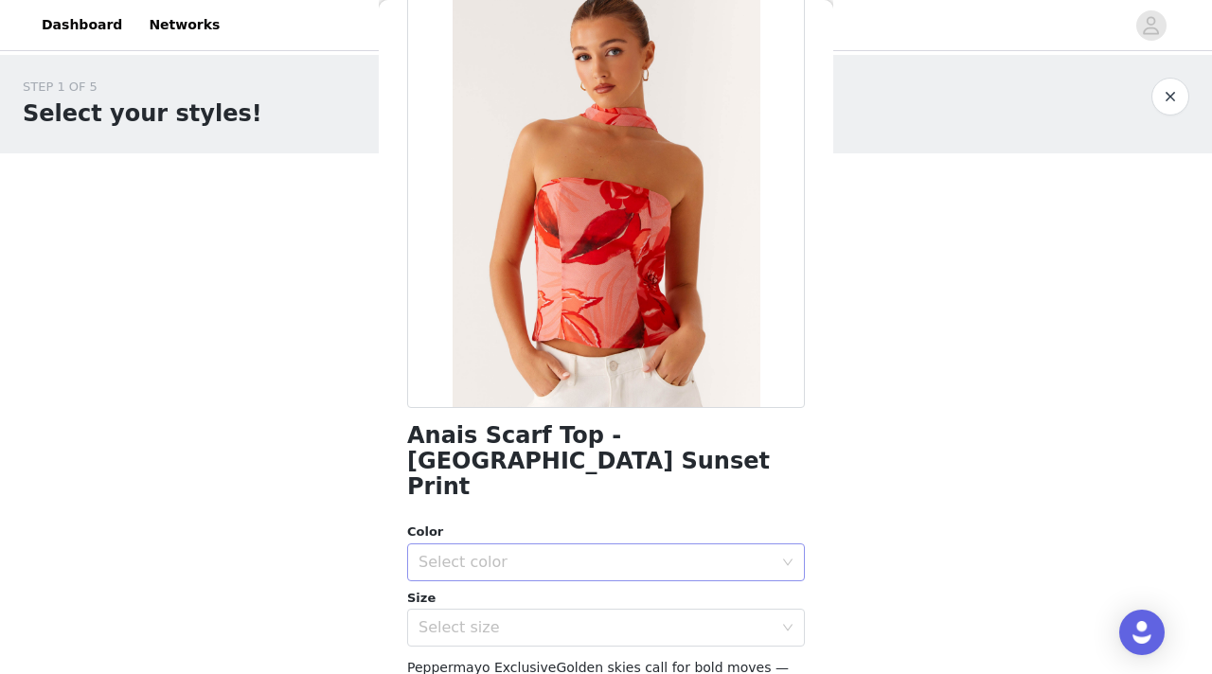
click at [558, 553] on div "Select color" at bounding box center [596, 562] width 354 height 19
click at [561, 552] on li "Sicily Sunset Print" at bounding box center [606, 553] width 398 height 30
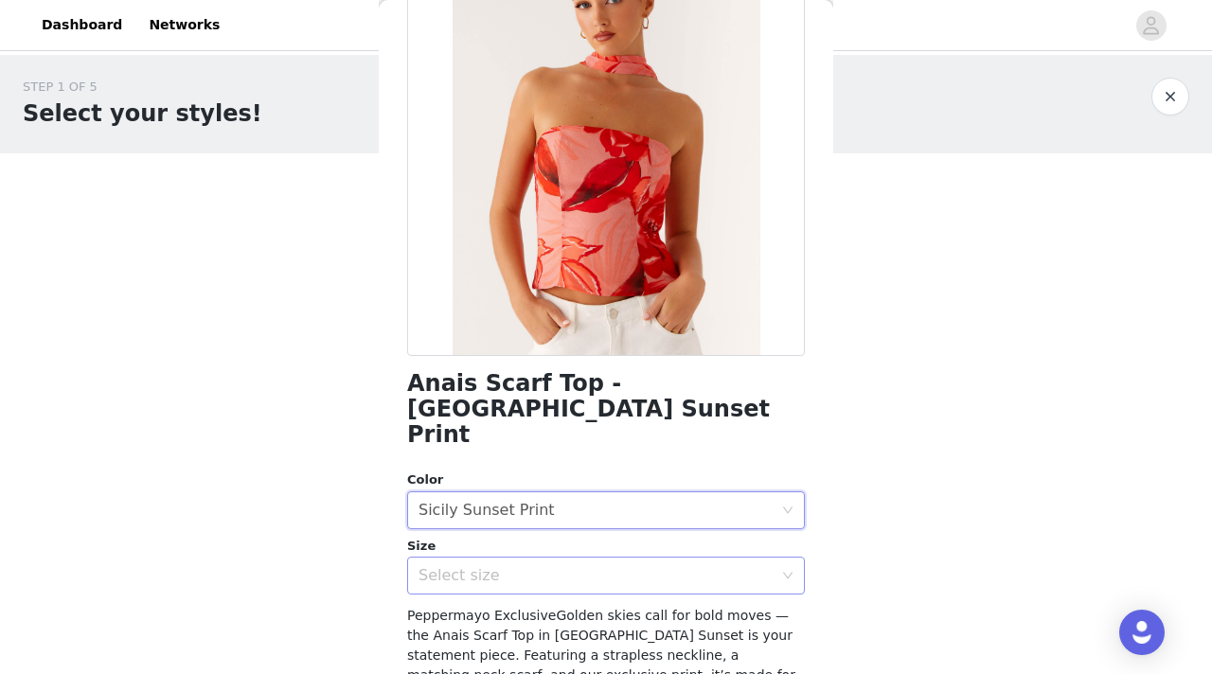
click at [558, 566] on div "Select size" at bounding box center [596, 575] width 354 height 19
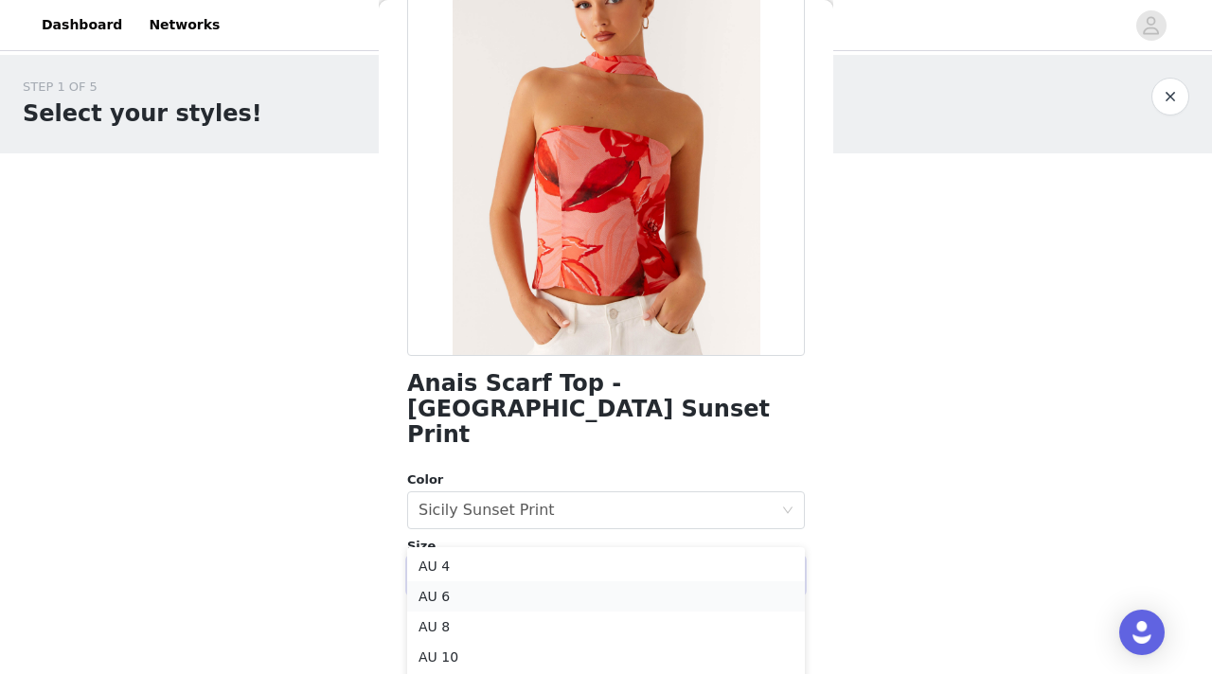
click at [551, 591] on li "AU 6" at bounding box center [606, 597] width 398 height 30
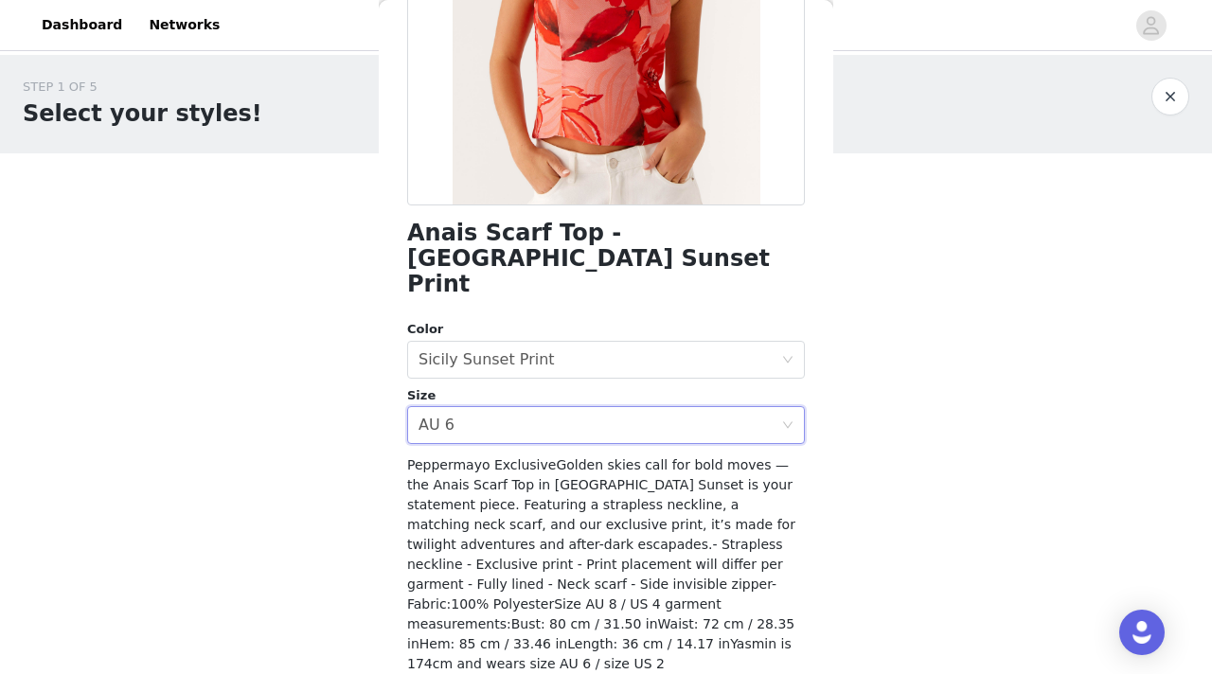
scroll to position [324, 0]
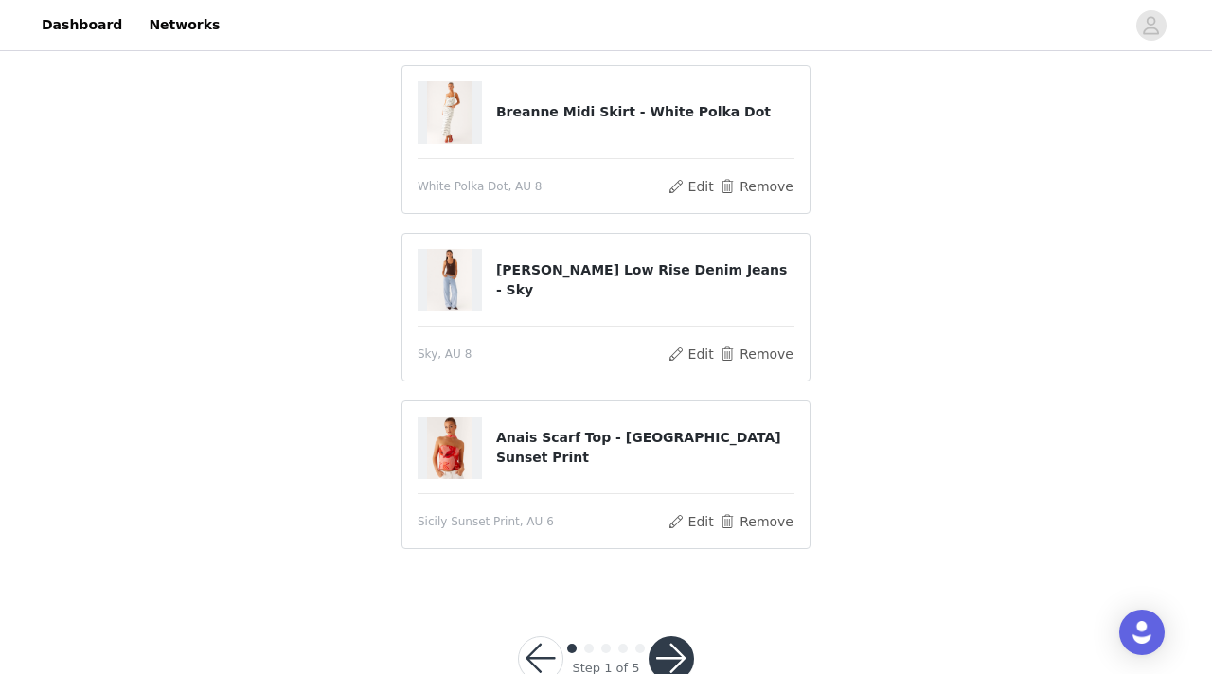
scroll to position [197, 0]
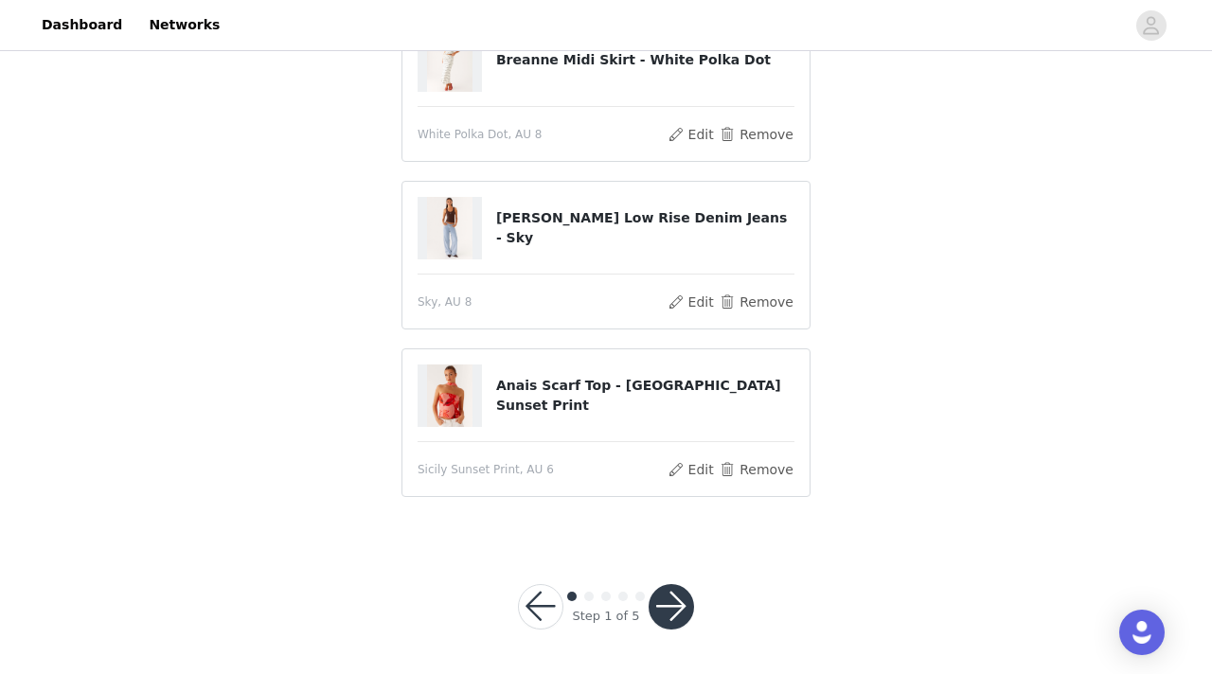
click at [677, 618] on button "button" at bounding box center [671, 606] width 45 height 45
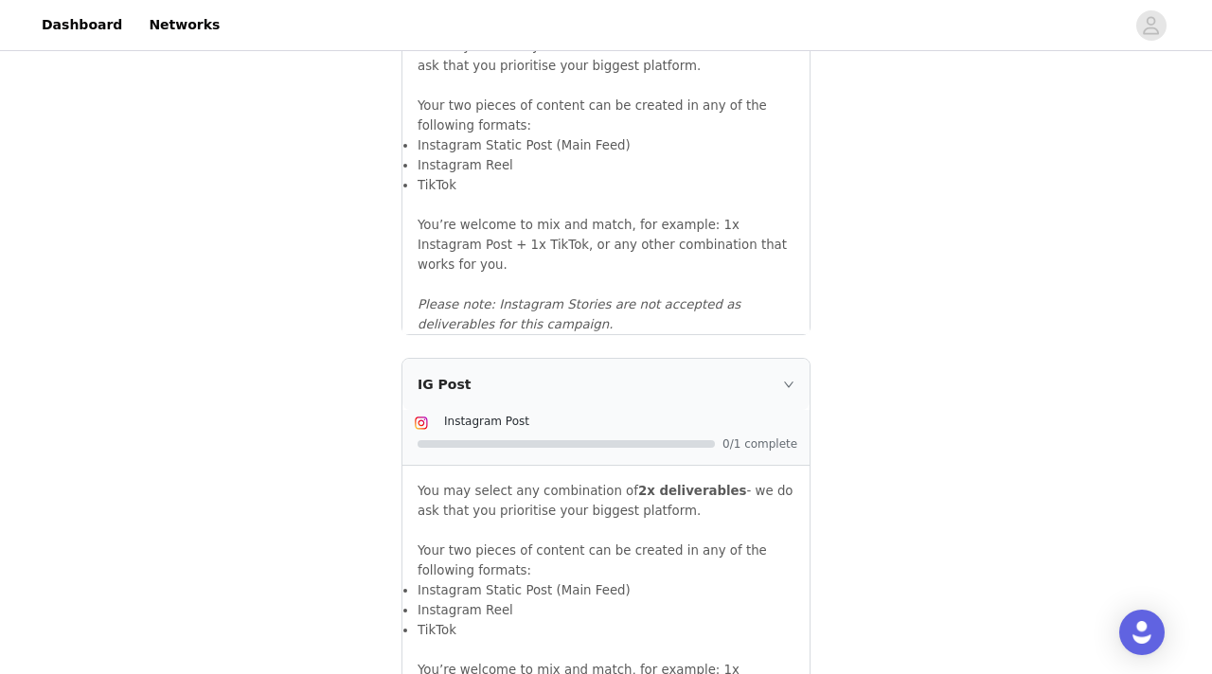
scroll to position [2125, 0]
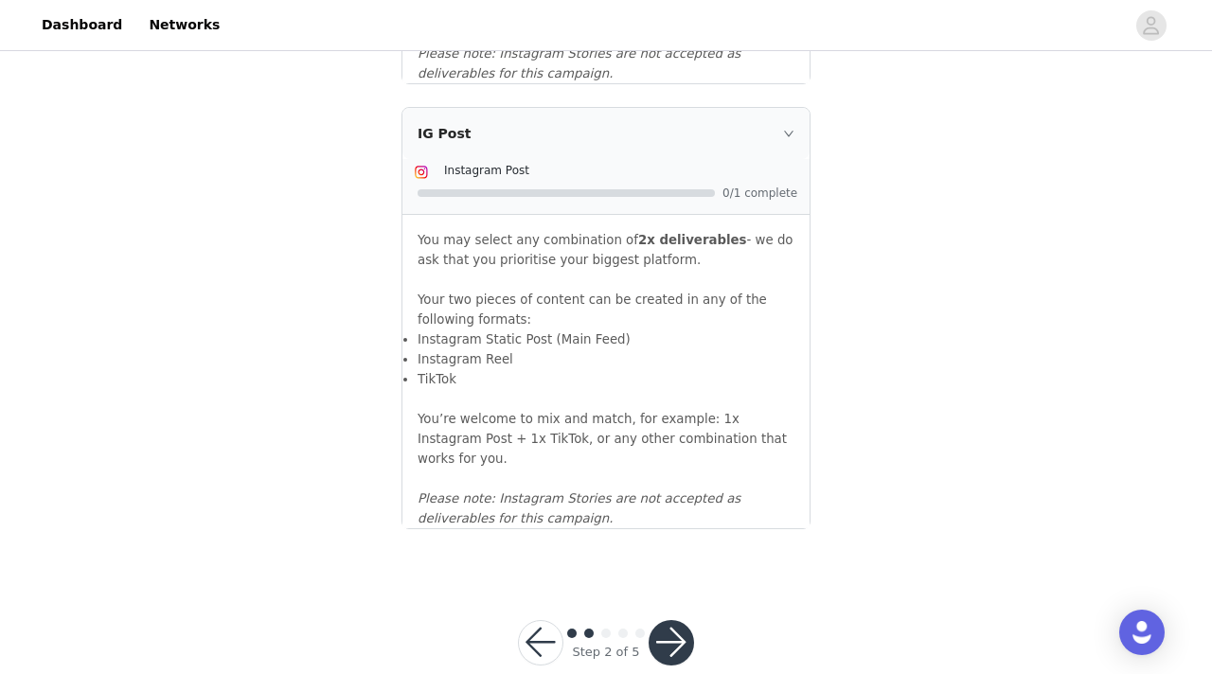
click at [670, 620] on button "button" at bounding box center [671, 642] width 45 height 45
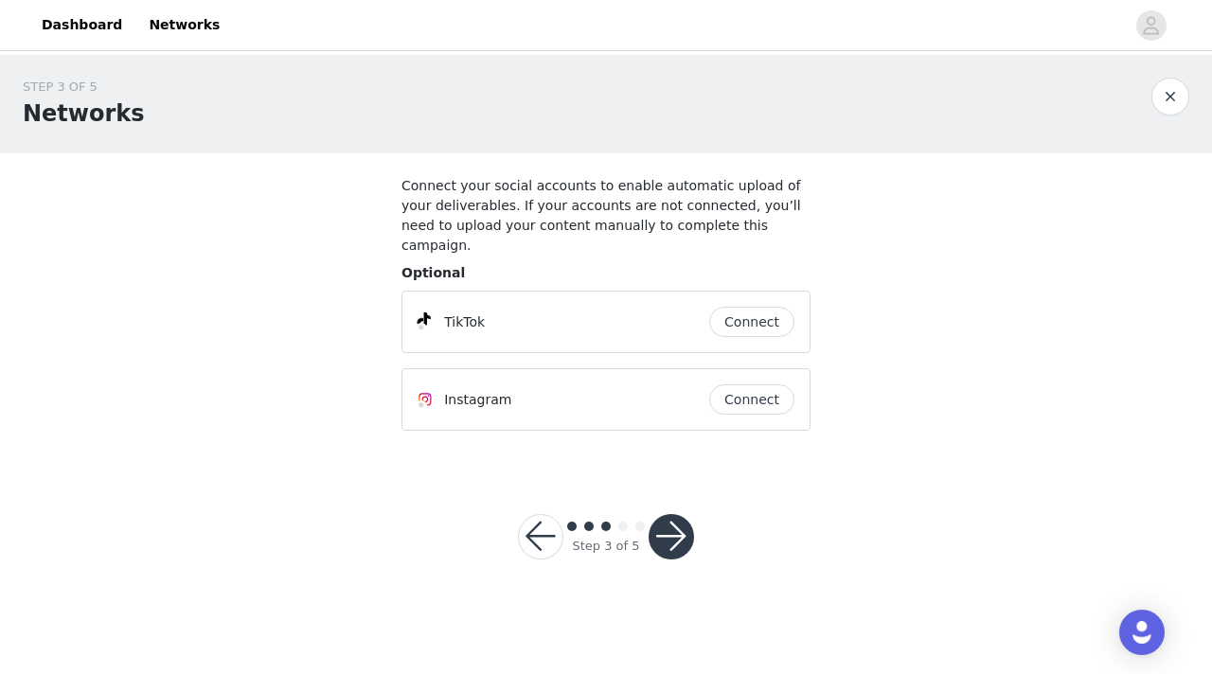
click at [689, 514] on button "button" at bounding box center [671, 536] width 45 height 45
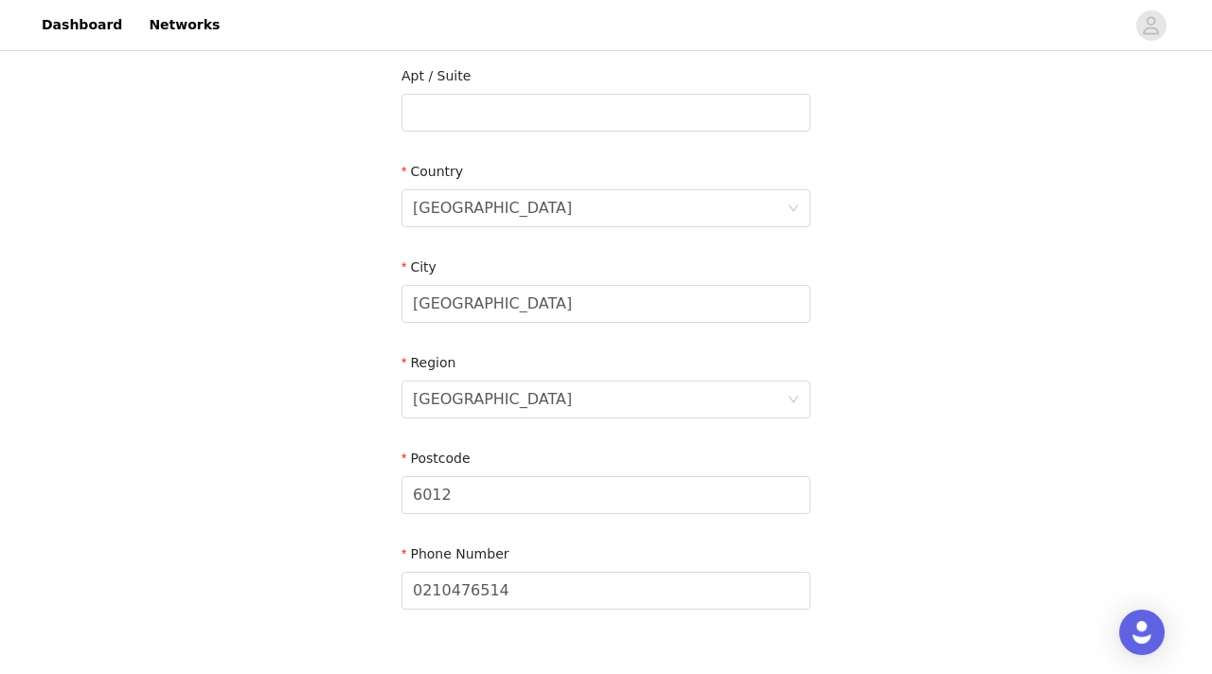
scroll to position [696, 0]
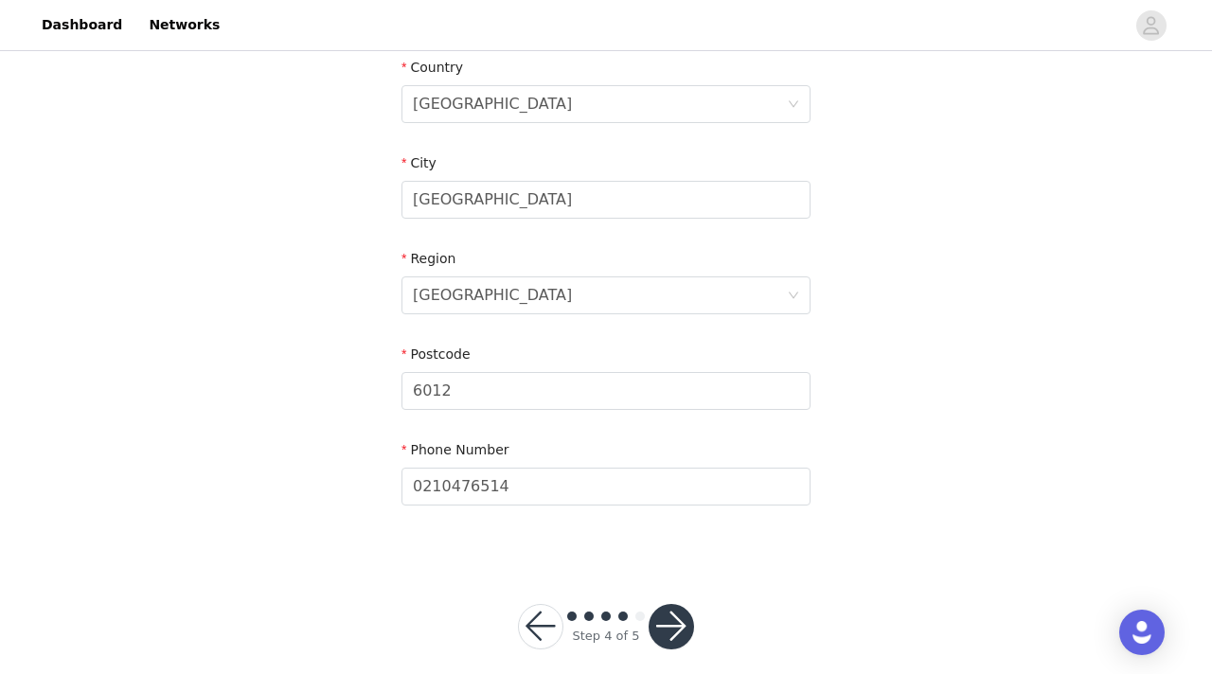
click at [671, 604] on button "button" at bounding box center [671, 626] width 45 height 45
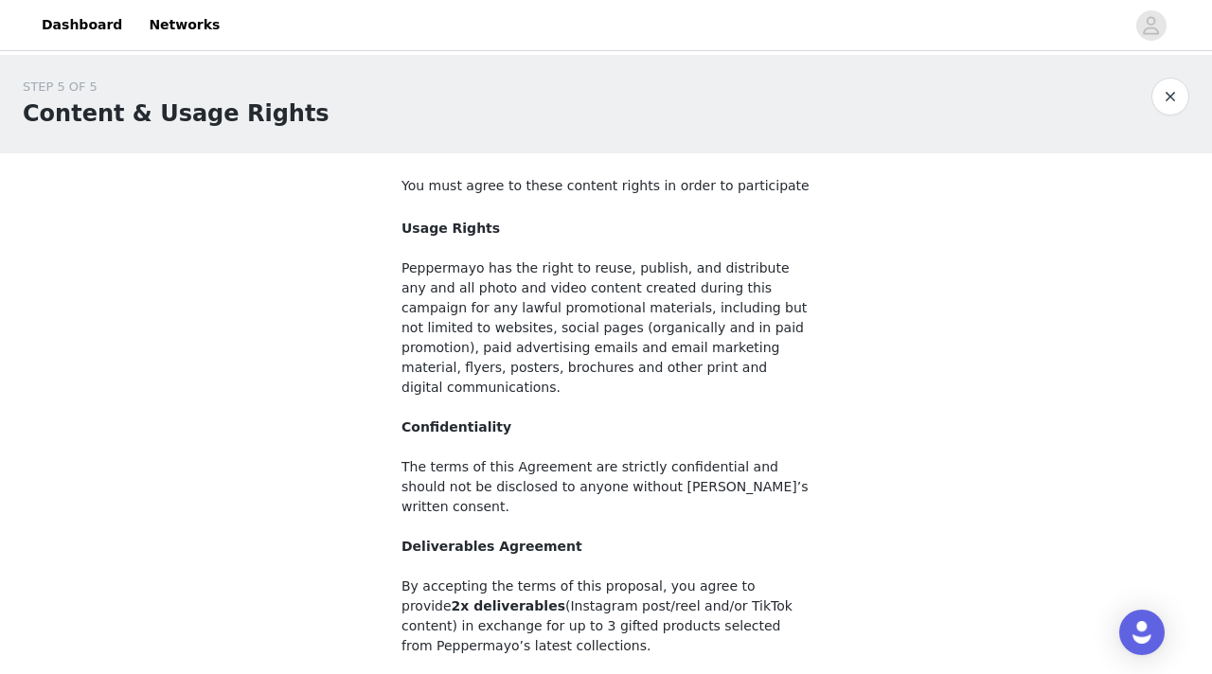
scroll to position [201, 0]
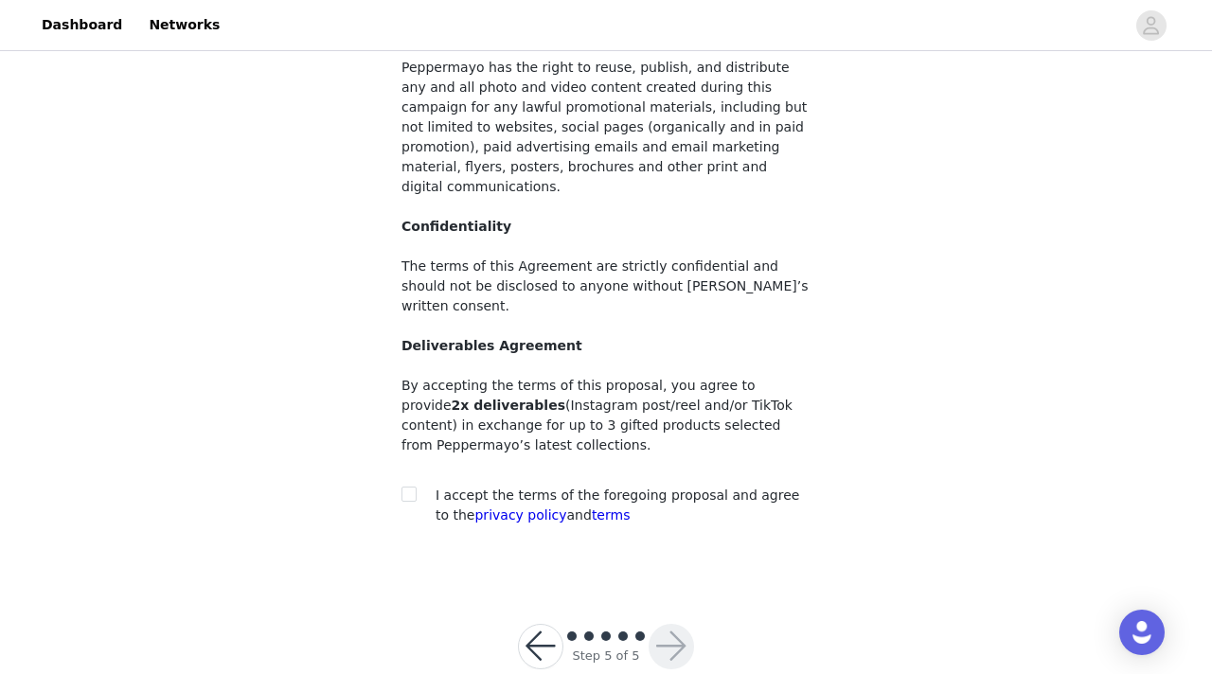
click at [457, 488] on span "I accept the terms of the foregoing proposal and agree to the privacy policy an…" at bounding box center [618, 505] width 364 height 35
click at [409, 487] on input "checkbox" at bounding box center [408, 493] width 13 height 13
checkbox input "true"
click at [668, 624] on button "button" at bounding box center [671, 646] width 45 height 45
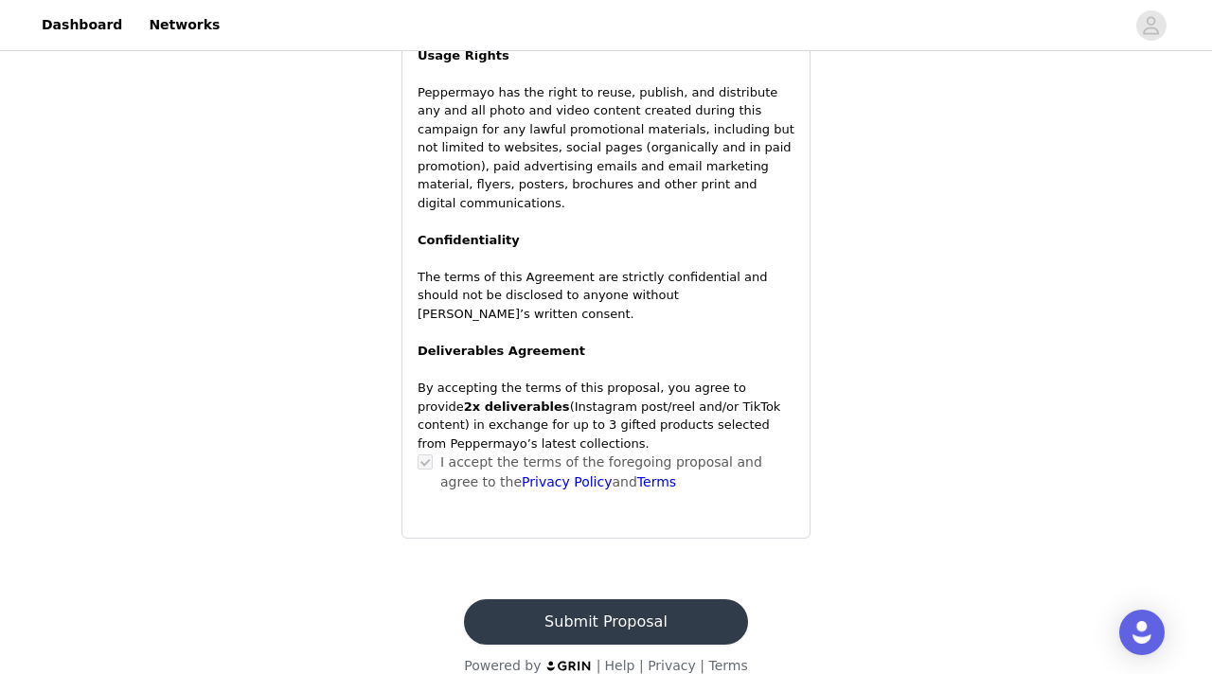
scroll to position [1264, 0]
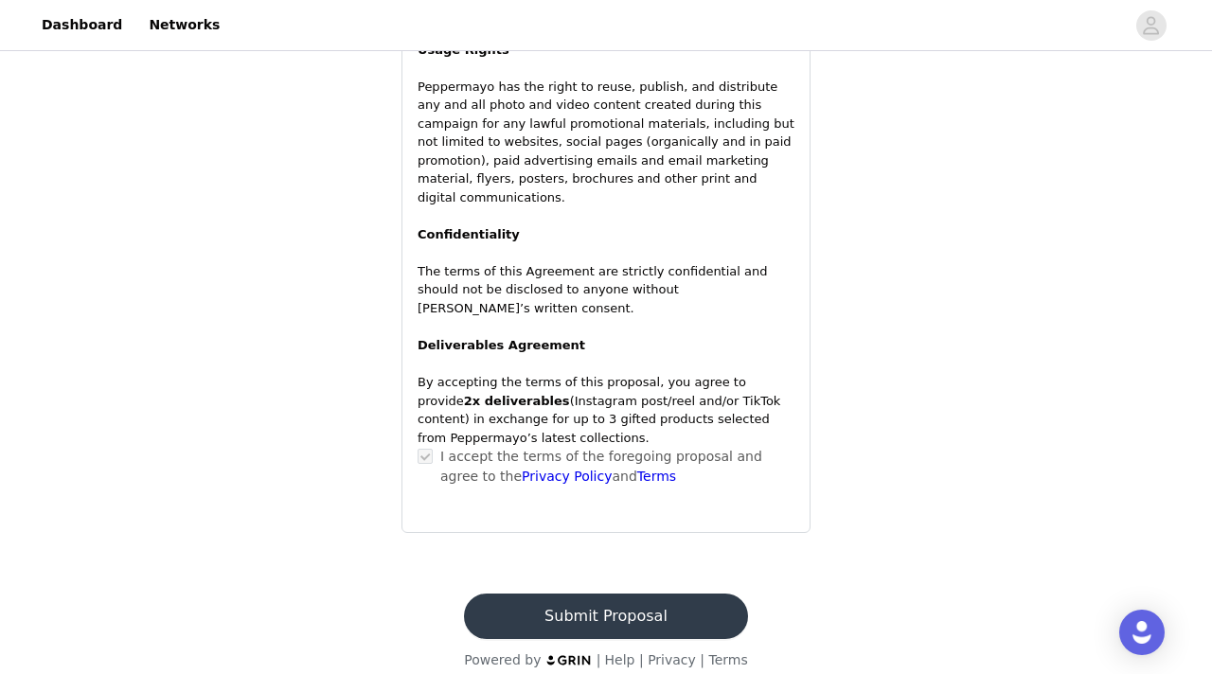
click at [647, 602] on button "Submit Proposal" at bounding box center [605, 616] width 283 height 45
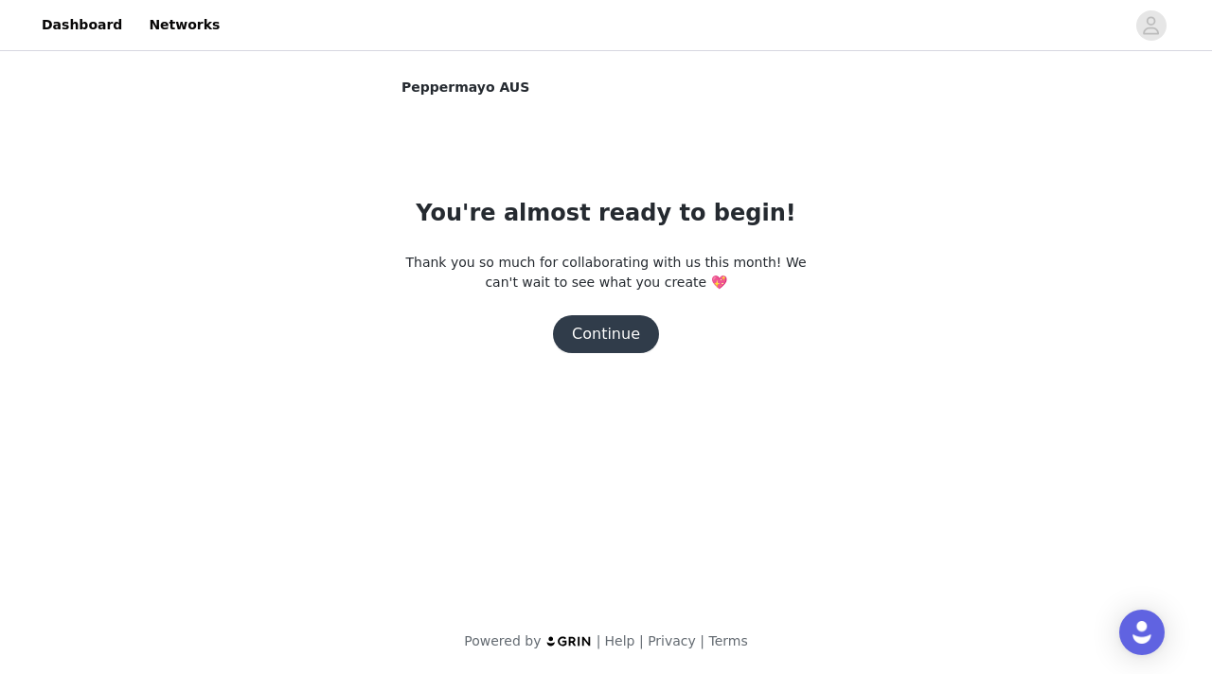
click at [609, 330] on button "Continue" at bounding box center [606, 334] width 106 height 38
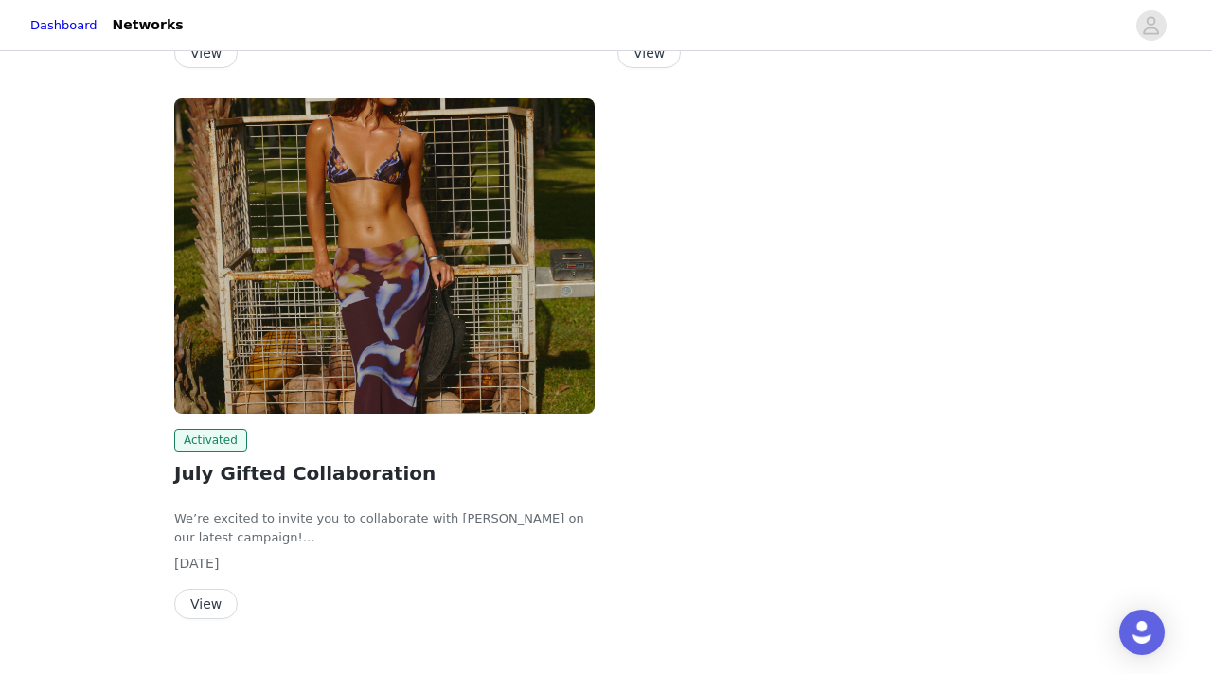
scroll to position [797, 0]
